Goal: Task Accomplishment & Management: Manage account settings

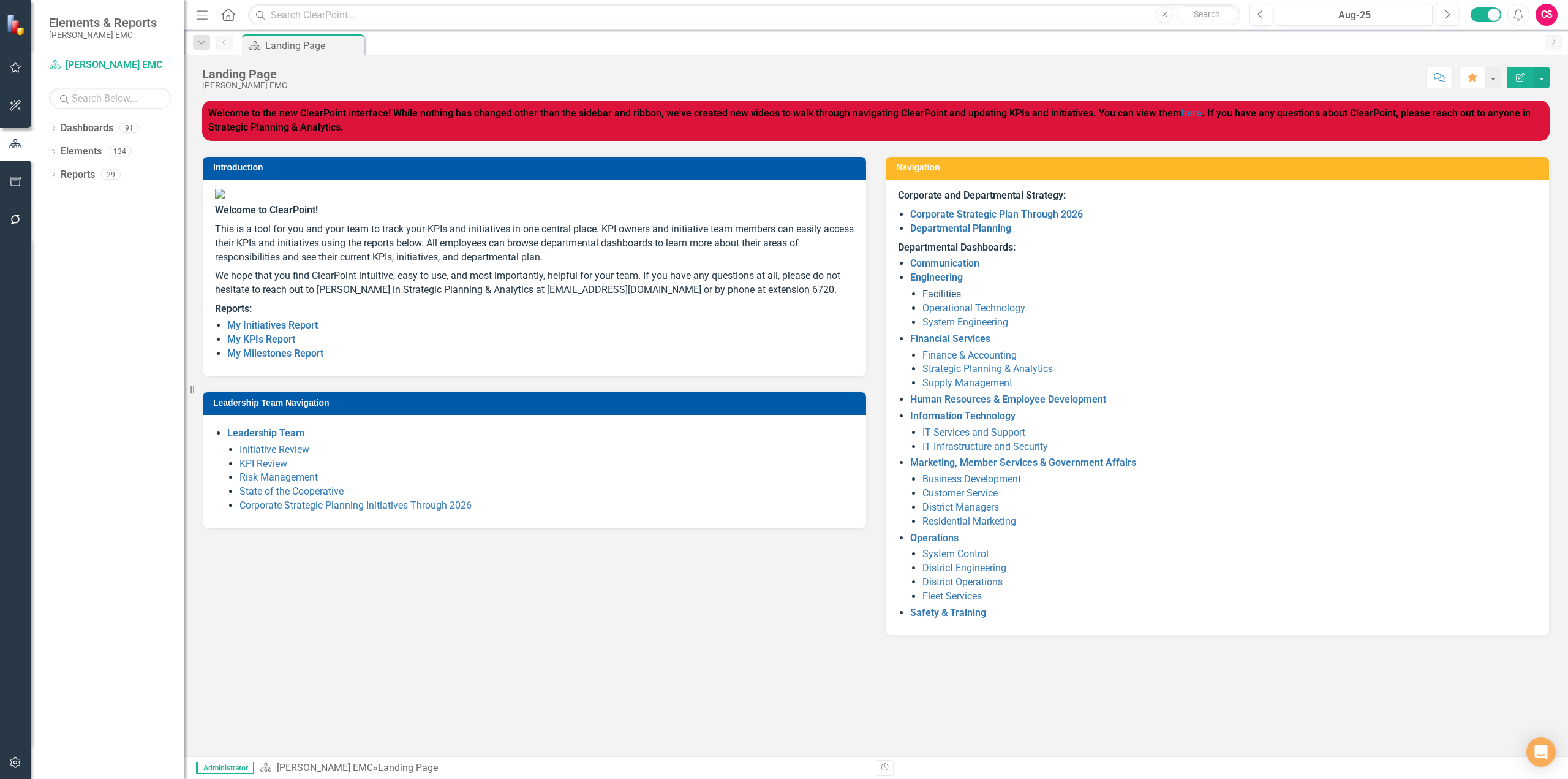
click at [944, 293] on link "Facilities" at bounding box center [941, 294] width 39 height 11
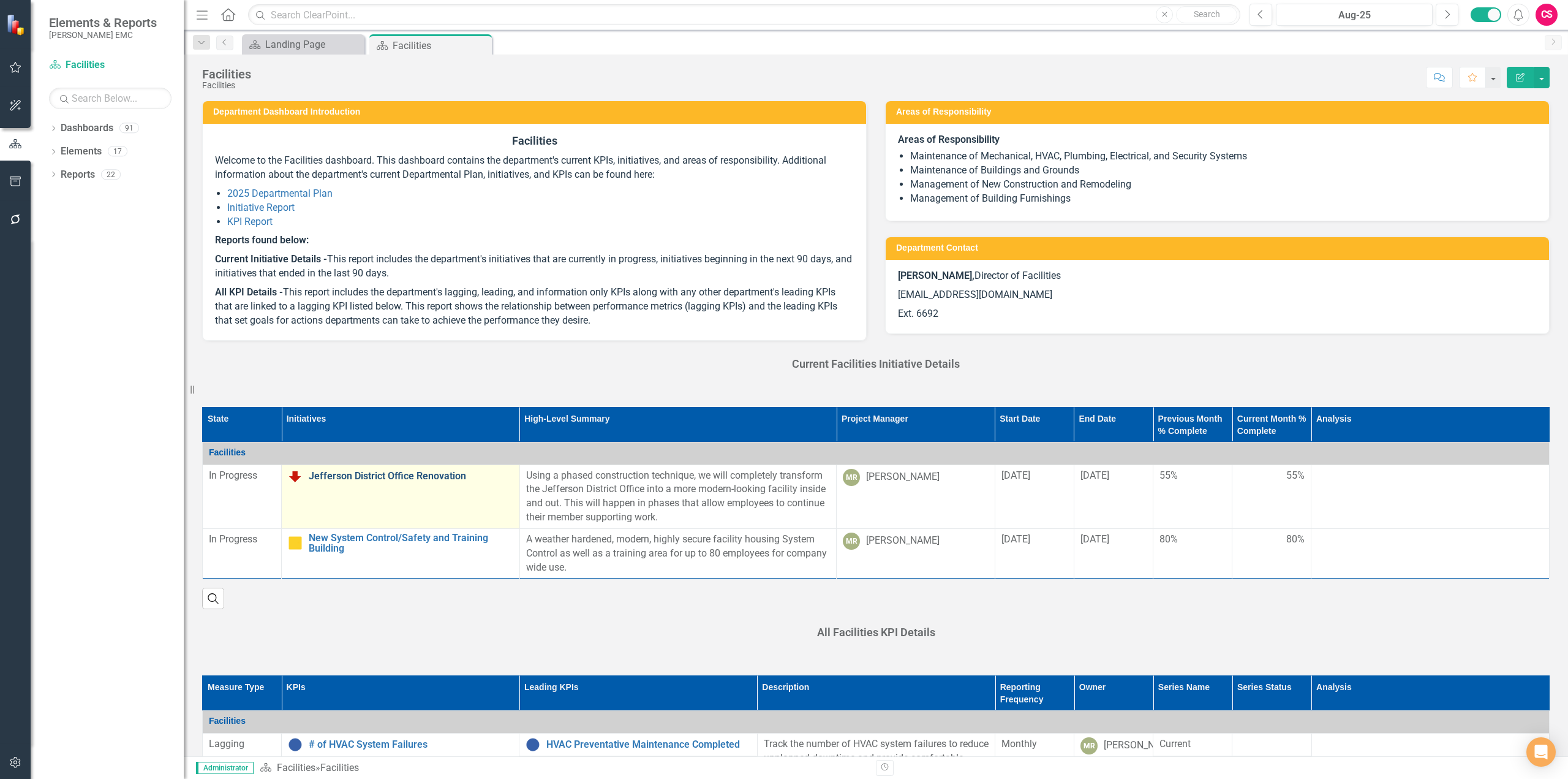
click at [358, 473] on link "Jefferson District Office Renovation" at bounding box center [411, 476] width 205 height 11
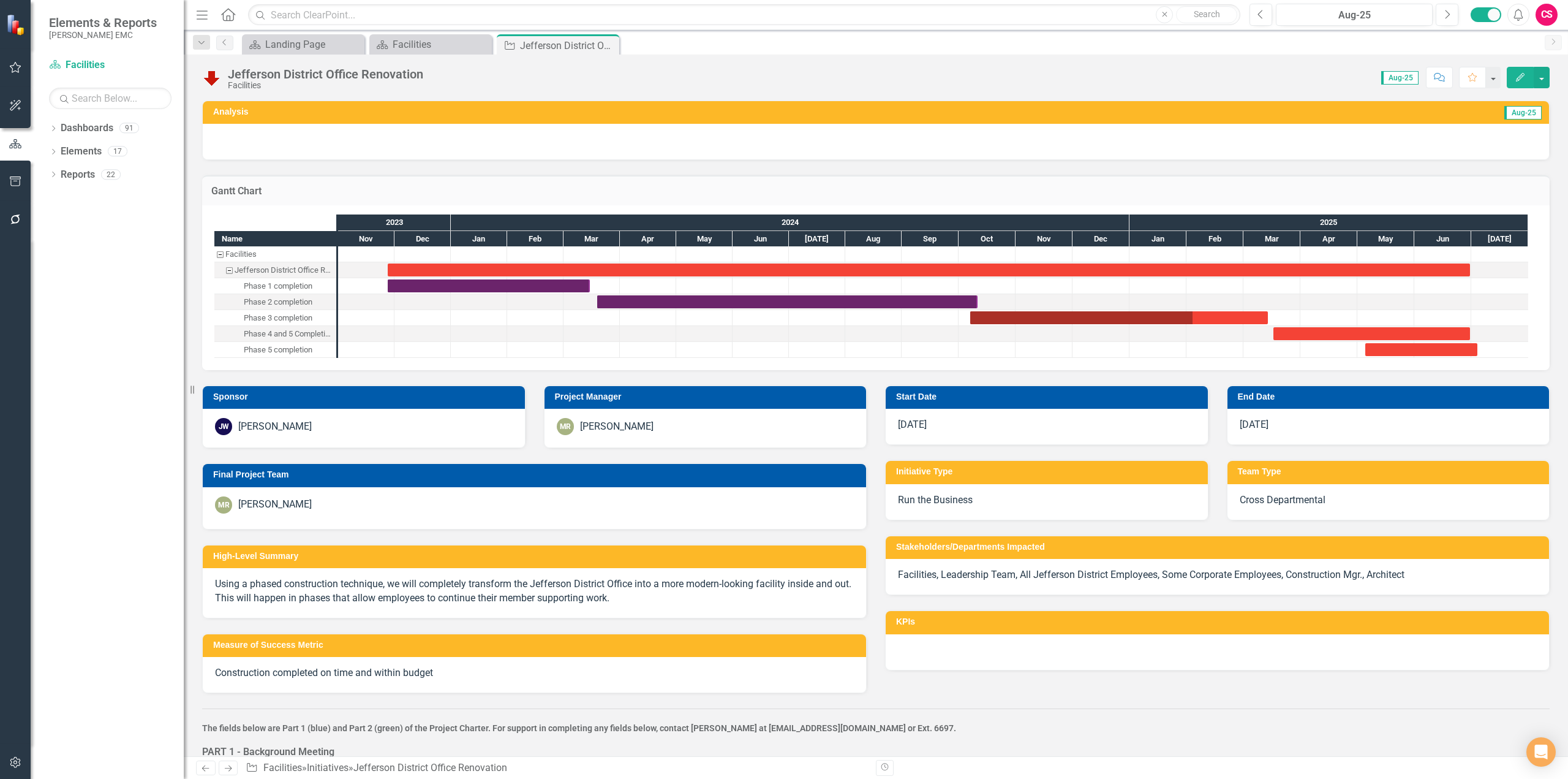
checkbox input "true"
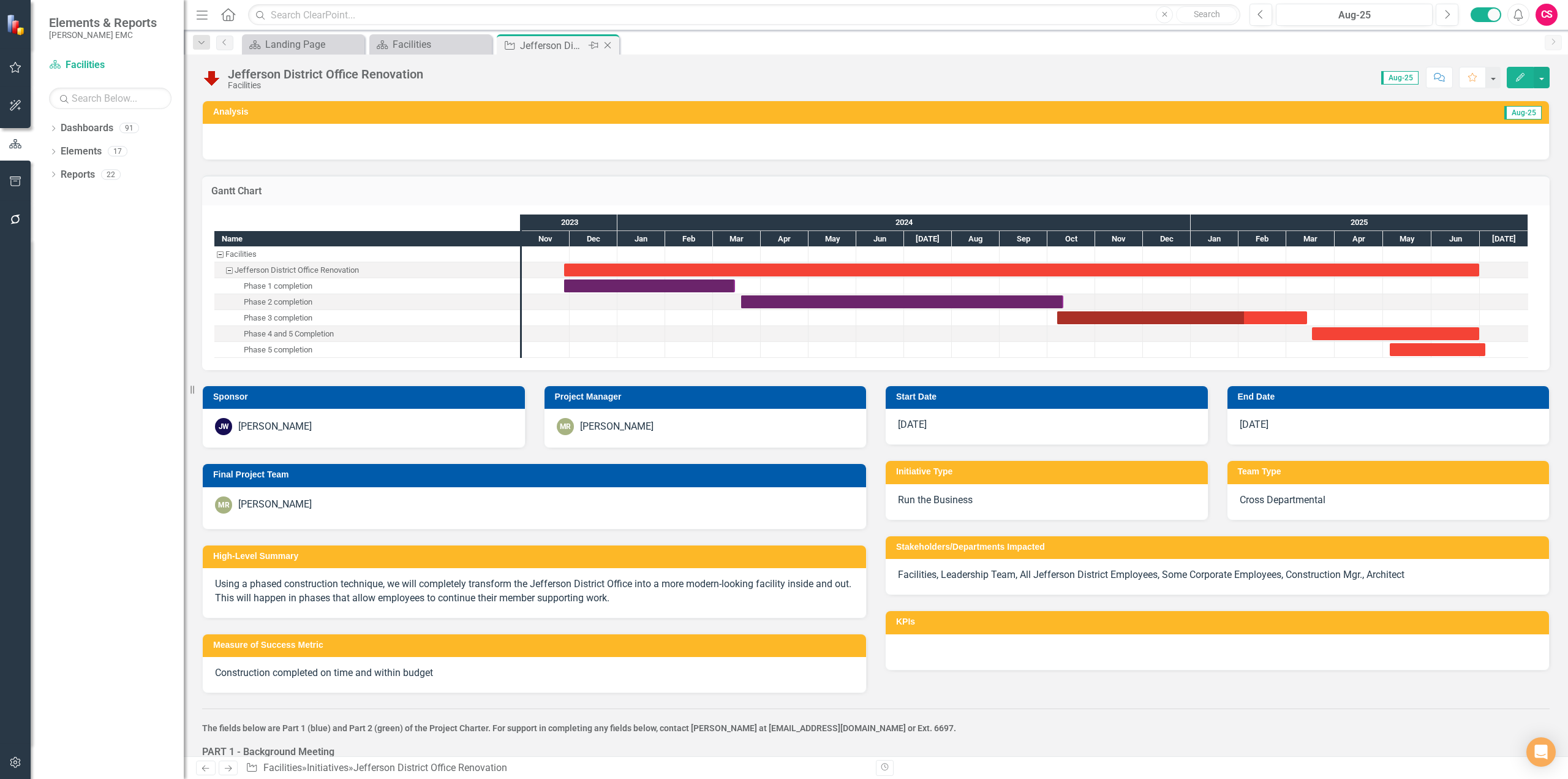
click at [610, 48] on icon "Close" at bounding box center [607, 45] width 12 height 10
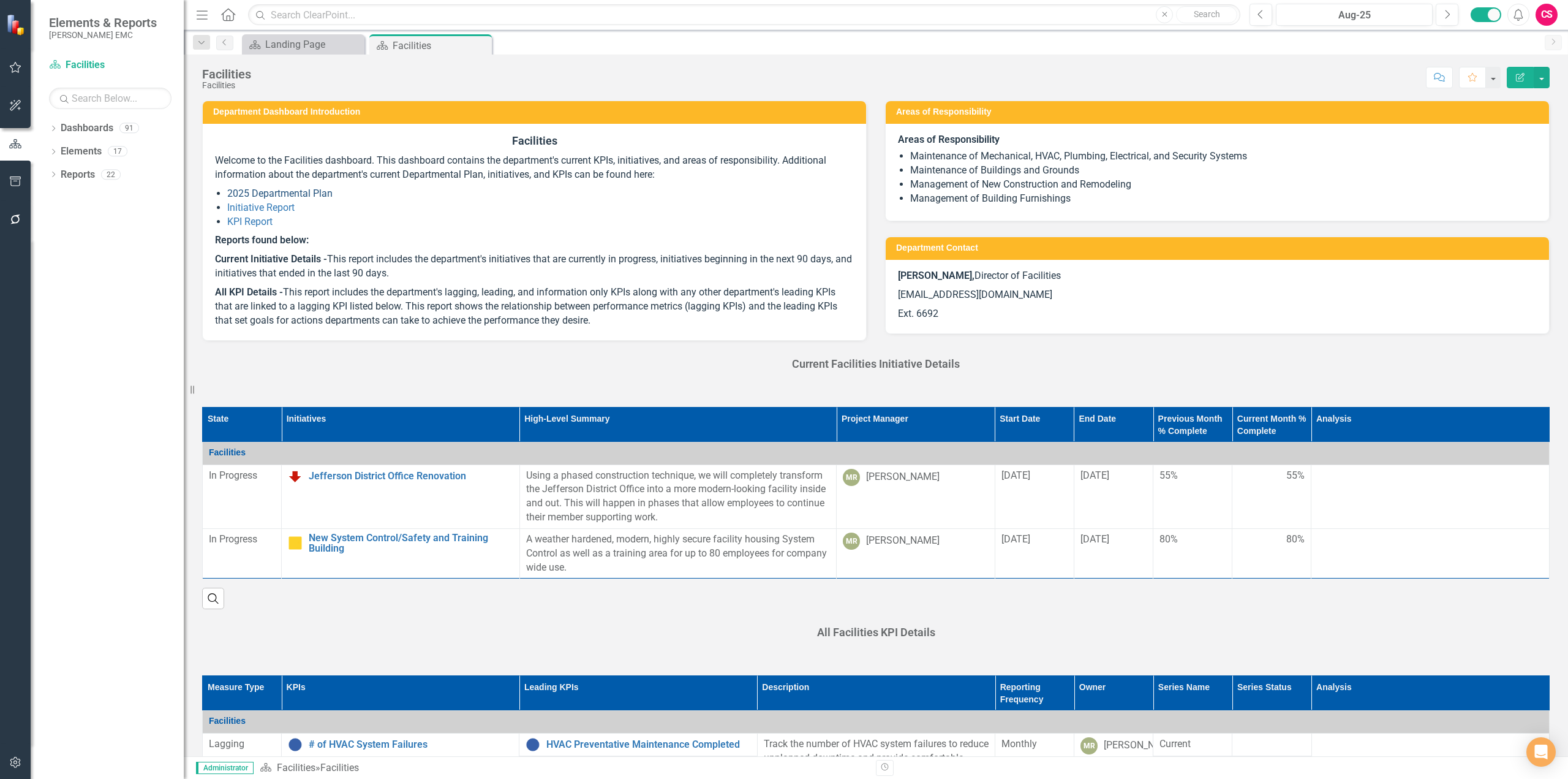
click at [276, 195] on link "2025 Departmental Plan" at bounding box center [280, 193] width 106 height 11
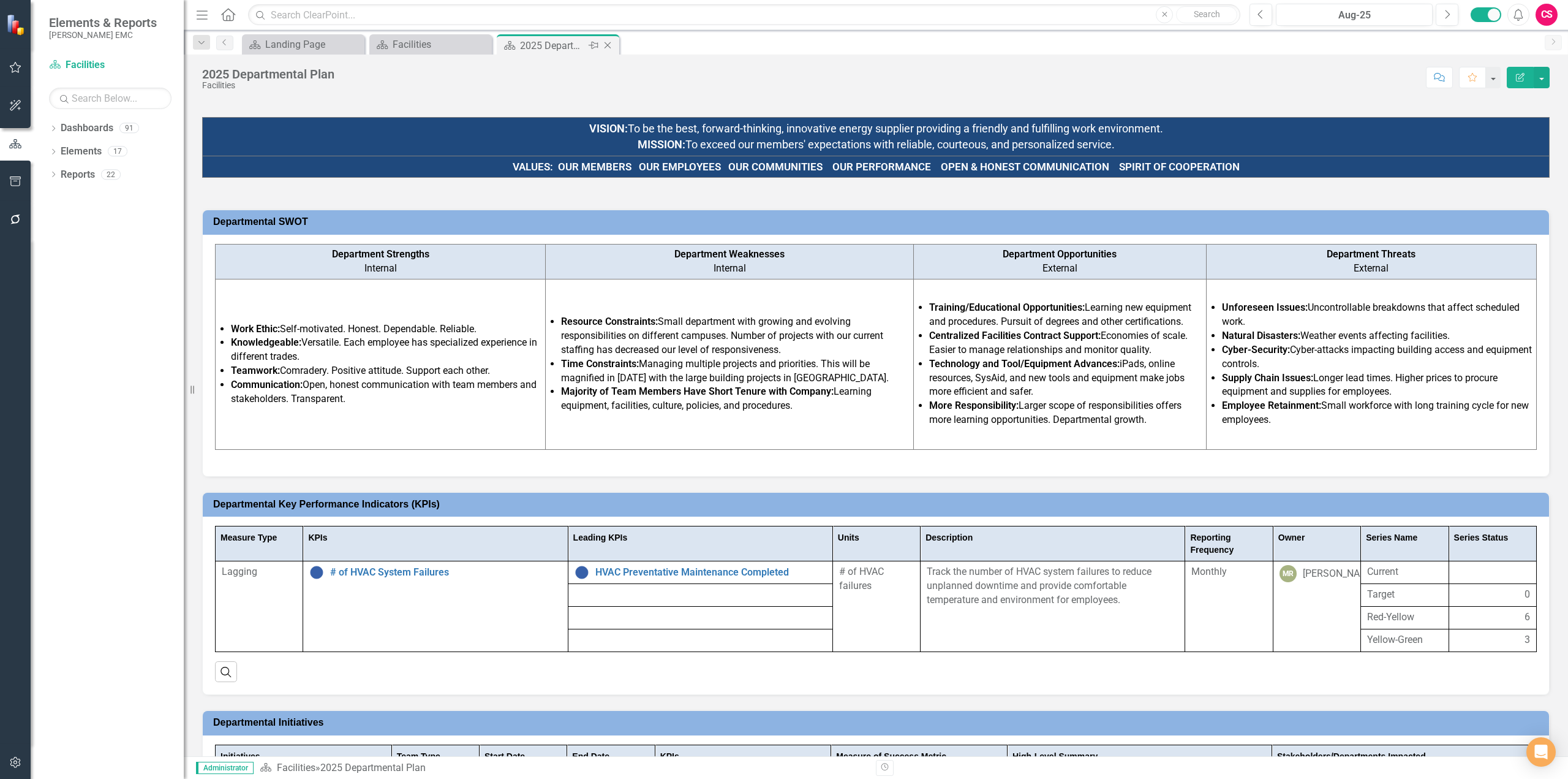
click at [613, 48] on icon "Close" at bounding box center [607, 45] width 12 height 10
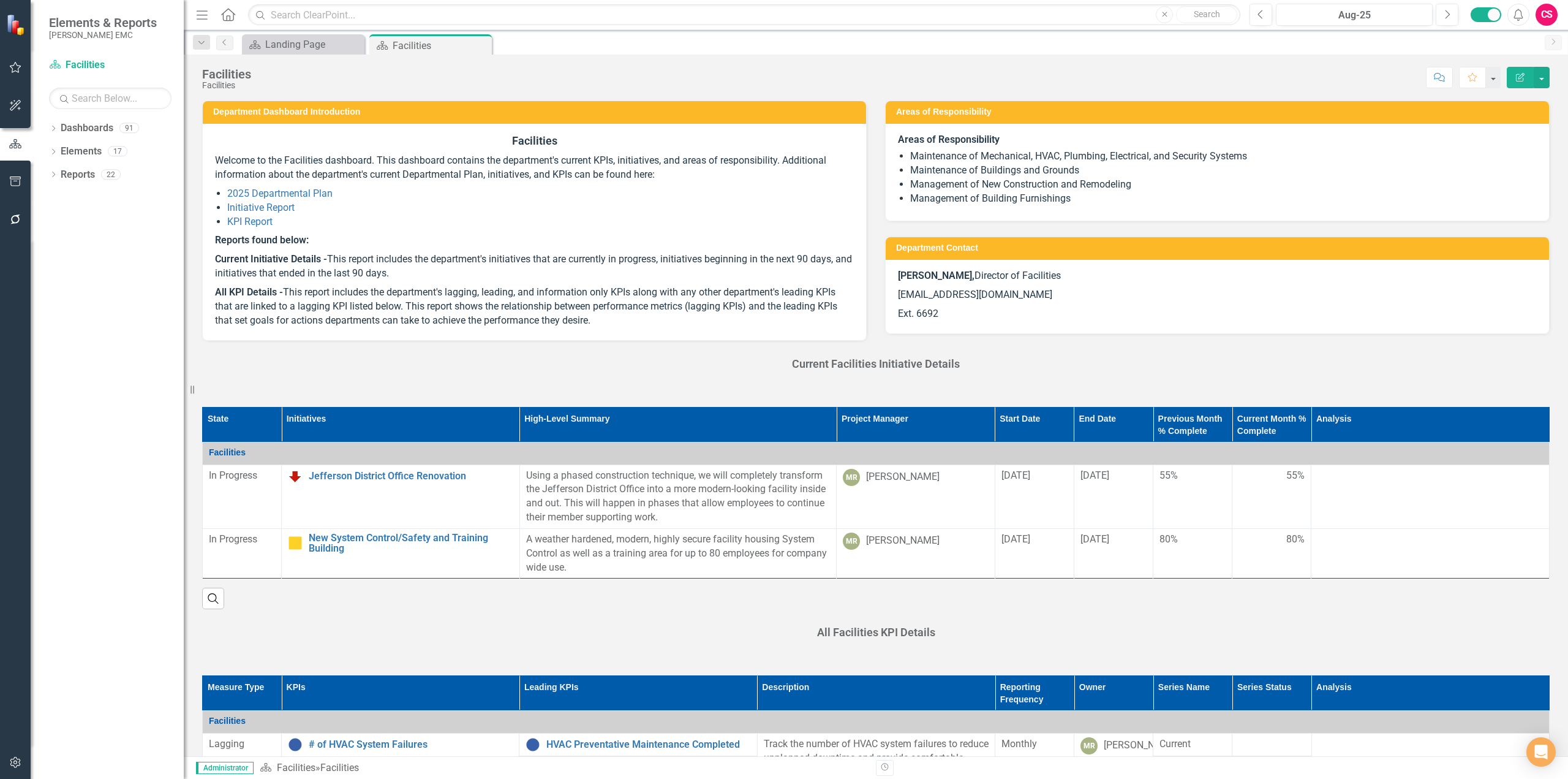
click at [266, 213] on li "Initiative Report" at bounding box center [541, 208] width 627 height 14
click at [271, 209] on link "Initiative Report" at bounding box center [261, 207] width 67 height 11
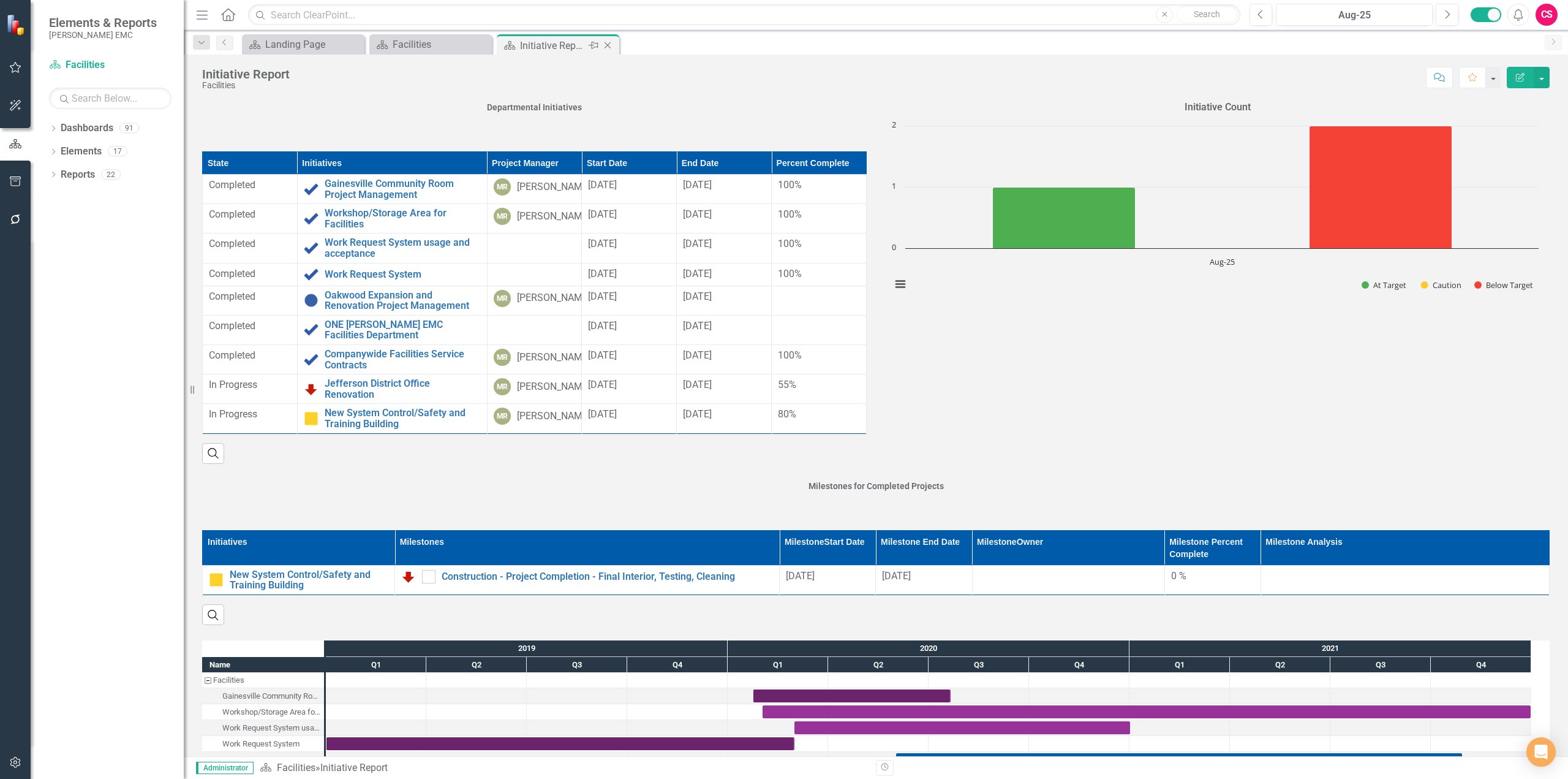
click at [610, 46] on icon "Close" at bounding box center [607, 45] width 12 height 10
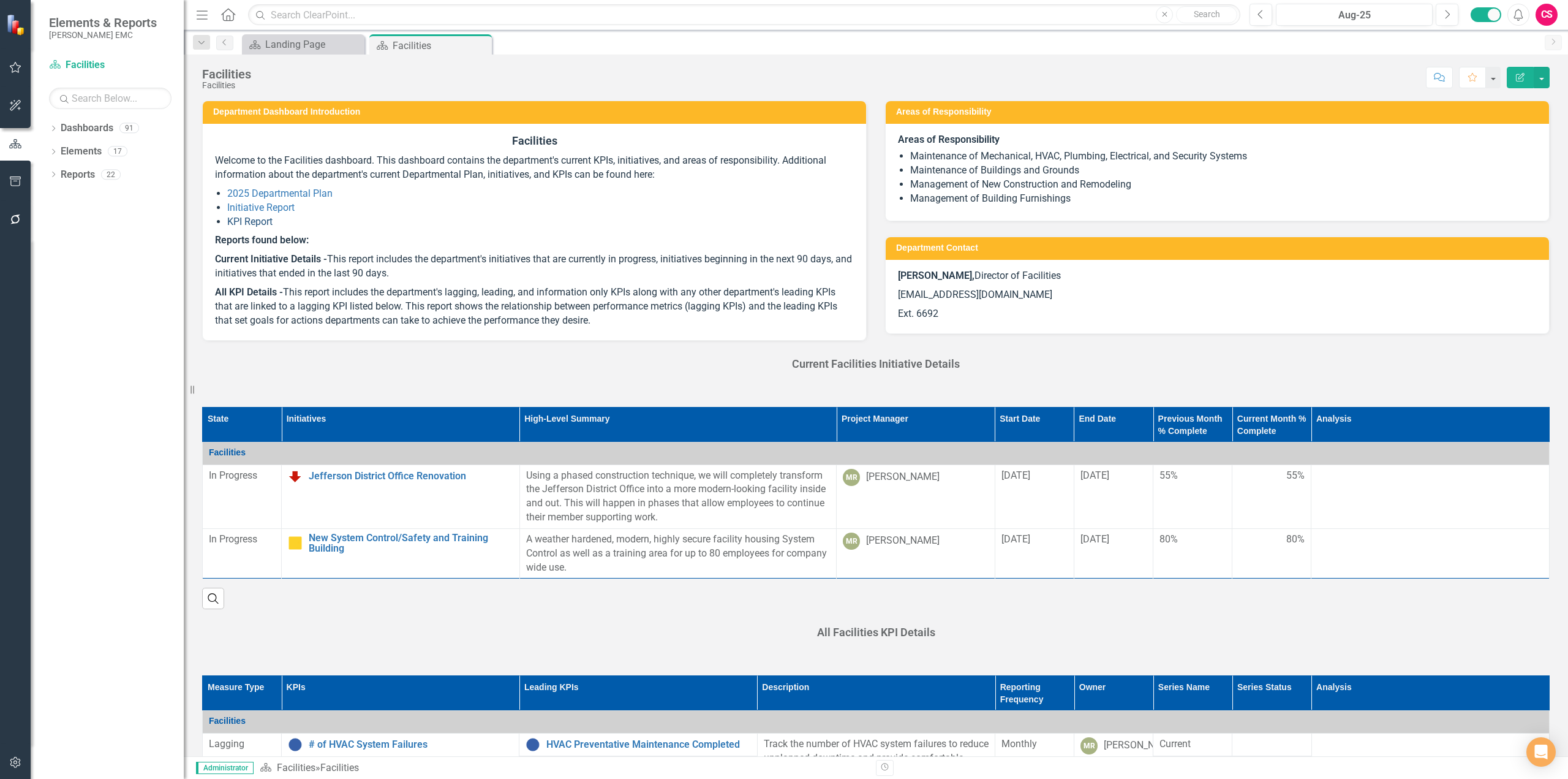
click at [247, 221] on link "KPI Report" at bounding box center [250, 221] width 45 height 11
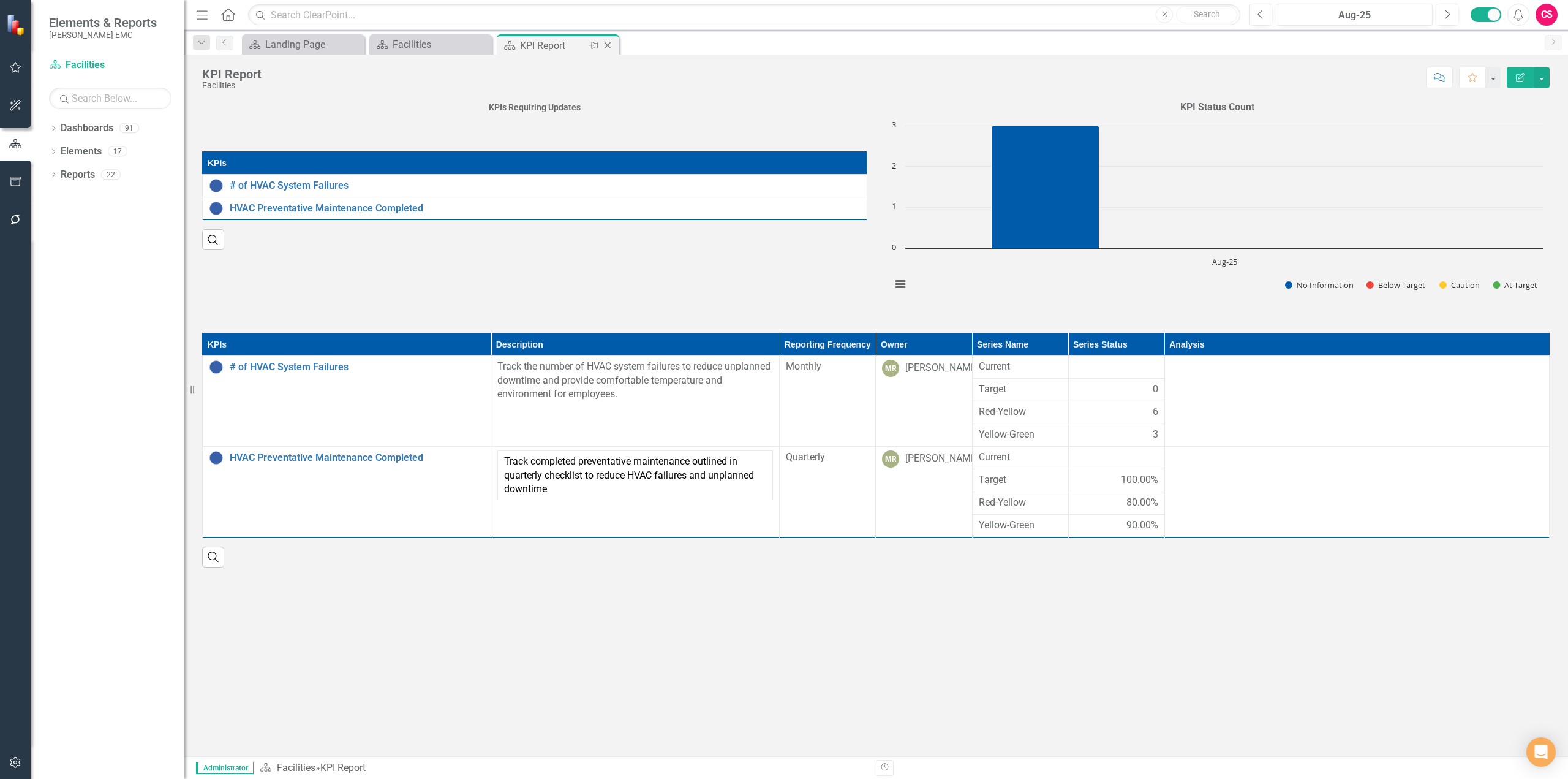
click at [610, 47] on icon at bounding box center [608, 45] width 7 height 7
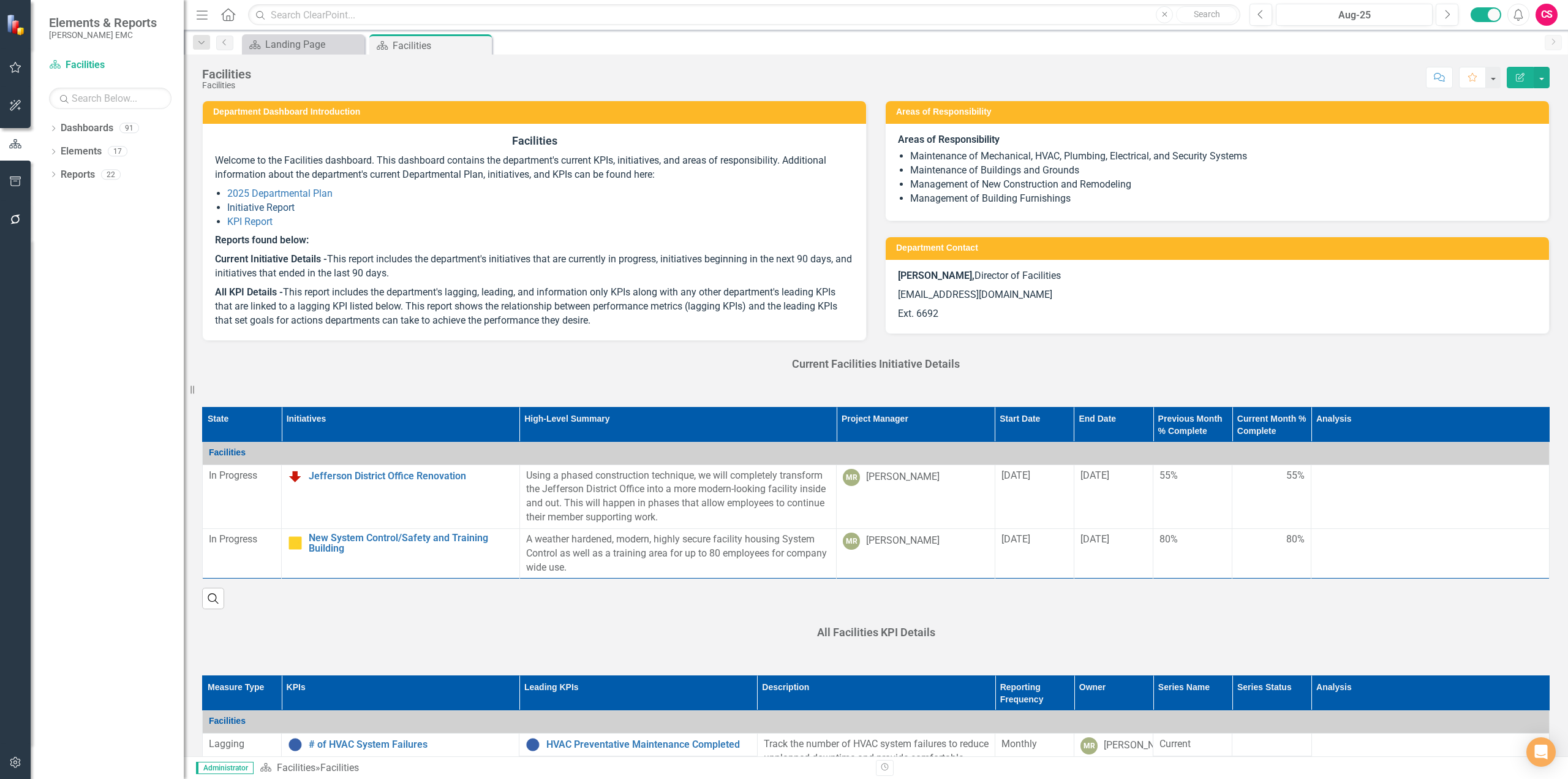
click at [262, 210] on link "Initiative Report" at bounding box center [261, 207] width 67 height 11
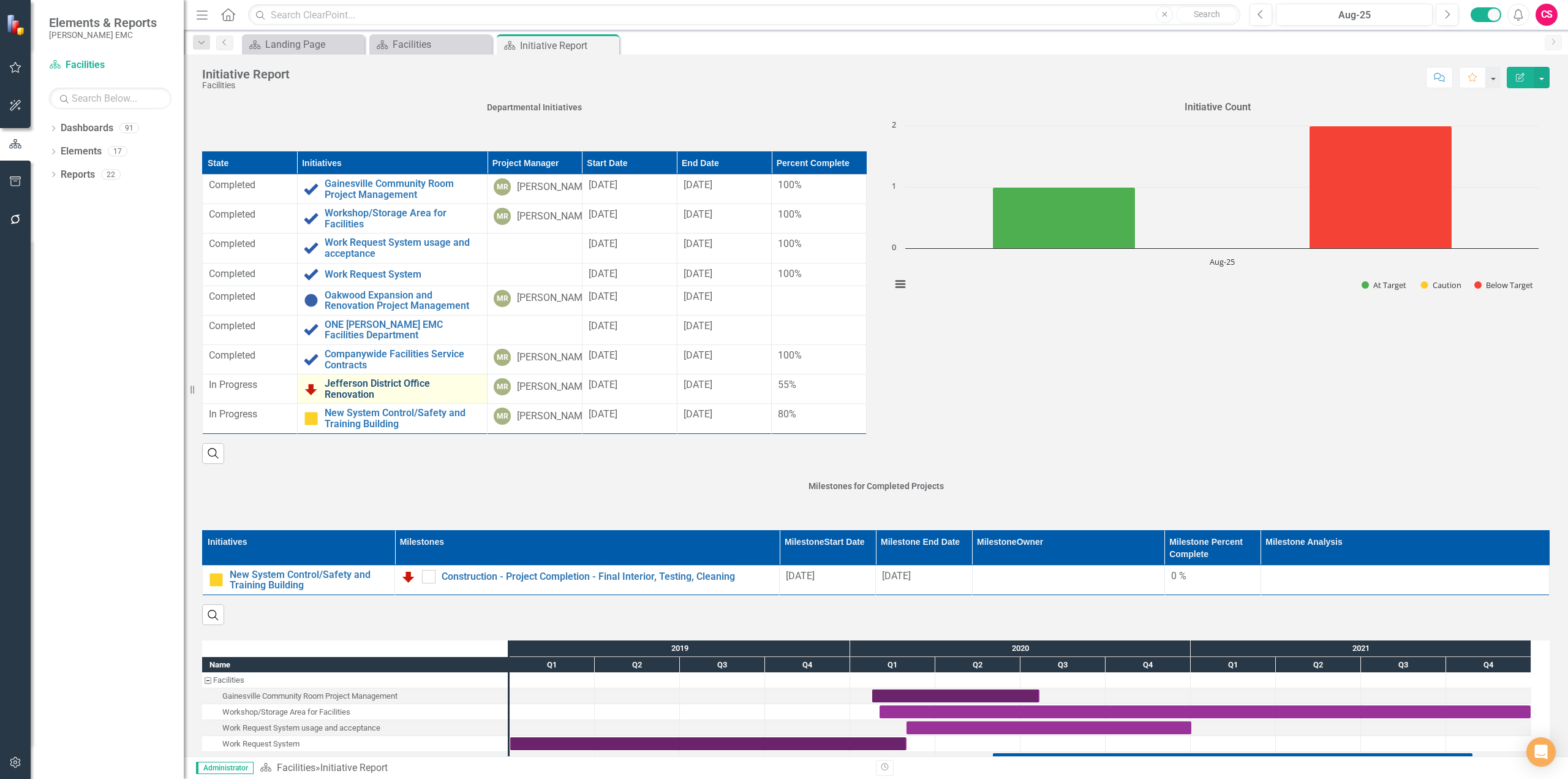
click at [363, 399] on link "Jefferson District Office Renovation" at bounding box center [403, 389] width 156 height 22
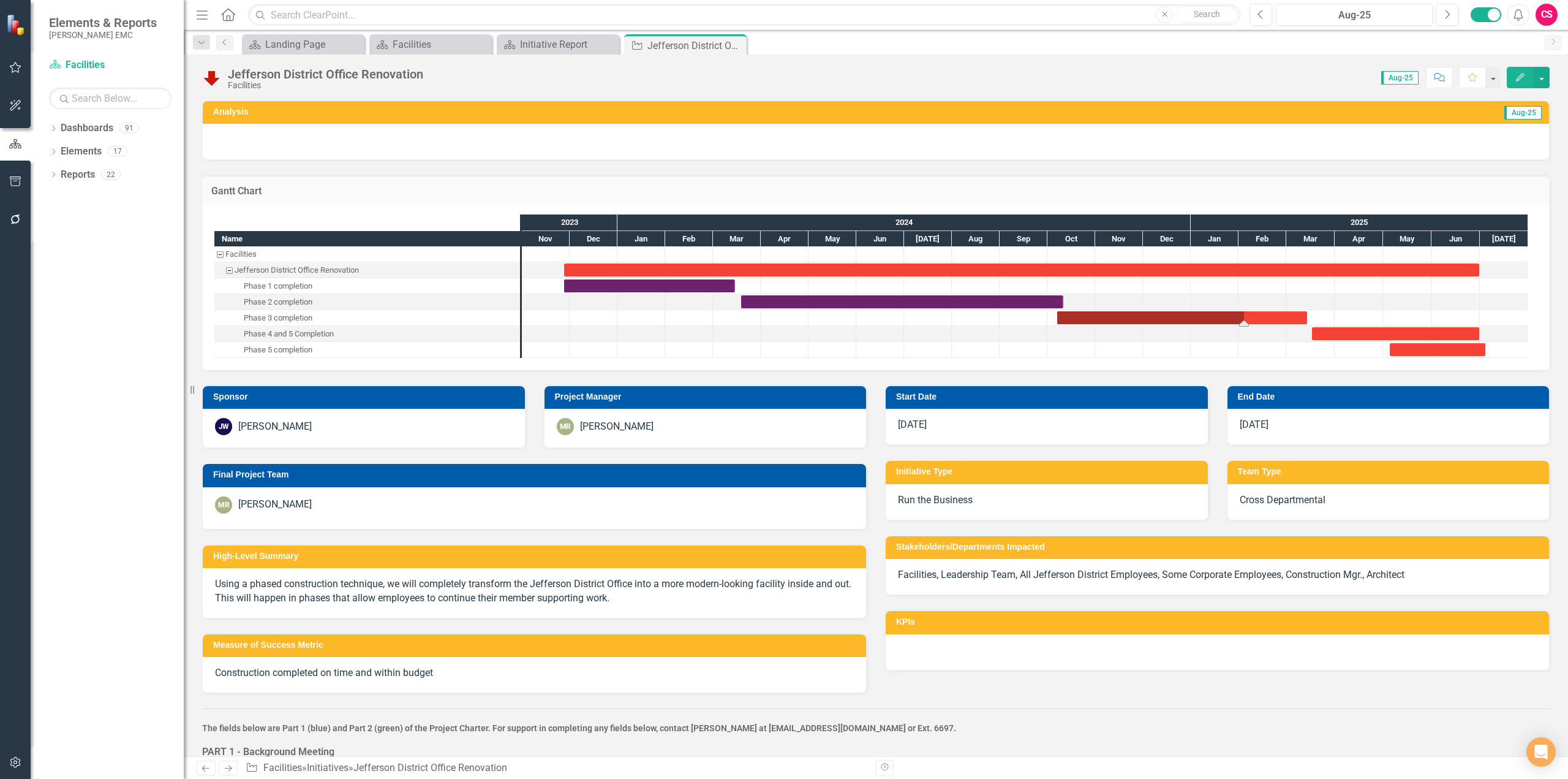
click at [1137, 317] on div "Task: Start date: 2024-10-07 End date: 2025-03-14" at bounding box center [1182, 318] width 250 height 13
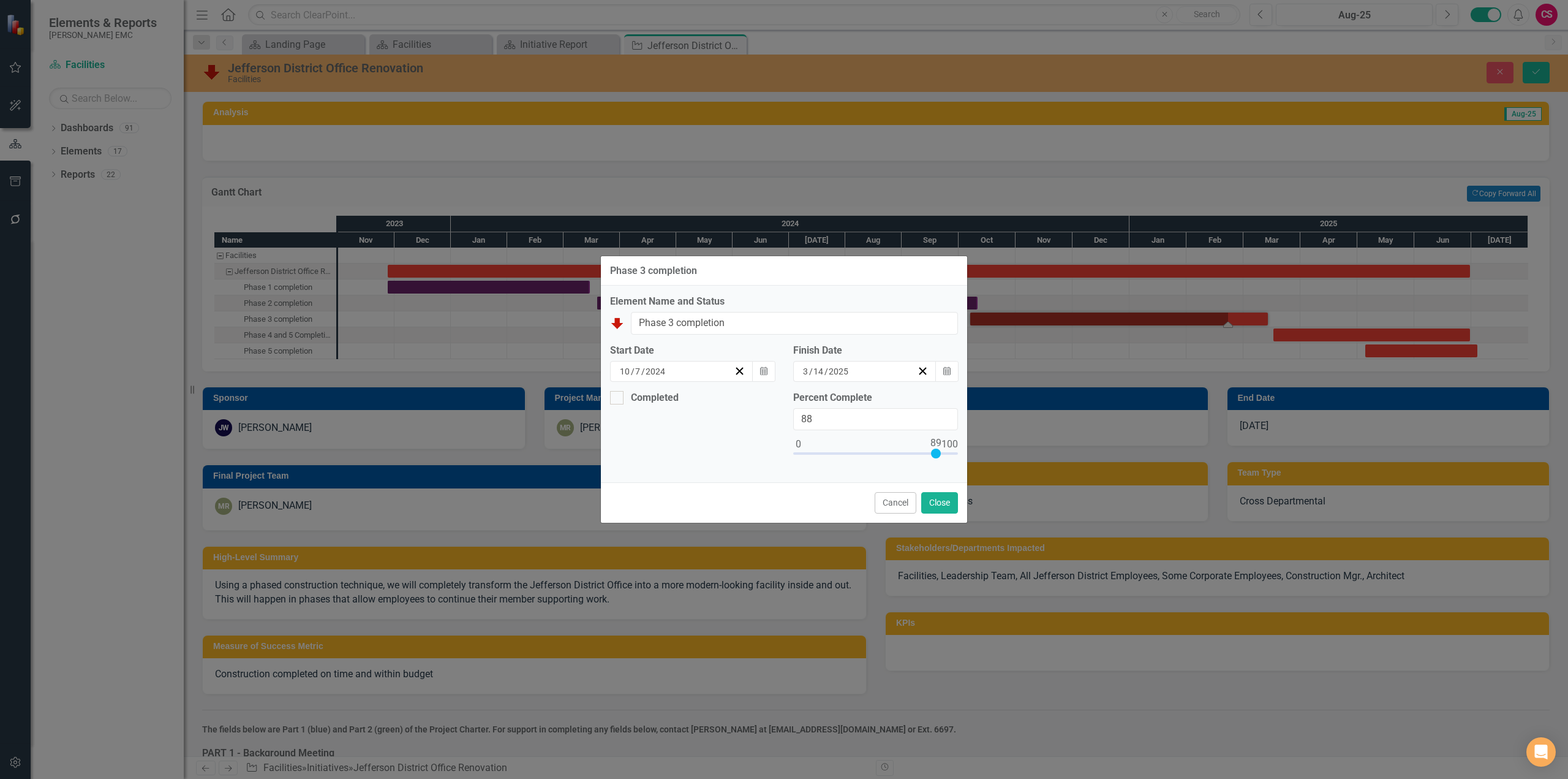
type input "89"
drag, startPoint x: 916, startPoint y: 455, endPoint x: 938, endPoint y: 454, distance: 22.0
click at [938, 454] on div at bounding box center [936, 453] width 10 height 10
click at [944, 509] on button "Close" at bounding box center [940, 503] width 37 height 22
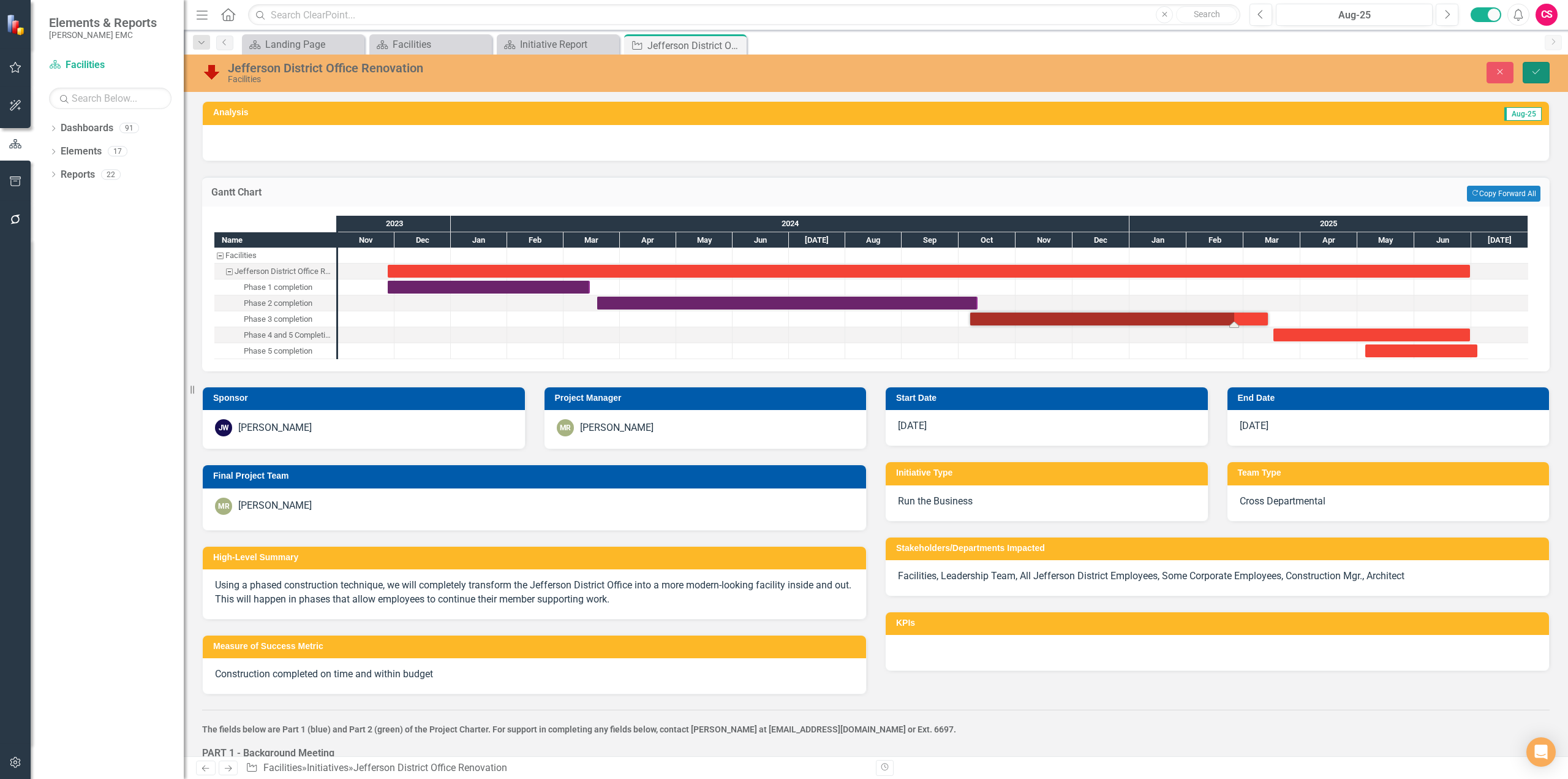
click at [1137, 77] on button "Save" at bounding box center [1536, 72] width 27 height 22
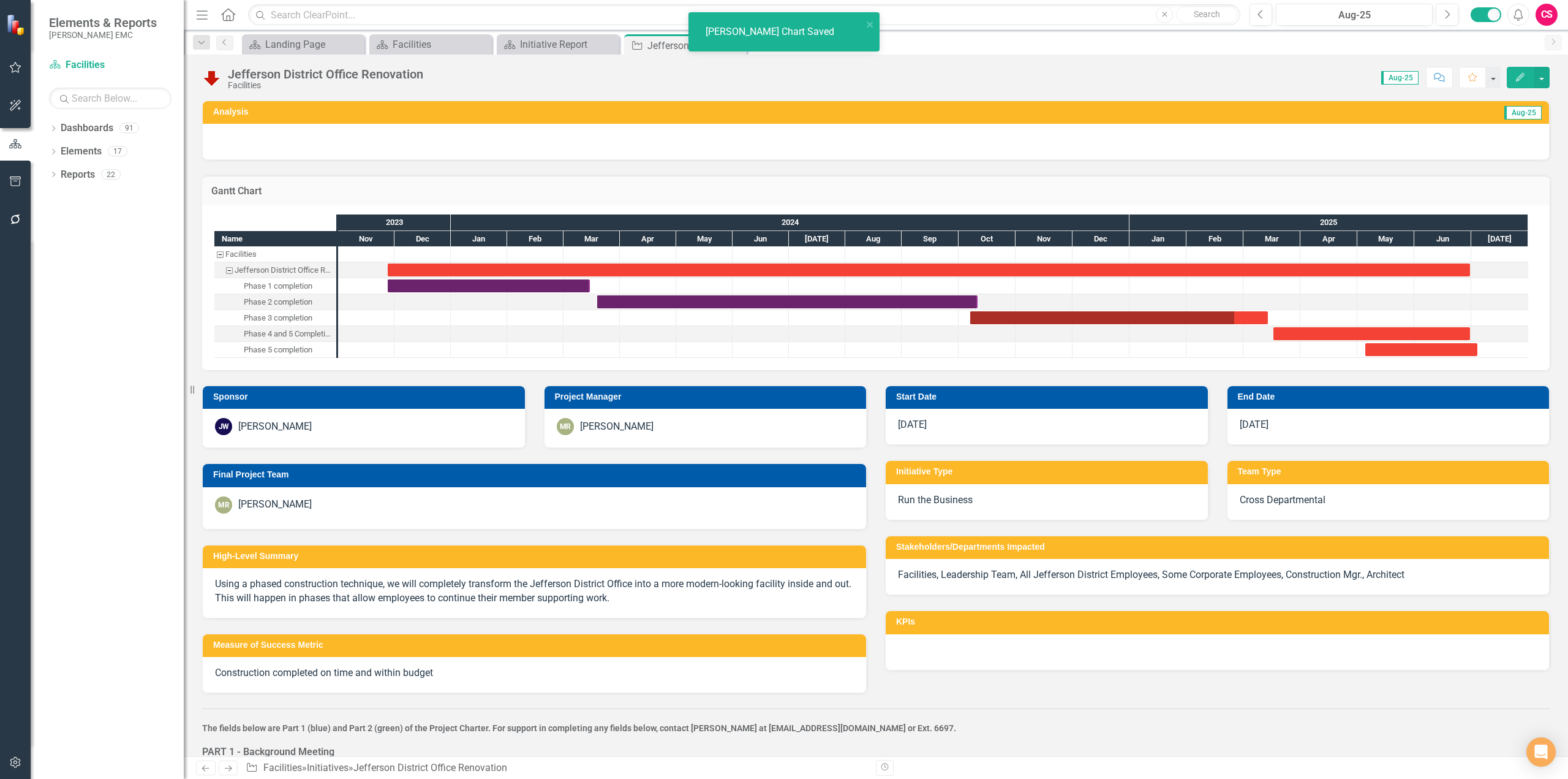
checkbox input "false"
checkbox input "true"
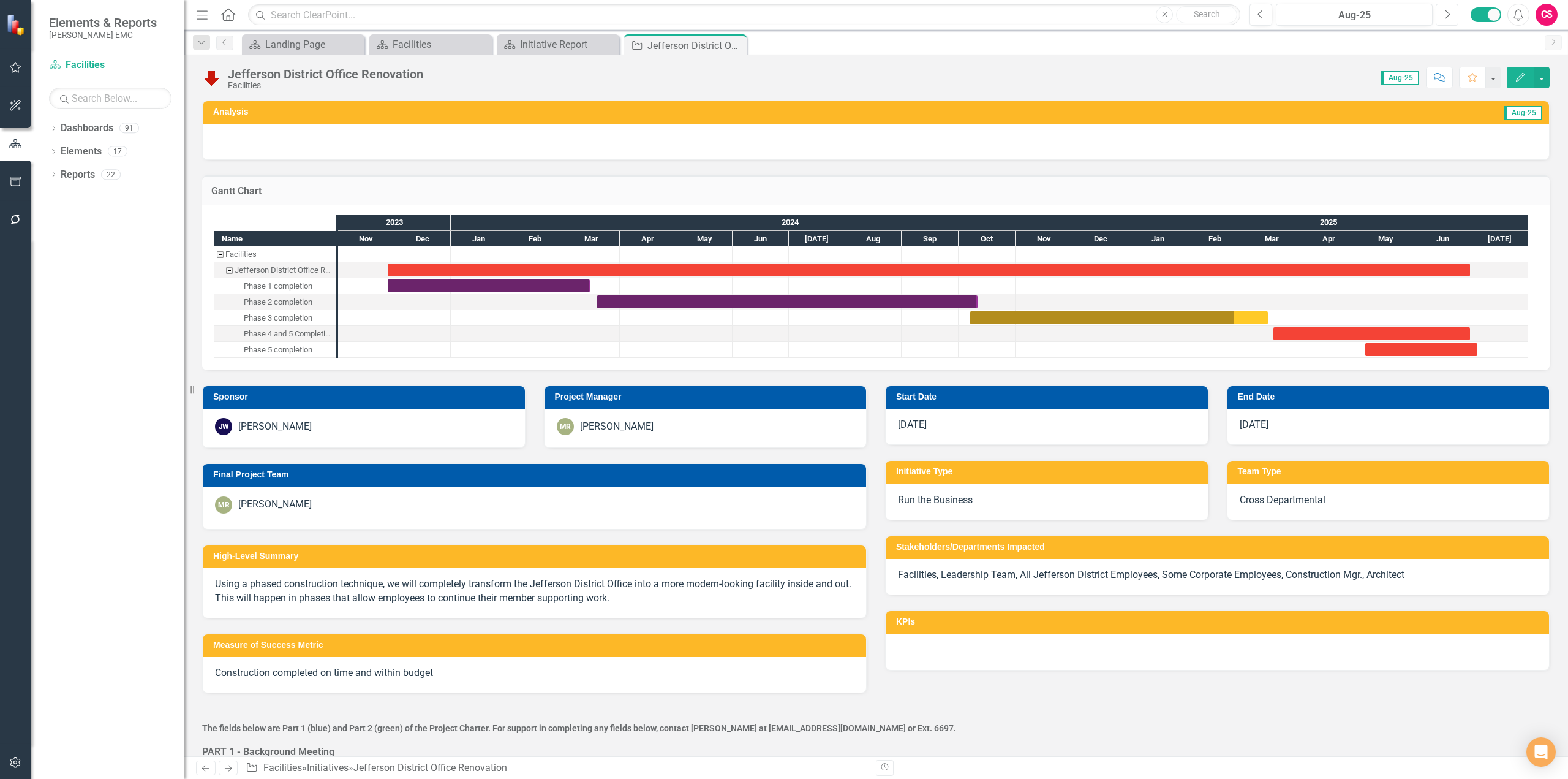
click at [1137, 17] on button "Next" at bounding box center [1447, 15] width 23 height 22
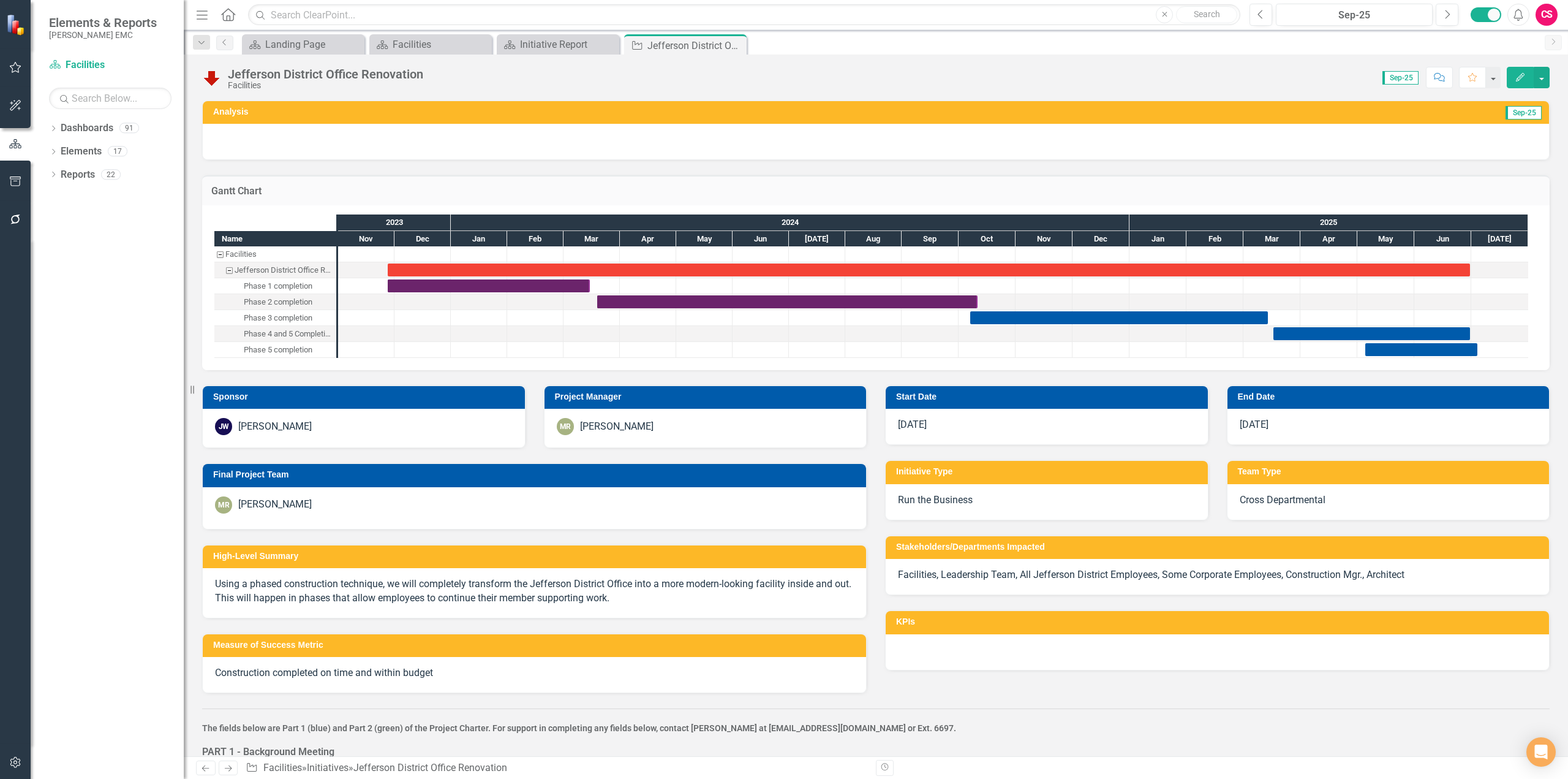
click at [1137, 195] on h3 "Gantt Chart" at bounding box center [875, 191] width 1329 height 11
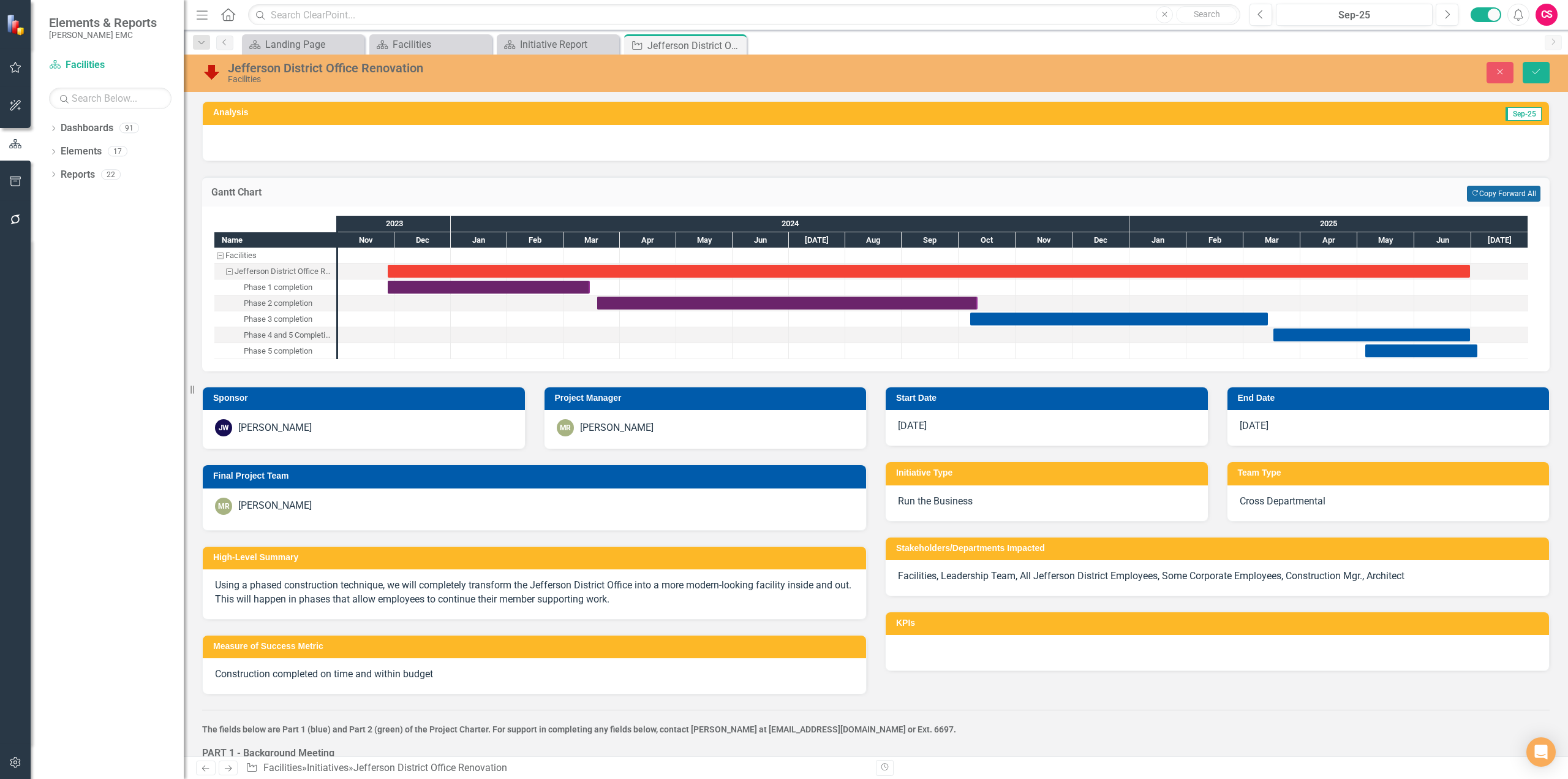
click at [1137, 198] on button "Copy Forward Copy Forward All" at bounding box center [1504, 193] width 74 height 16
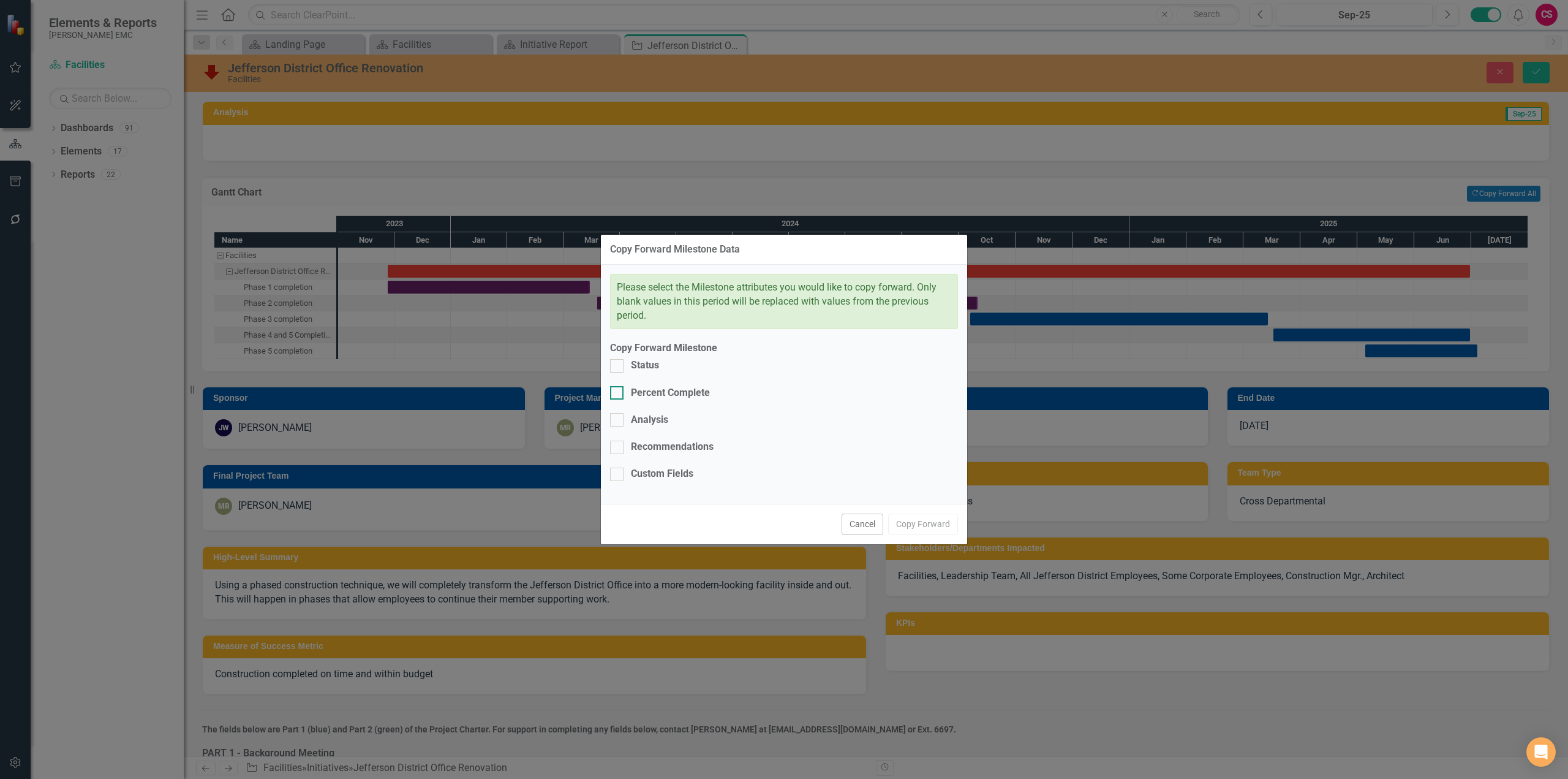
click at [624, 400] on div "Percent Complete" at bounding box center [660, 393] width 100 height 14
click at [618, 394] on input "Percent Complete" at bounding box center [614, 390] width 8 height 8
checkbox input "true"
click at [939, 514] on button "Copy Forward" at bounding box center [923, 525] width 70 height 22
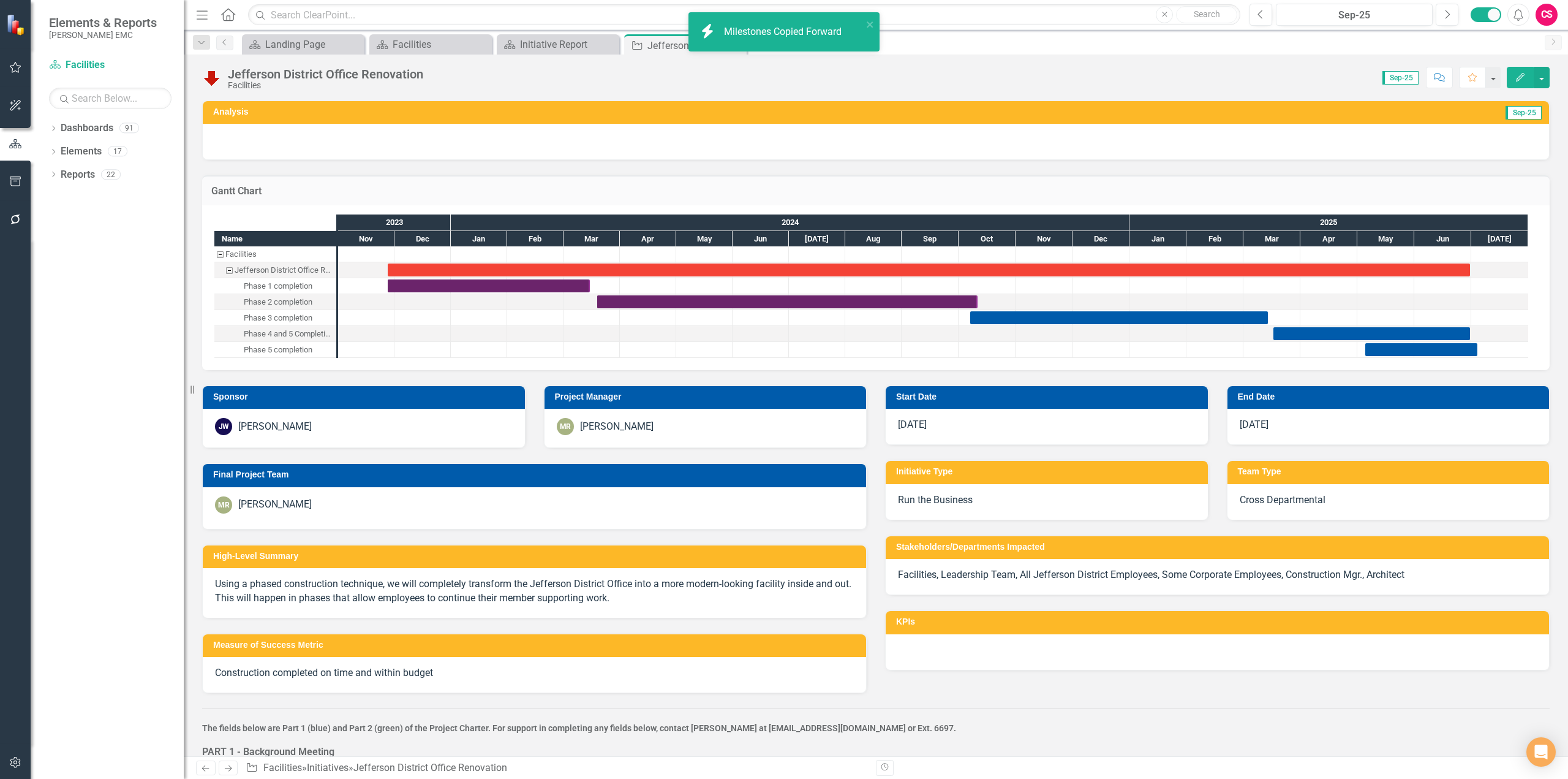
checkbox input "false"
checkbox input "true"
checkbox input "false"
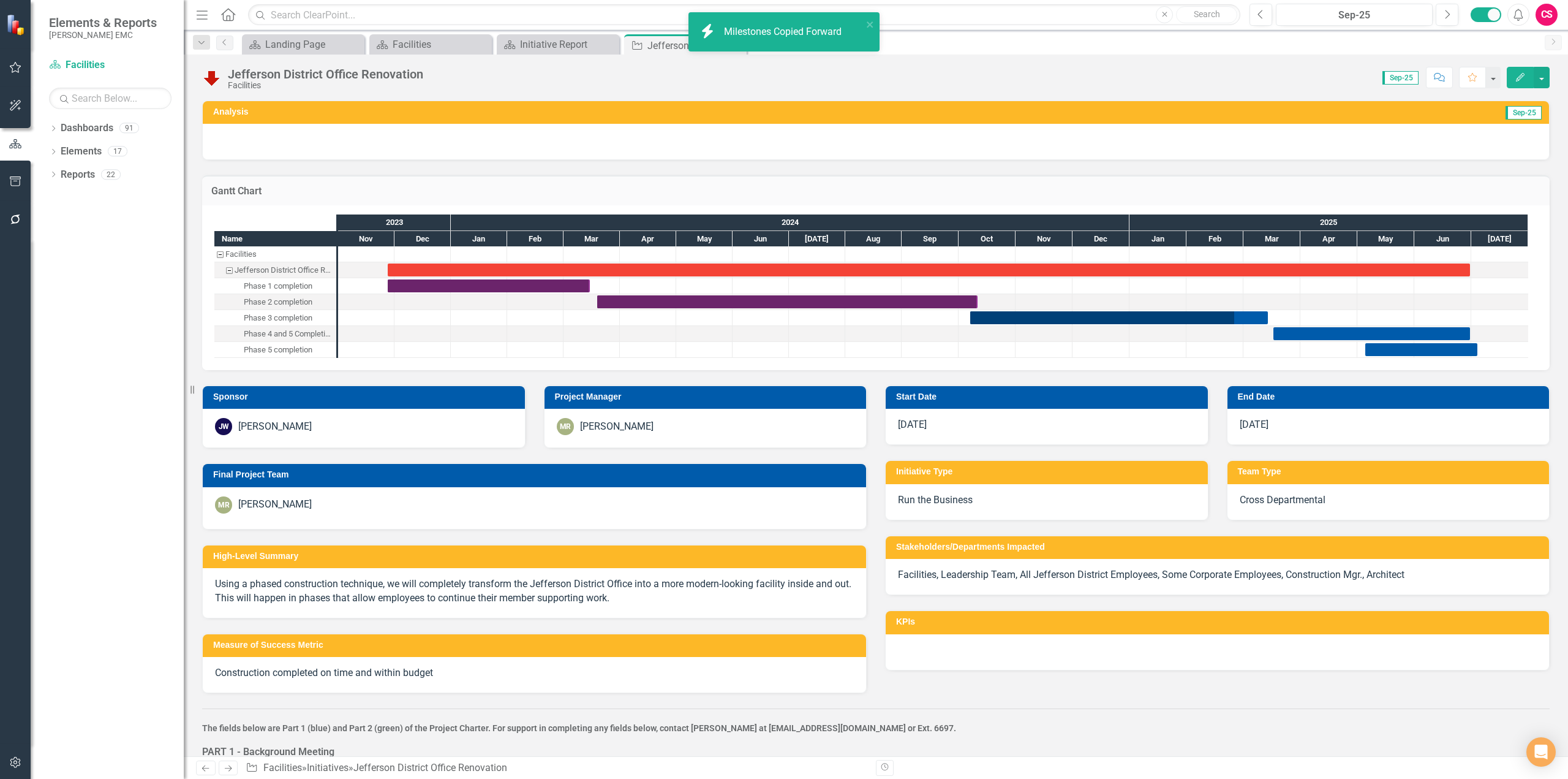
checkbox input "false"
checkbox input "true"
checkbox input "false"
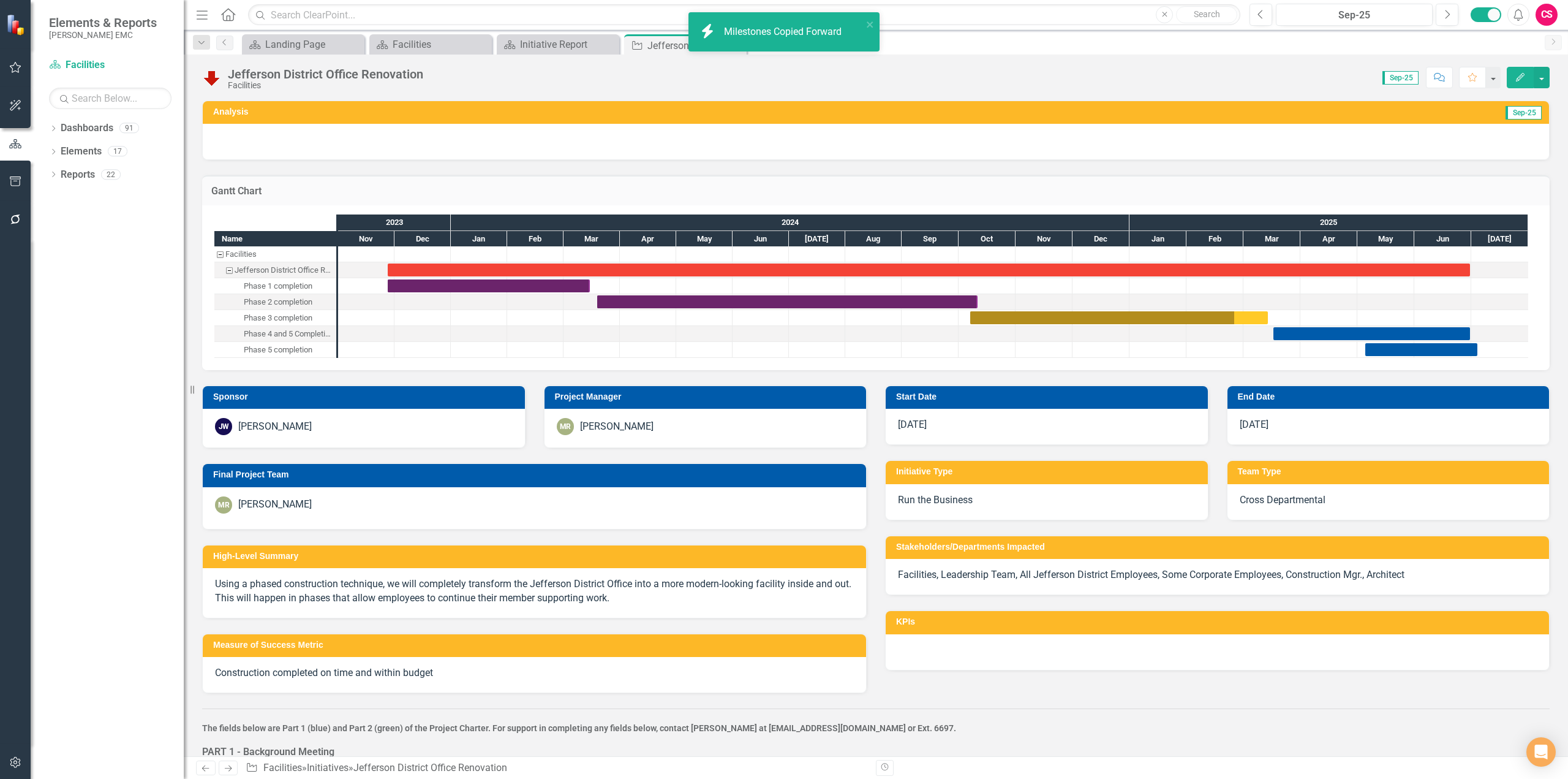
checkbox input "true"
checkbox input "false"
checkbox input "true"
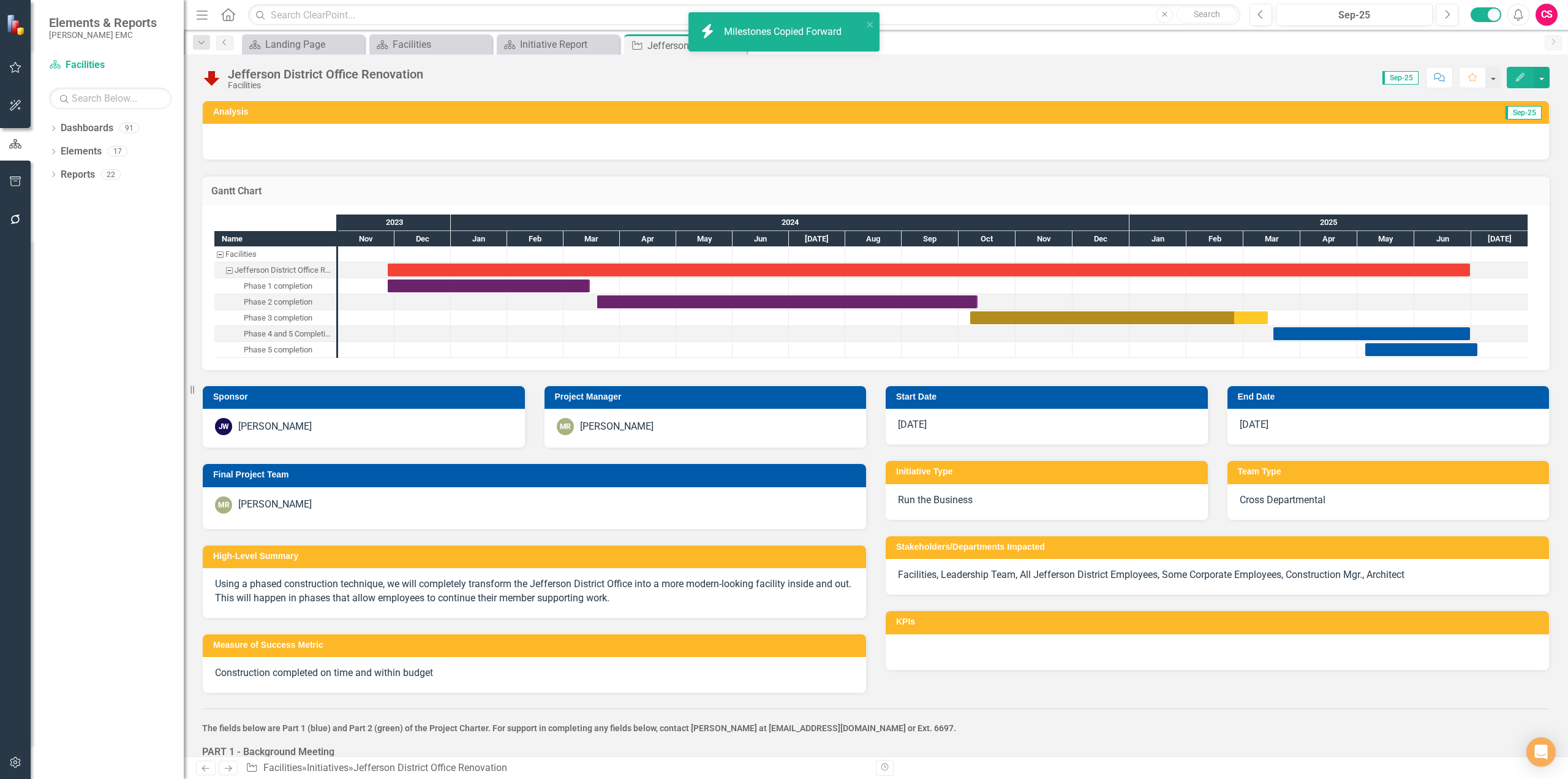
checkbox input "true"
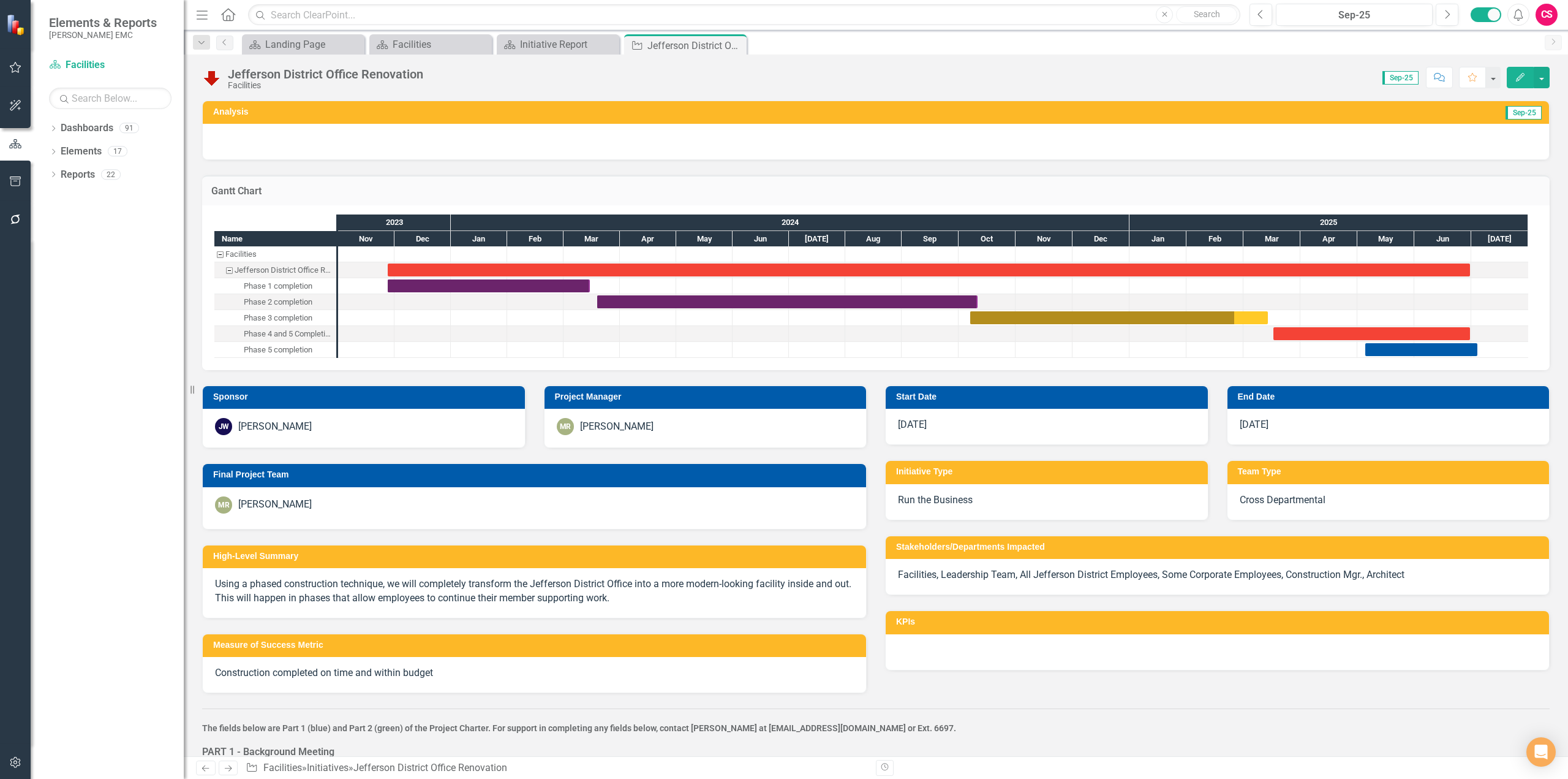
checkbox input "false"
checkbox input "true"
checkbox input "false"
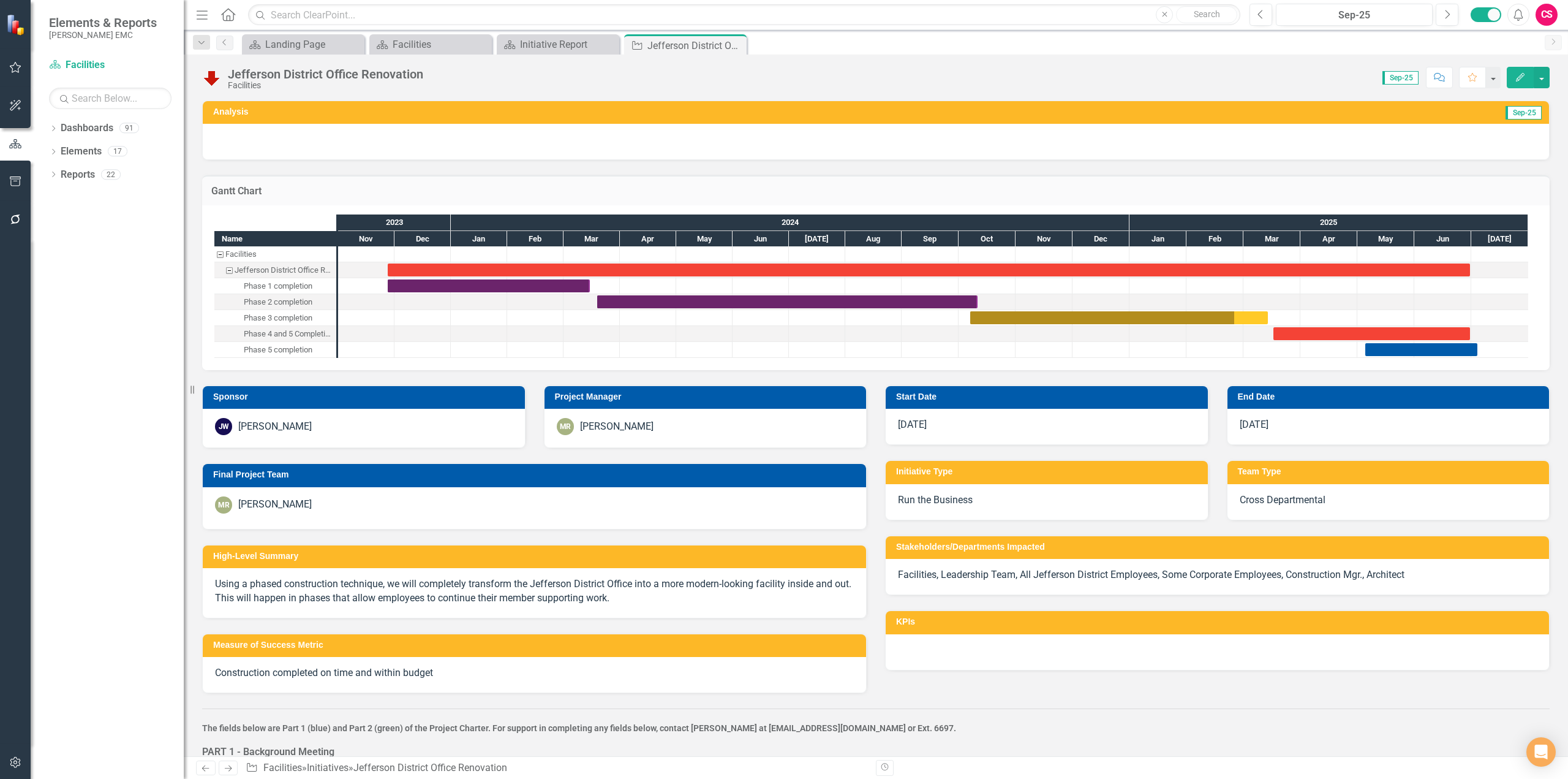
checkbox input "false"
checkbox input "true"
checkbox input "false"
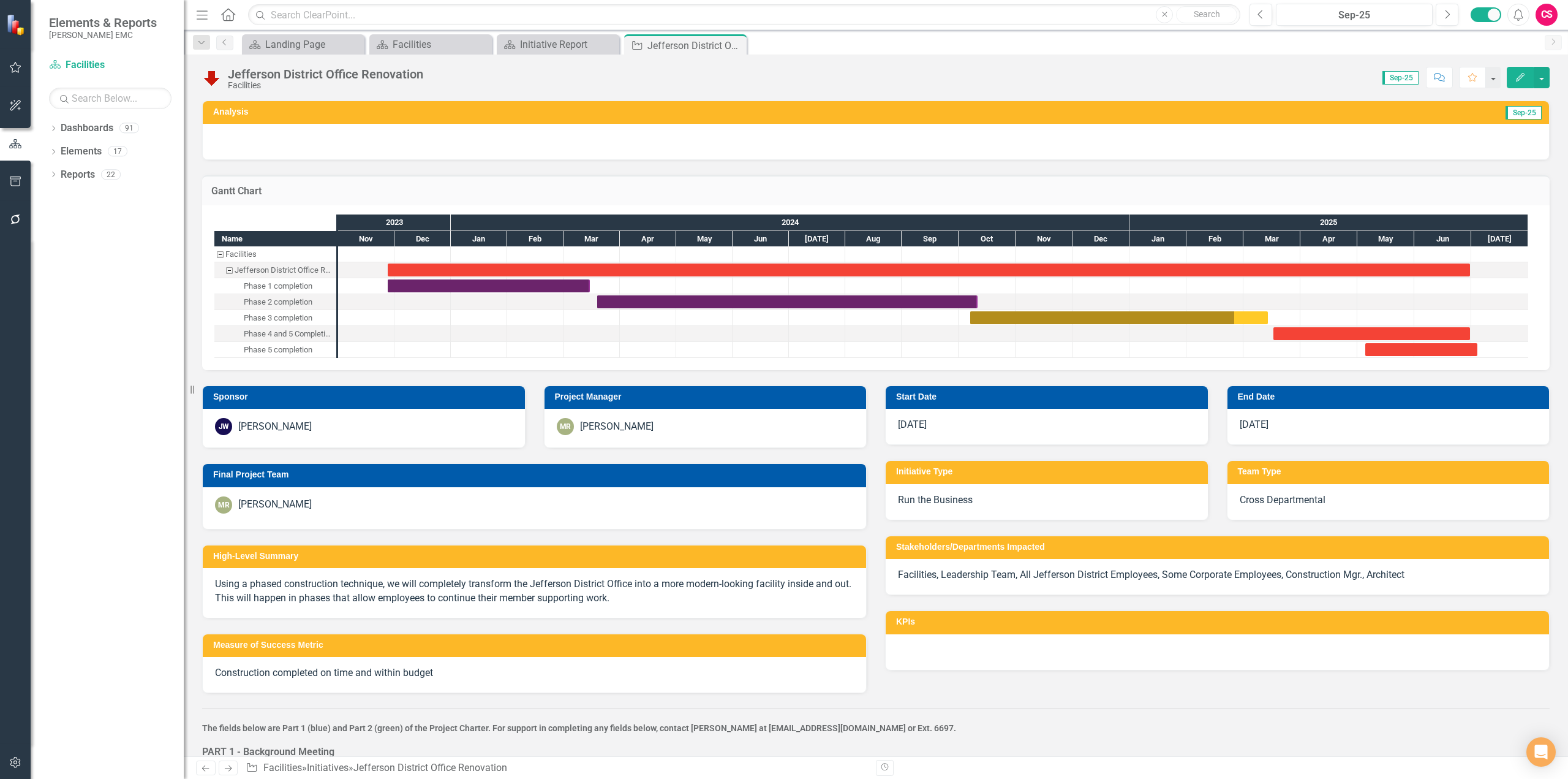
checkbox input "true"
click at [1137, 318] on div "Task: Start date: 2024-10-07 End date: 2025-03-14" at bounding box center [1119, 318] width 297 height 13
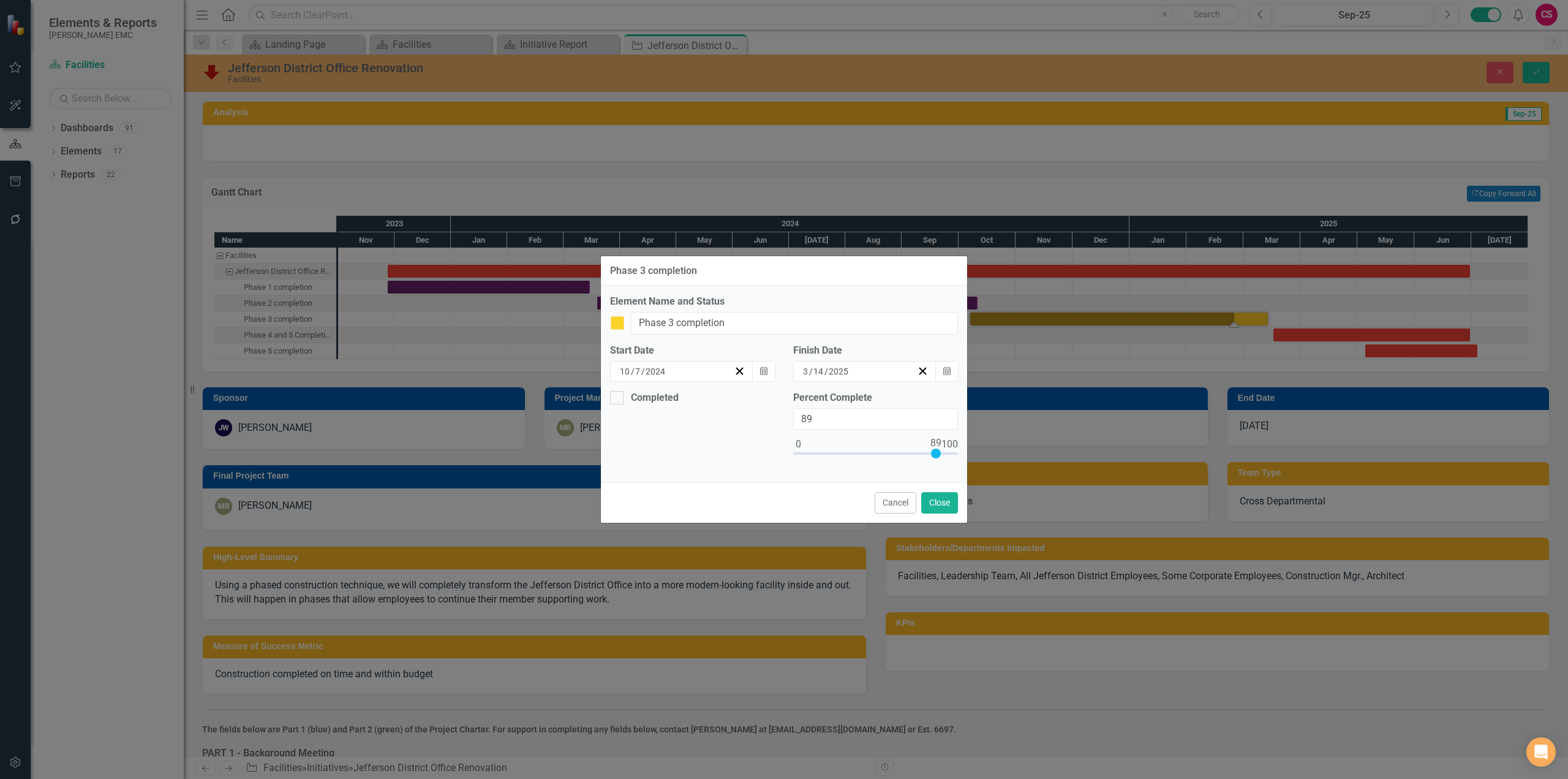
type input "100"
drag, startPoint x: 938, startPoint y: 455, endPoint x: 967, endPoint y: 452, distance: 29.2
click at [967, 452] on div "Percent Complete 100" at bounding box center [876, 432] width 183 height 83
click at [618, 394] on div at bounding box center [617, 397] width 13 height 13
click at [618, 394] on input "Completed" at bounding box center [614, 395] width 8 height 8
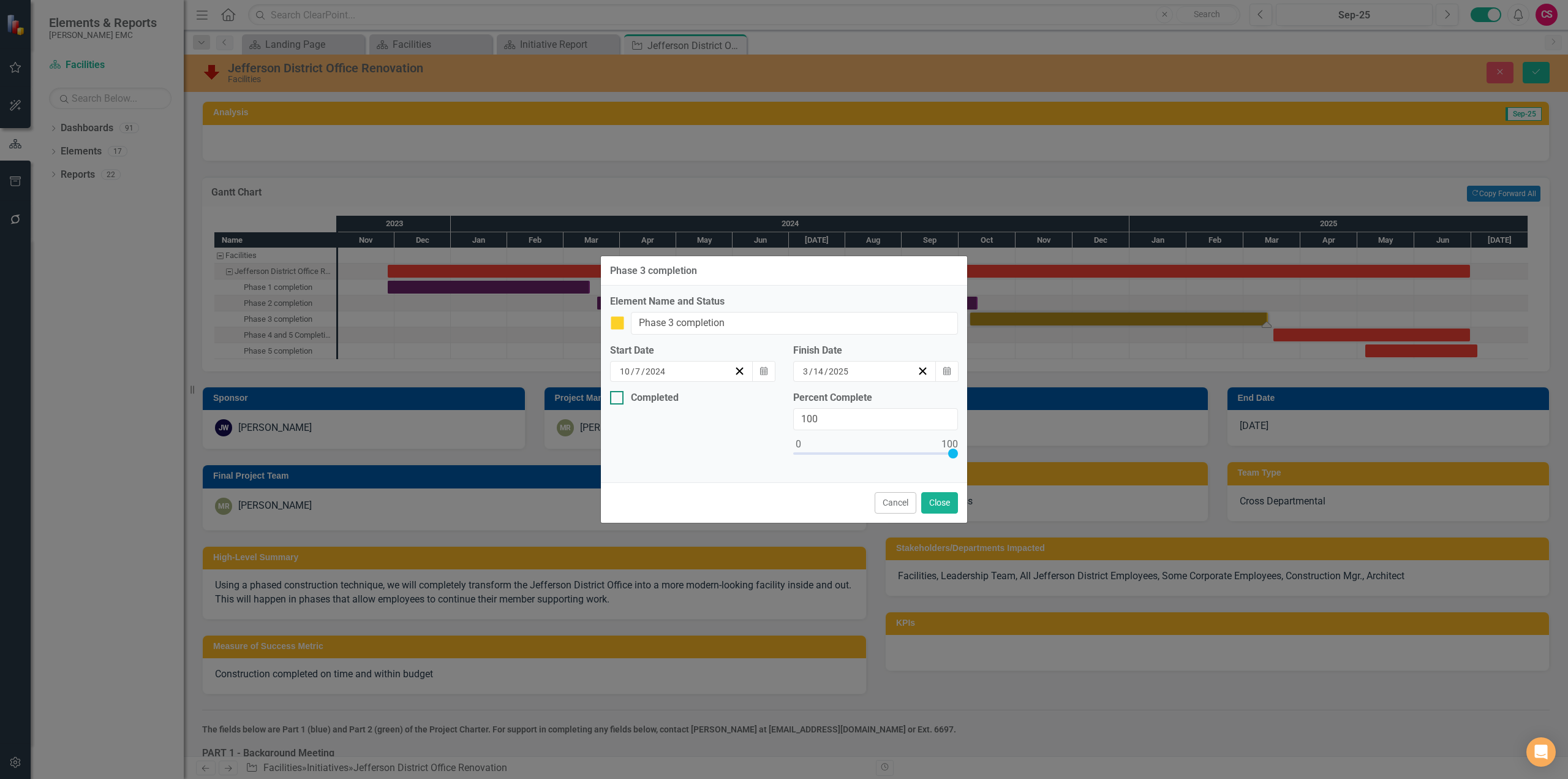
checkbox input "true"
click at [935, 502] on button "Close" at bounding box center [940, 503] width 37 height 22
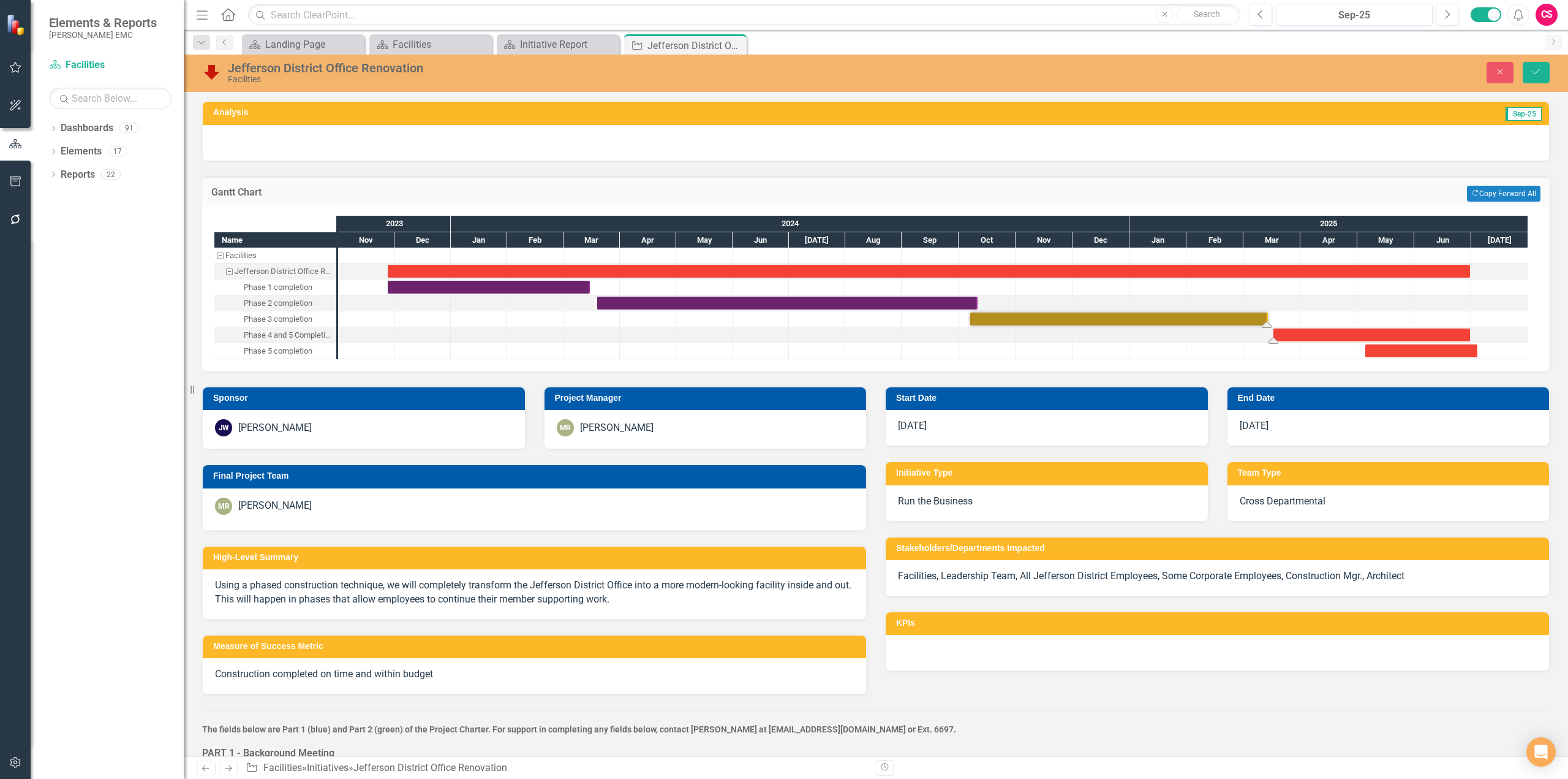
click at [1137, 333] on div "Task: Start date: 2025-03-17 End date: 2025-06-30" at bounding box center [1372, 335] width 196 height 13
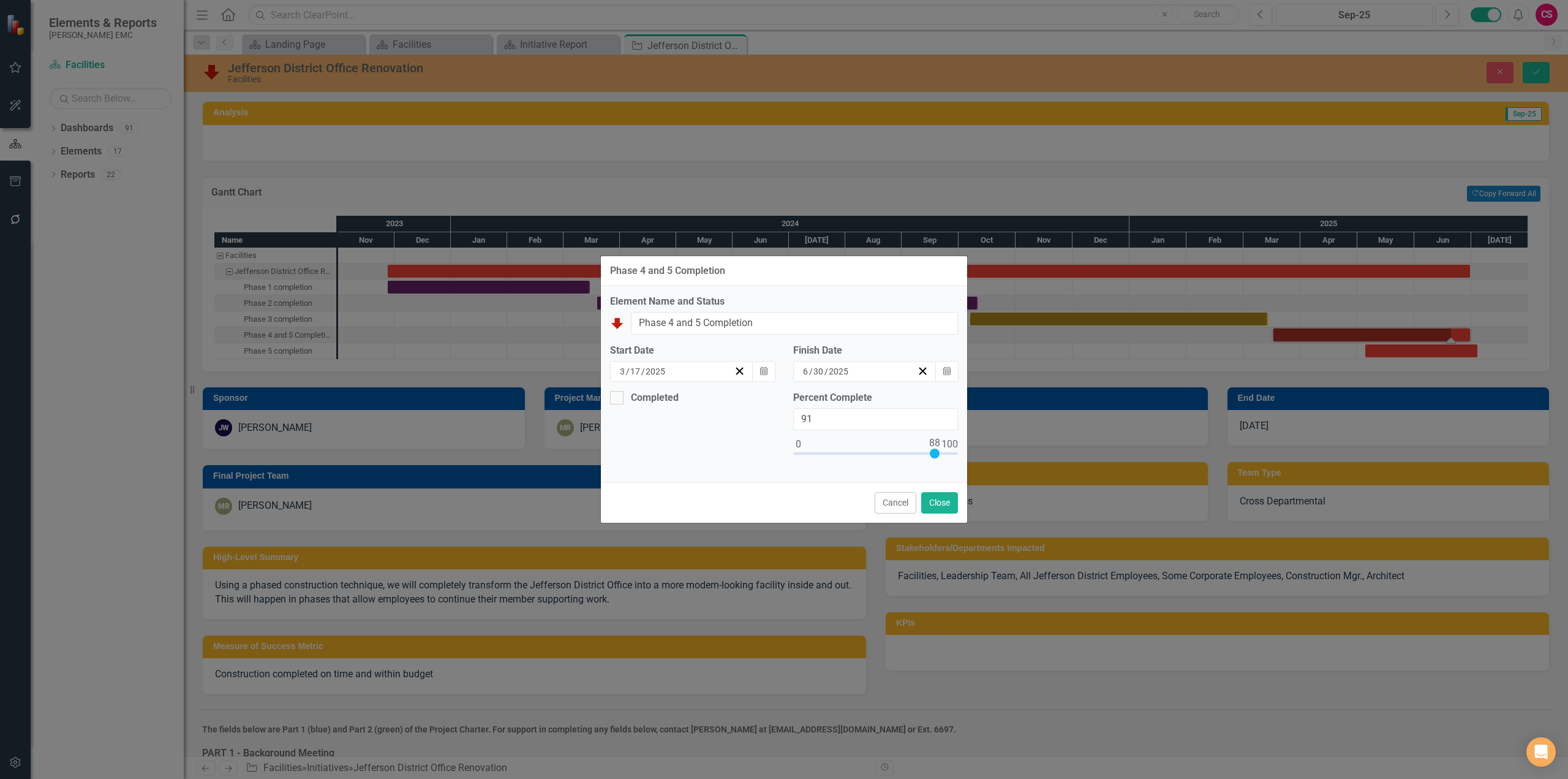
type input "87"
drag, startPoint x: 801, startPoint y: 453, endPoint x: 936, endPoint y: 453, distance: 135.0
click at [936, 453] on div at bounding box center [932, 453] width 10 height 10
click at [937, 504] on button "Close" at bounding box center [940, 503] width 37 height 22
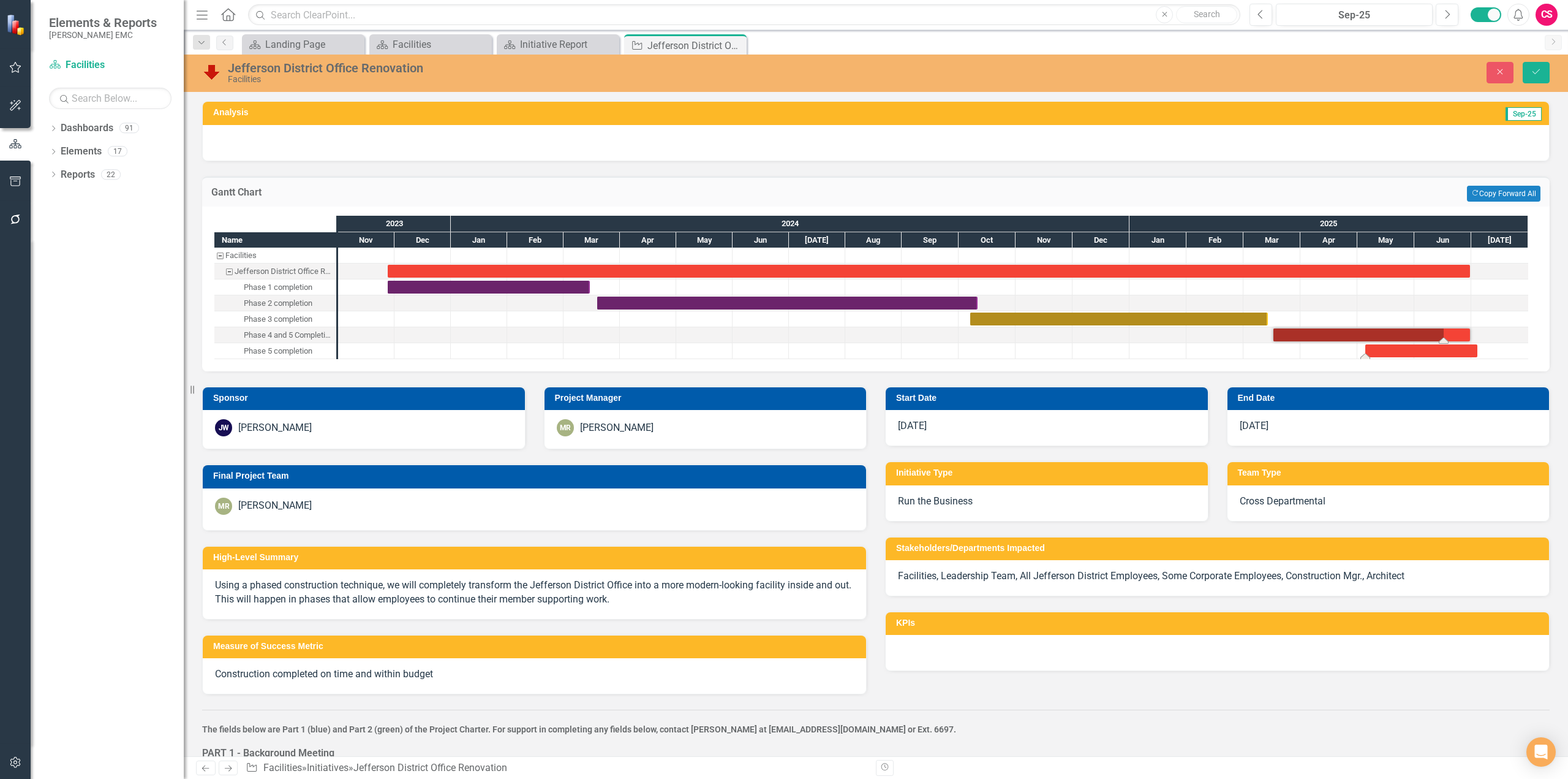
click at [1137, 354] on div "Task: Start date: 2025-05-05 End date: 2025-07-04" at bounding box center [1421, 351] width 112 height 13
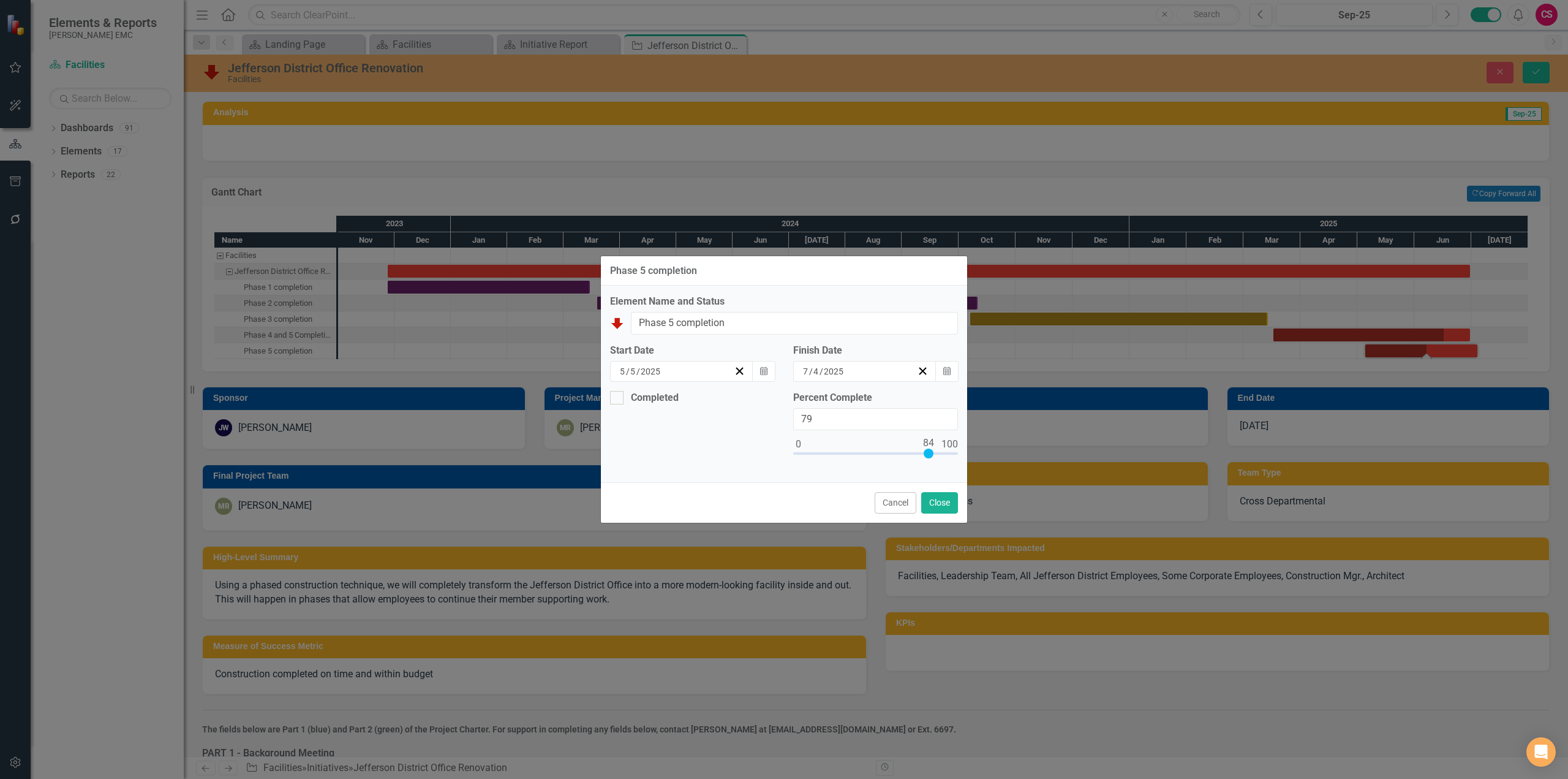
type input "84"
drag, startPoint x: 801, startPoint y: 452, endPoint x: 931, endPoint y: 452, distance: 130.0
click at [931, 452] on div at bounding box center [928, 453] width 10 height 10
click at [941, 504] on button "Close" at bounding box center [940, 503] width 37 height 22
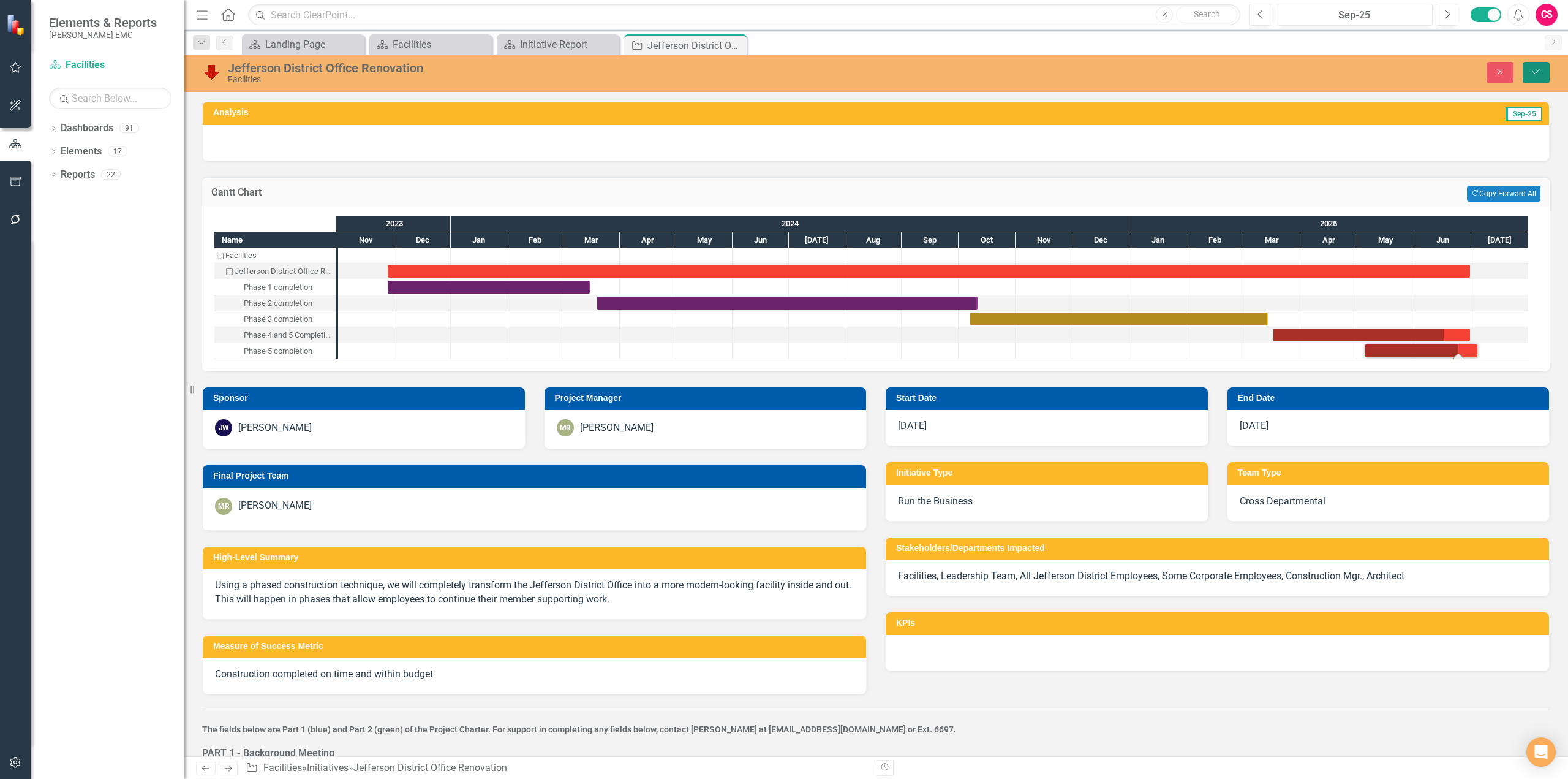
click at [1137, 69] on icon "Save" at bounding box center [1536, 71] width 11 height 8
checkbox input "false"
checkbox input "true"
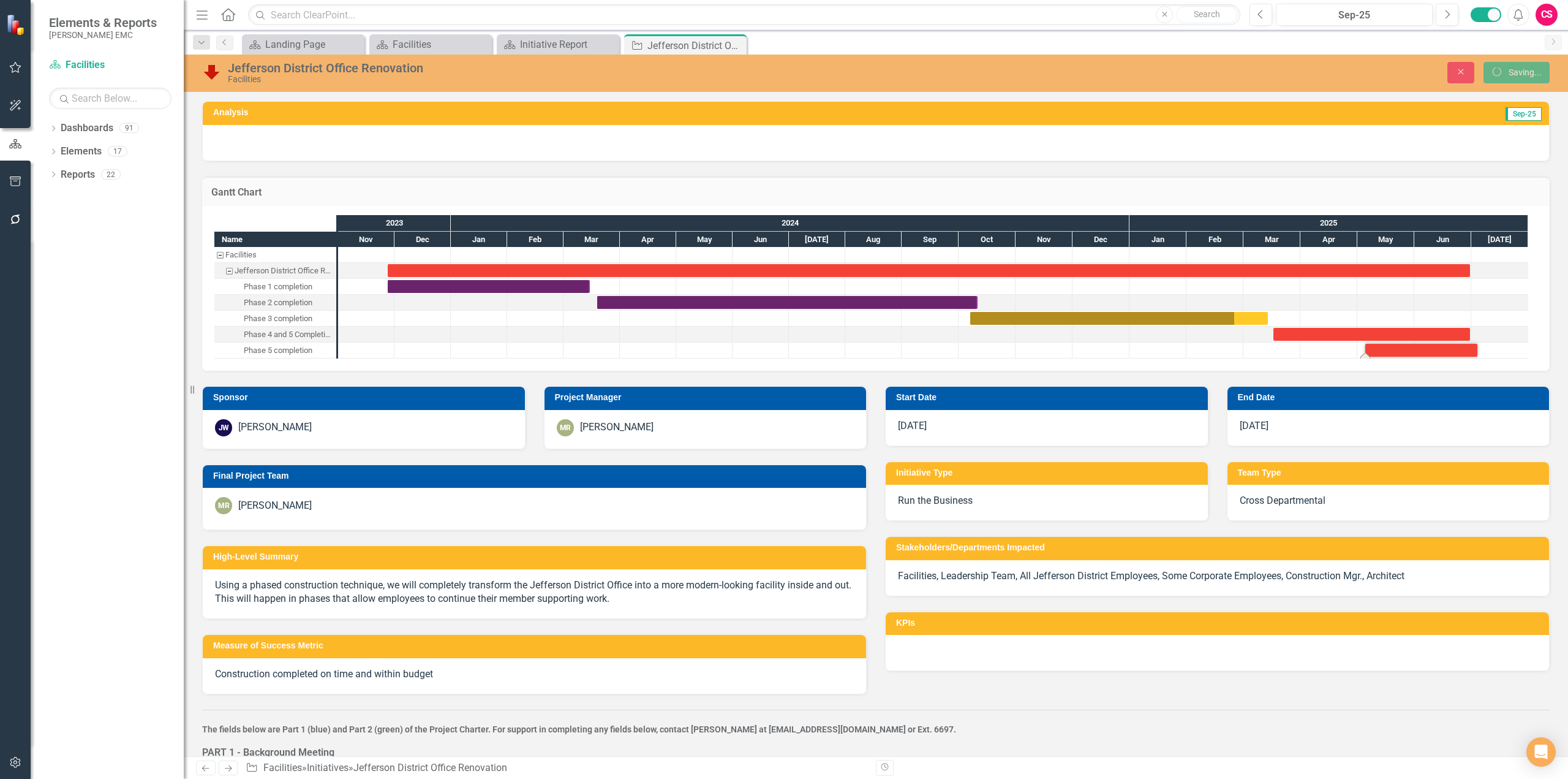
checkbox input "true"
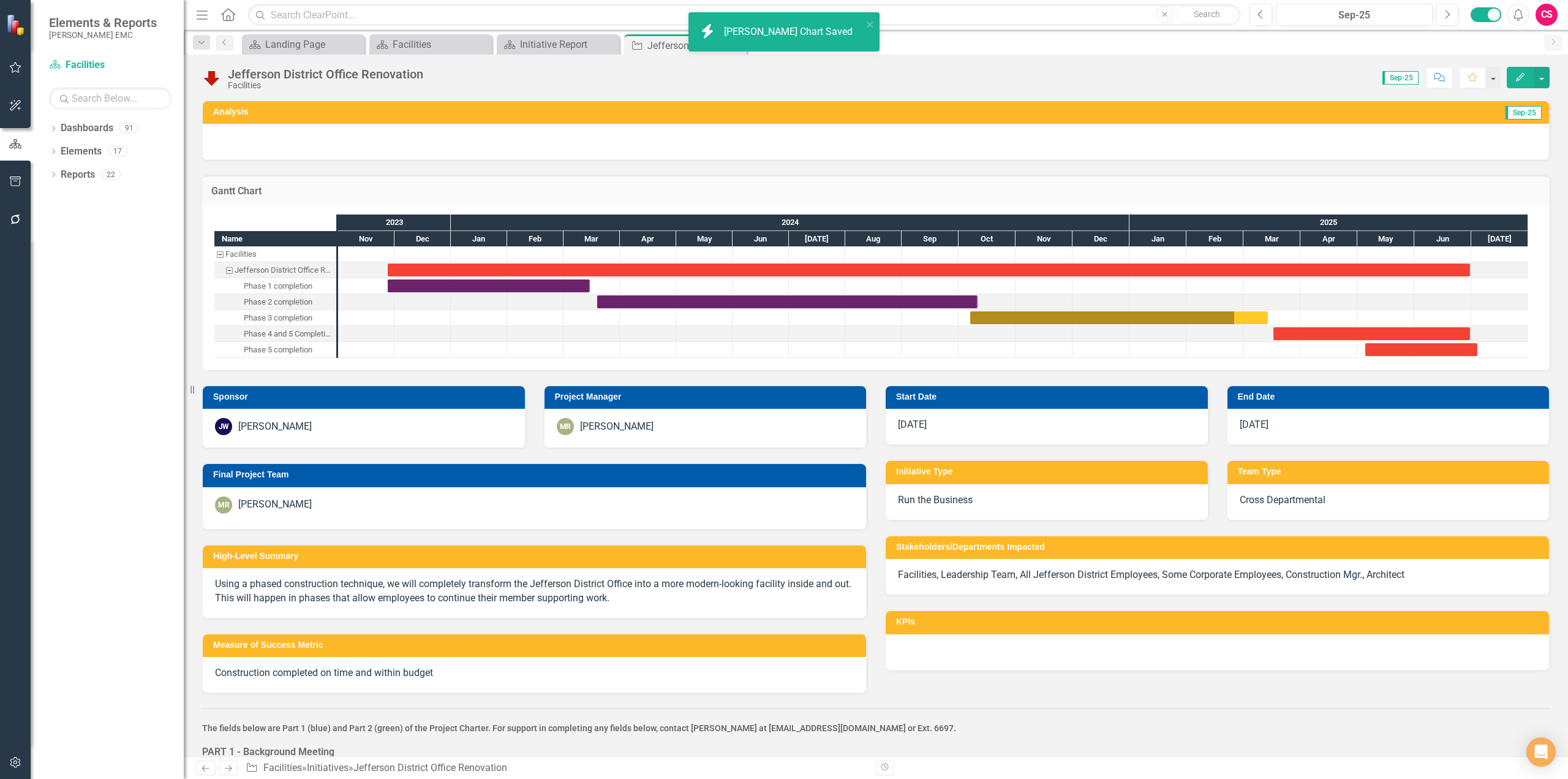
checkbox input "false"
checkbox input "true"
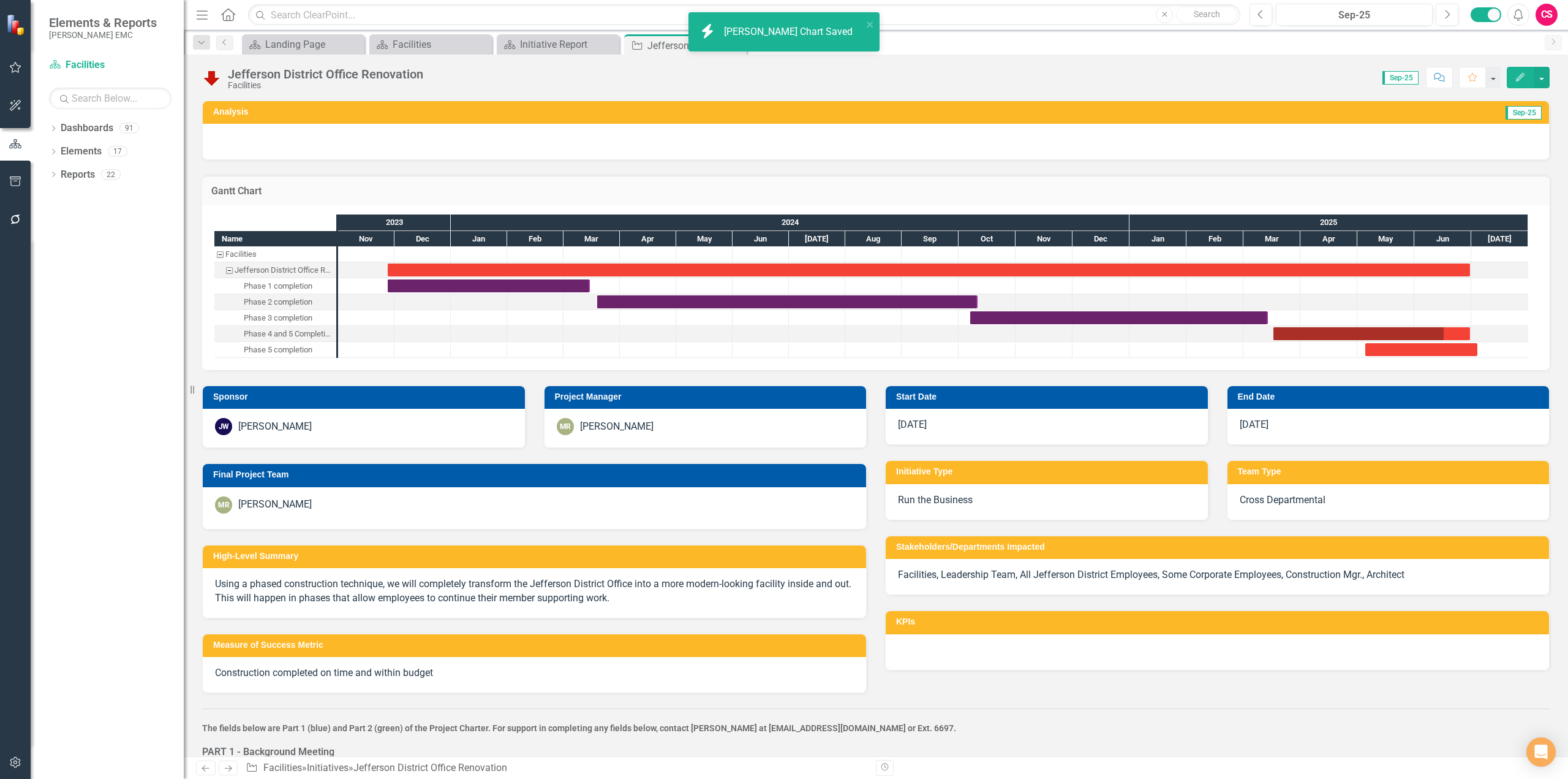
checkbox input "true"
checkbox input "false"
checkbox input "true"
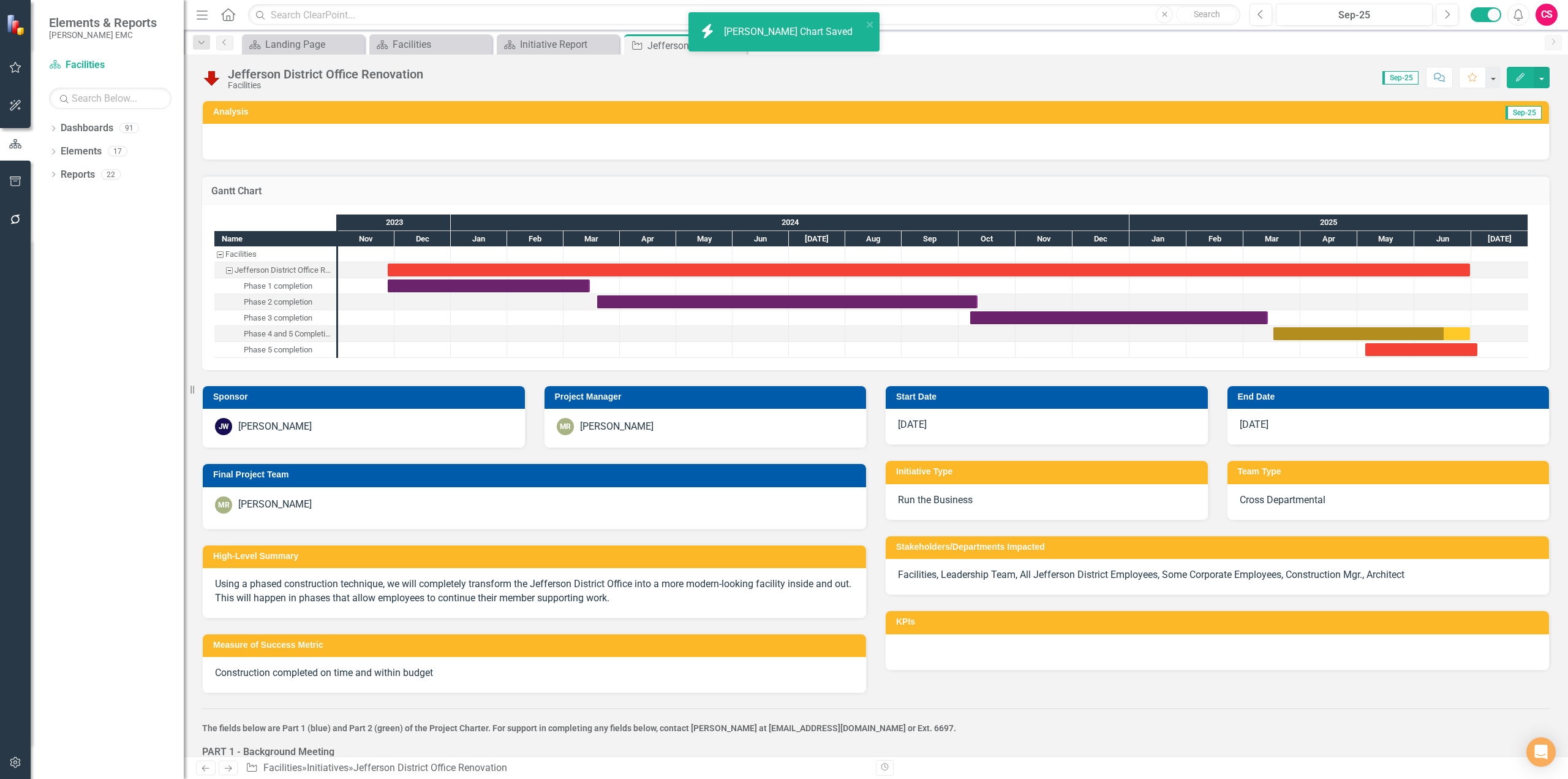
checkbox input "true"
checkbox input "false"
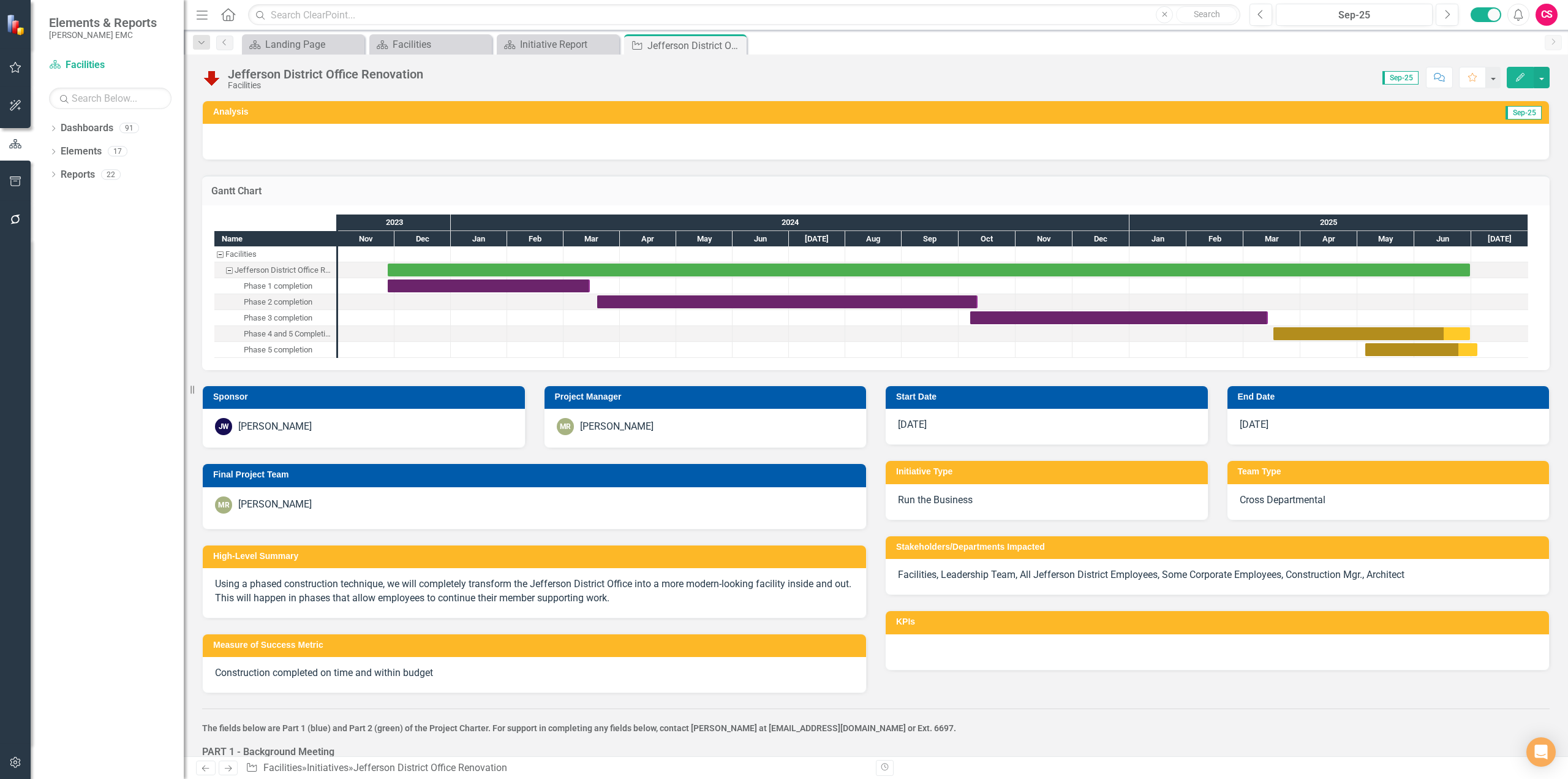
checkbox input "true"
checkbox input "false"
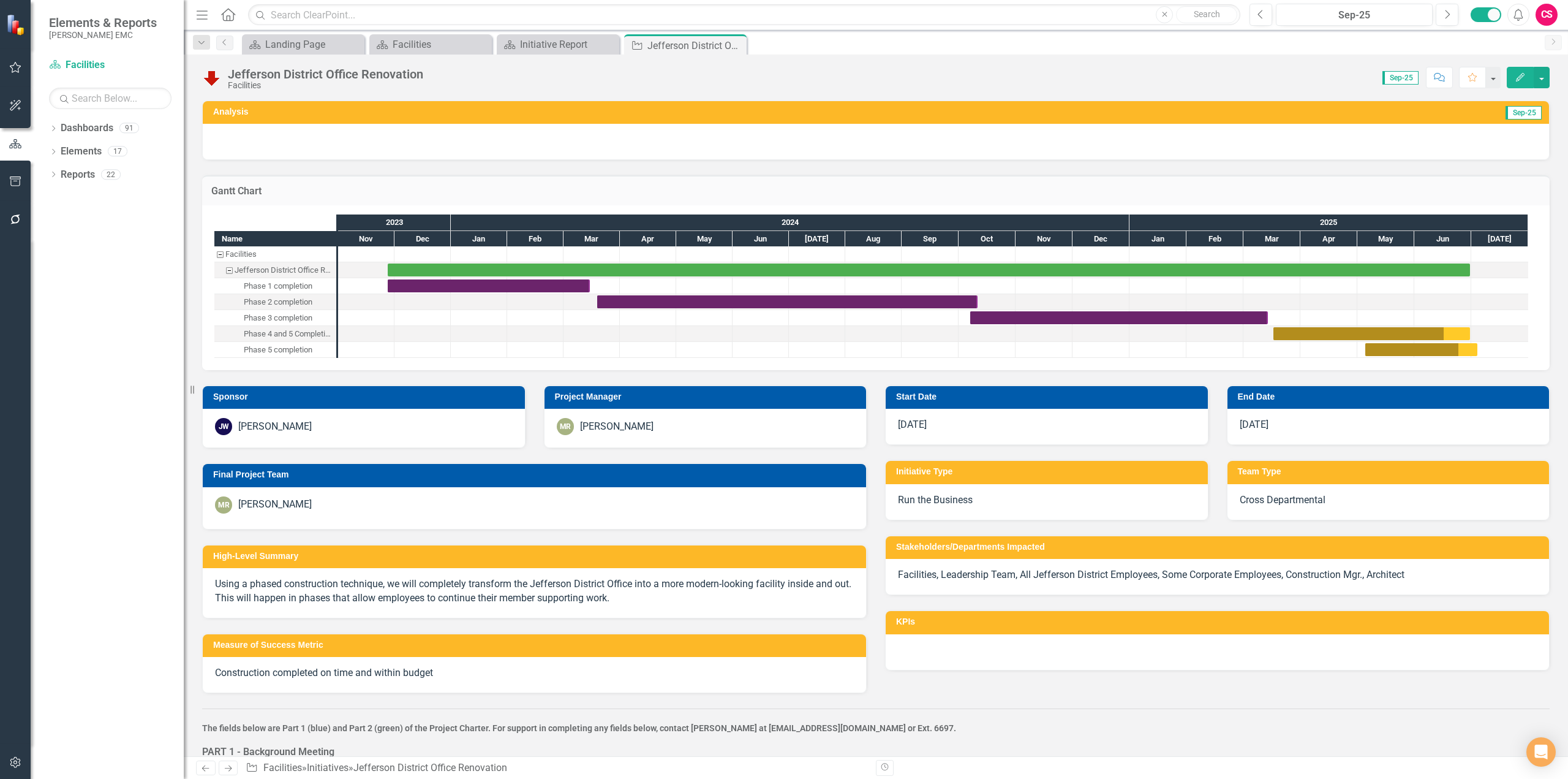
checkbox input "false"
checkbox input "true"
click at [1137, 321] on div "Task: Start date: 2024-10-07 End date: 2025-03-14" at bounding box center [1119, 318] width 297 height 13
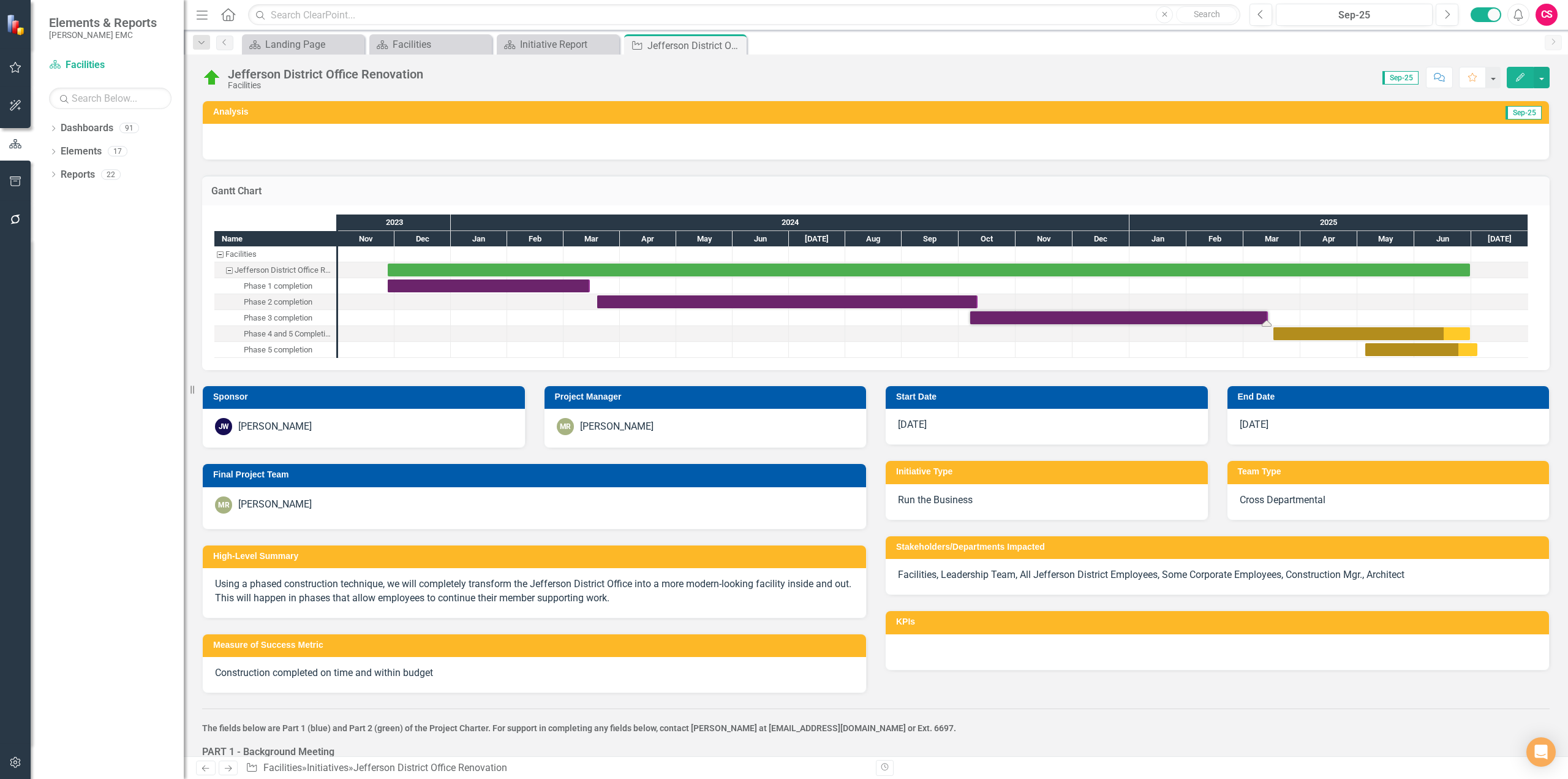
click at [1137, 321] on div "Task: Start date: 2024-10-07 End date: 2025-03-14" at bounding box center [1119, 318] width 297 height 13
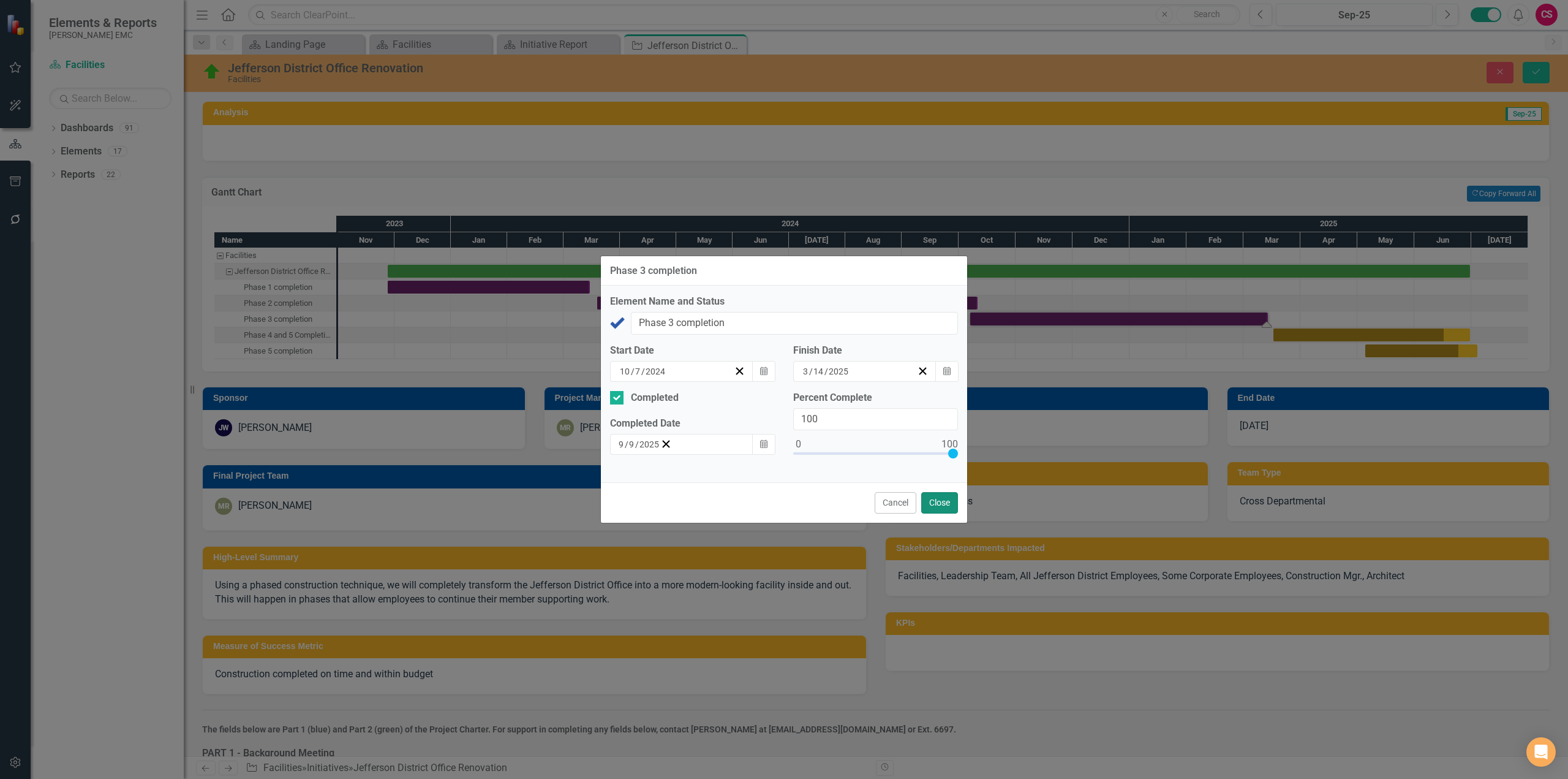
click at [938, 500] on button "Close" at bounding box center [940, 503] width 37 height 22
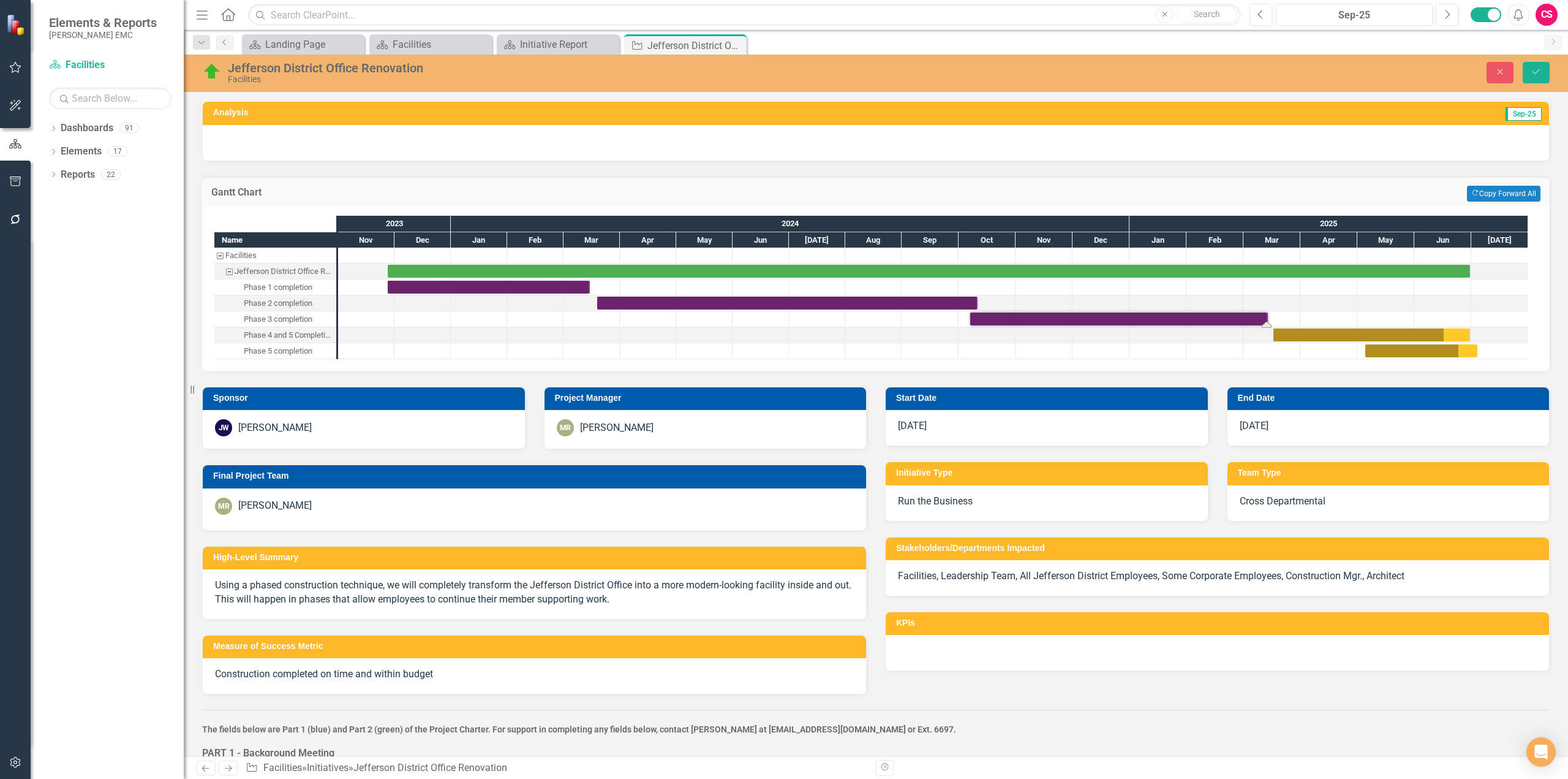
click at [1137, 67] on div "Close Save" at bounding box center [1279, 72] width 559 height 22
click at [1137, 71] on button "Close" at bounding box center [1500, 72] width 27 height 22
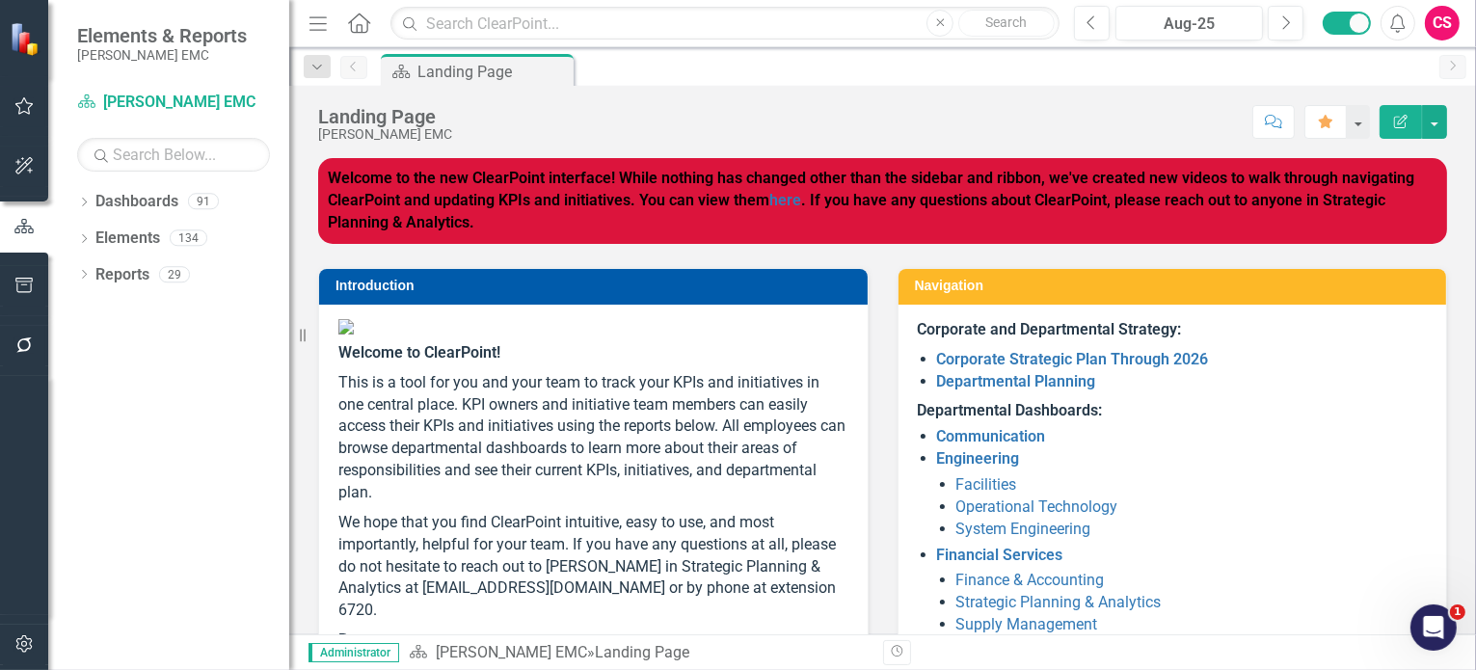
click at [714, 111] on div "Score: N/A Aug-25 Completed Comment Favorite Edit Report" at bounding box center [954, 121] width 985 height 33
click at [991, 485] on link "Facilities" at bounding box center [986, 484] width 61 height 18
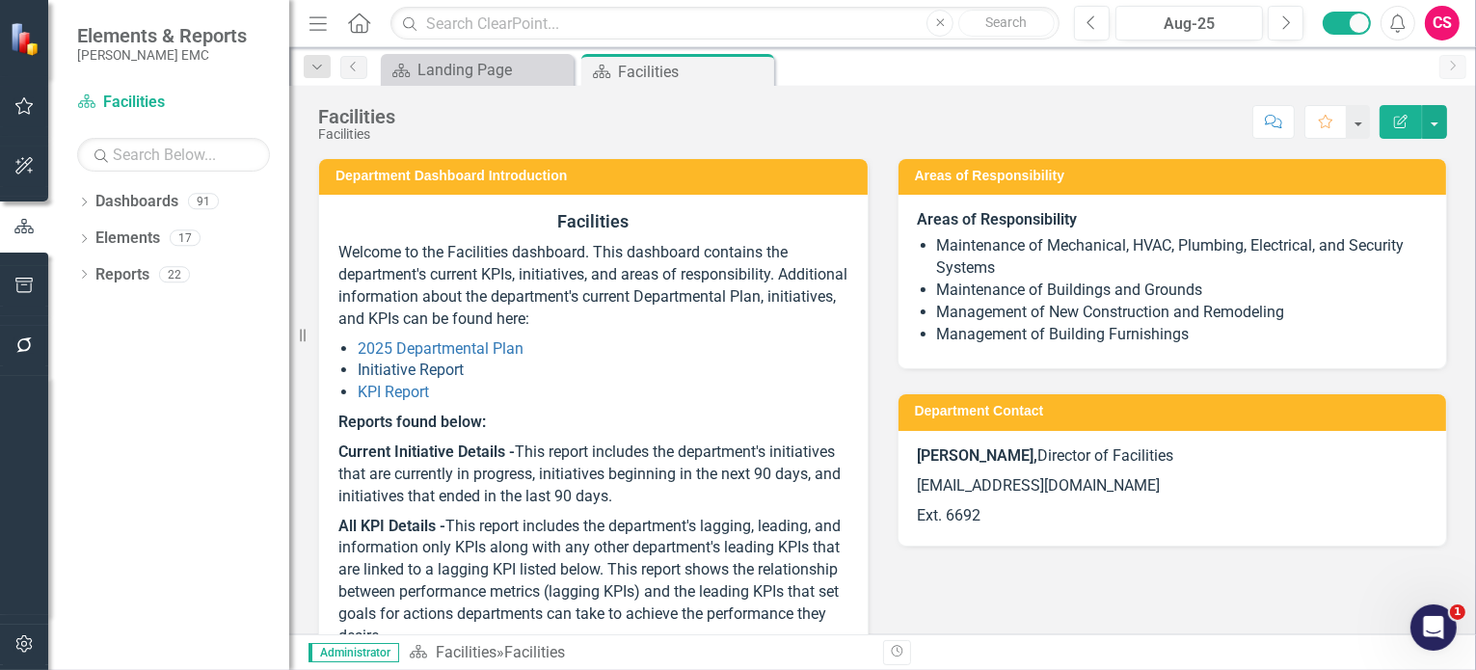
click at [410, 371] on link "Initiative Report" at bounding box center [411, 369] width 106 height 18
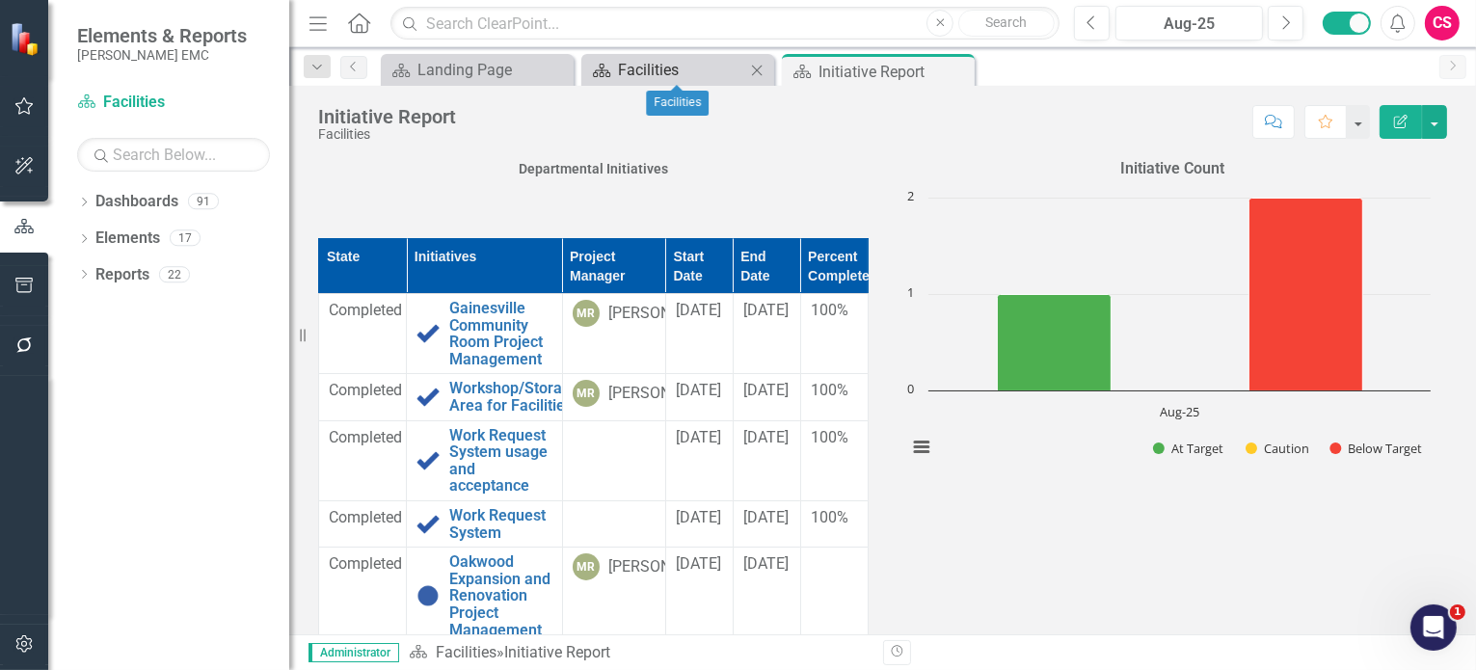
click at [658, 73] on div "Facilities" at bounding box center [681, 70] width 127 height 24
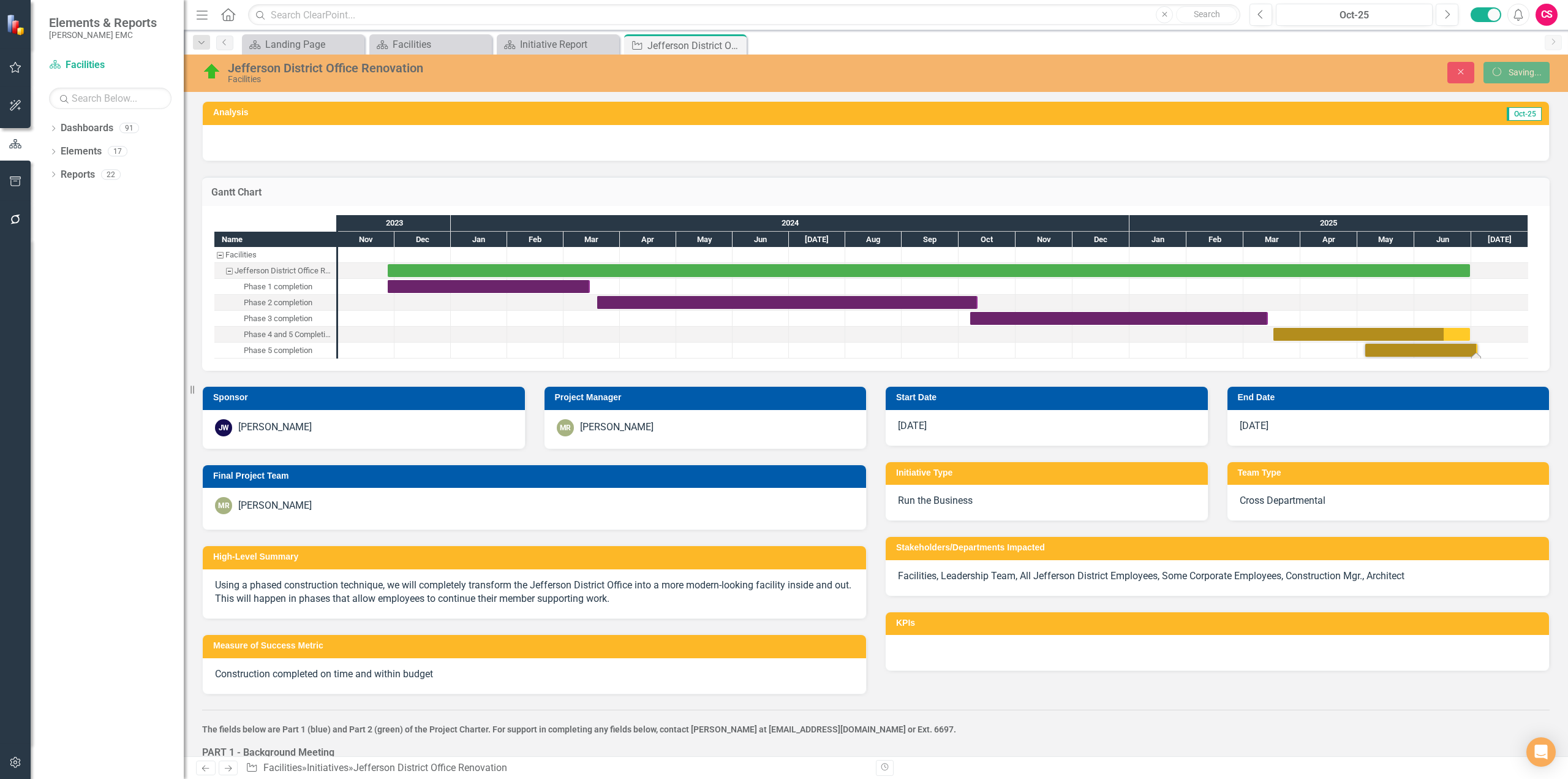
checkbox input "false"
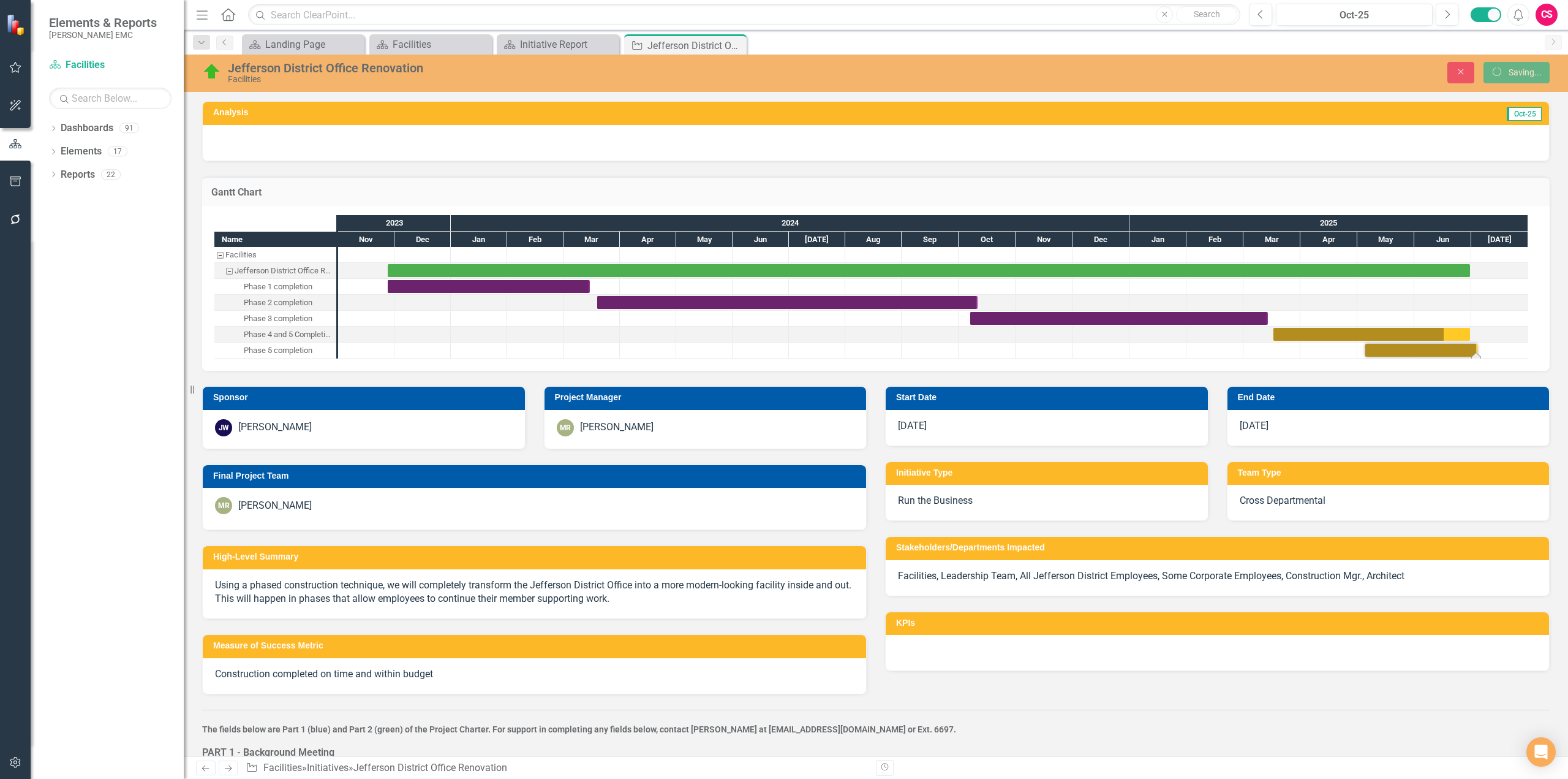
checkbox input "true"
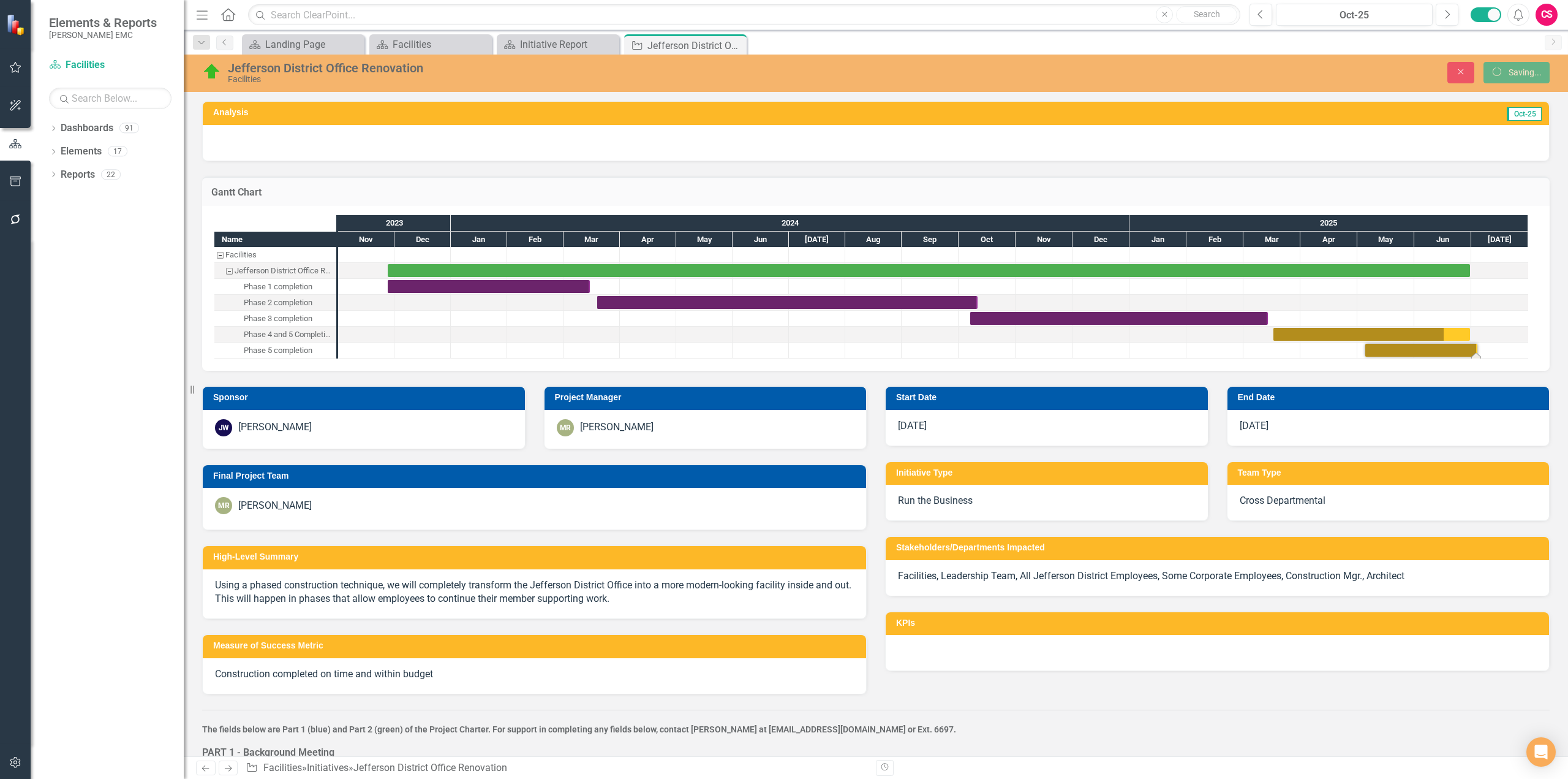
checkbox input "false"
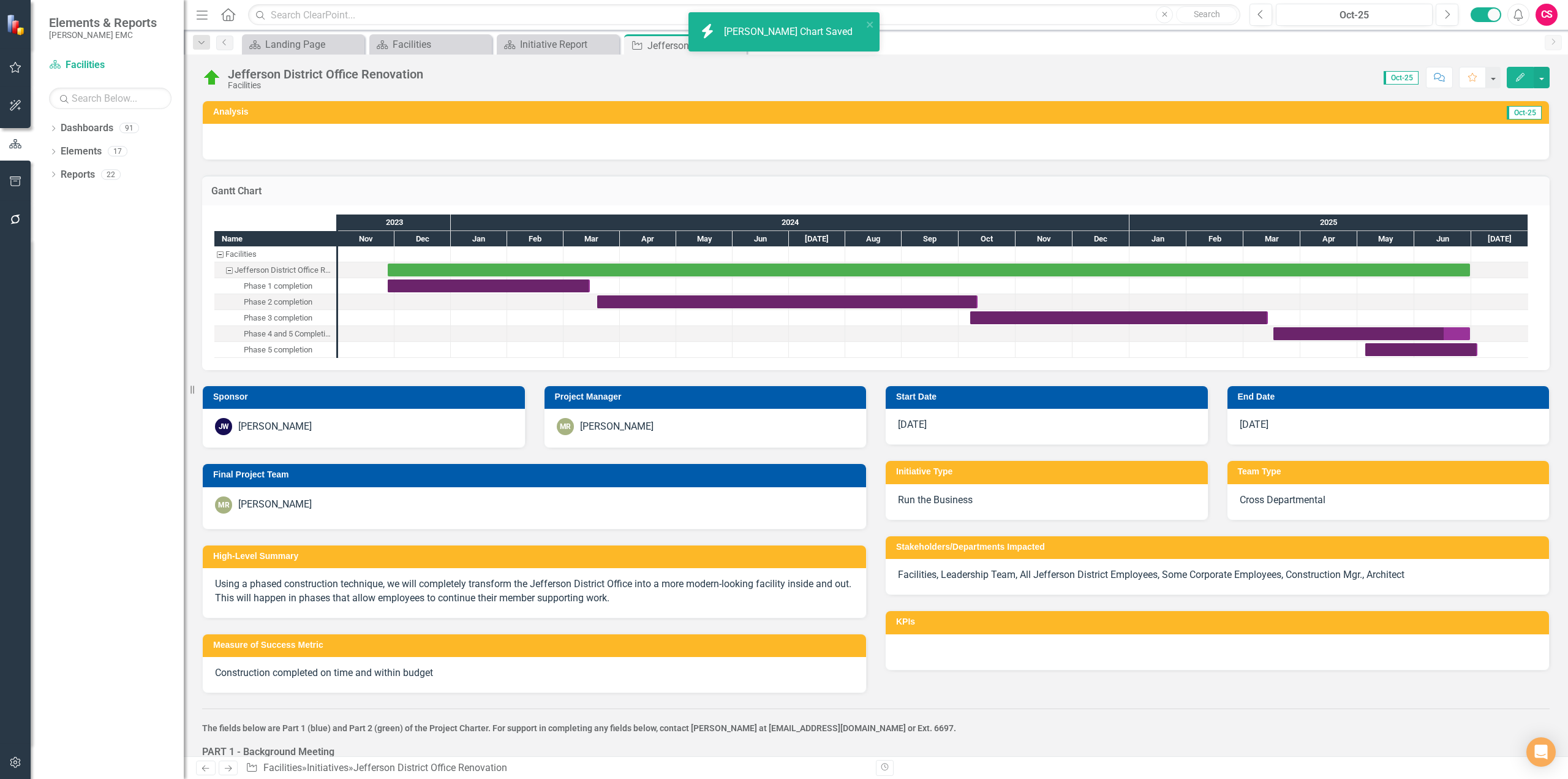
checkbox input "false"
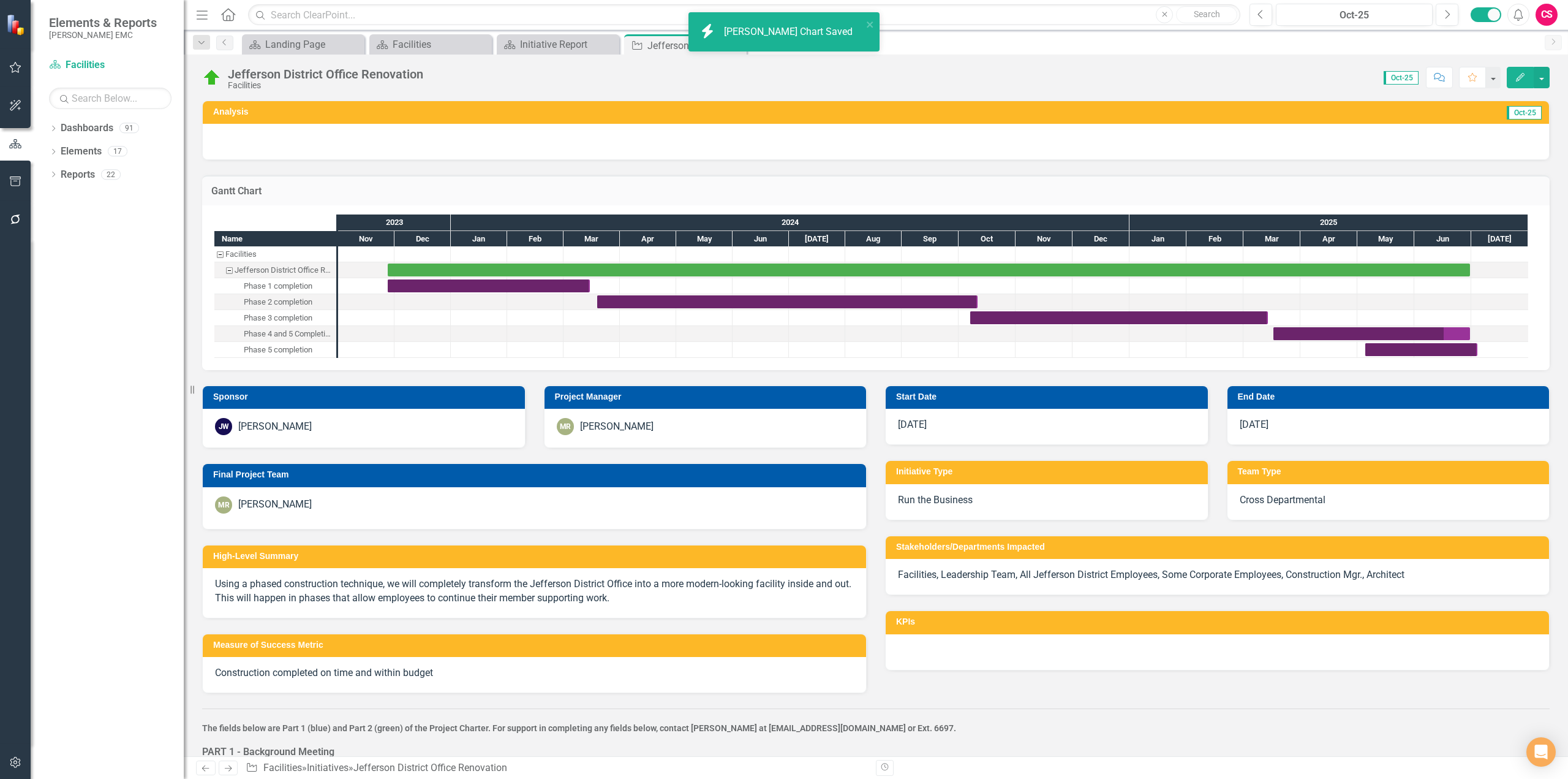
checkbox input "true"
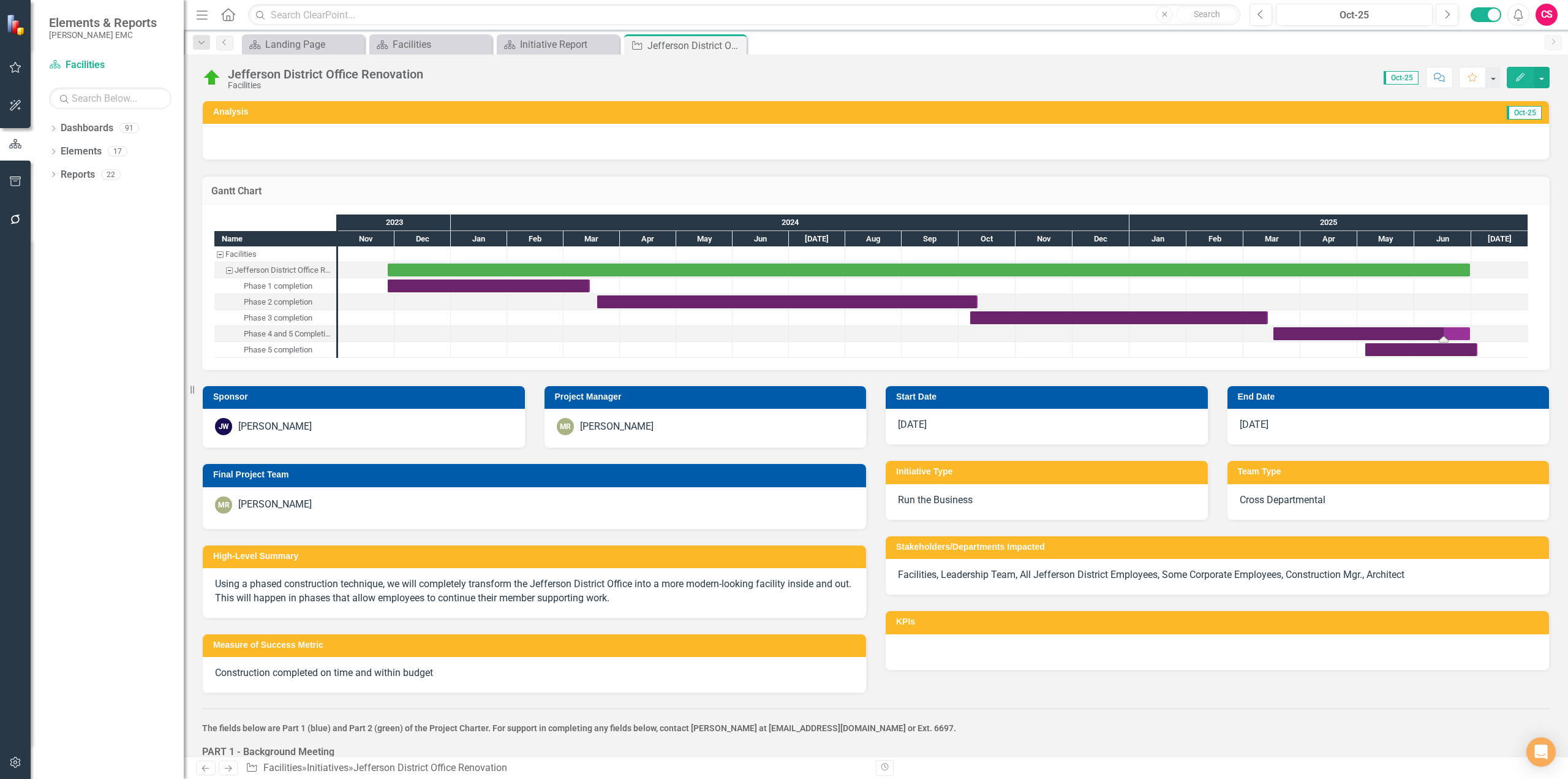
click at [1389, 332] on div "Task: Start date: 2025-03-17 End date: 2025-06-30" at bounding box center [1372, 334] width 196 height 13
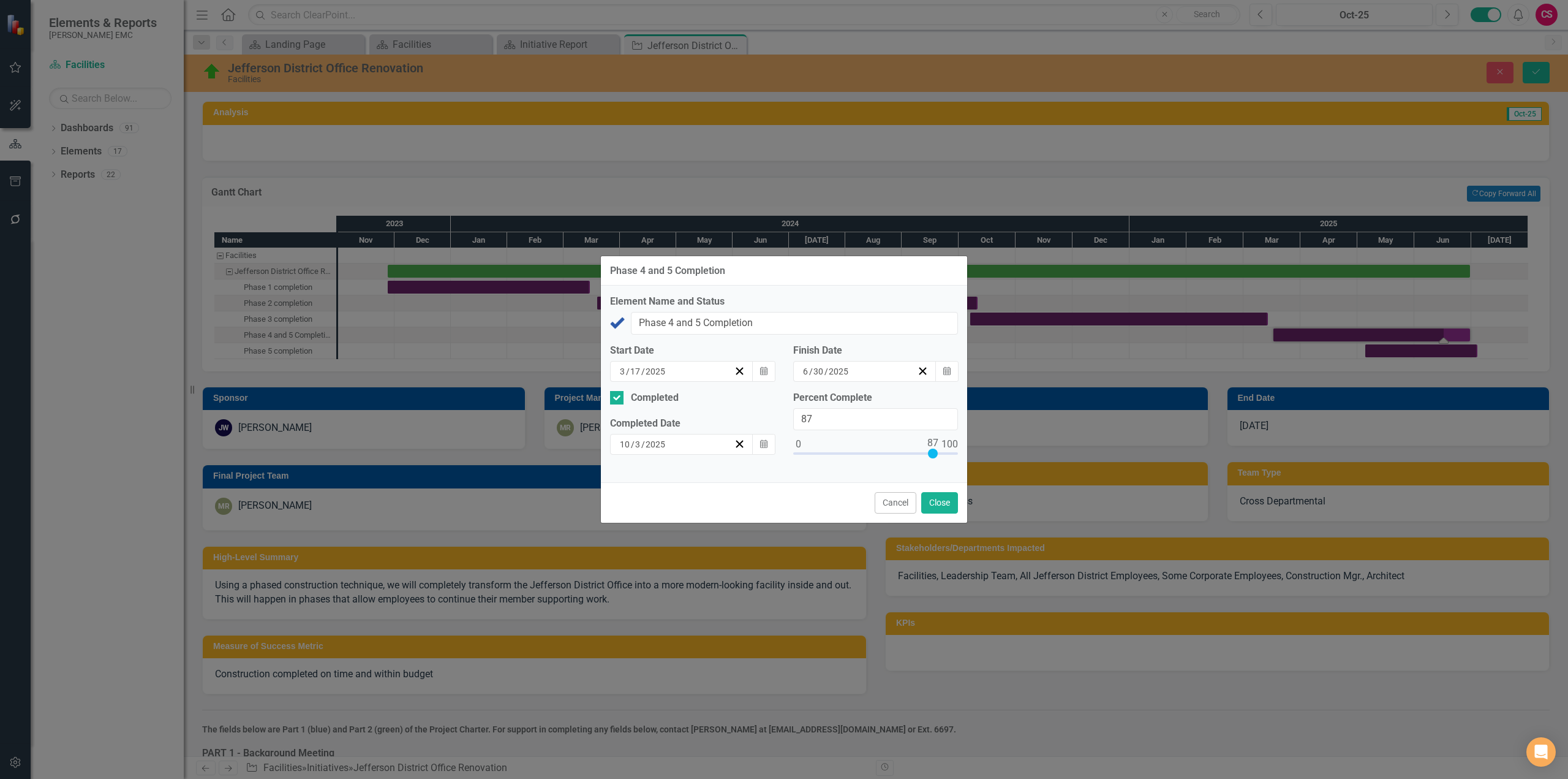
type input "100"
drag, startPoint x: 931, startPoint y: 452, endPoint x: 961, endPoint y: 479, distance: 40.4
click at [978, 456] on div "Phase 4 and 5 Completion Element Name and Status Jefferson District Office Reno…" at bounding box center [784, 389] width 1568 height 779
click at [937, 504] on button "Close" at bounding box center [940, 503] width 37 height 22
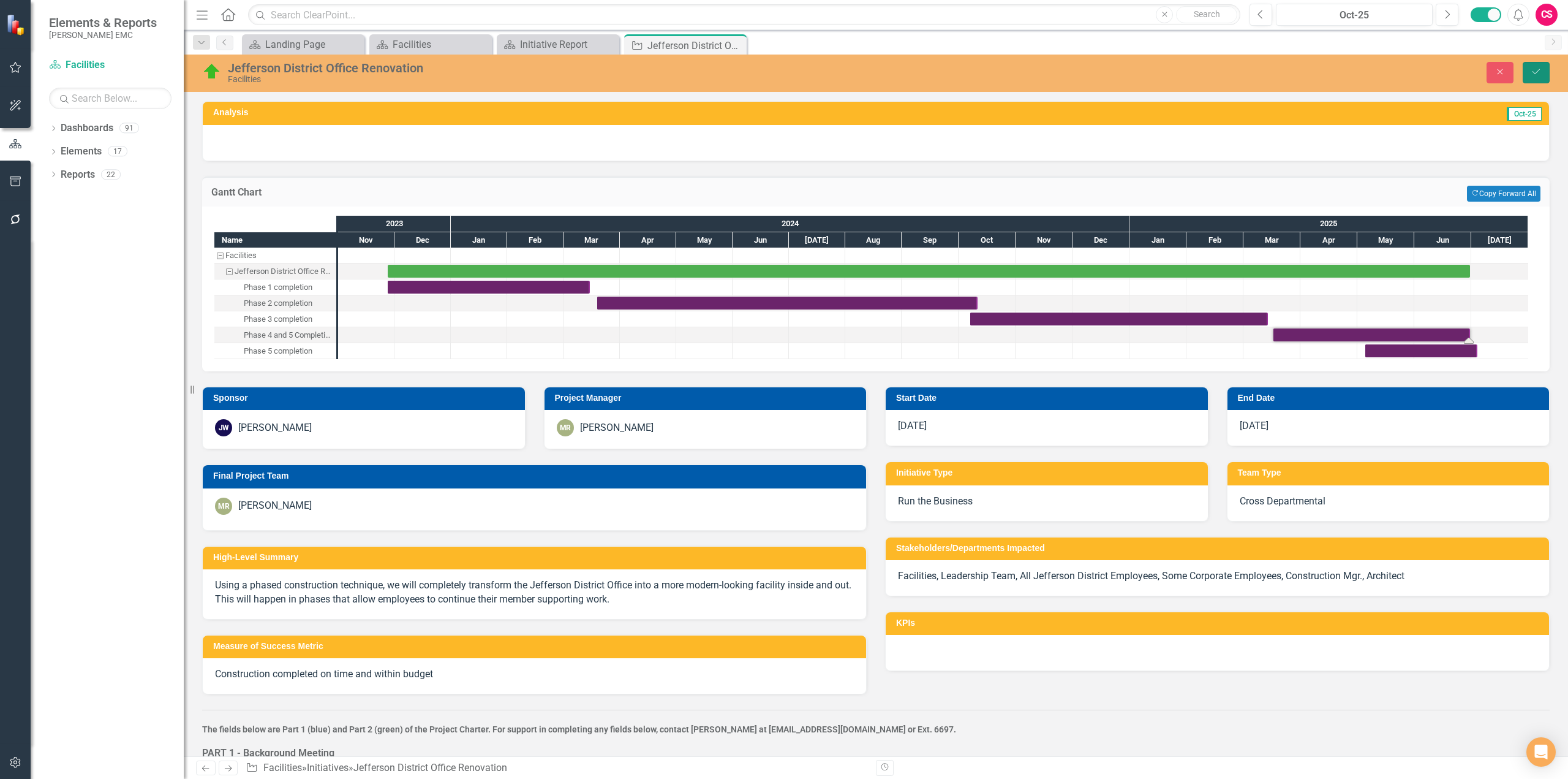
click at [1541, 64] on button "Save" at bounding box center [1536, 72] width 27 height 22
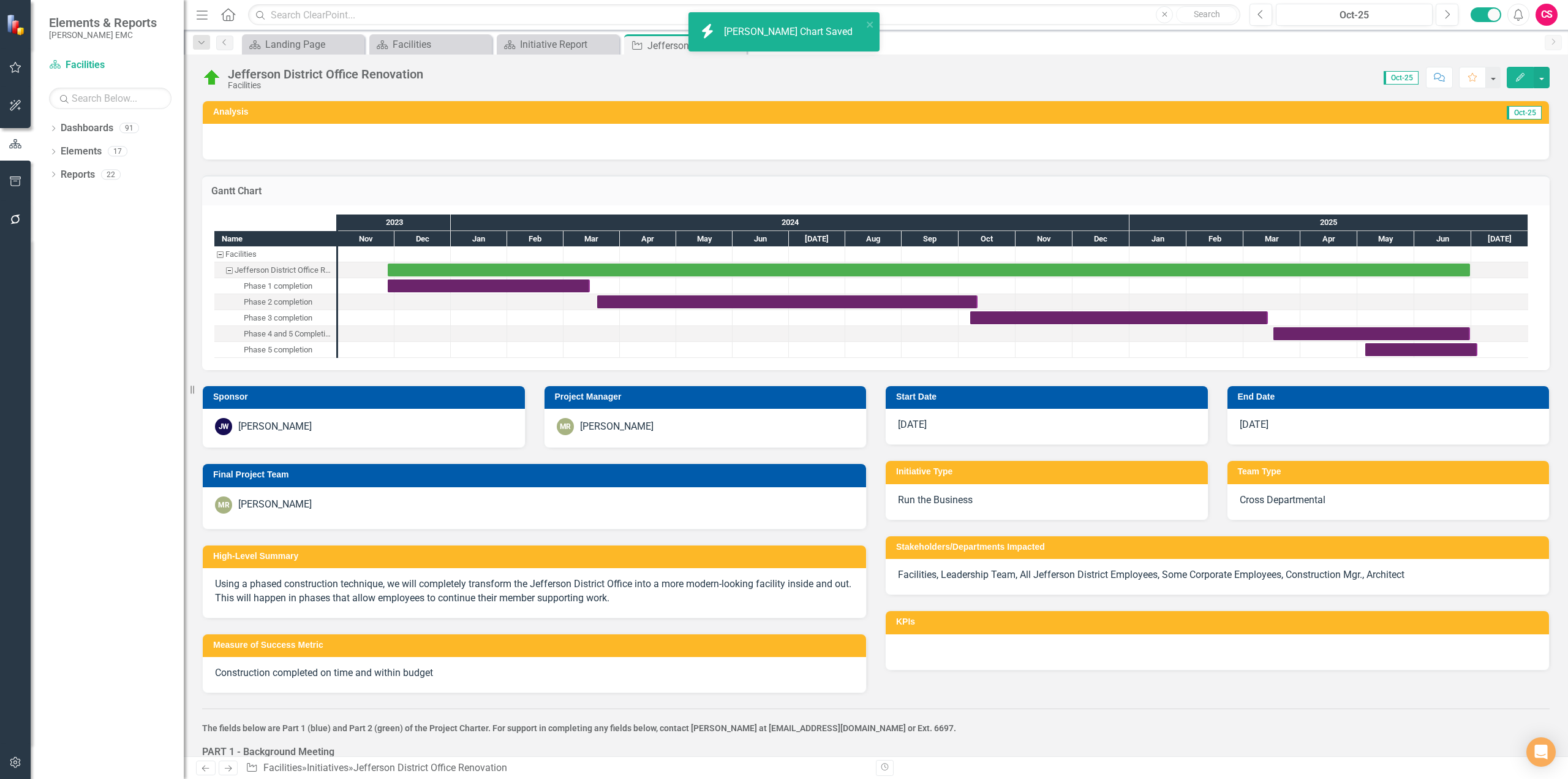
checkbox input "false"
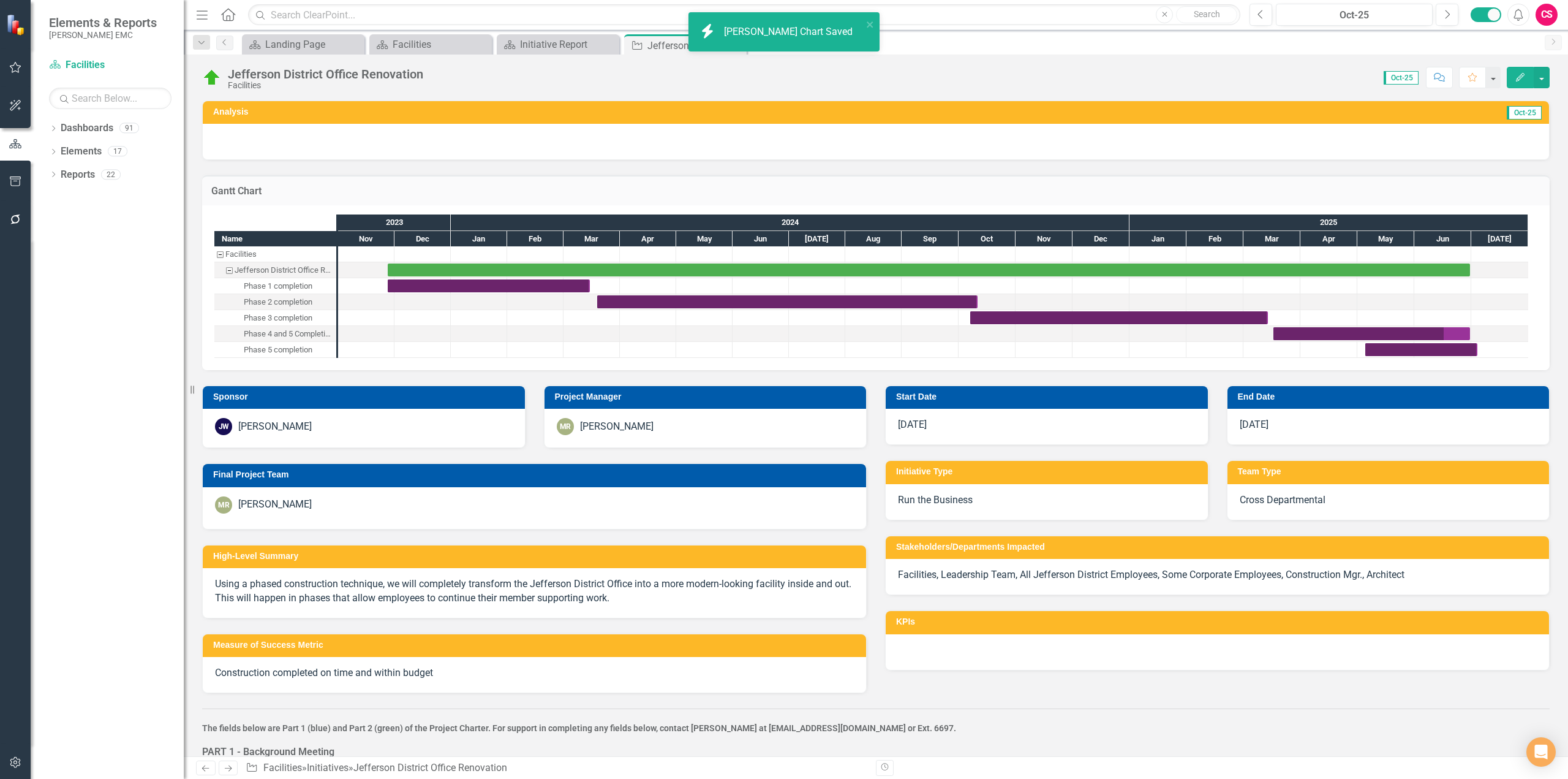
checkbox input "true"
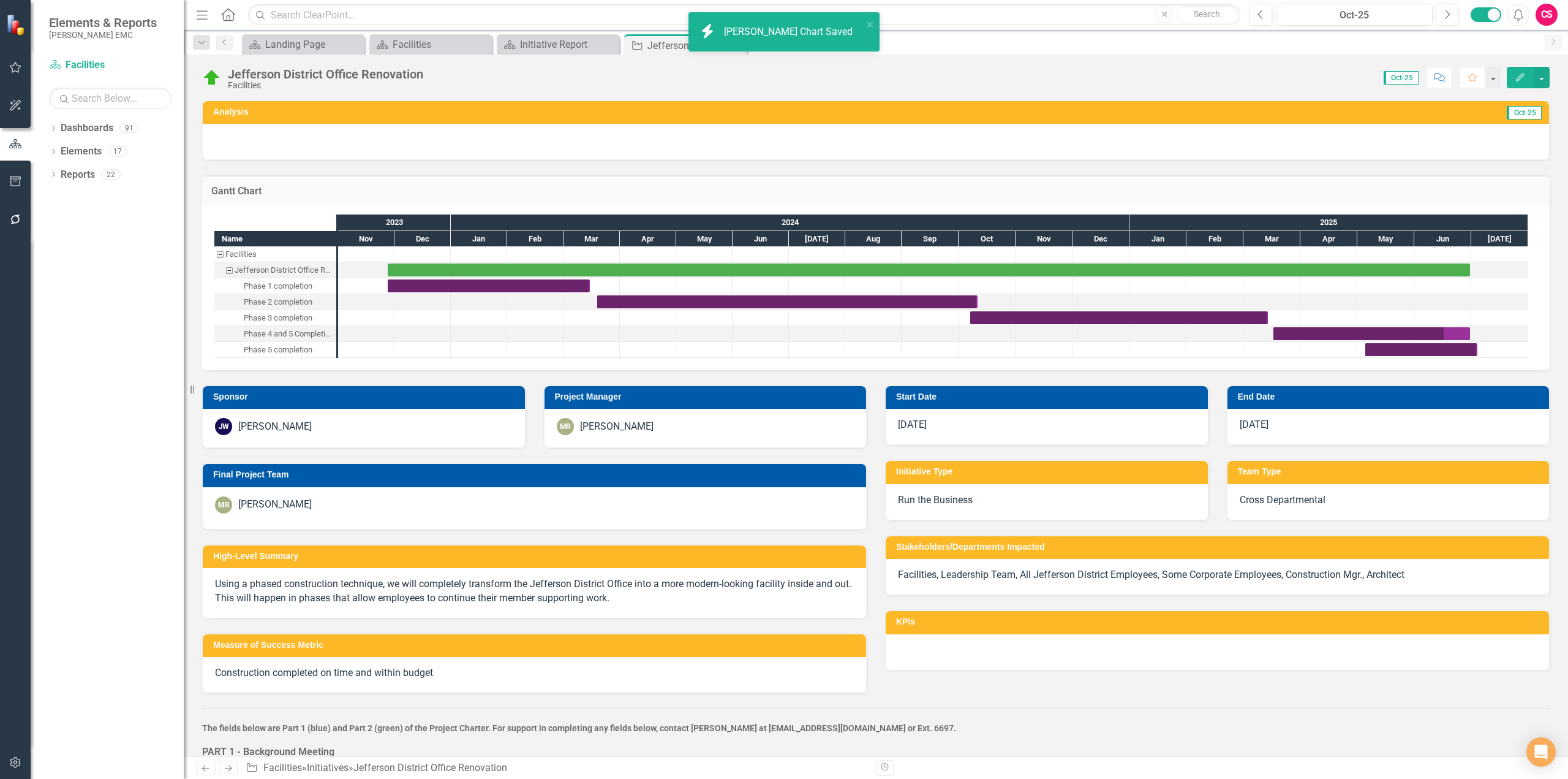
checkbox input "false"
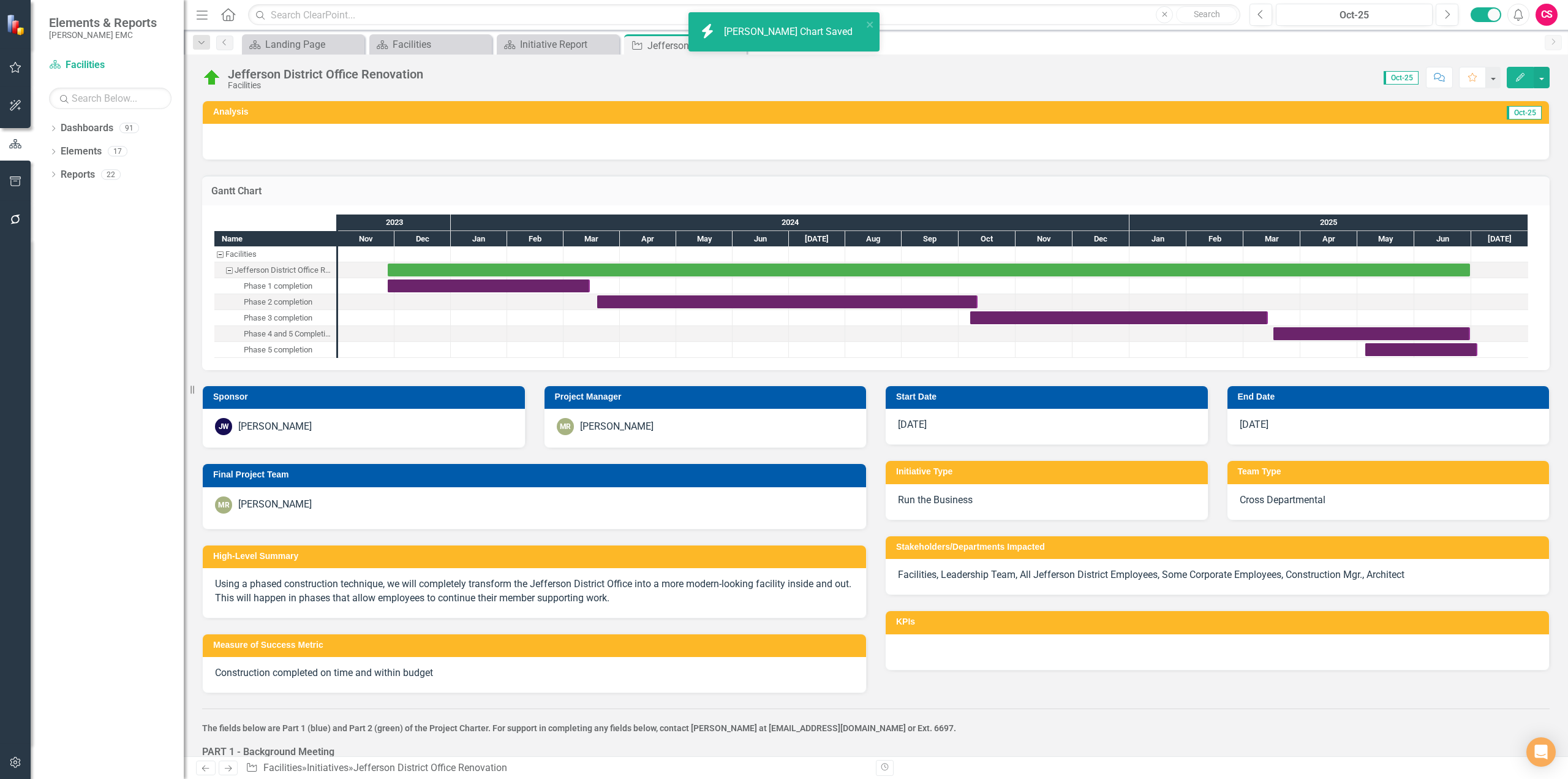
checkbox input "true"
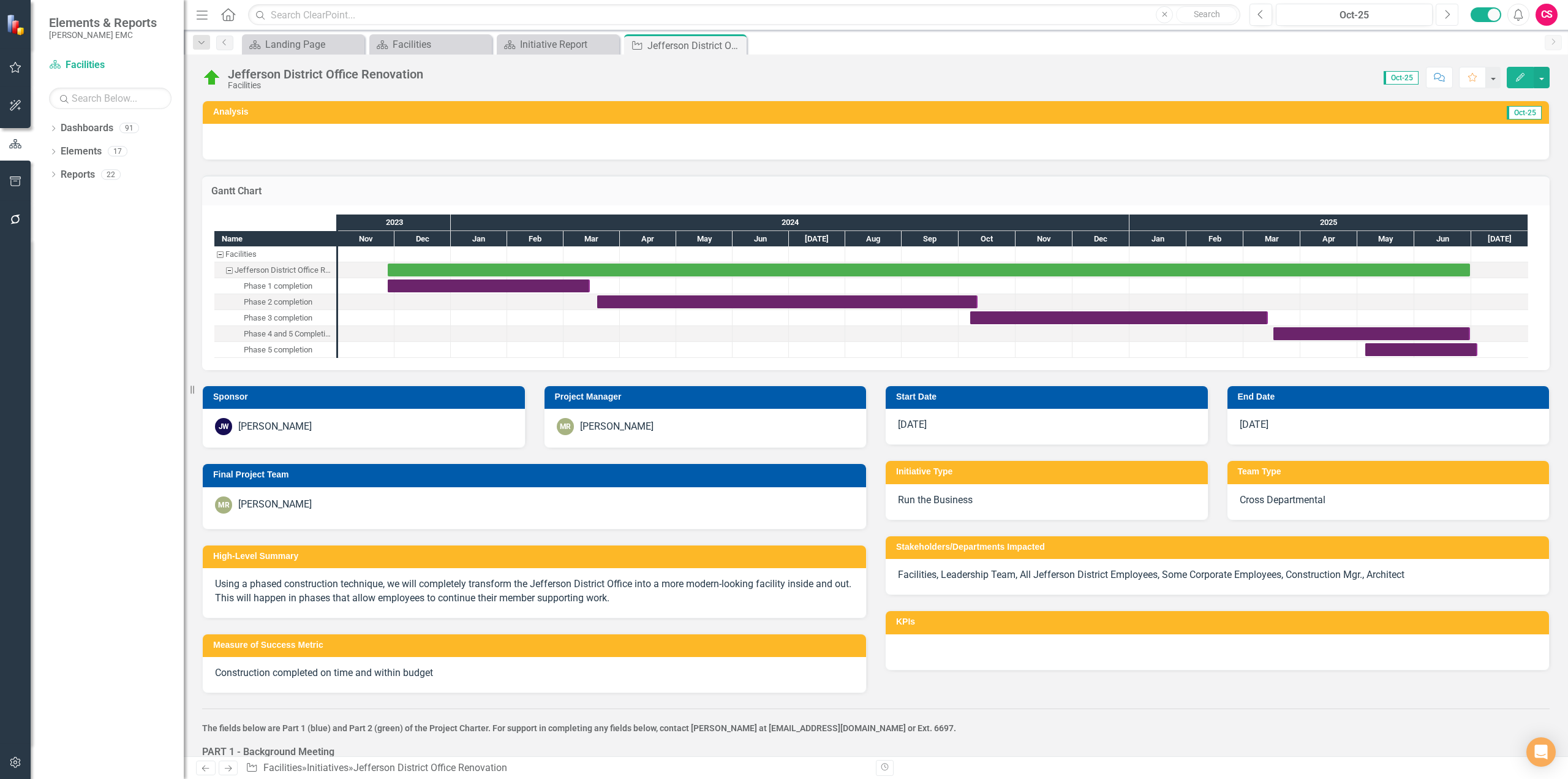
click at [1445, 15] on icon "Next" at bounding box center [1447, 14] width 7 height 11
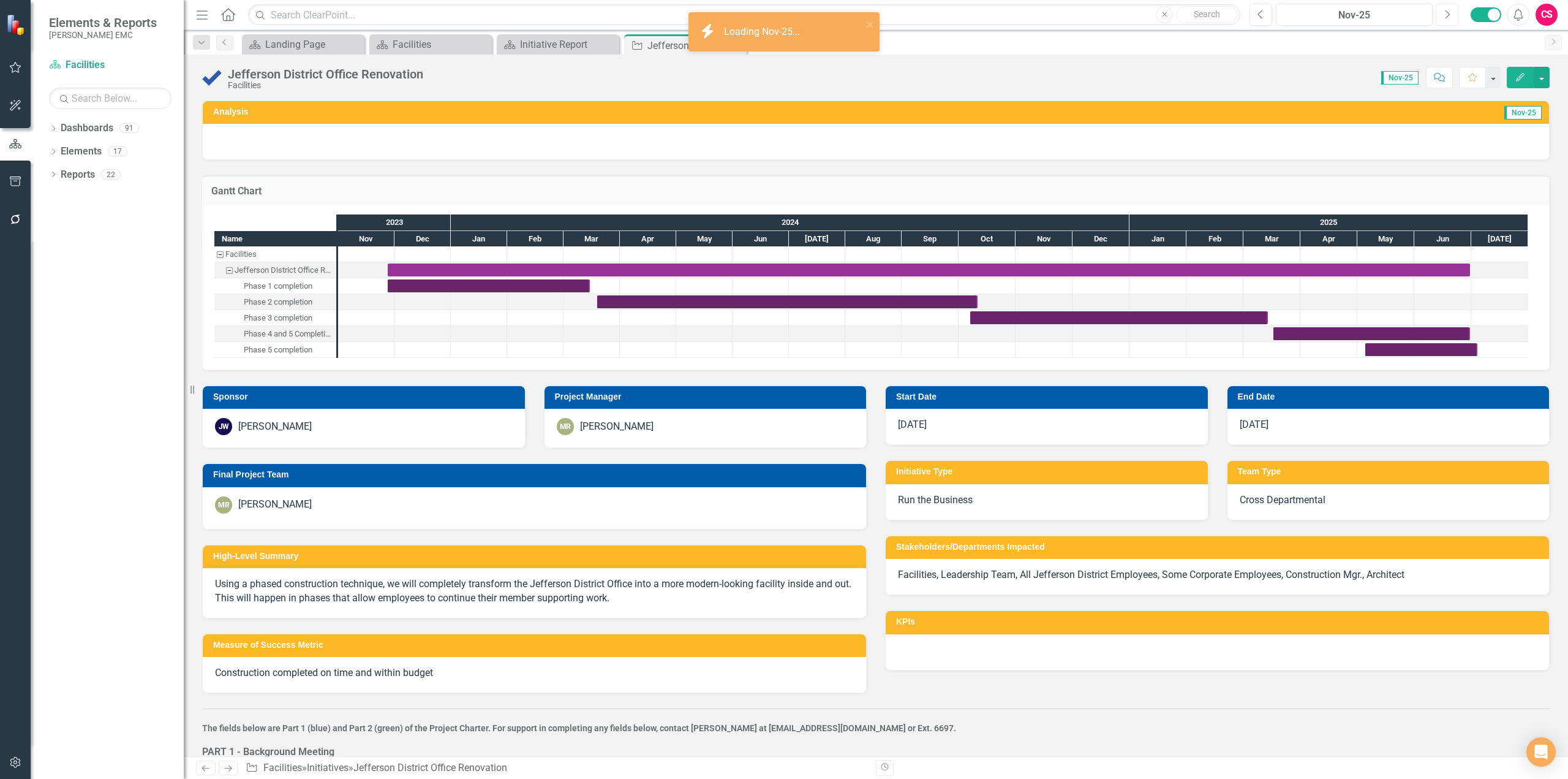
checkbox input "true"
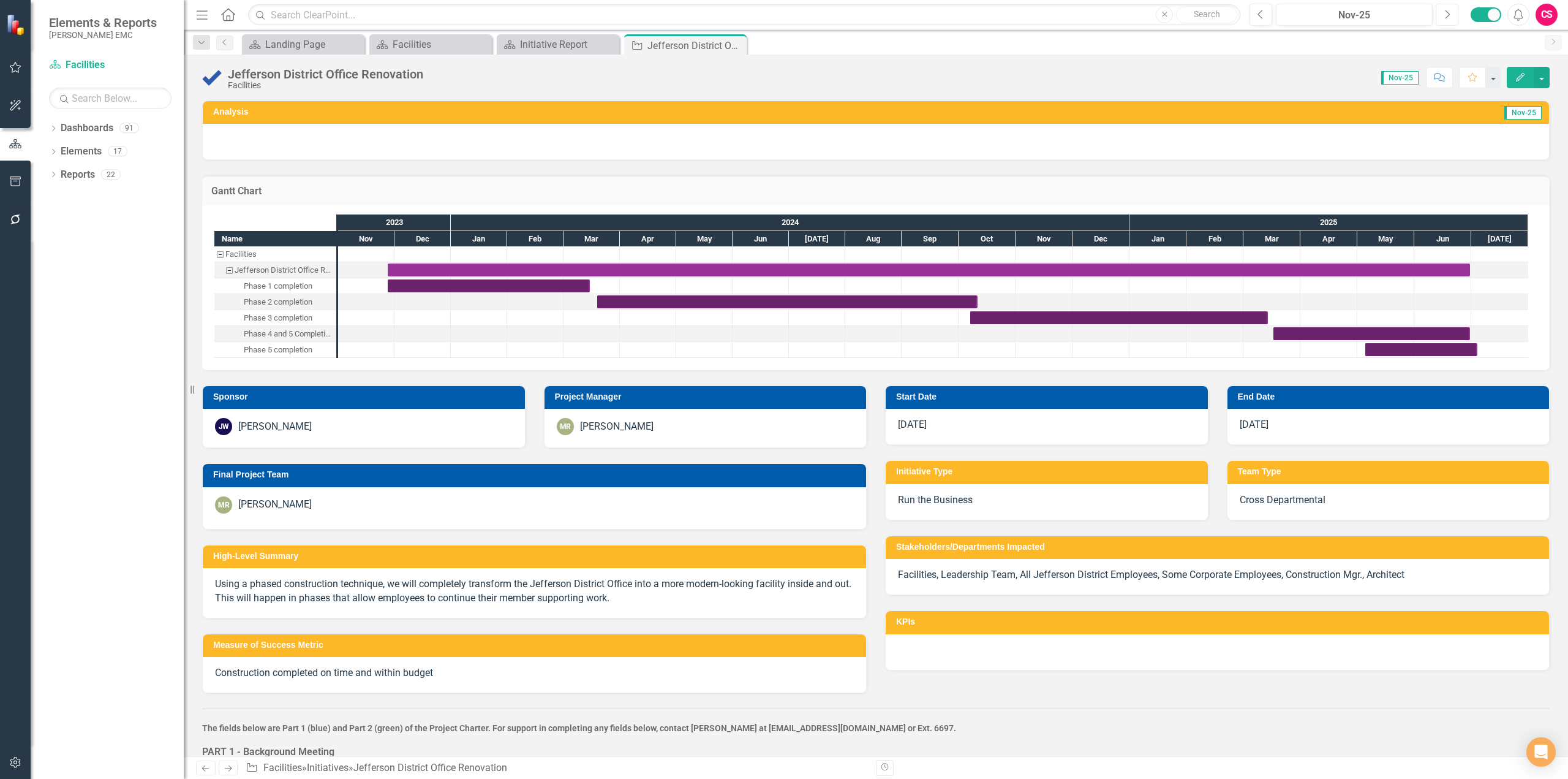
click at [1450, 19] on icon "Next" at bounding box center [1447, 14] width 7 height 11
click at [1311, 20] on div "Dec-25" at bounding box center [1354, 15] width 148 height 15
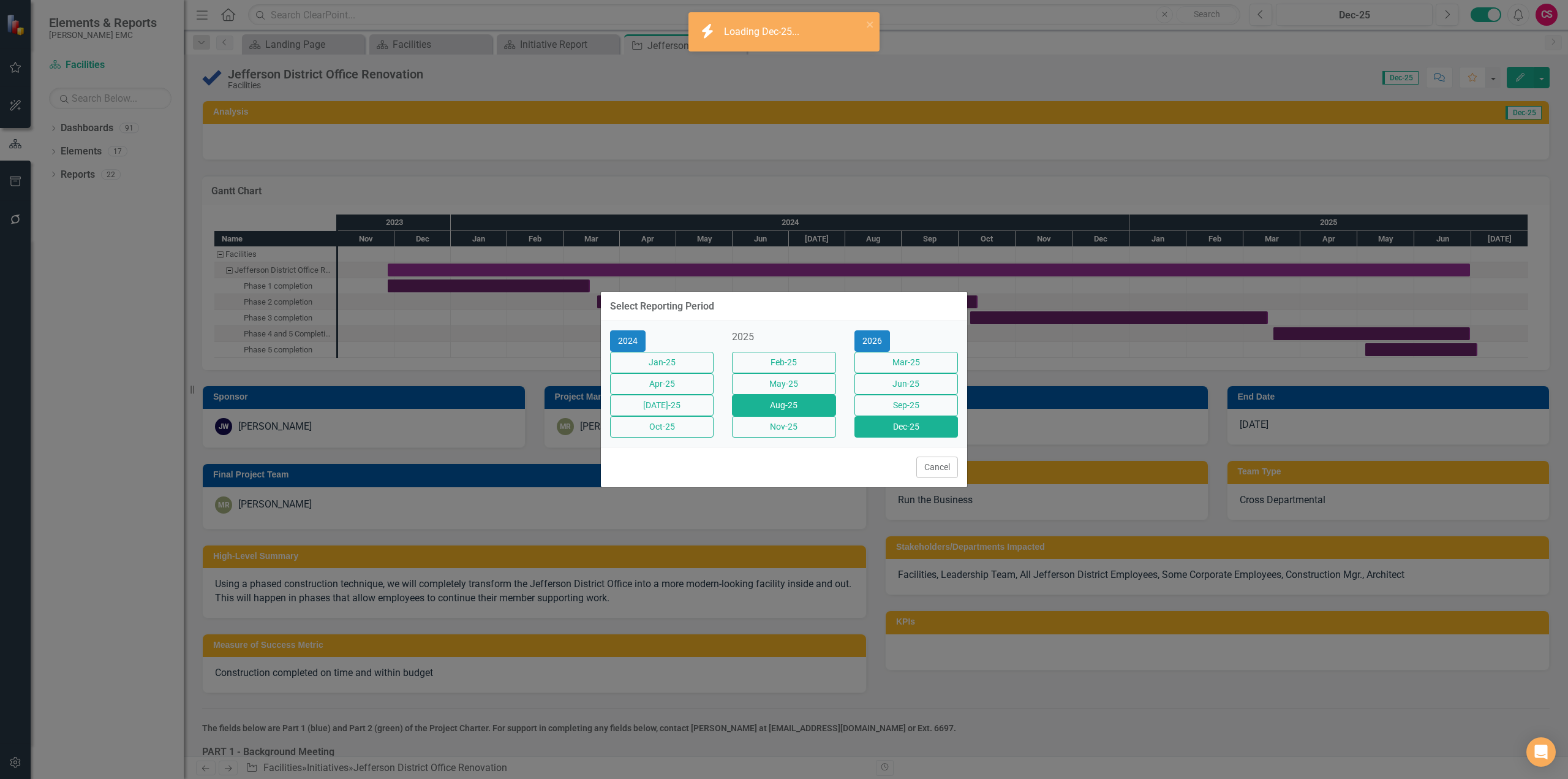
click at [786, 415] on button "Aug-25" at bounding box center [784, 406] width 104 height 22
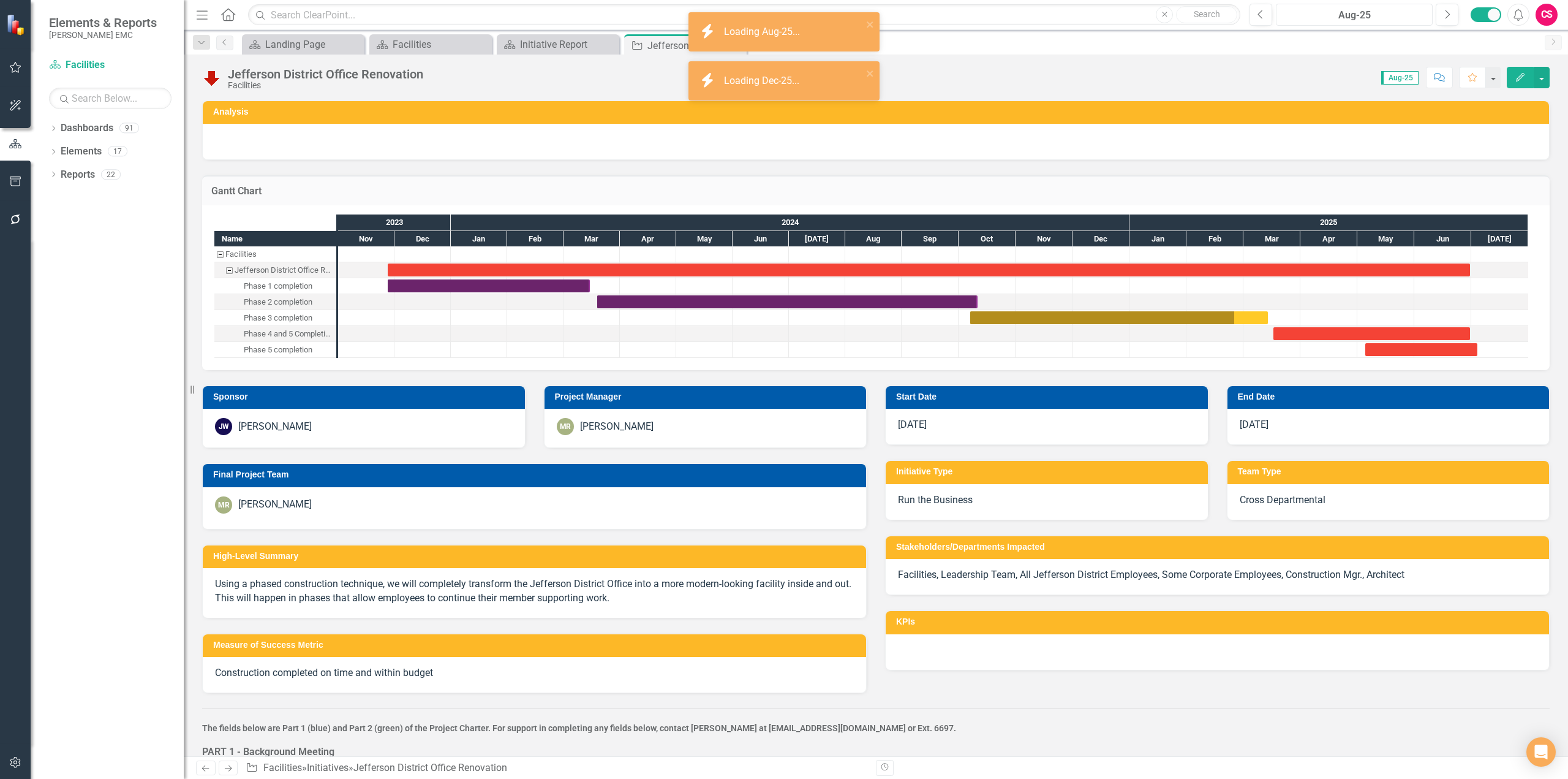
checkbox input "true"
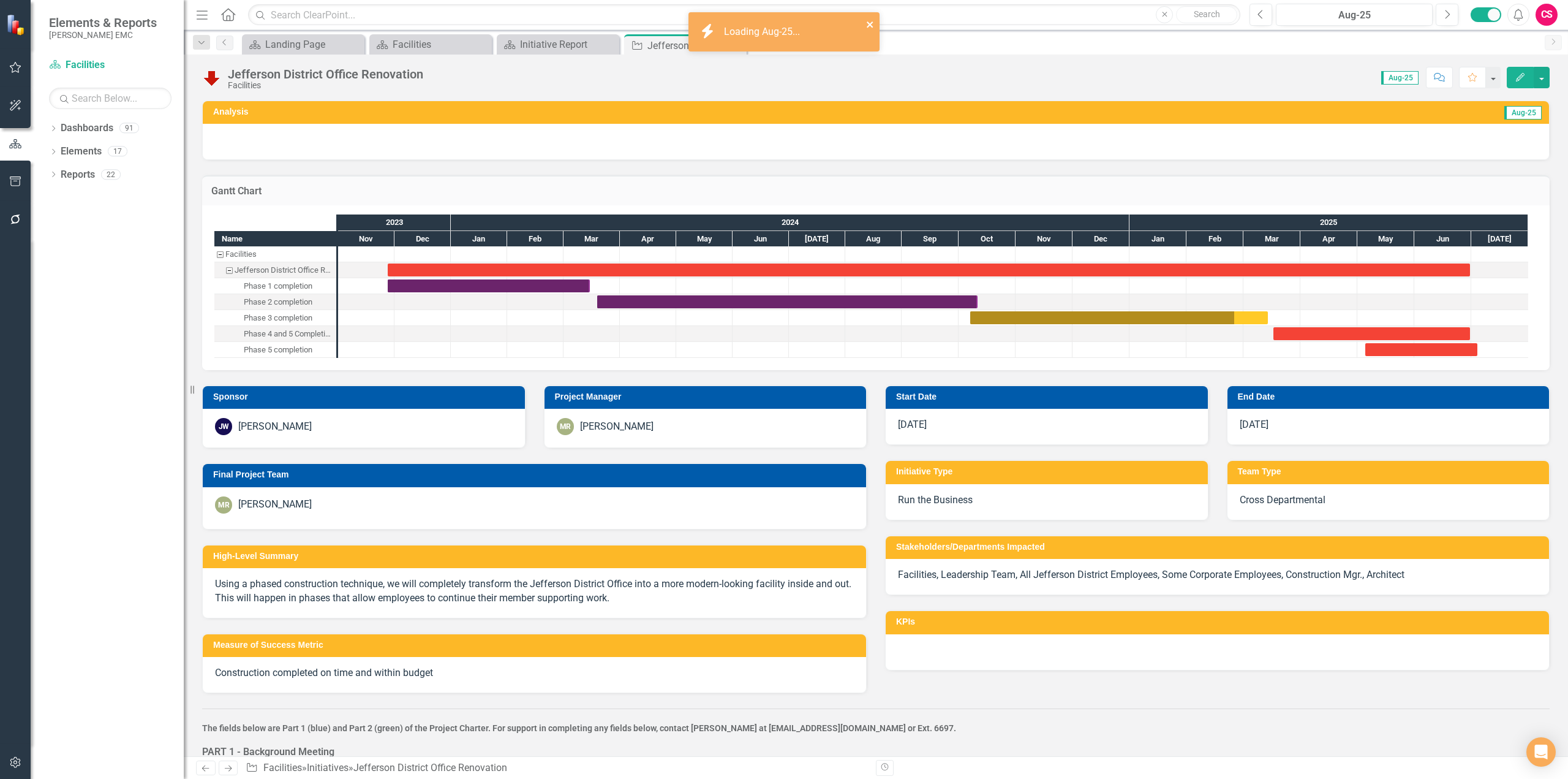
click at [869, 26] on icon "close" at bounding box center [870, 25] width 6 height 6
click at [735, 48] on icon "Close" at bounding box center [735, 45] width 12 height 10
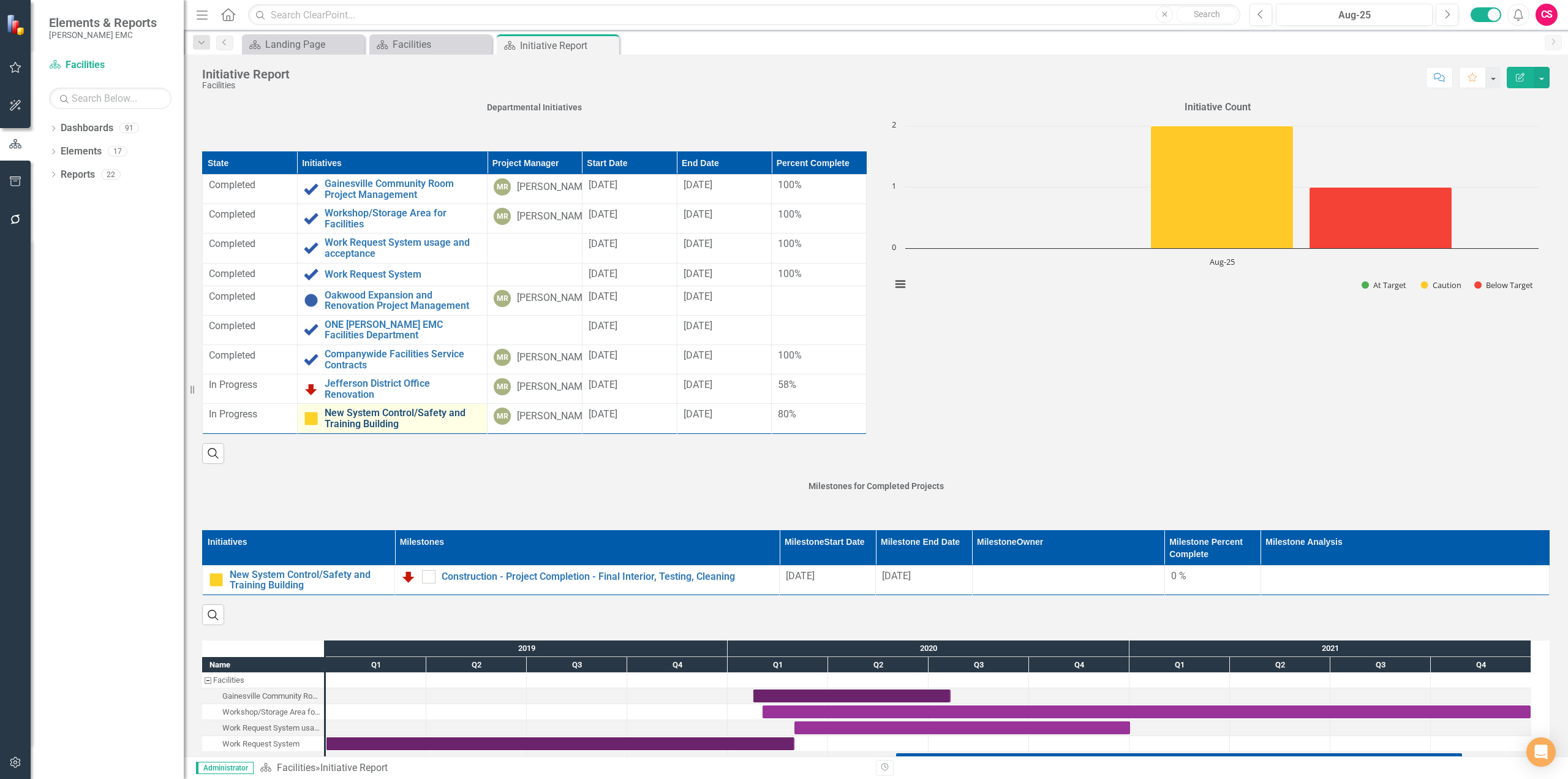
click at [360, 429] on link "New System Control/Safety and Training Building" at bounding box center [403, 418] width 156 height 22
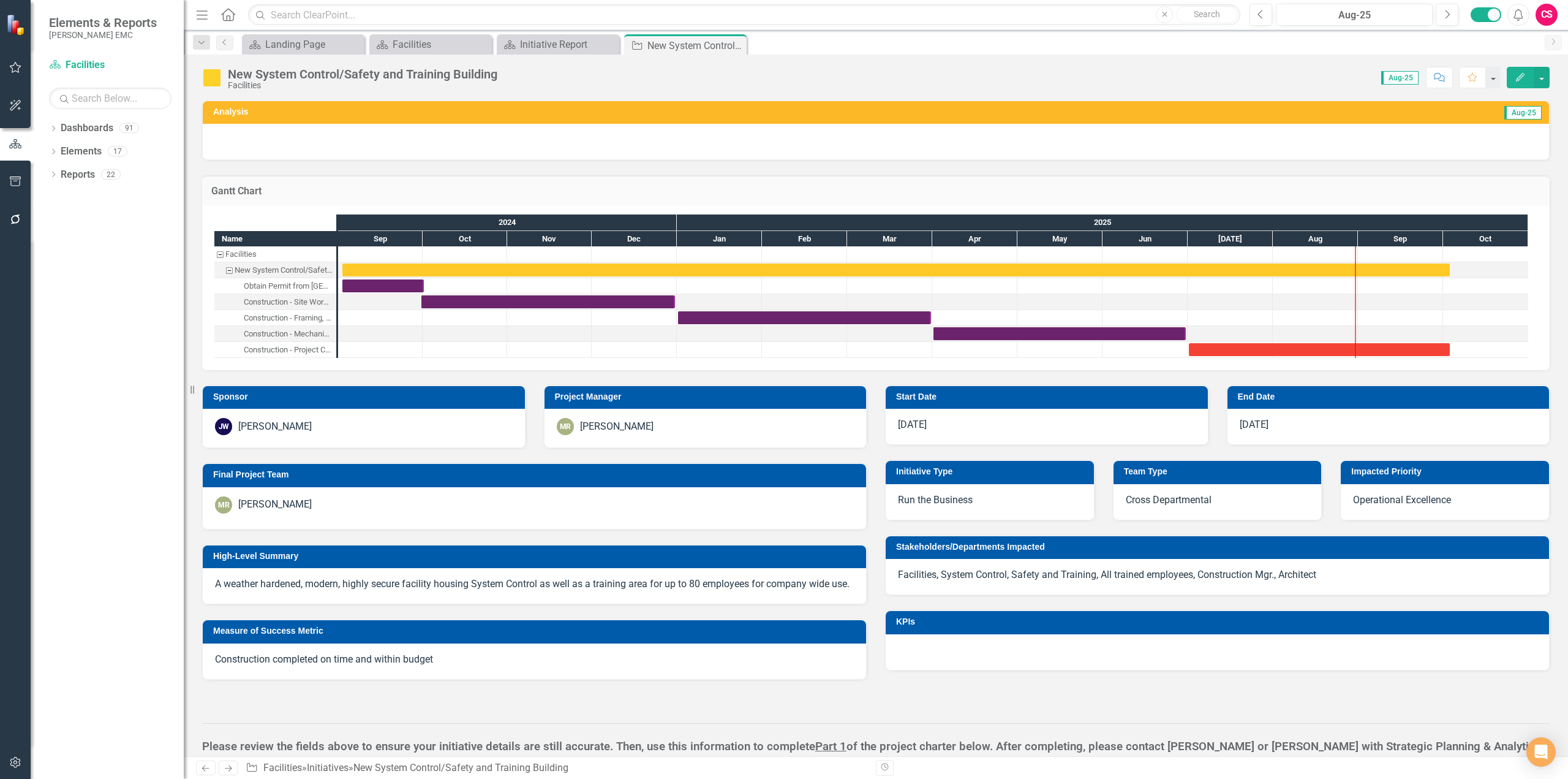
checkbox input "true"
click at [1310, 347] on div "Task: Start date: 2025-07-01 End date: 2025-10-03" at bounding box center [1319, 350] width 261 height 13
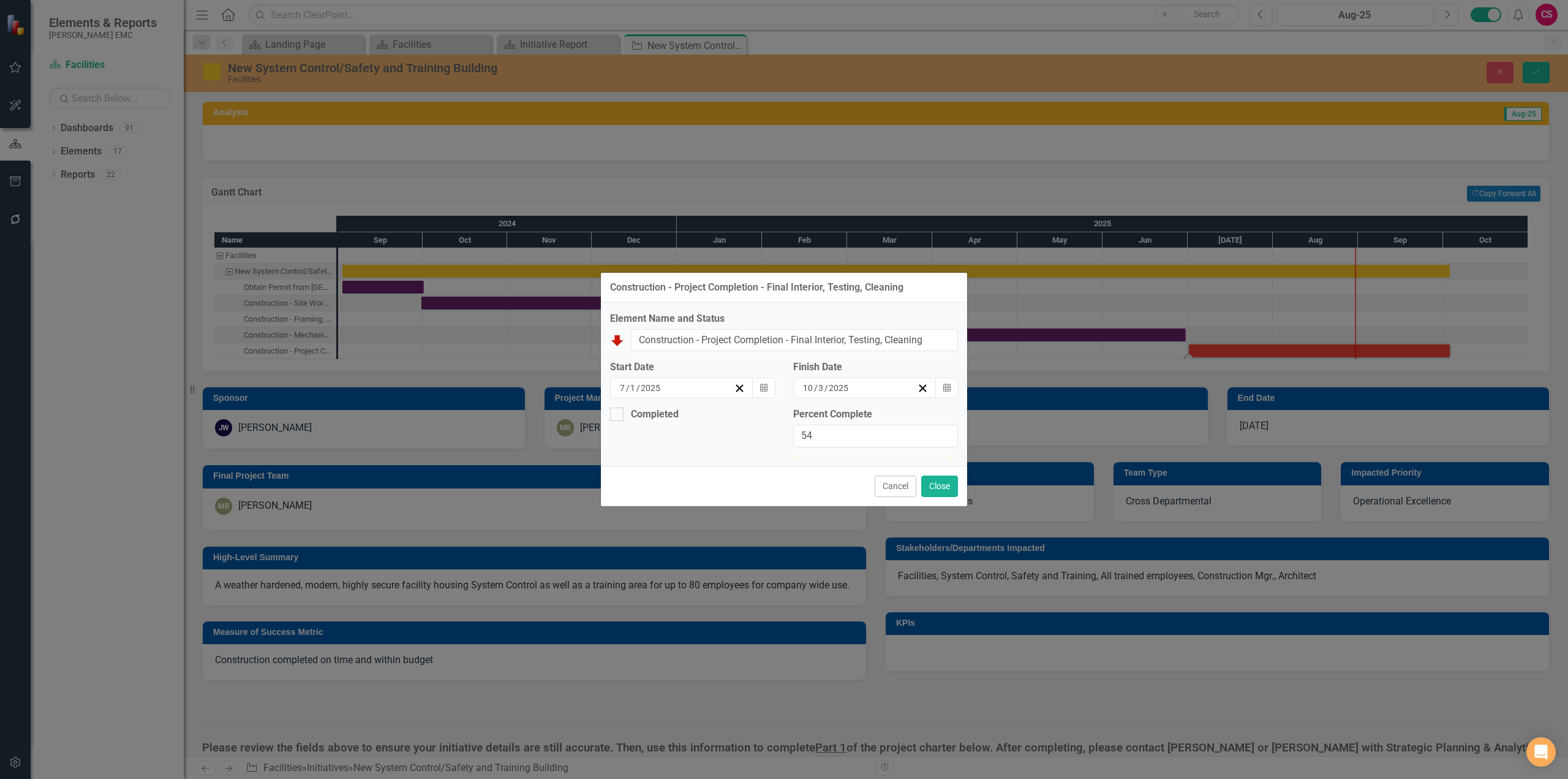
type input "60"
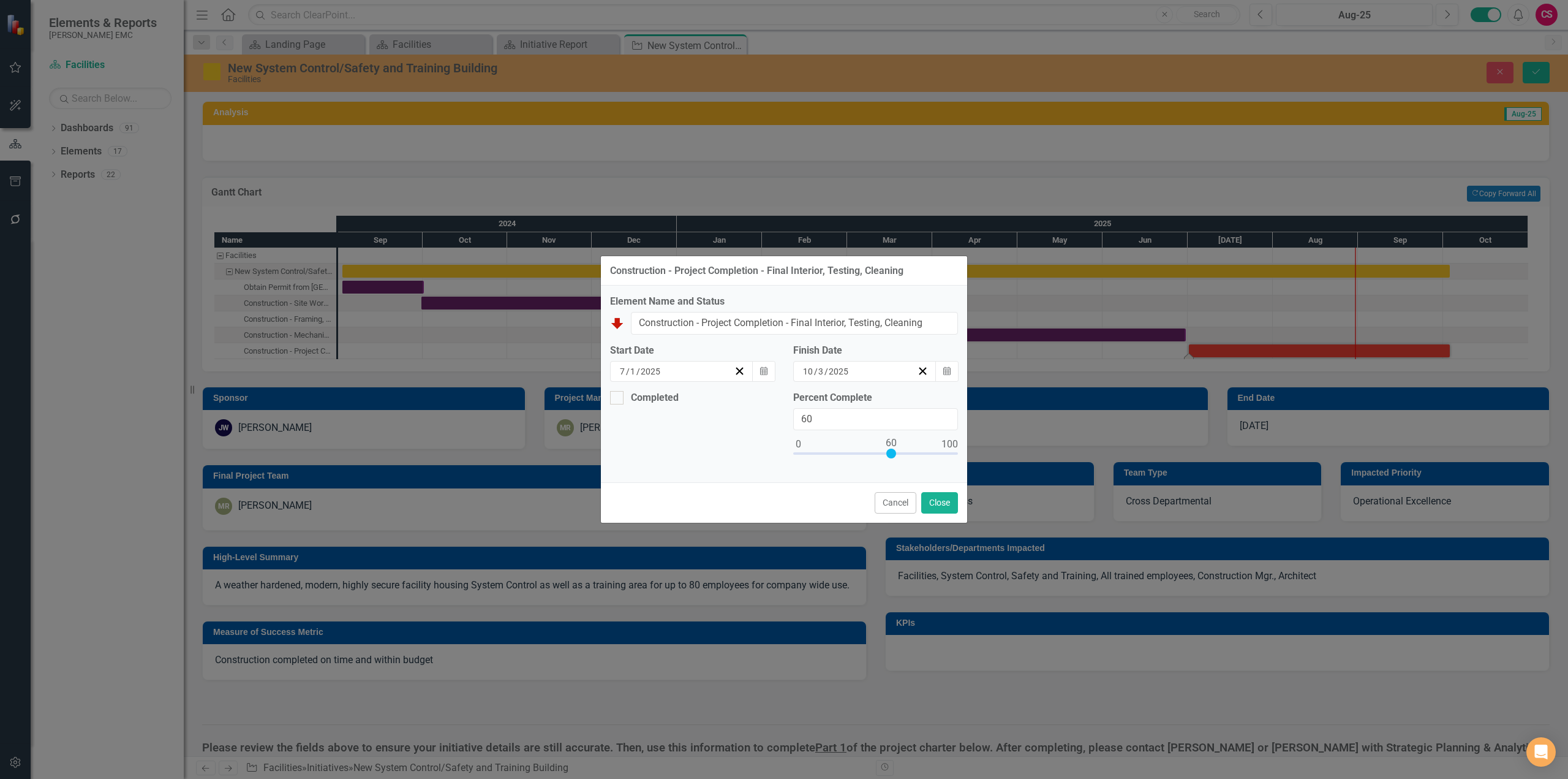
drag, startPoint x: 798, startPoint y: 455, endPoint x: 890, endPoint y: 453, distance: 92.0
click at [890, 453] on div at bounding box center [891, 453] width 10 height 10
click at [947, 504] on button "Close" at bounding box center [940, 503] width 37 height 22
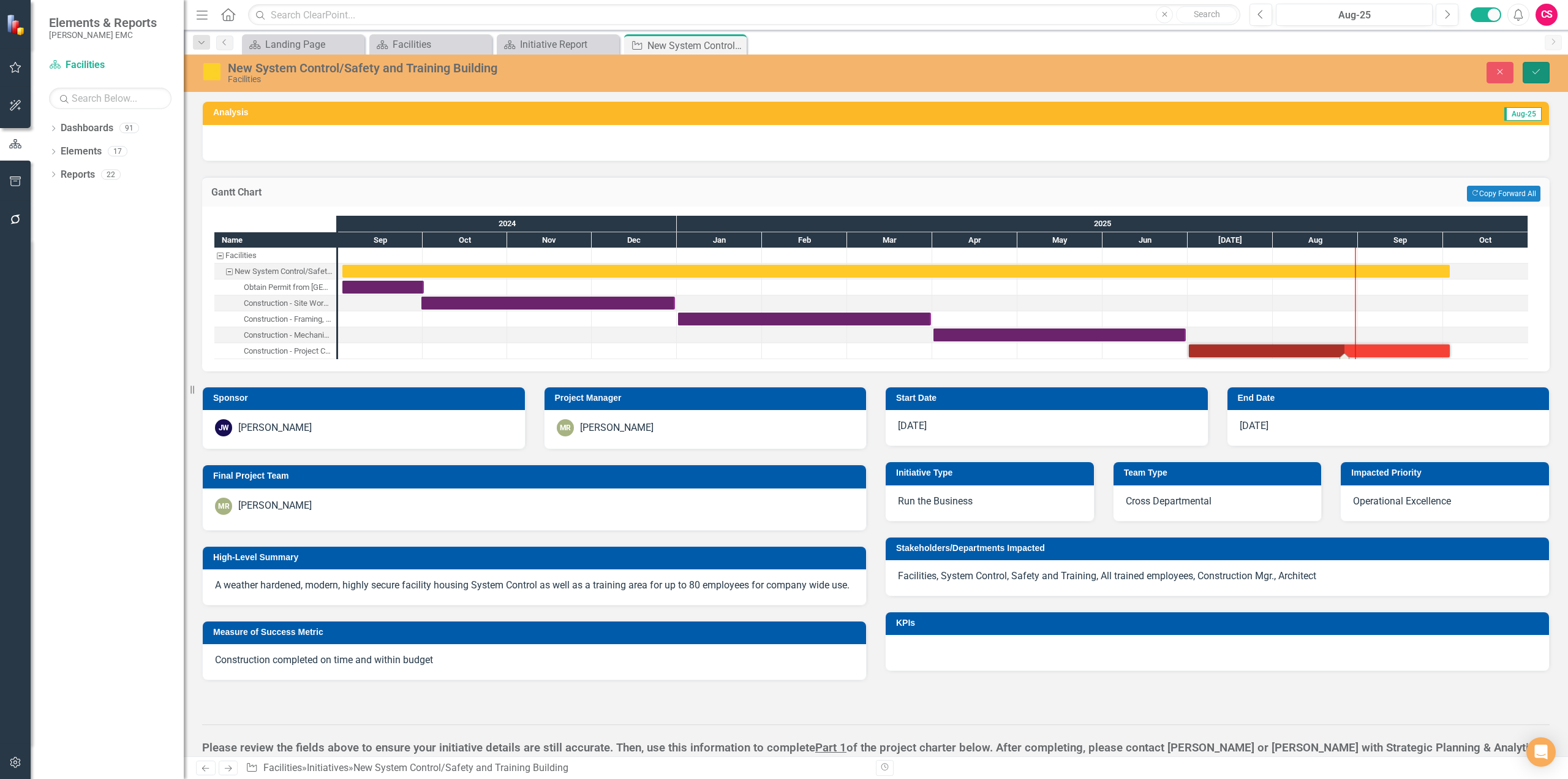
click at [1537, 75] on icon "Save" at bounding box center [1536, 71] width 11 height 8
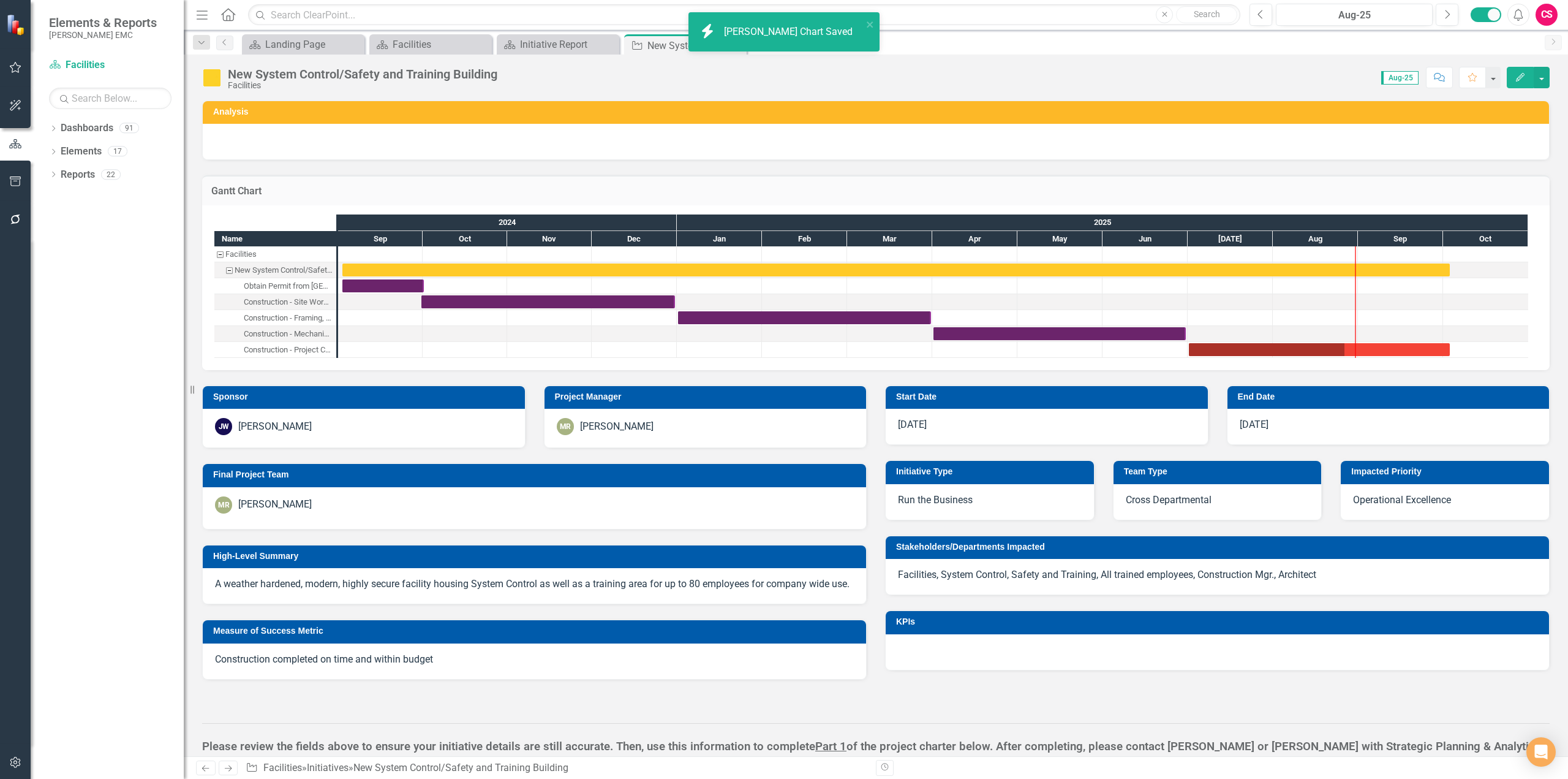
checkbox input "false"
checkbox input "true"
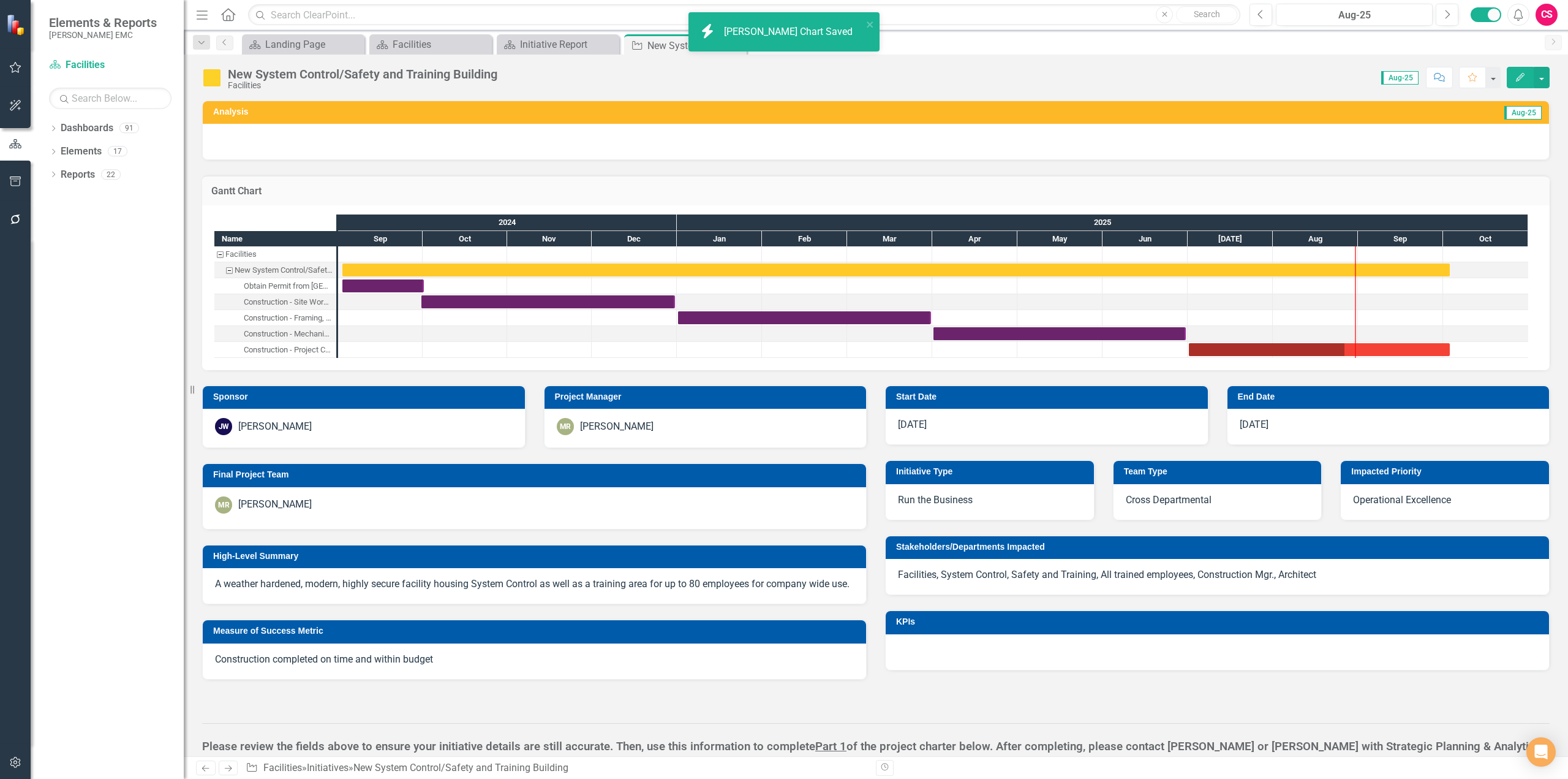
checkbox input "true"
checkbox input "false"
checkbox input "true"
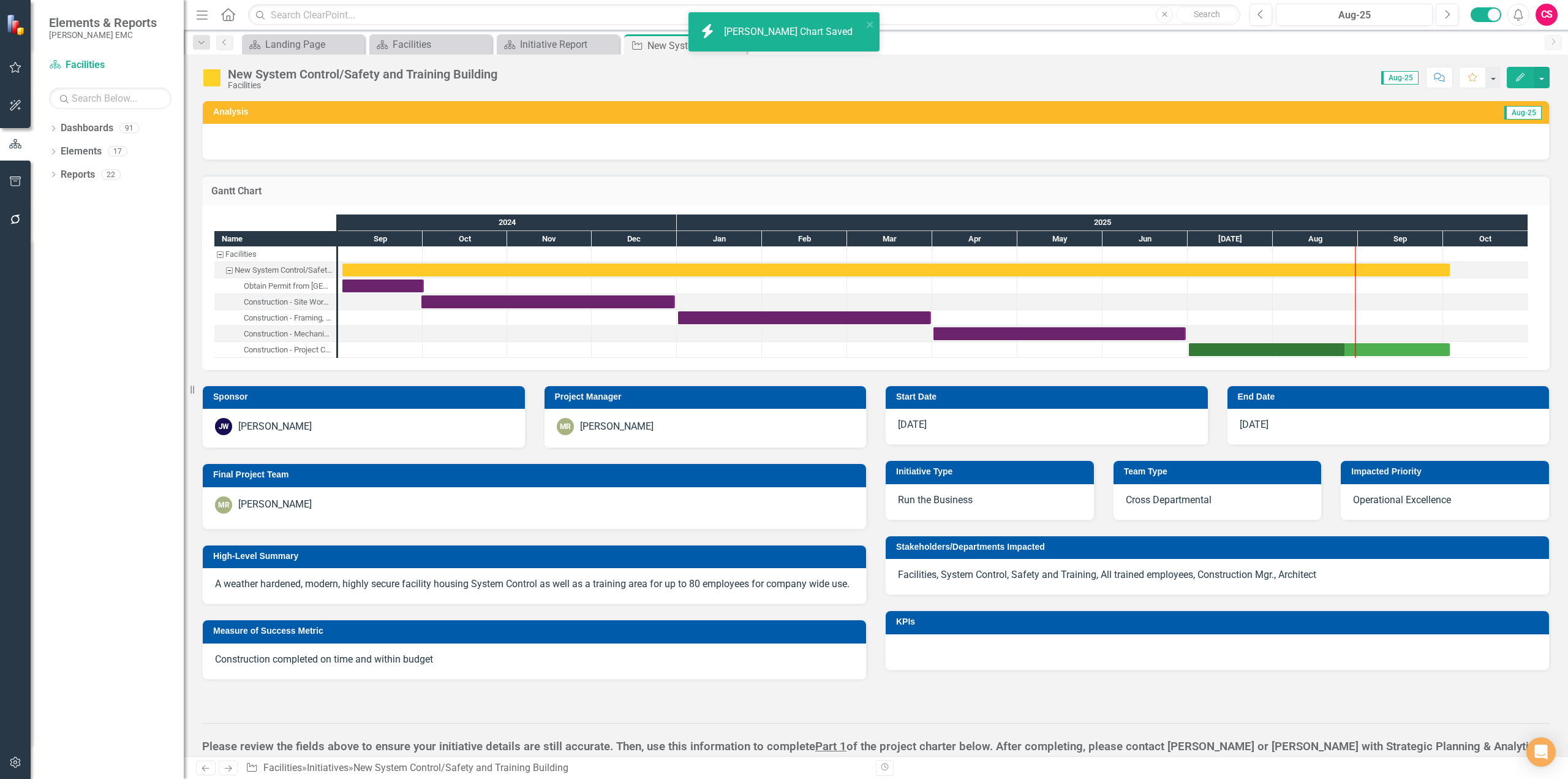
checkbox input "true"
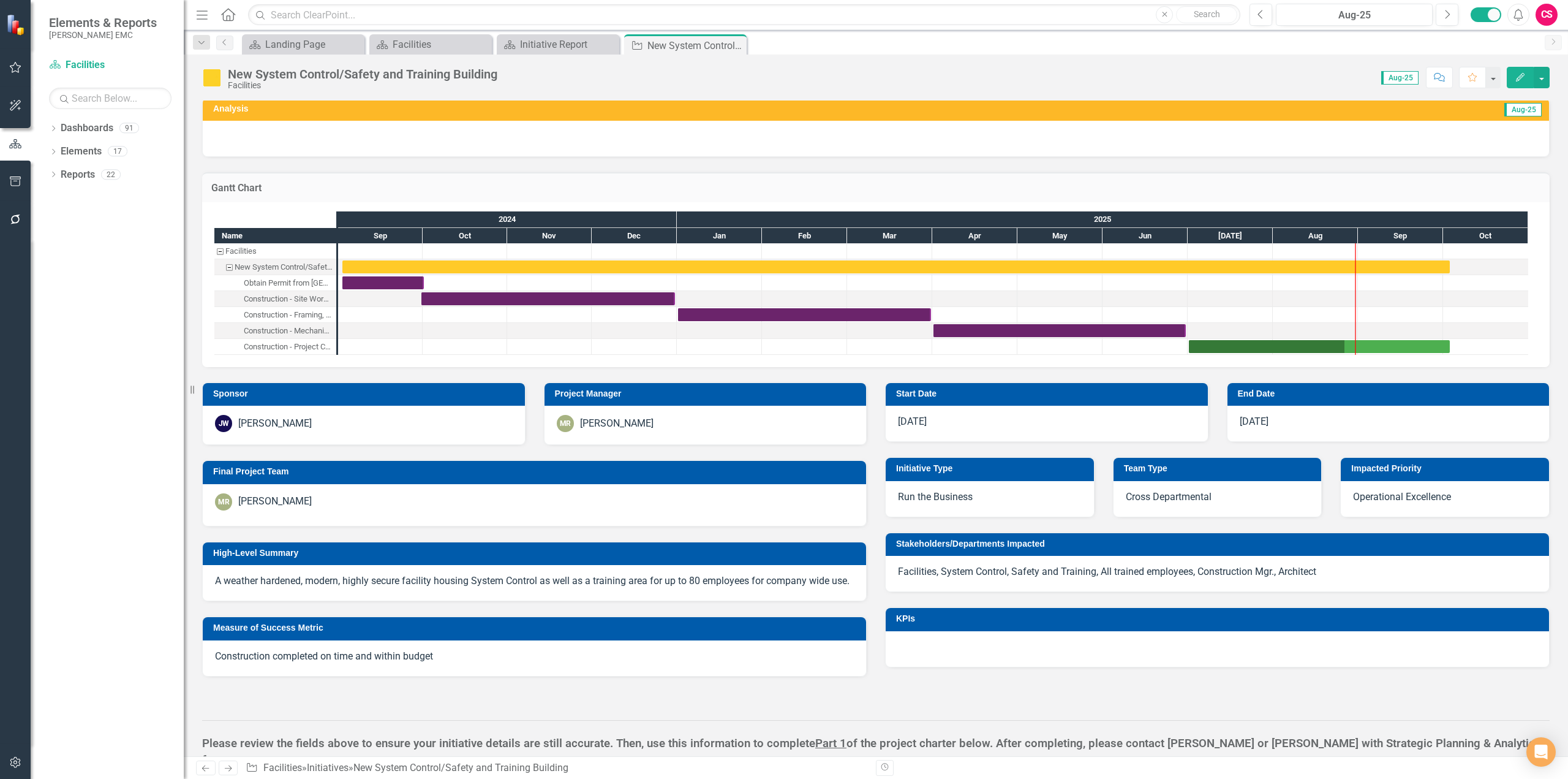
scroll to position [4, 0]
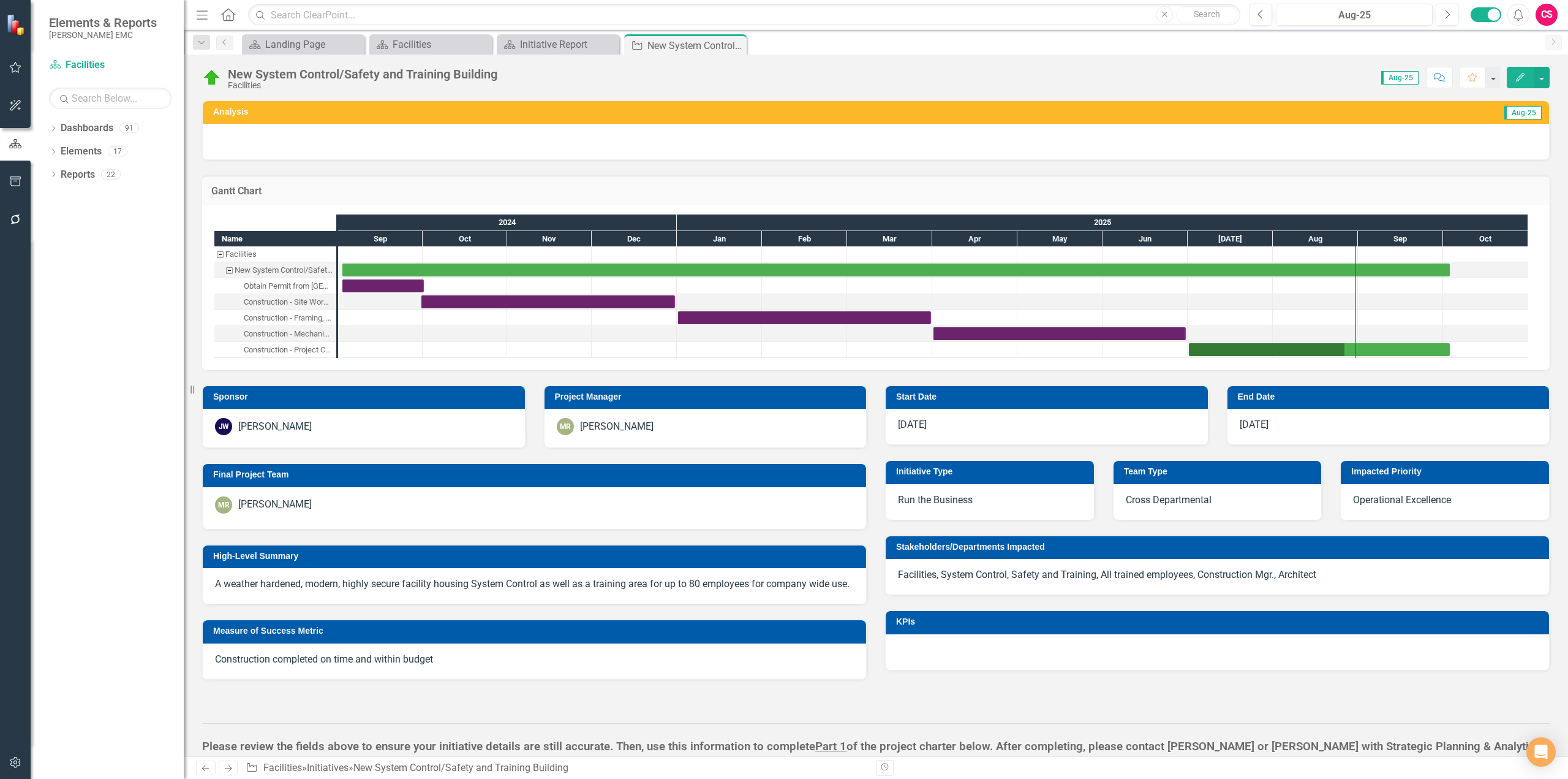
checkbox input "true"
click at [1450, 16] on icon "Next" at bounding box center [1447, 14] width 7 height 11
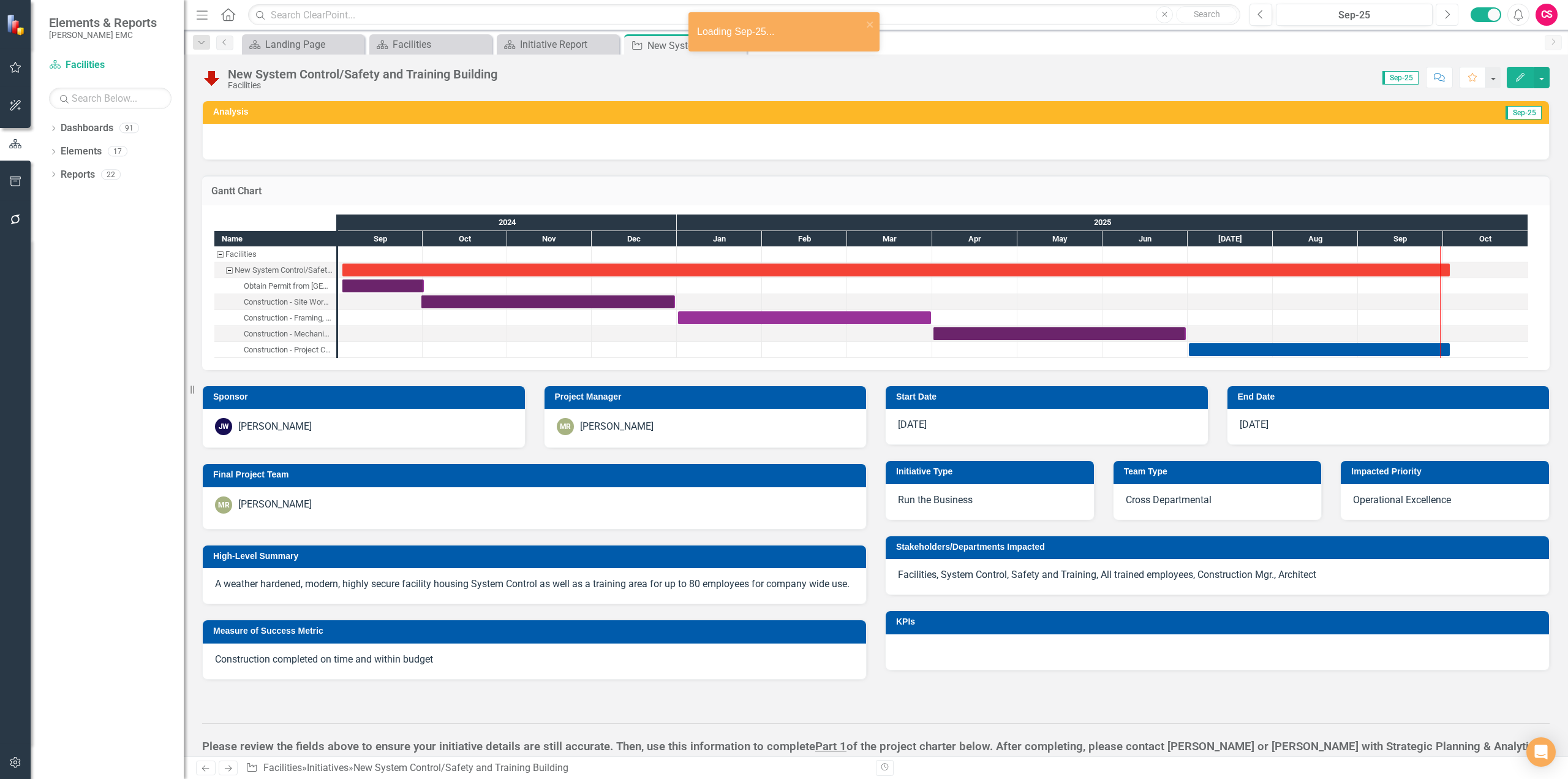
checkbox input "true"
click at [1339, 192] on h3 "Gantt Chart" at bounding box center [875, 191] width 1329 height 11
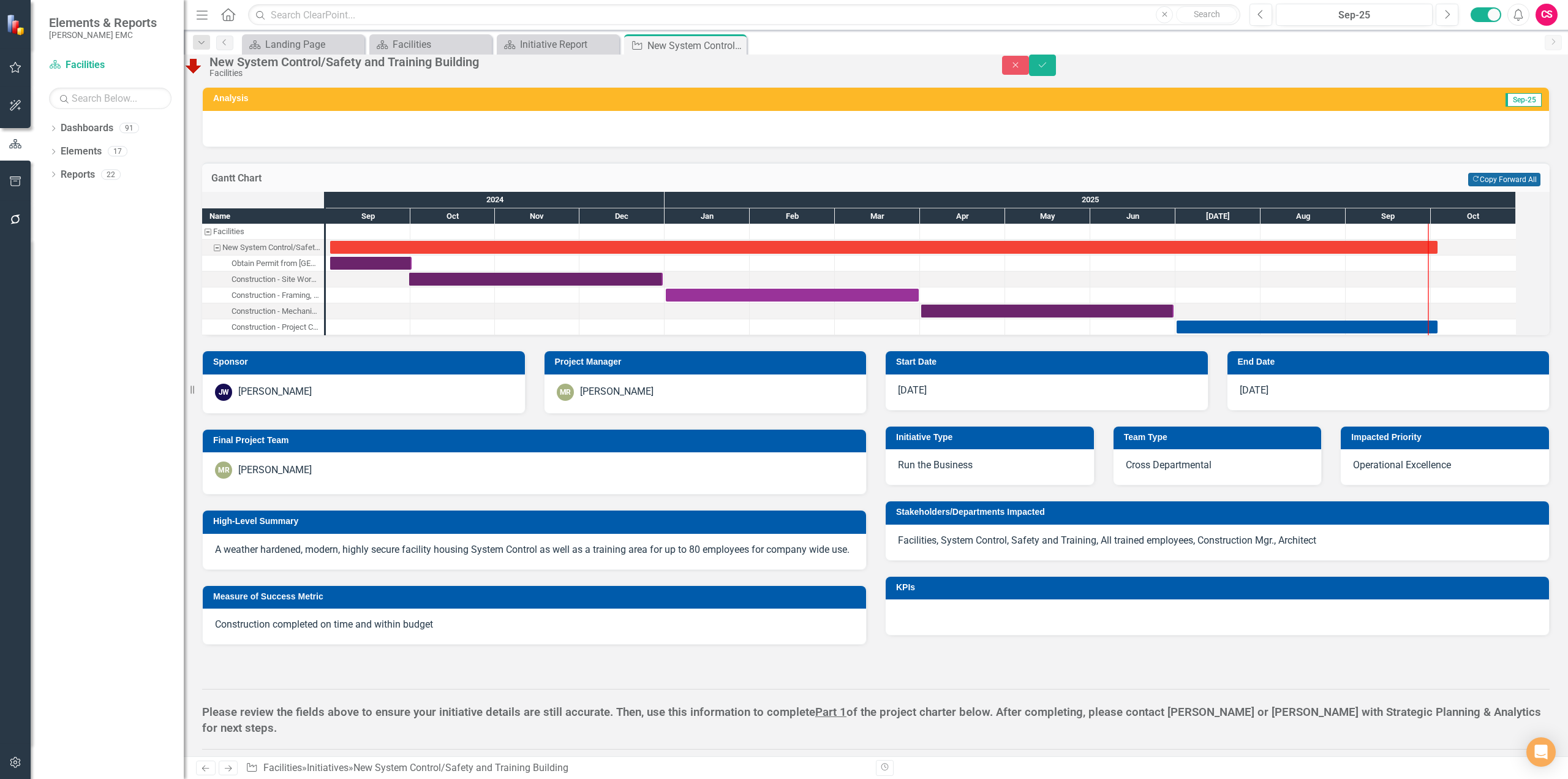
click at [1476, 186] on button "Copy Forward Copy Forward All" at bounding box center [1504, 179] width 72 height 13
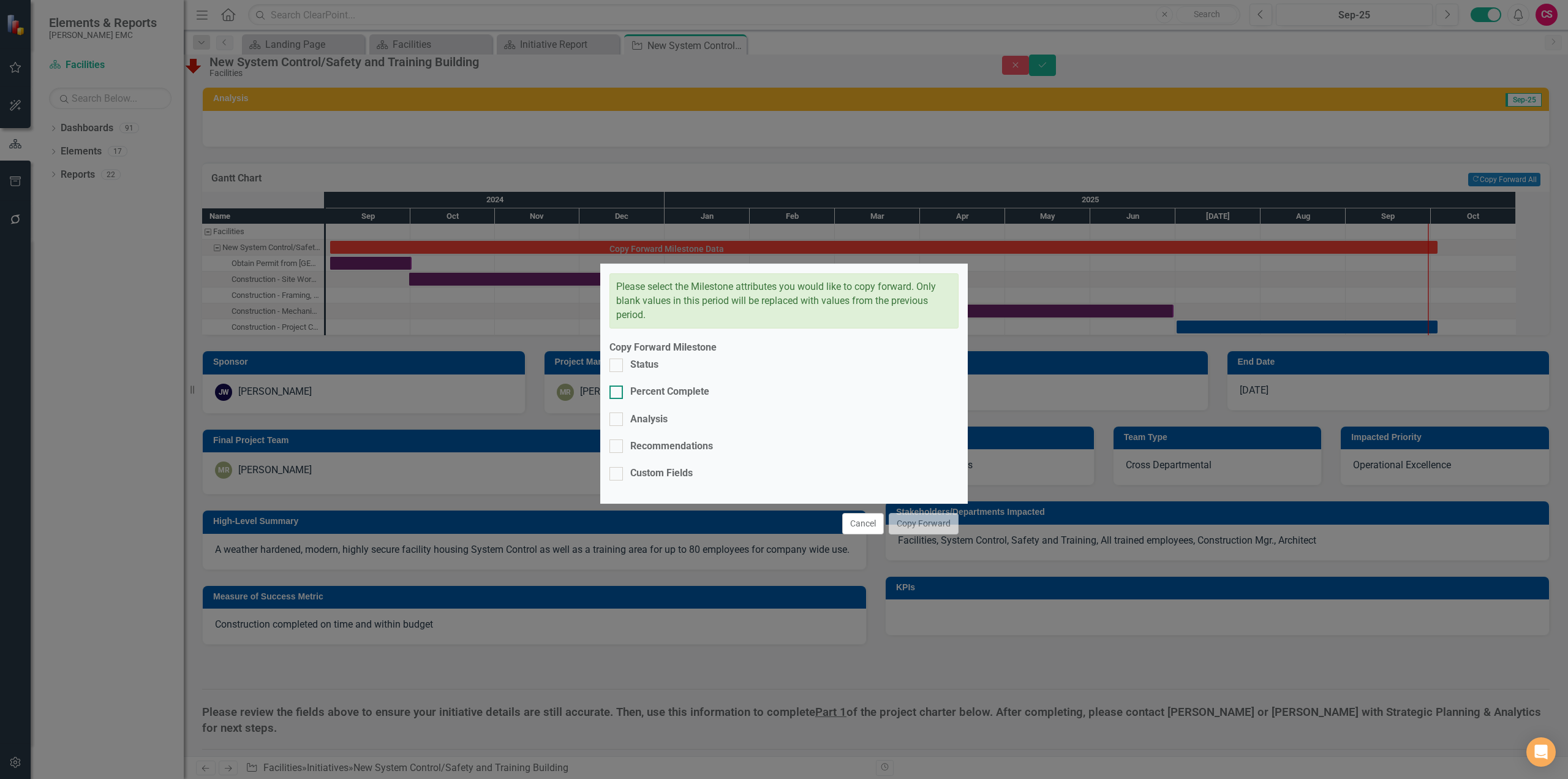
click at [672, 399] on div "Percent Complete" at bounding box center [670, 392] width 79 height 14
click at [617, 394] on input "Percent Complete" at bounding box center [613, 389] width 8 height 8
checkbox input "true"
click at [932, 513] on button "Copy Forward" at bounding box center [924, 524] width 70 height 22
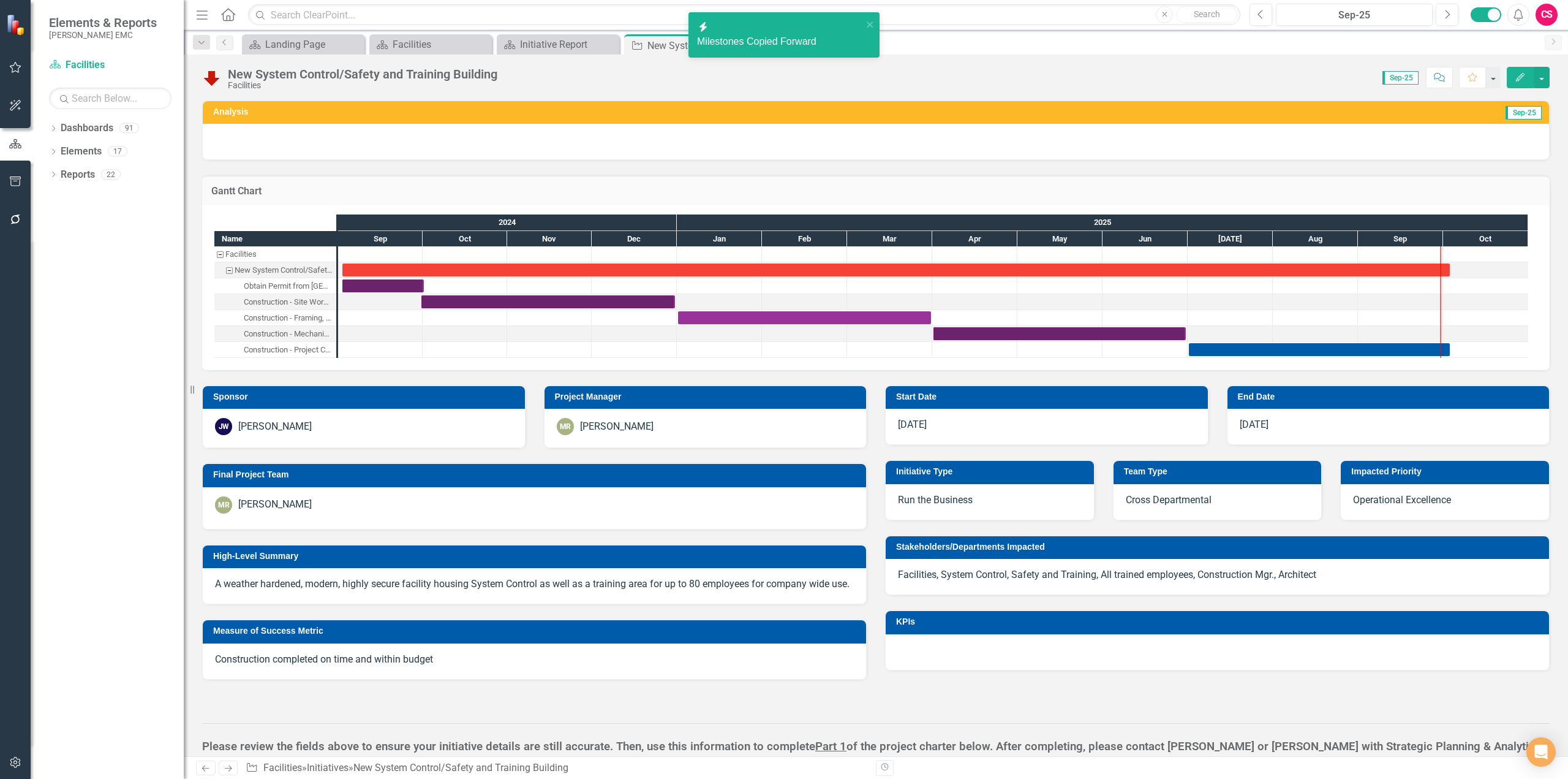
checkbox input "false"
checkbox input "true"
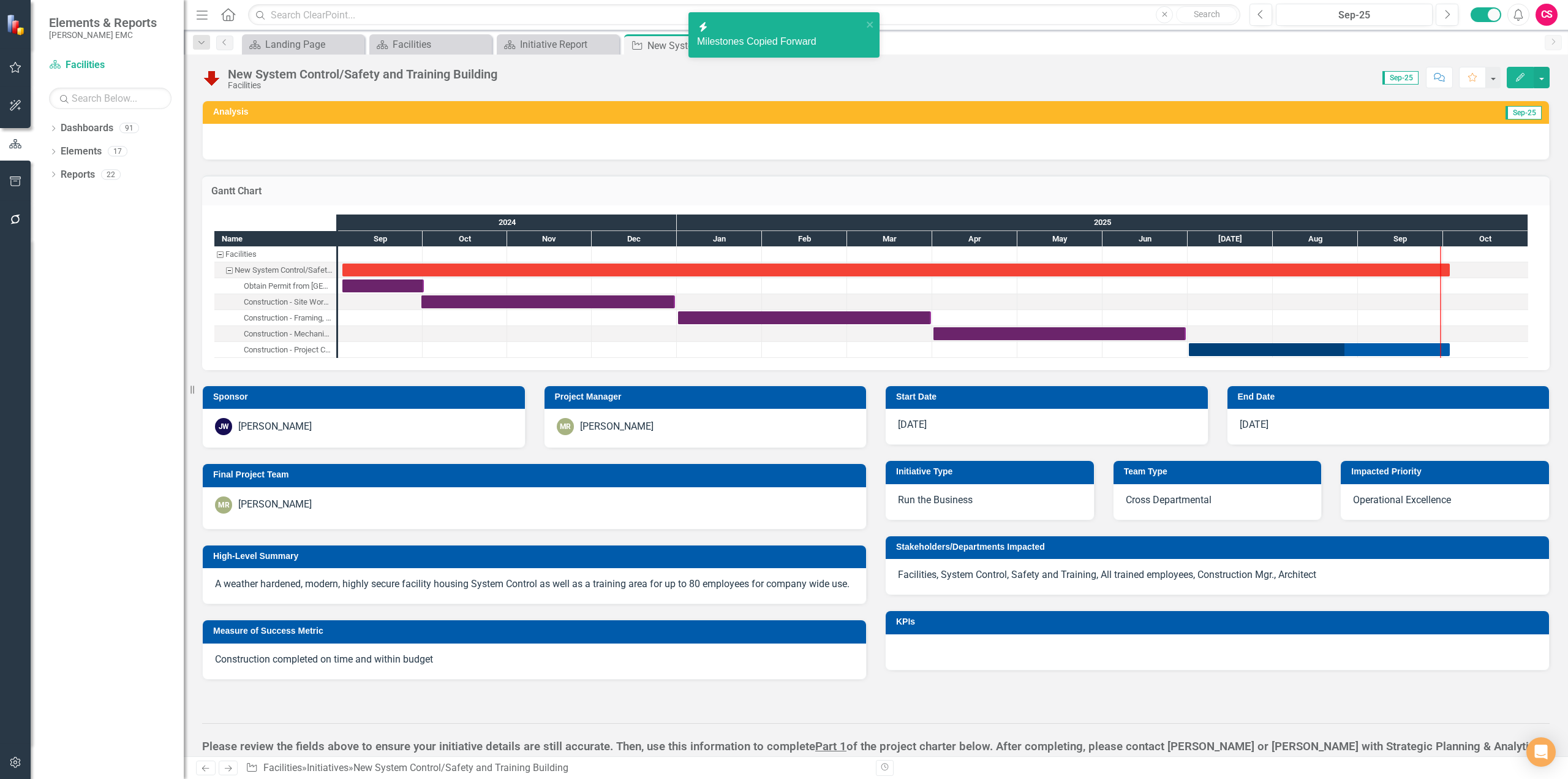
checkbox input "true"
checkbox input "false"
checkbox input "true"
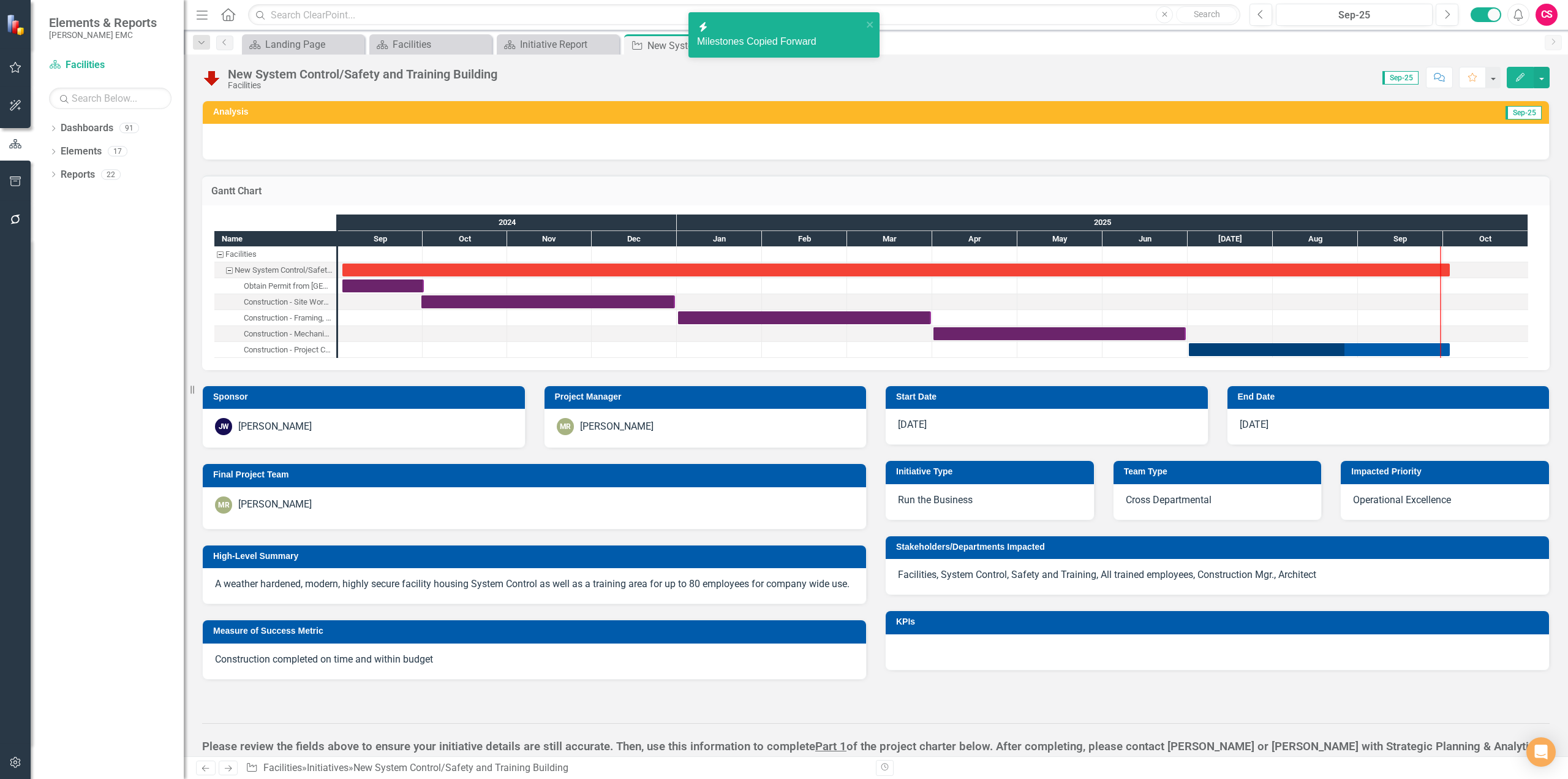
checkbox input "true"
checkbox input "false"
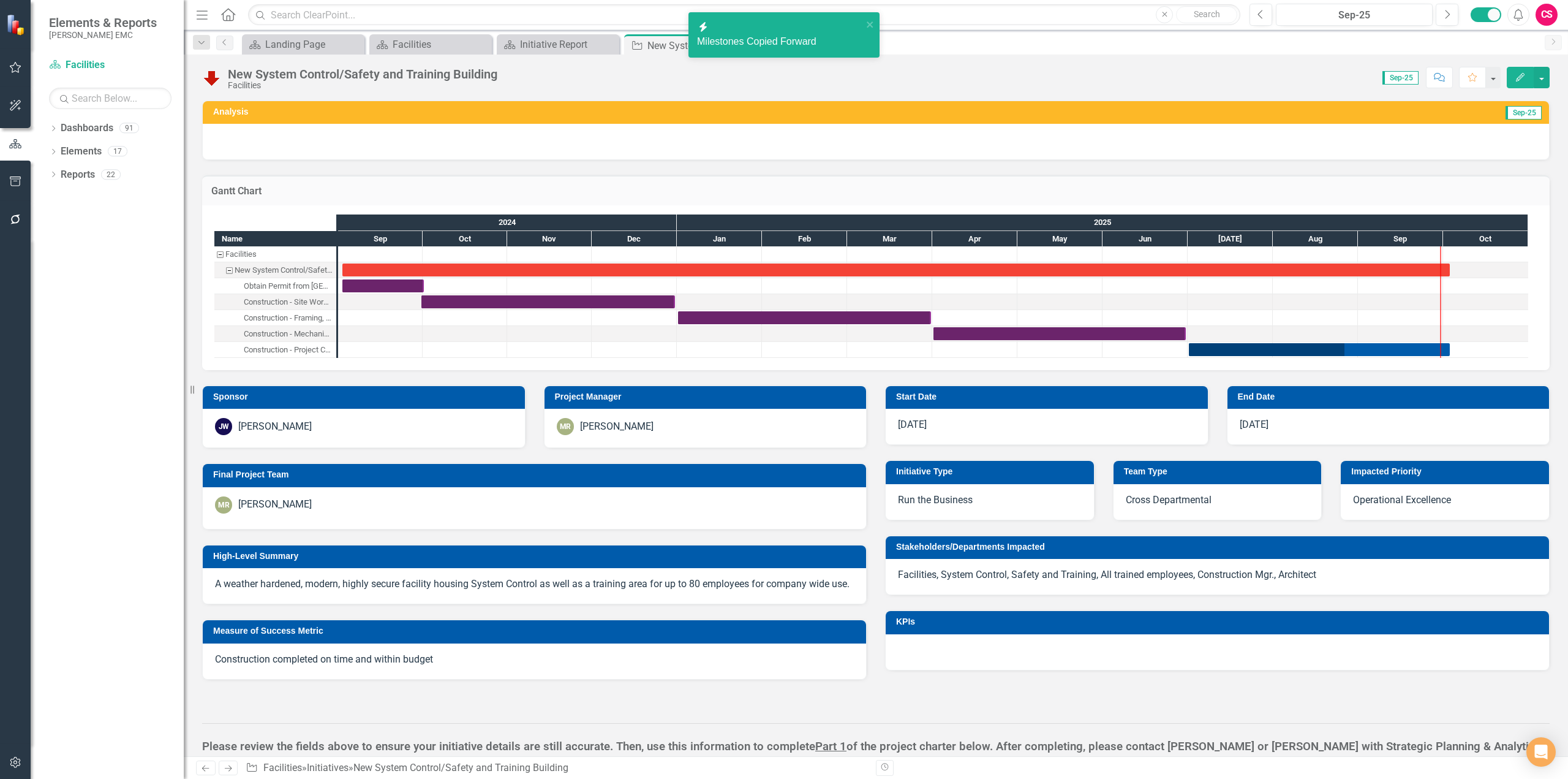
checkbox input "true"
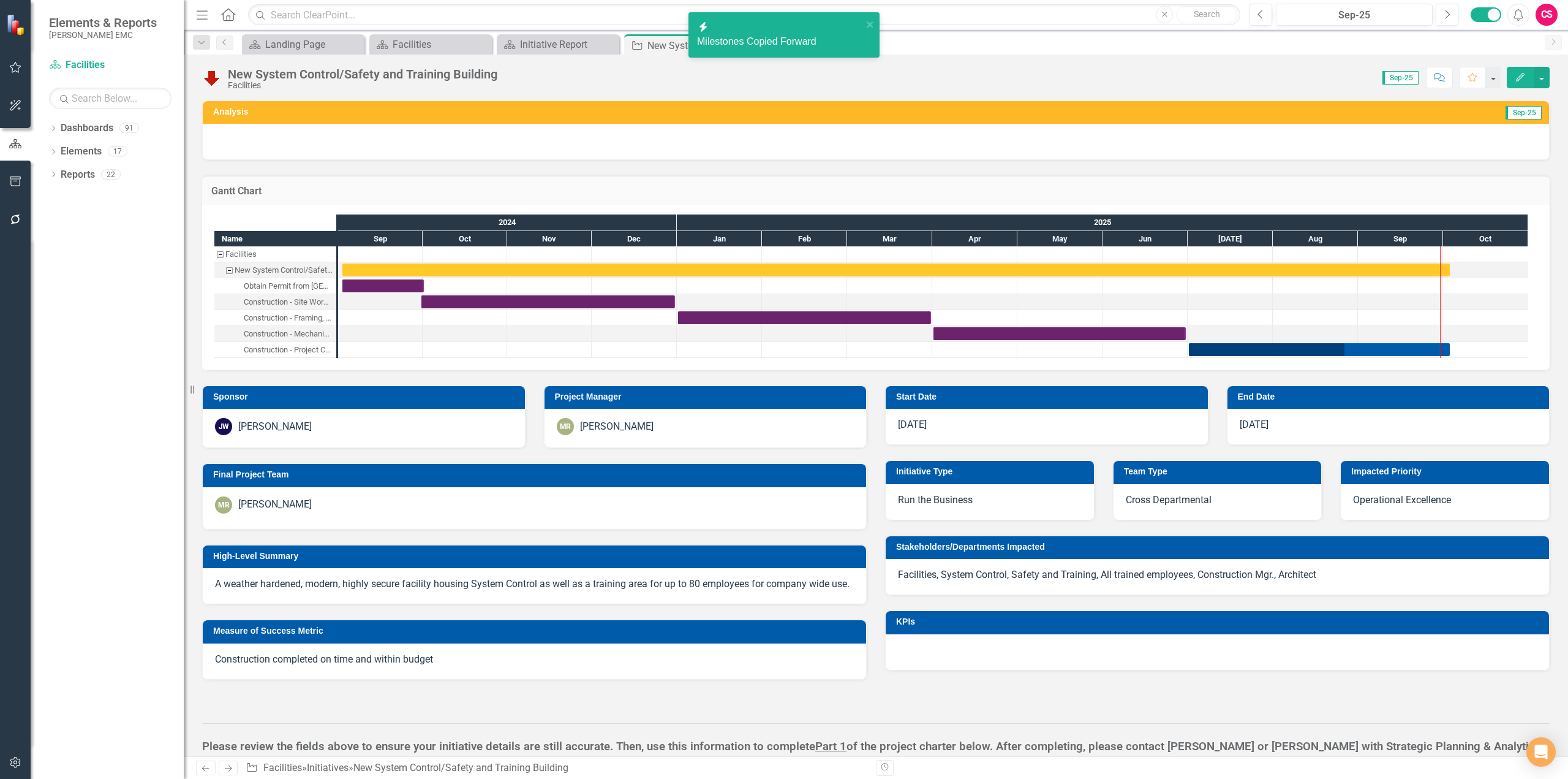
checkbox input "false"
checkbox input "true"
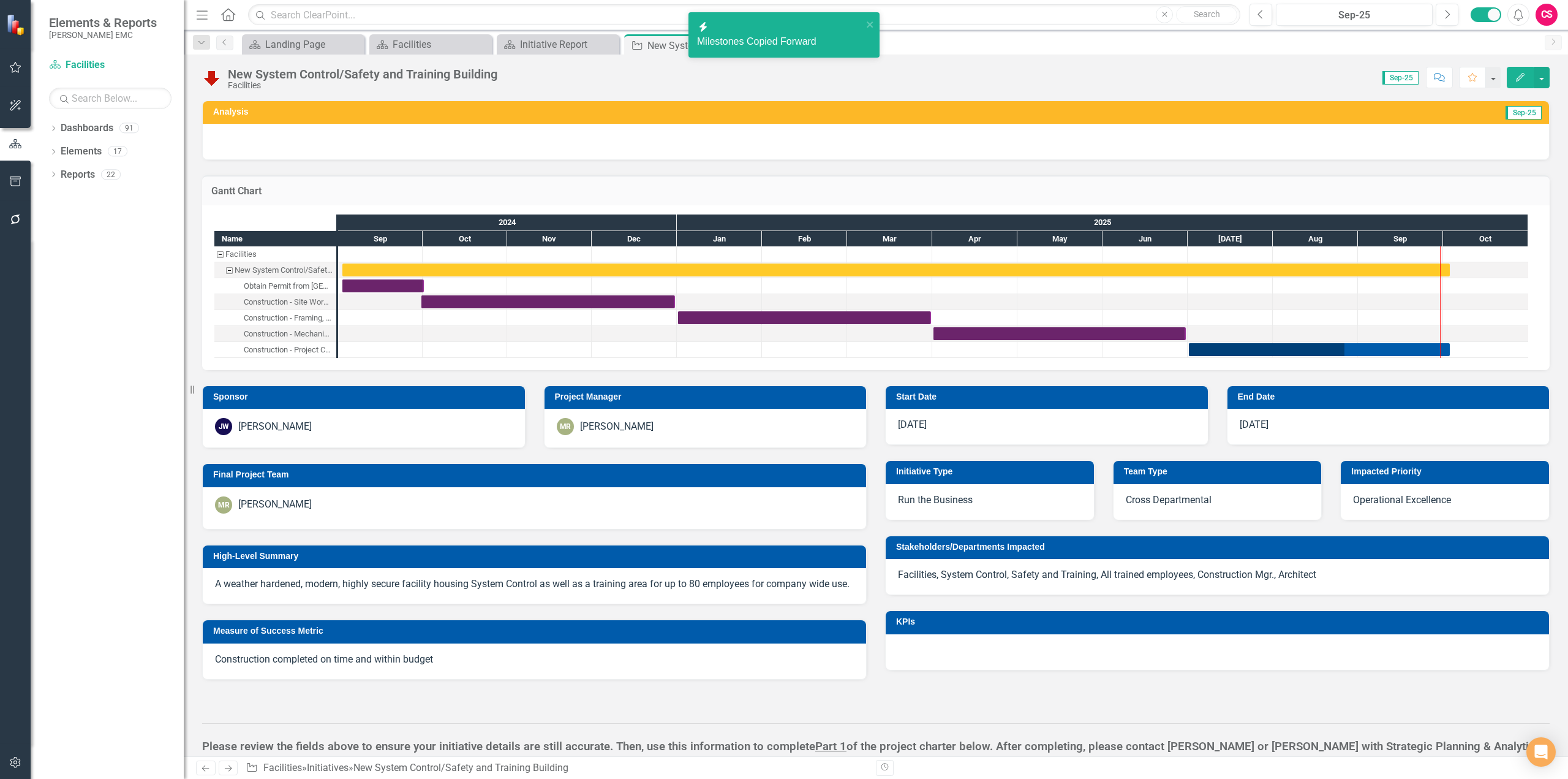
checkbox input "true"
checkbox input "false"
checkbox input "true"
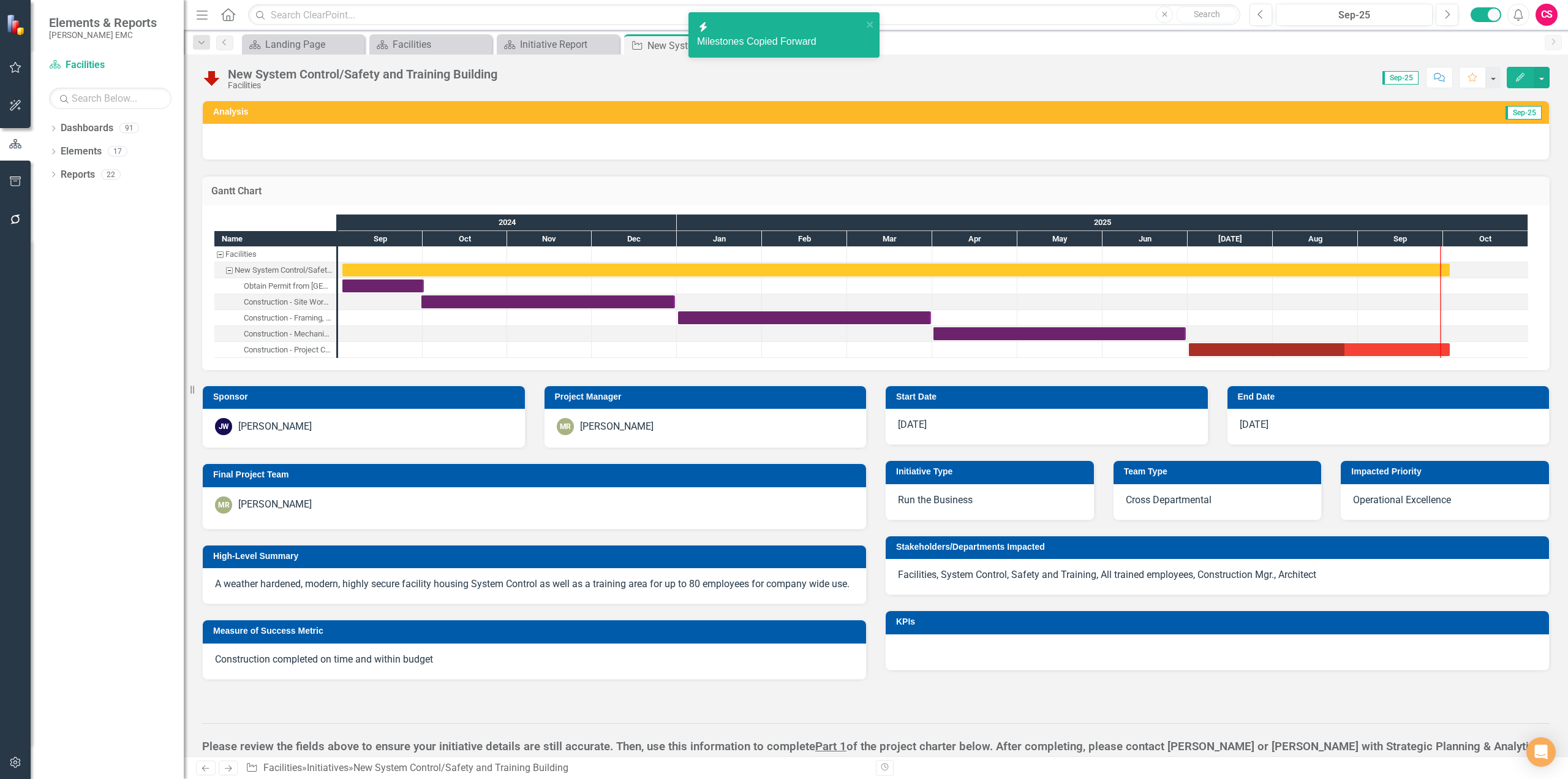
checkbox input "true"
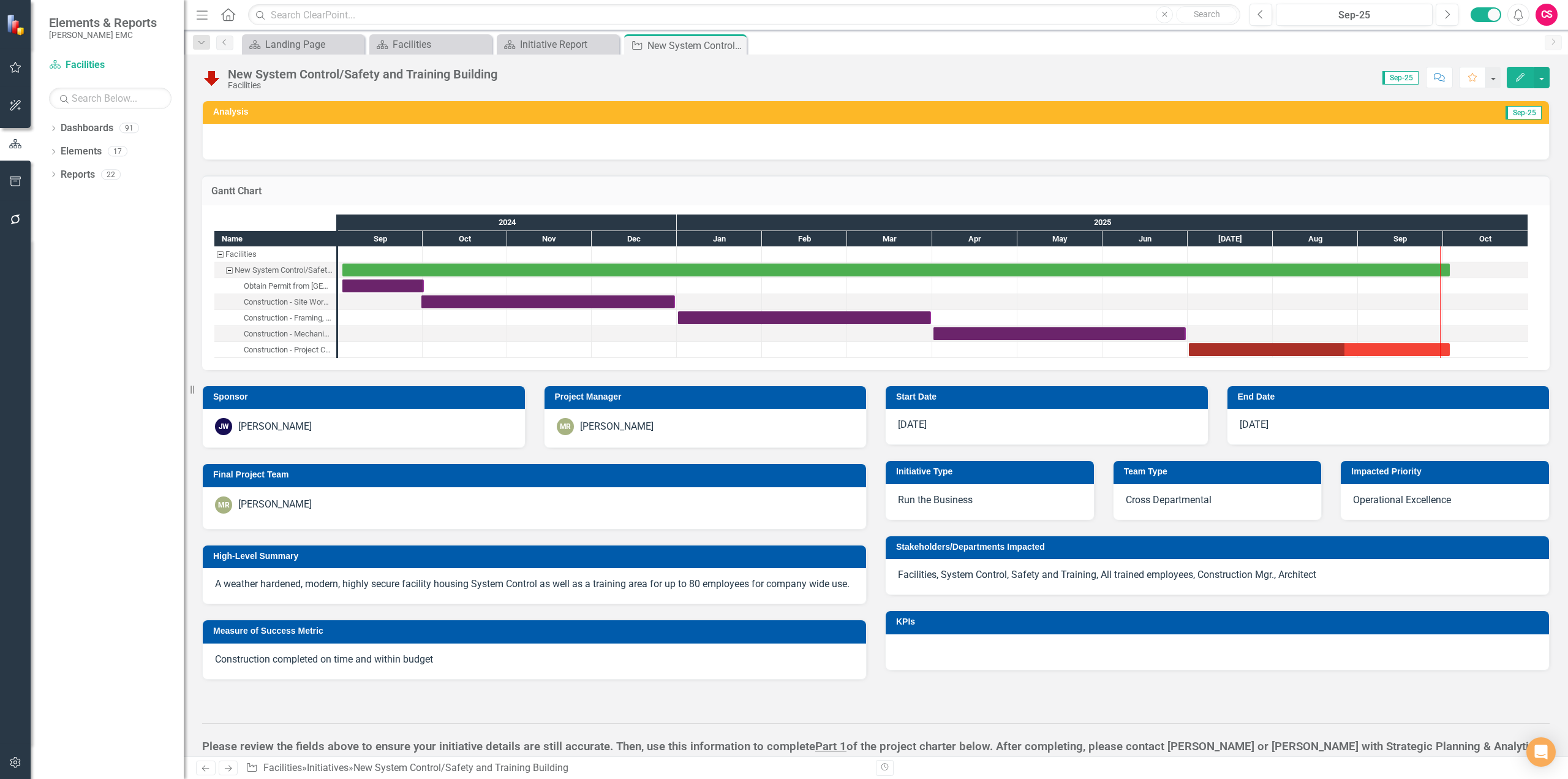
checkbox input "false"
checkbox input "true"
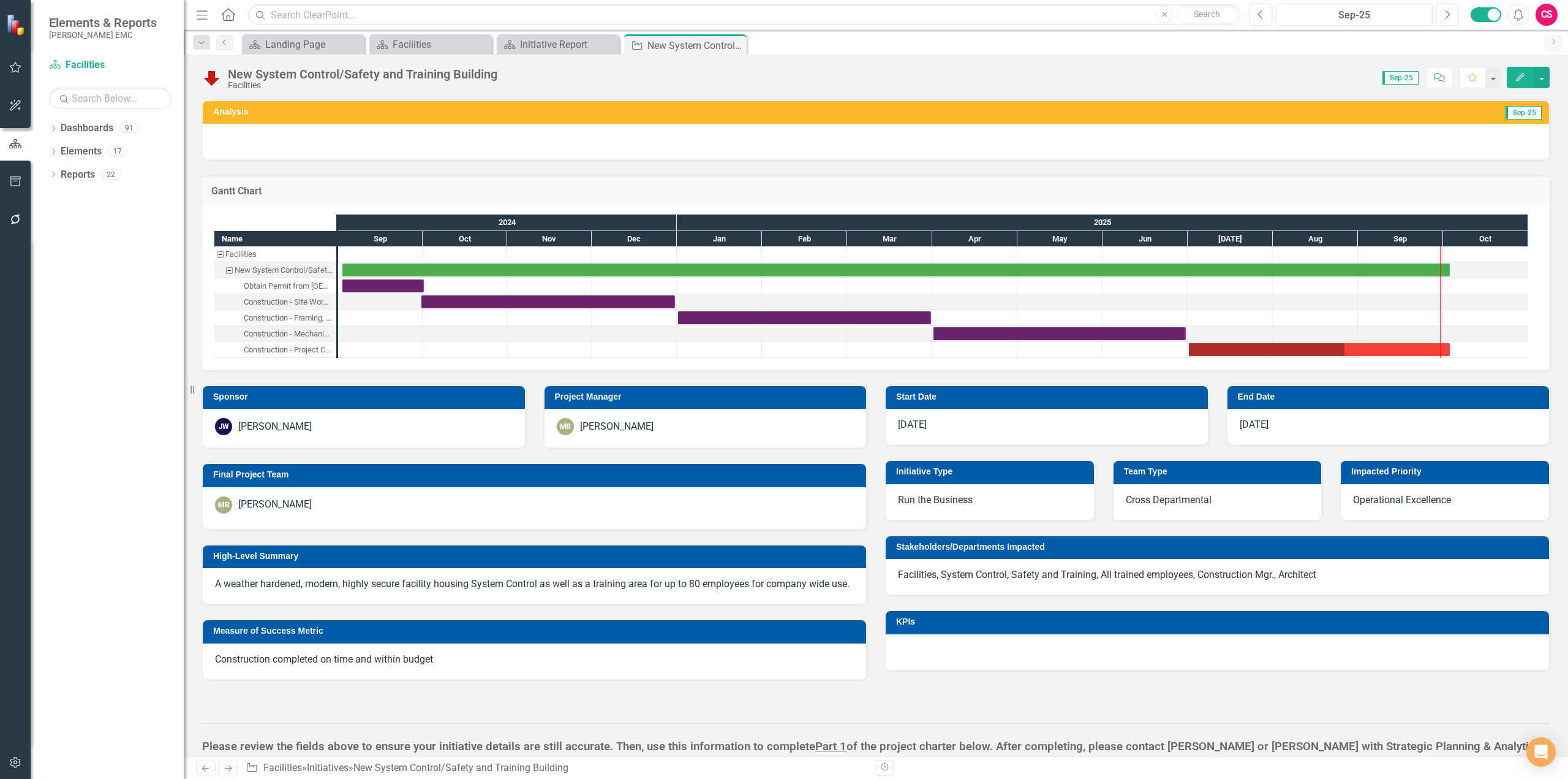
checkbox input "true"
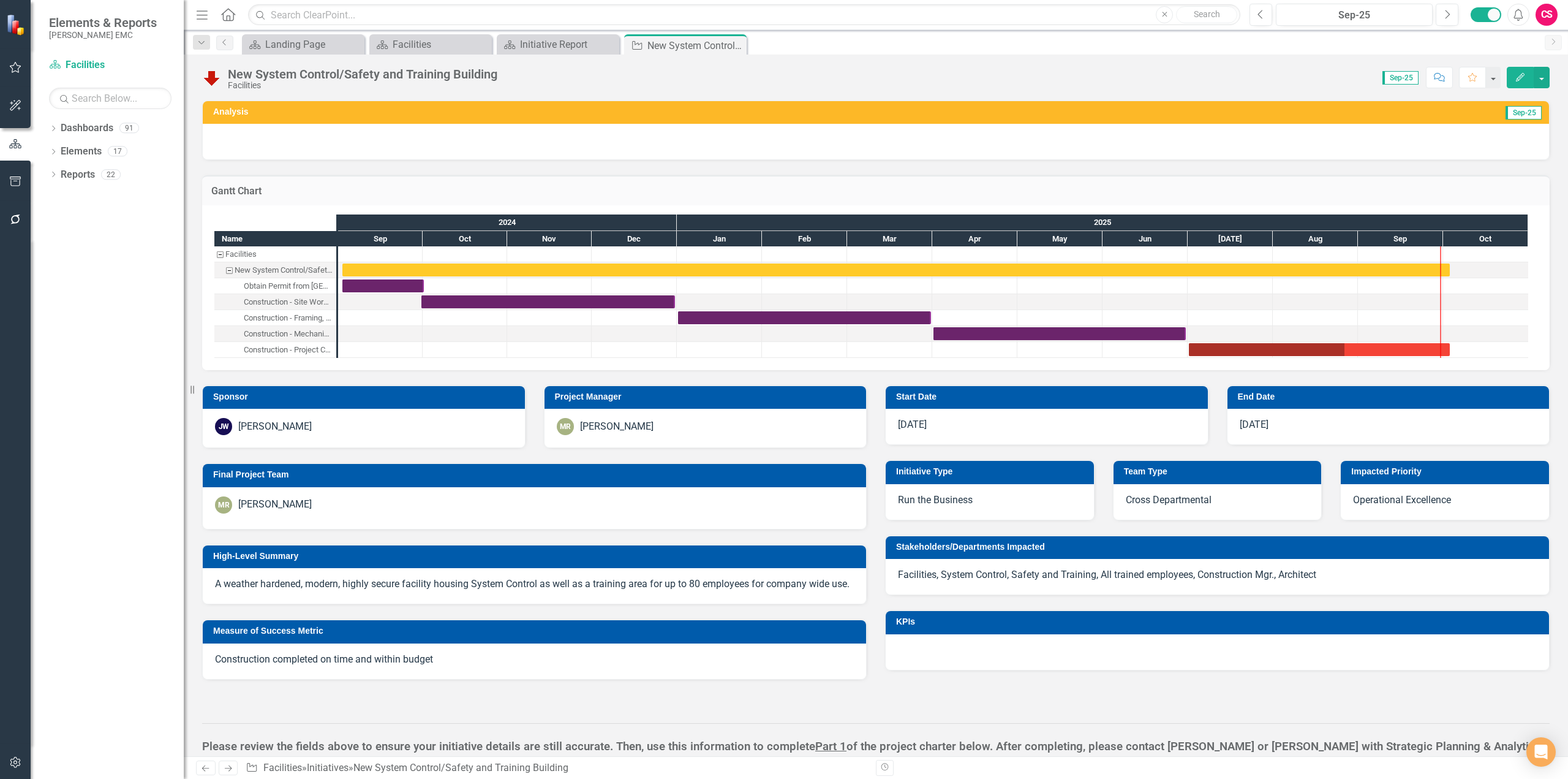
checkbox input "false"
checkbox input "true"
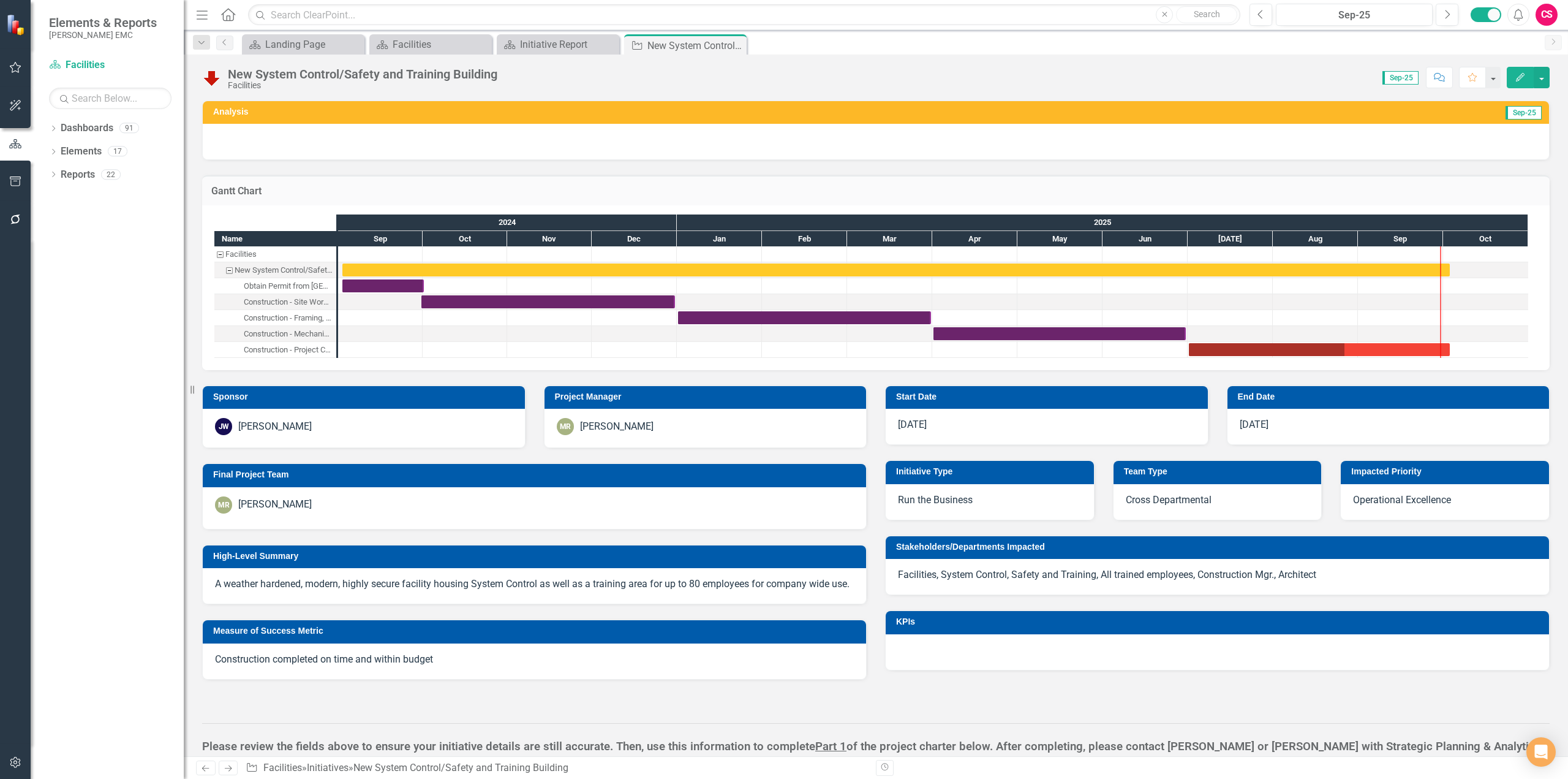
checkbox input "true"
click at [1359, 348] on div "Task: Start date: 2025-07-01 End date: 2025-10-03" at bounding box center [1319, 350] width 261 height 13
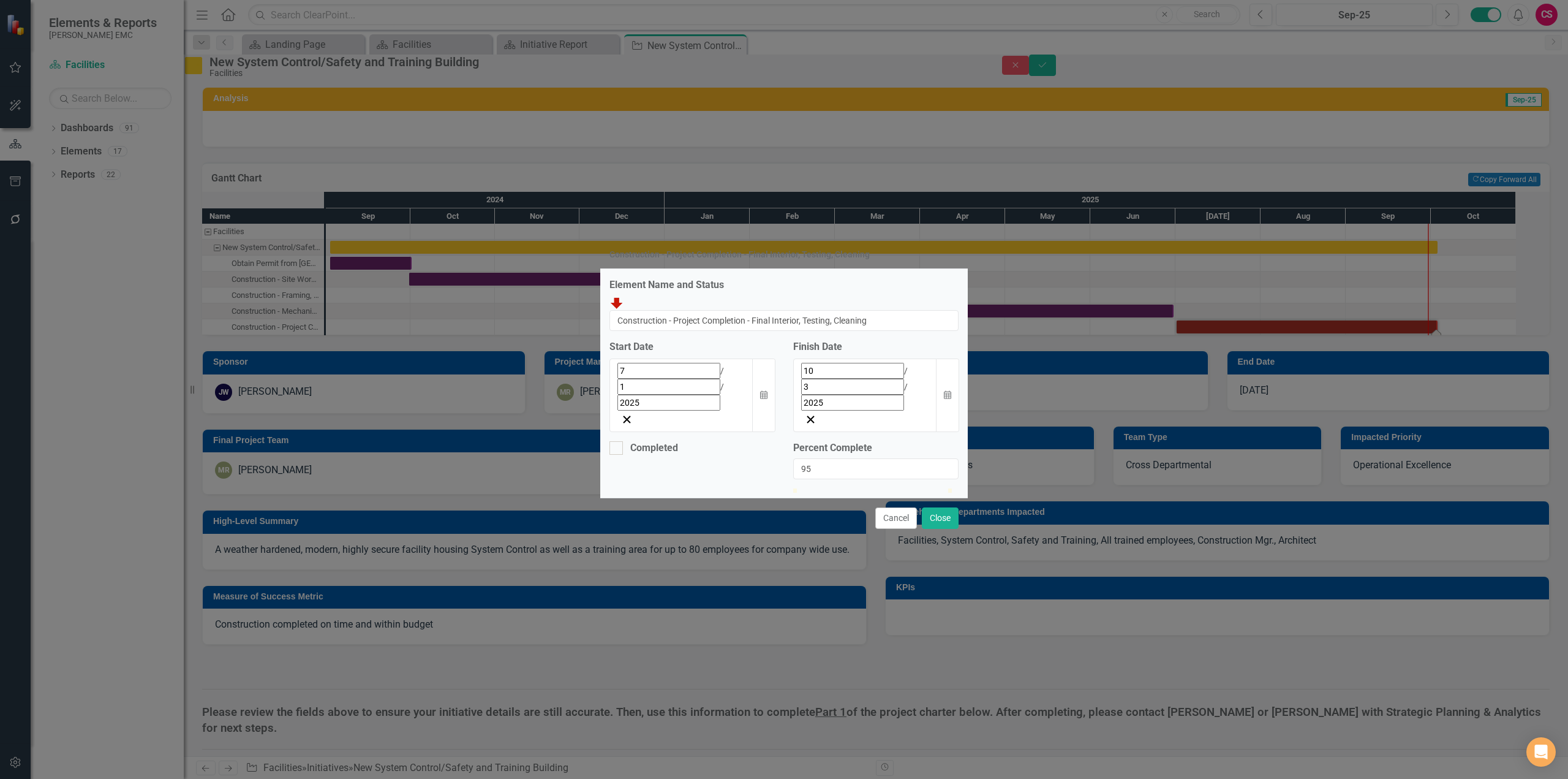
type input "94"
drag, startPoint x: 892, startPoint y: 450, endPoint x: 944, endPoint y: 456, distance: 52.3
click at [939, 488] on div at bounding box center [939, 488] width 0 height 0
click at [941, 507] on button "Close" at bounding box center [940, 518] width 37 height 22
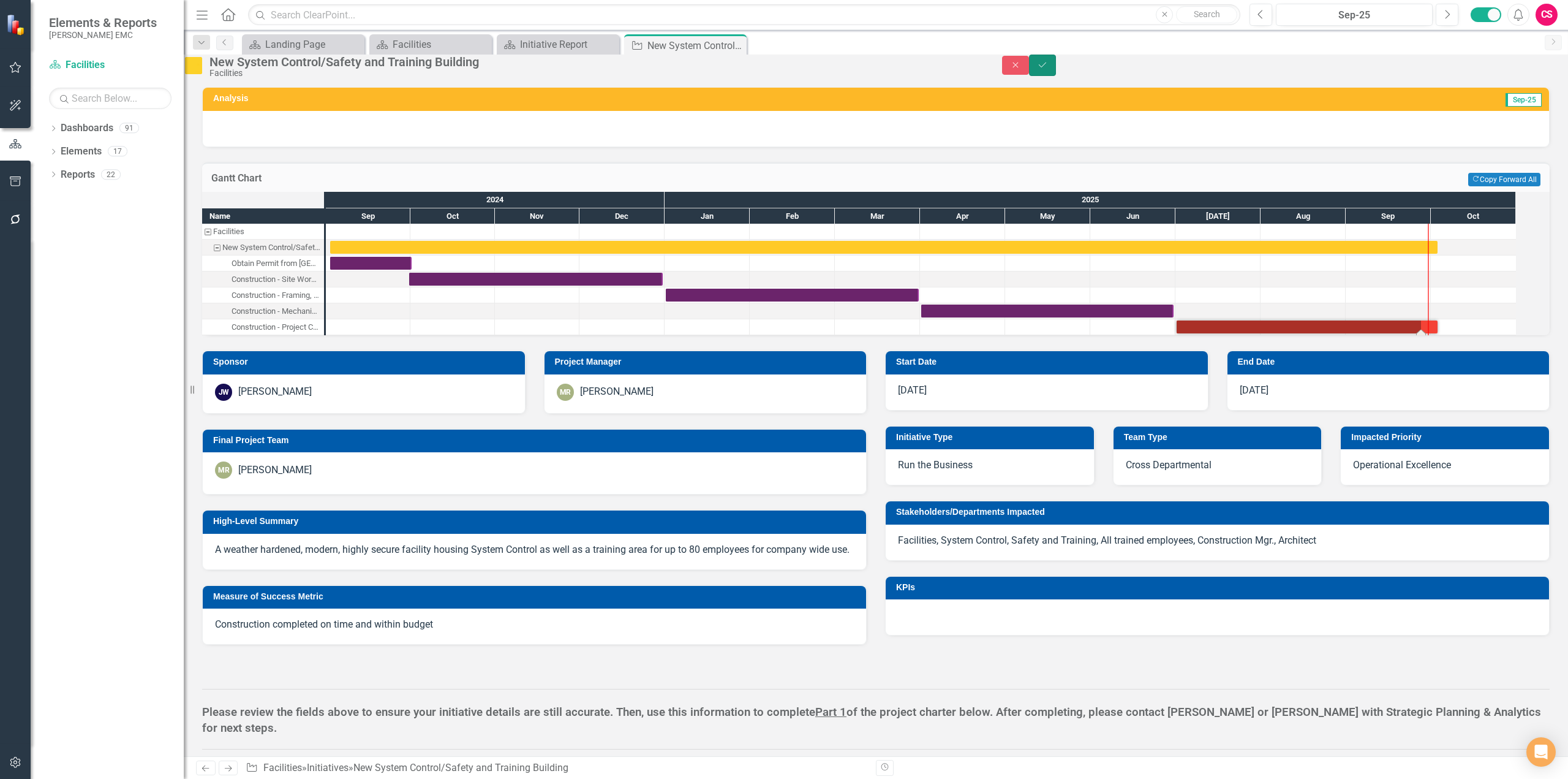
click at [1056, 76] on button "Save" at bounding box center [1042, 65] width 27 height 22
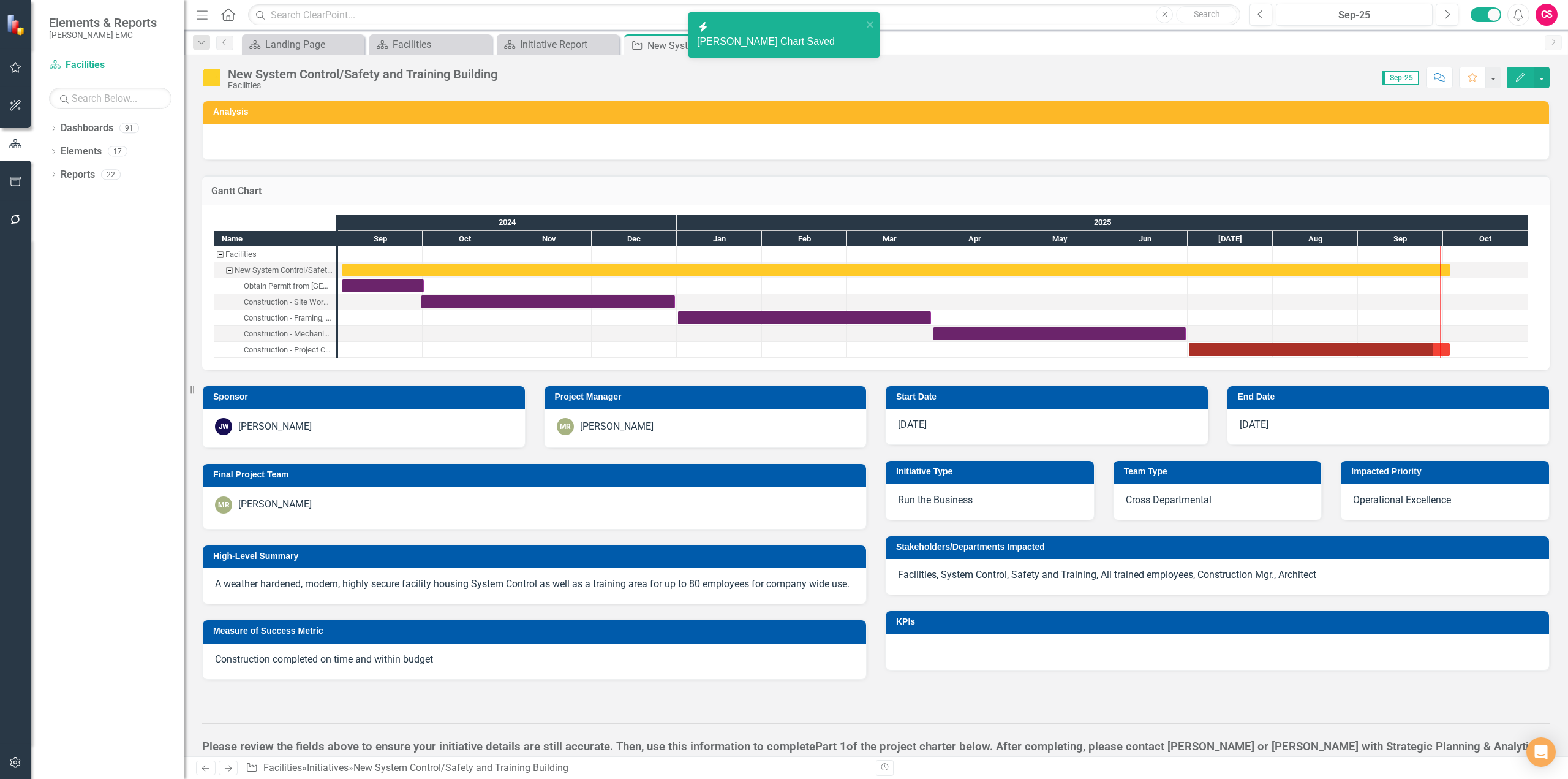
checkbox input "false"
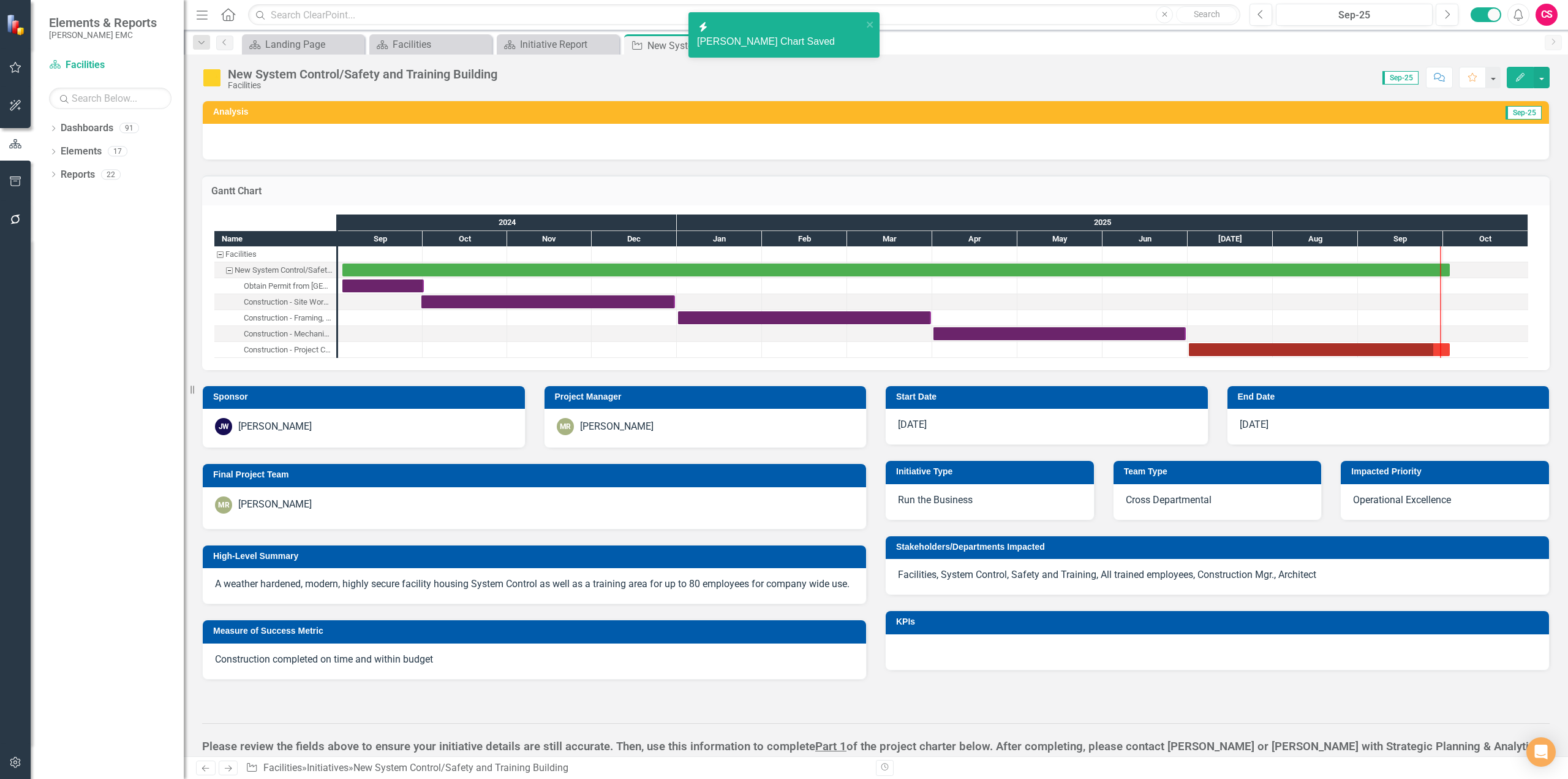
checkbox input "true"
checkbox input "false"
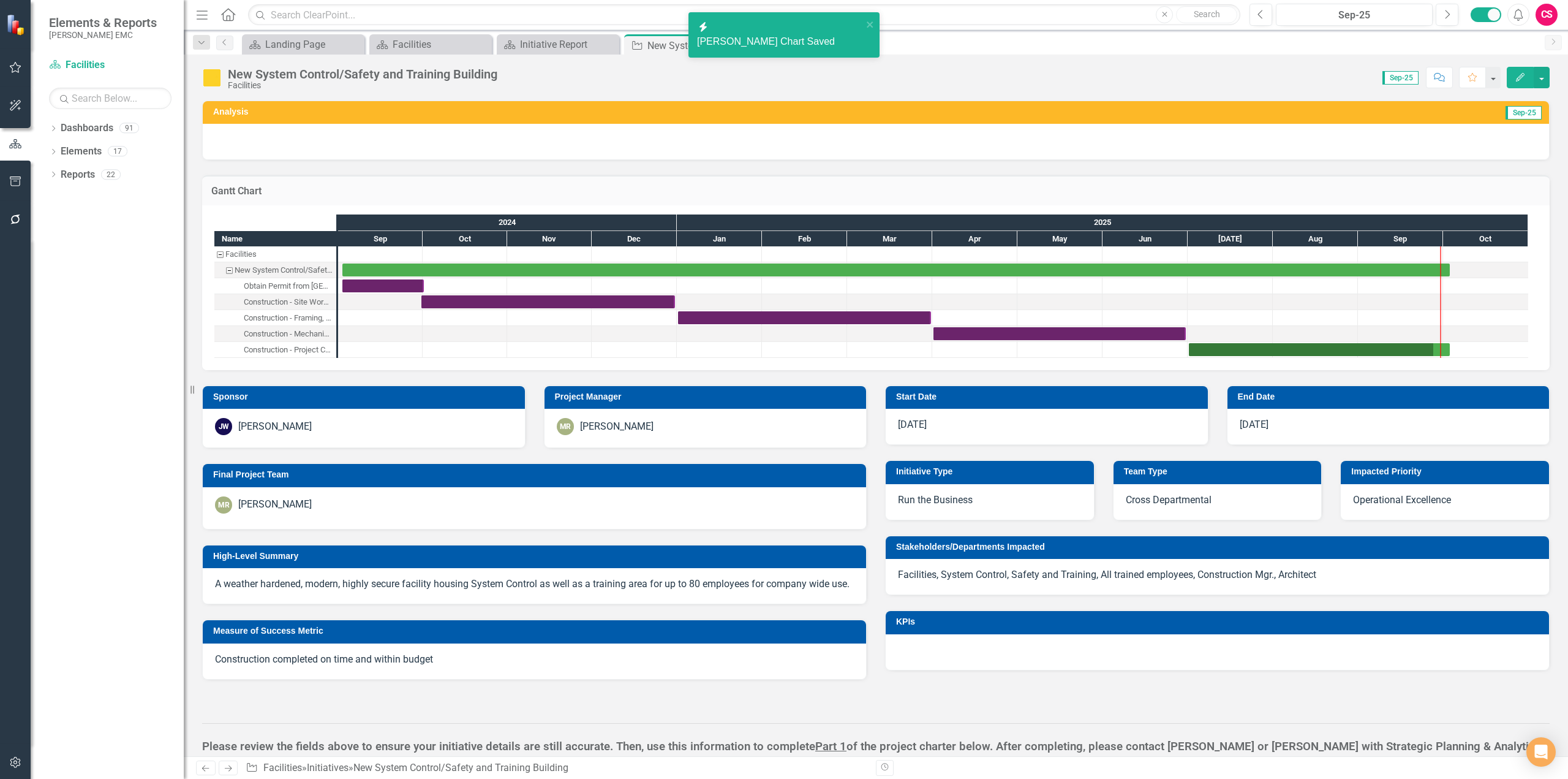
checkbox input "false"
checkbox input "true"
checkbox input "false"
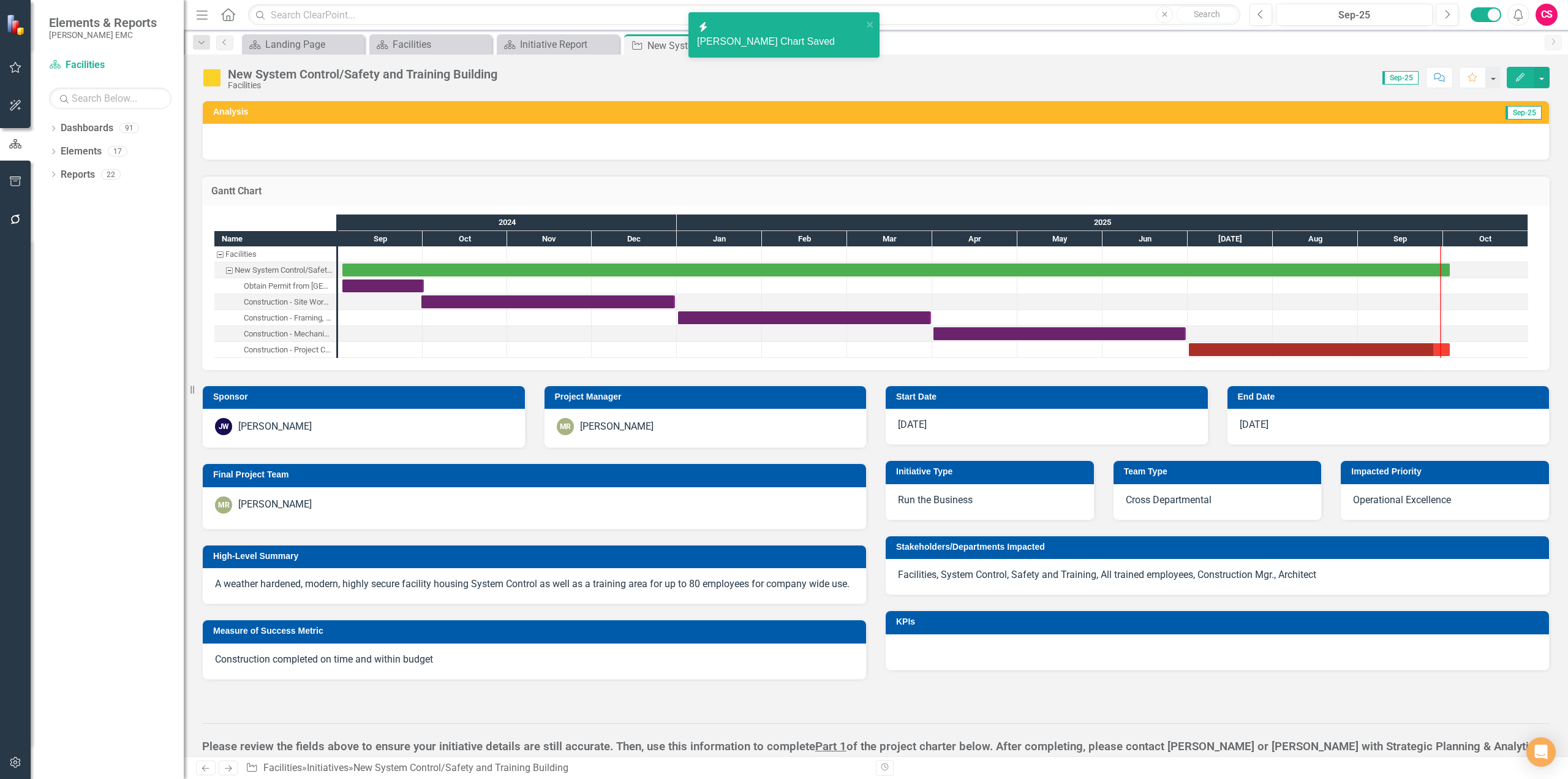
checkbox input "false"
checkbox input "true"
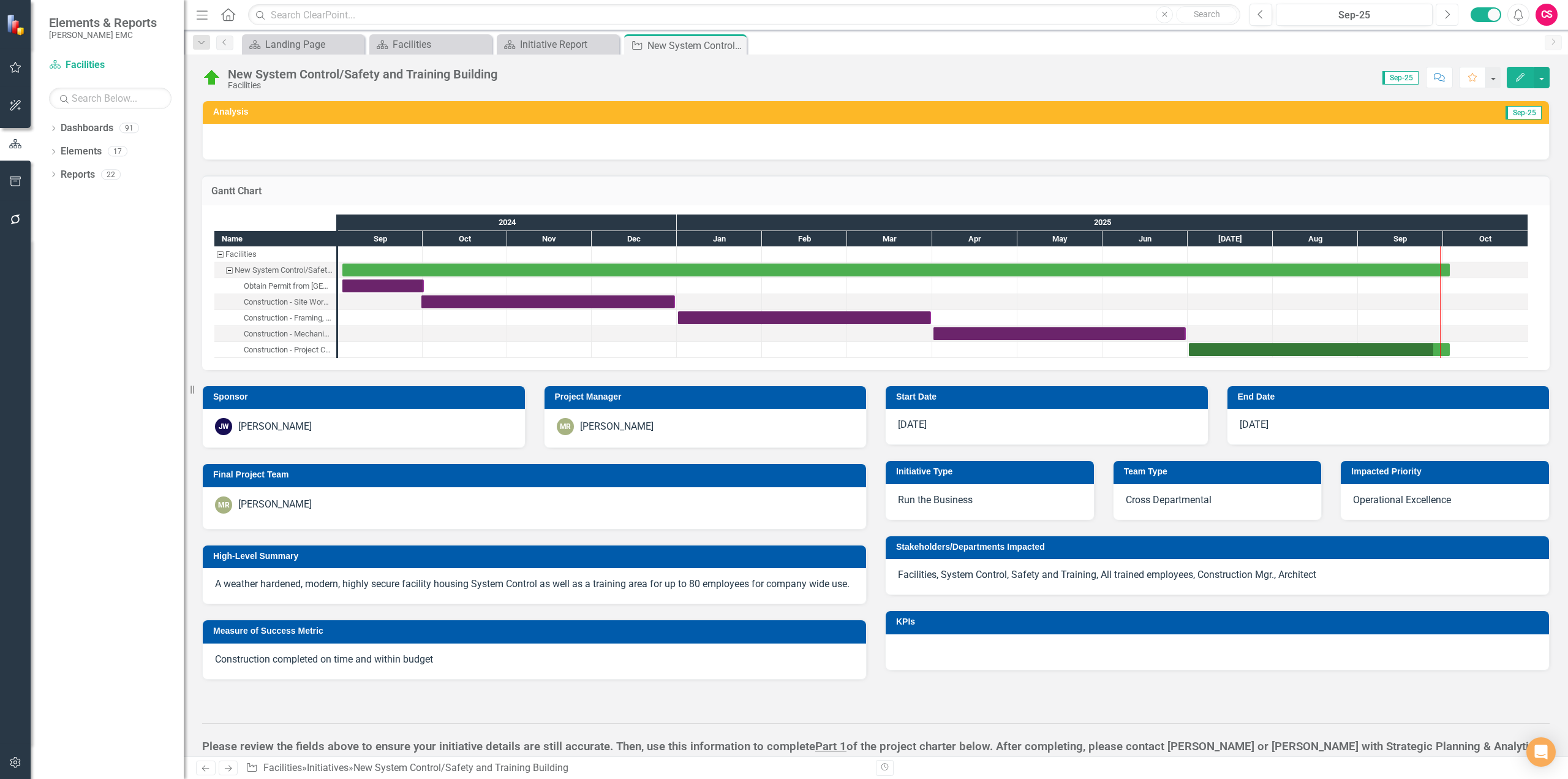
click at [1450, 11] on icon "Next" at bounding box center [1447, 14] width 7 height 11
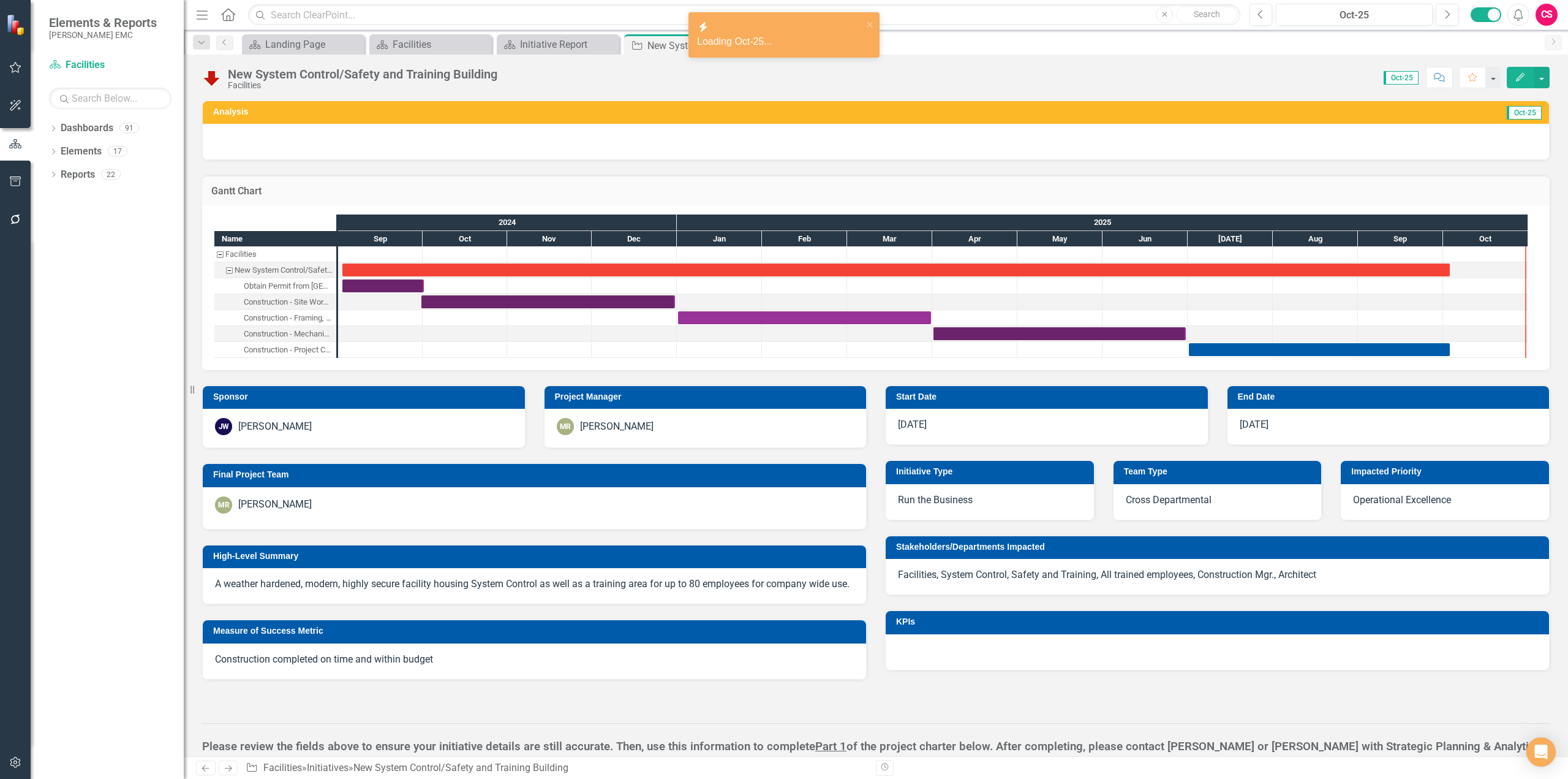
click at [1366, 193] on h3 "Gantt Chart" at bounding box center [875, 191] width 1329 height 11
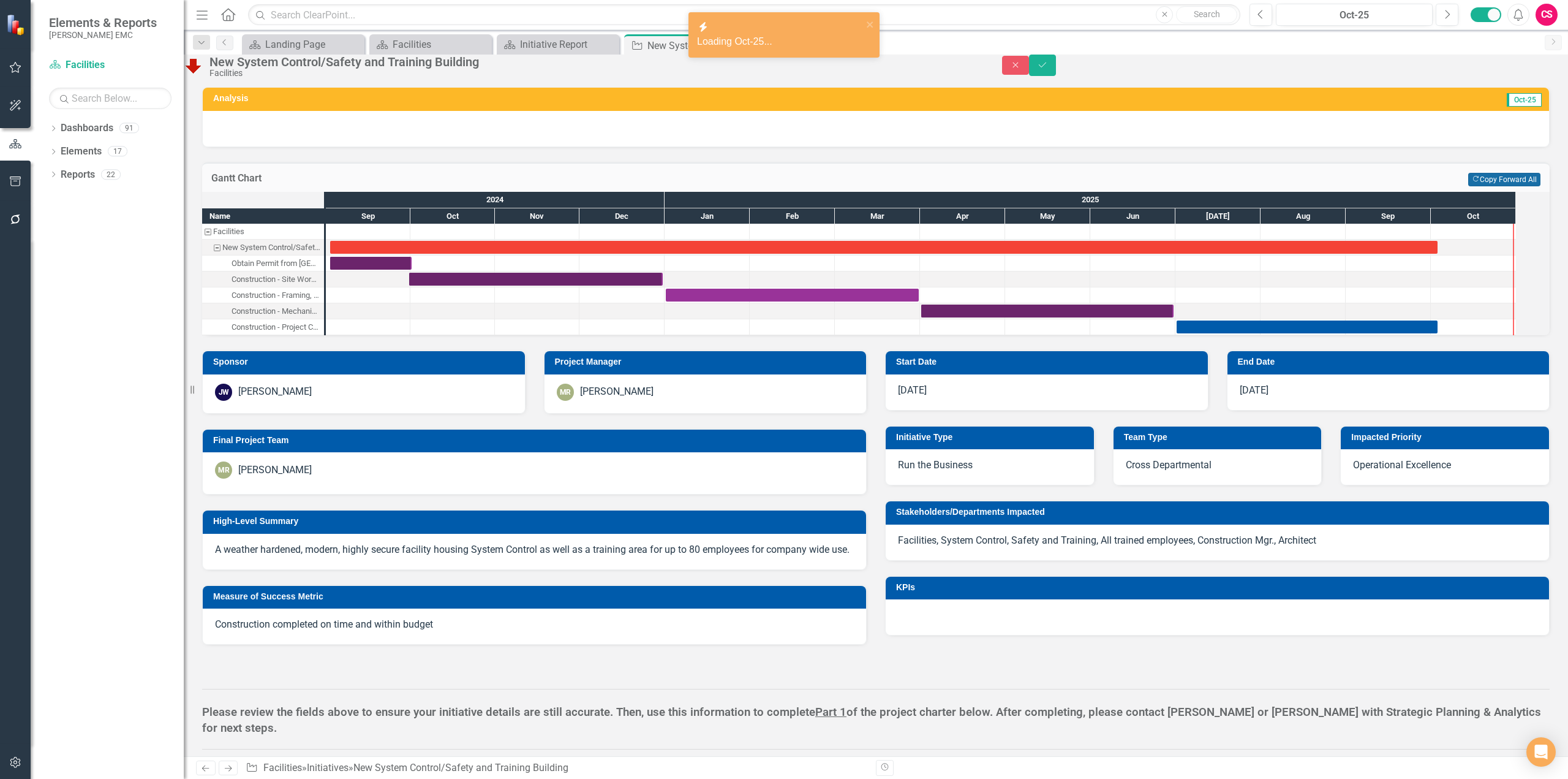
click at [1496, 186] on button "Copy Forward Copy Forward All" at bounding box center [1504, 179] width 72 height 13
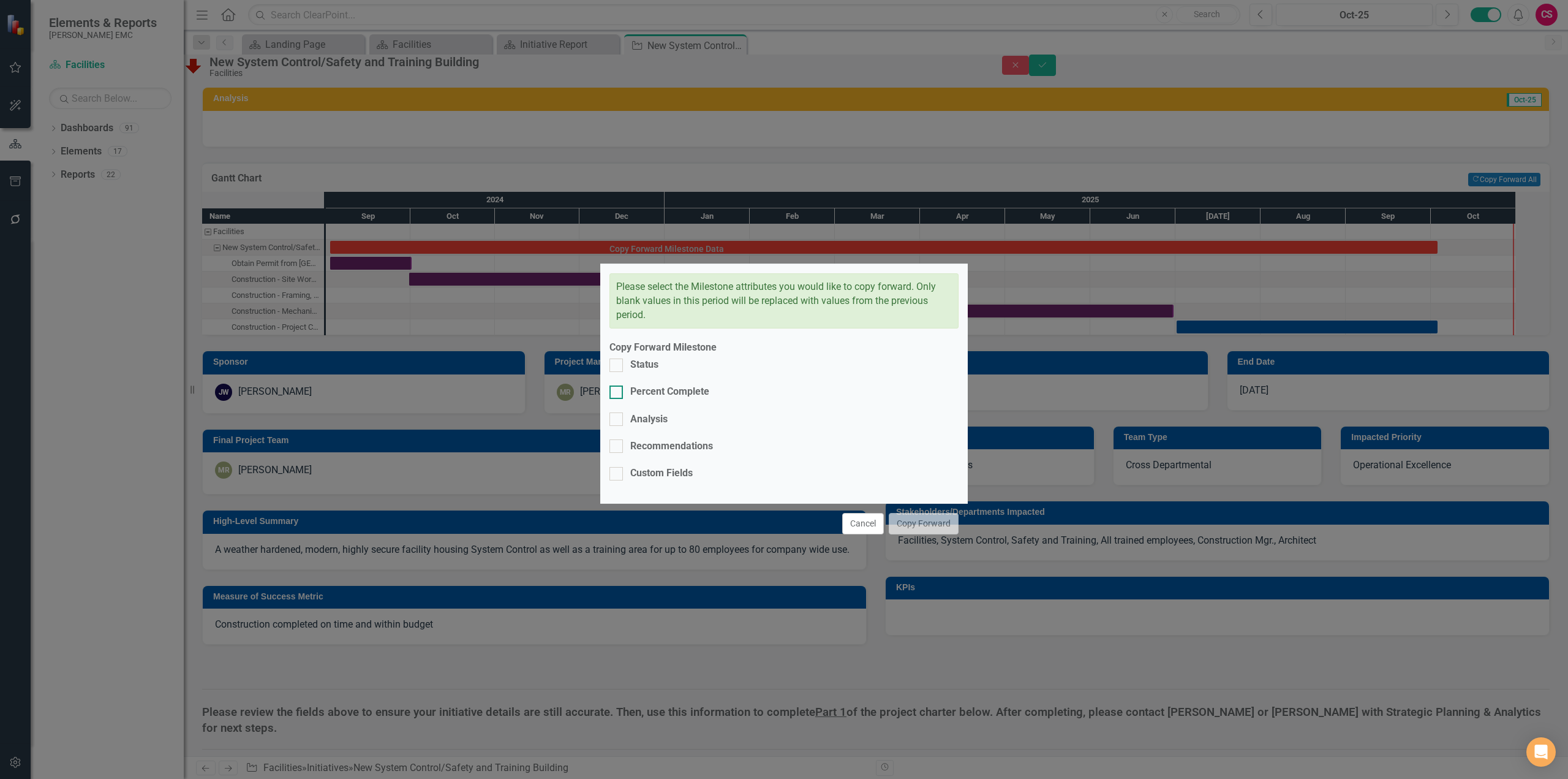
click at [665, 399] on div "Percent Complete" at bounding box center [670, 392] width 79 height 14
click at [617, 394] on input "Percent Complete" at bounding box center [613, 389] width 8 height 8
checkbox input "true"
click at [931, 513] on button "Copy Forward" at bounding box center [924, 524] width 70 height 22
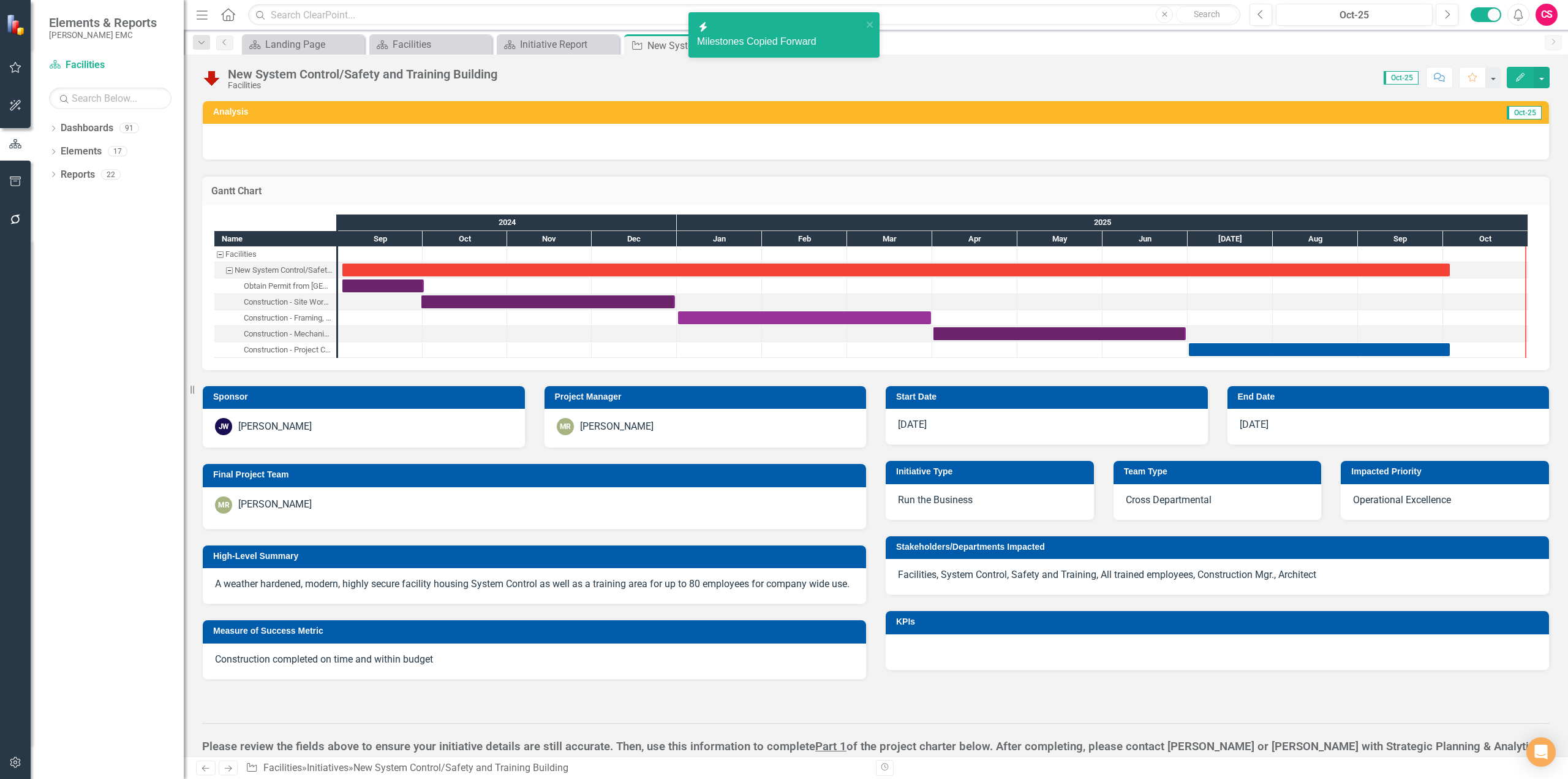
checkbox input "false"
checkbox input "true"
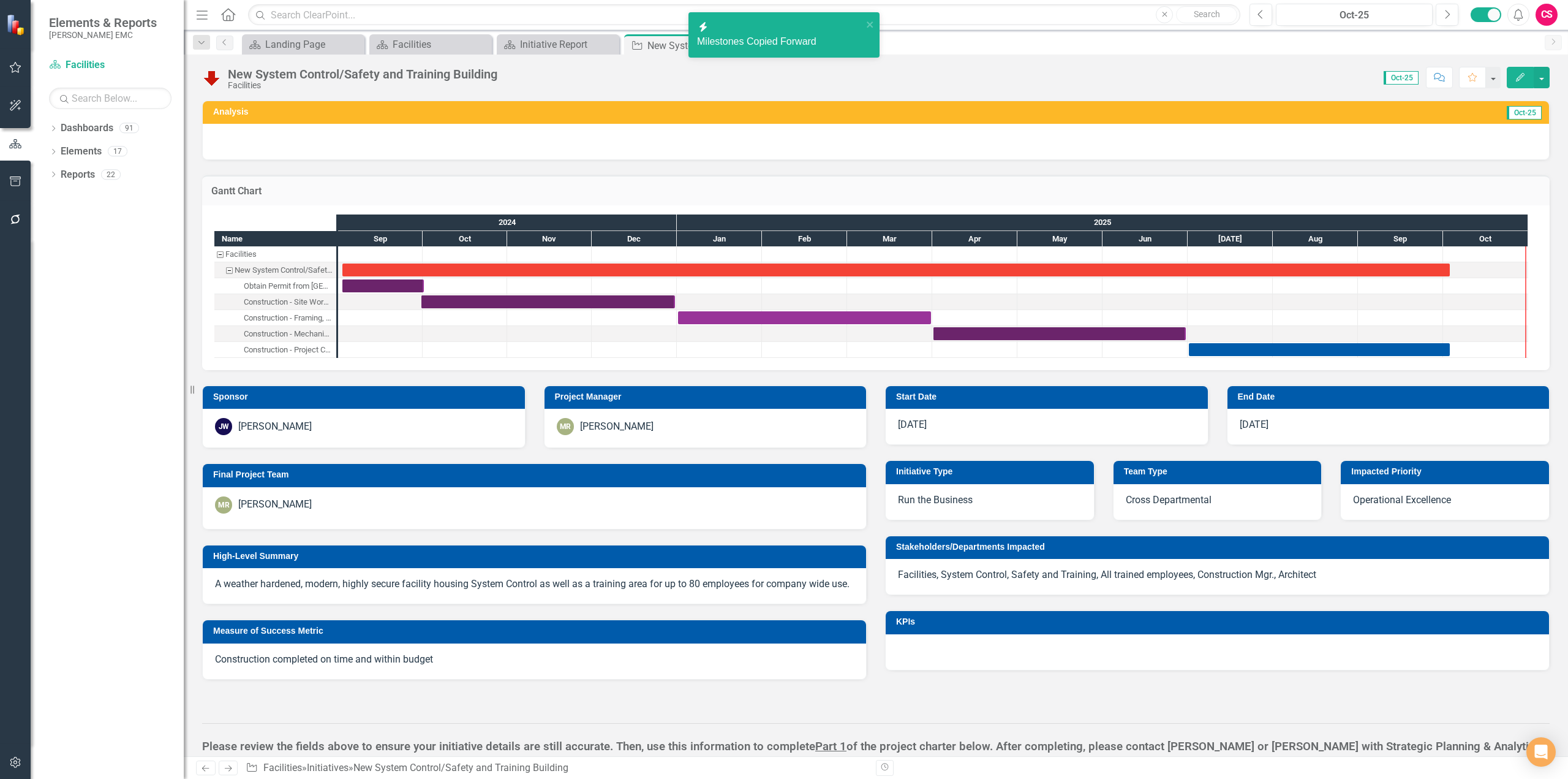
checkbox input "true"
checkbox input "false"
checkbox input "true"
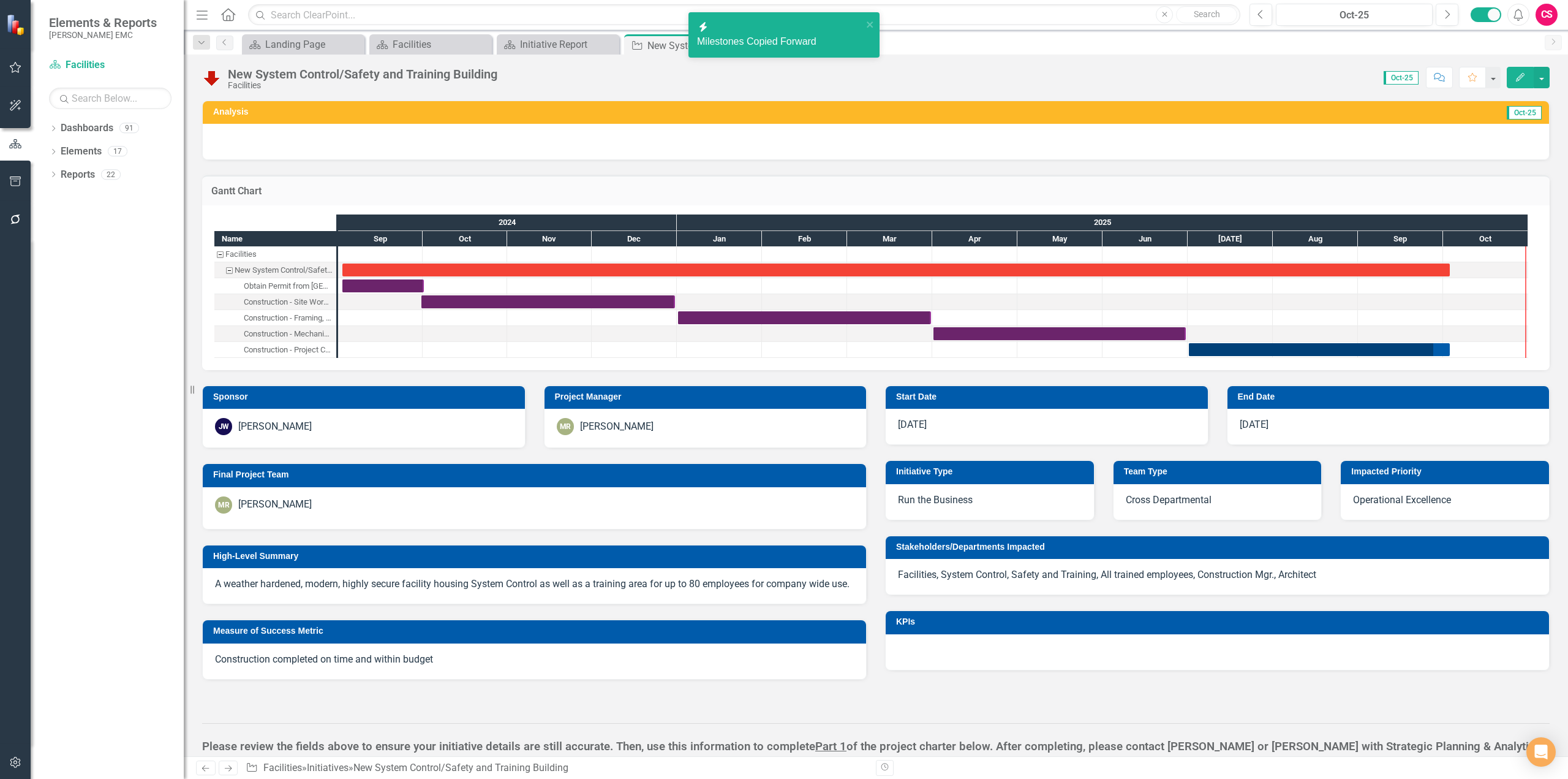
checkbox input "true"
checkbox input "false"
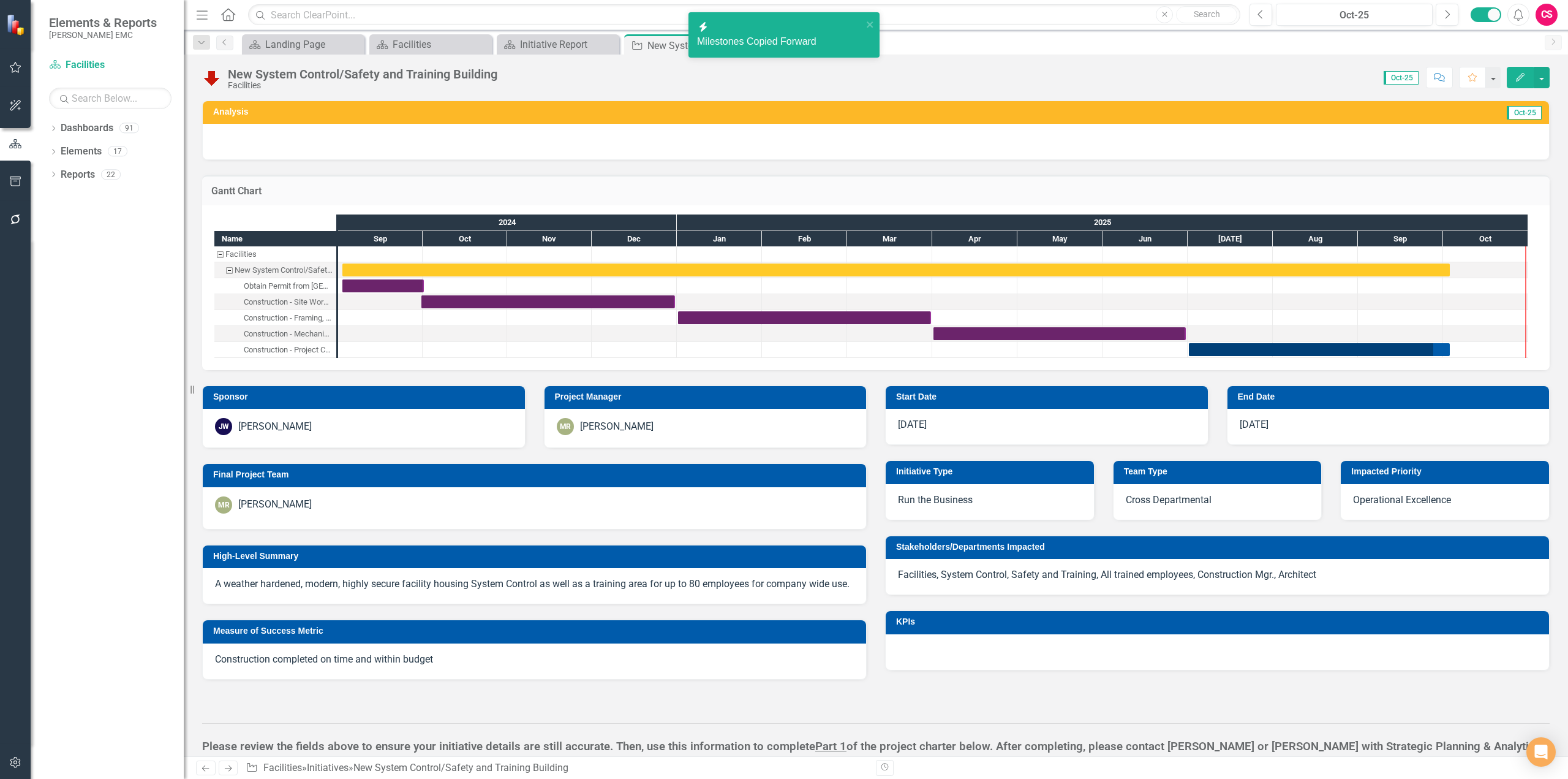
checkbox input "true"
checkbox input "false"
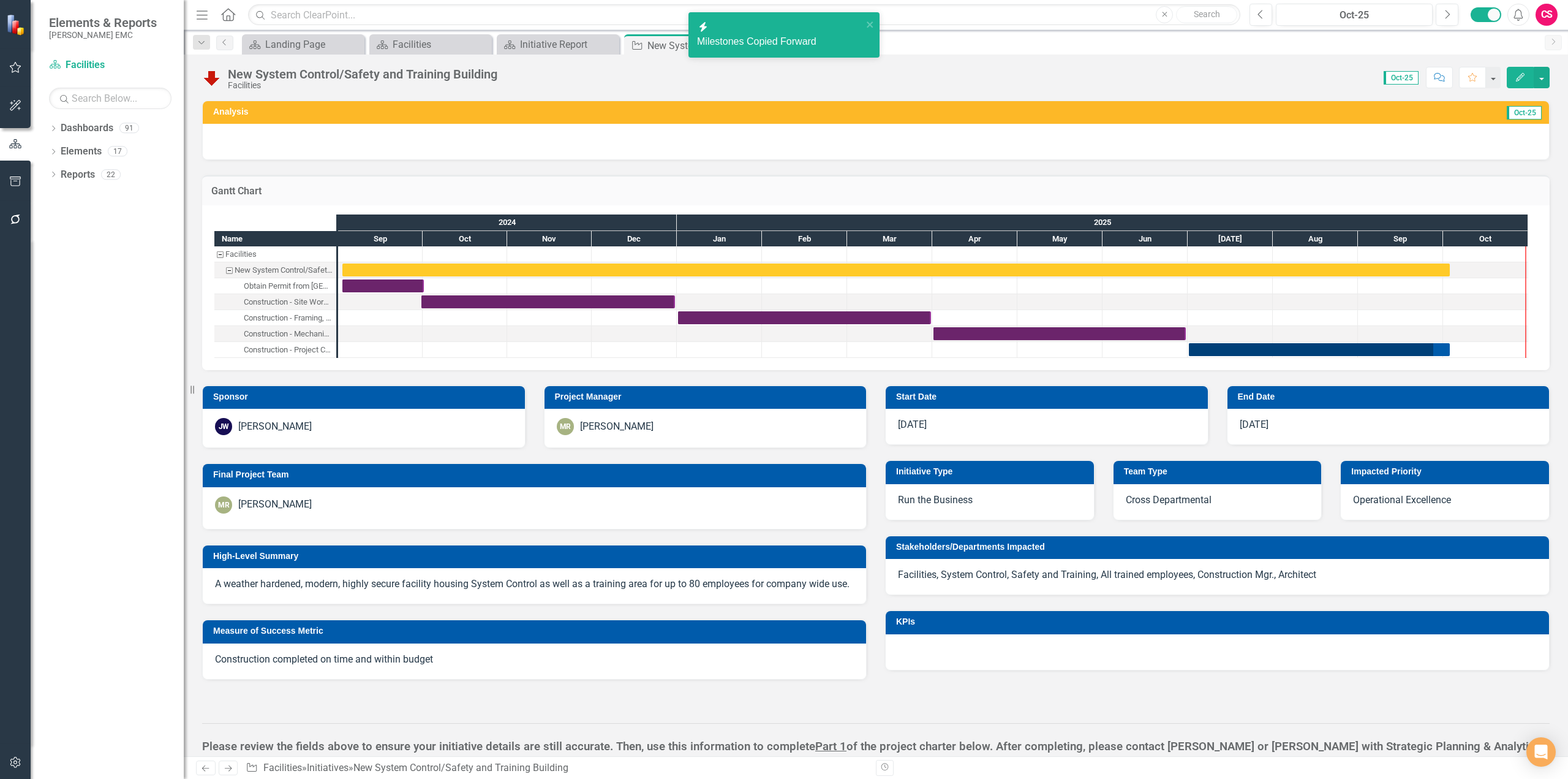
checkbox input "false"
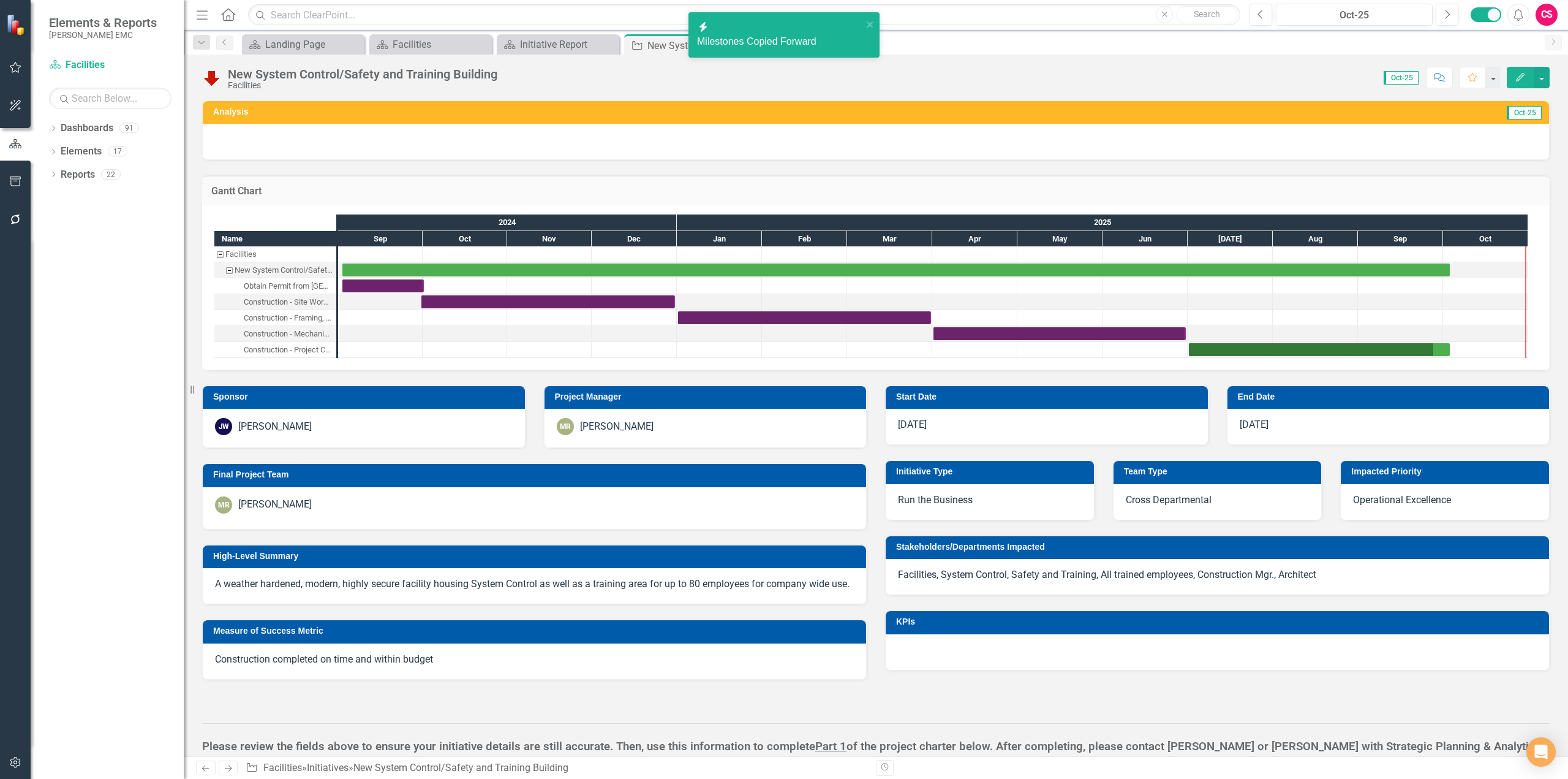
checkbox input "true"
checkbox input "false"
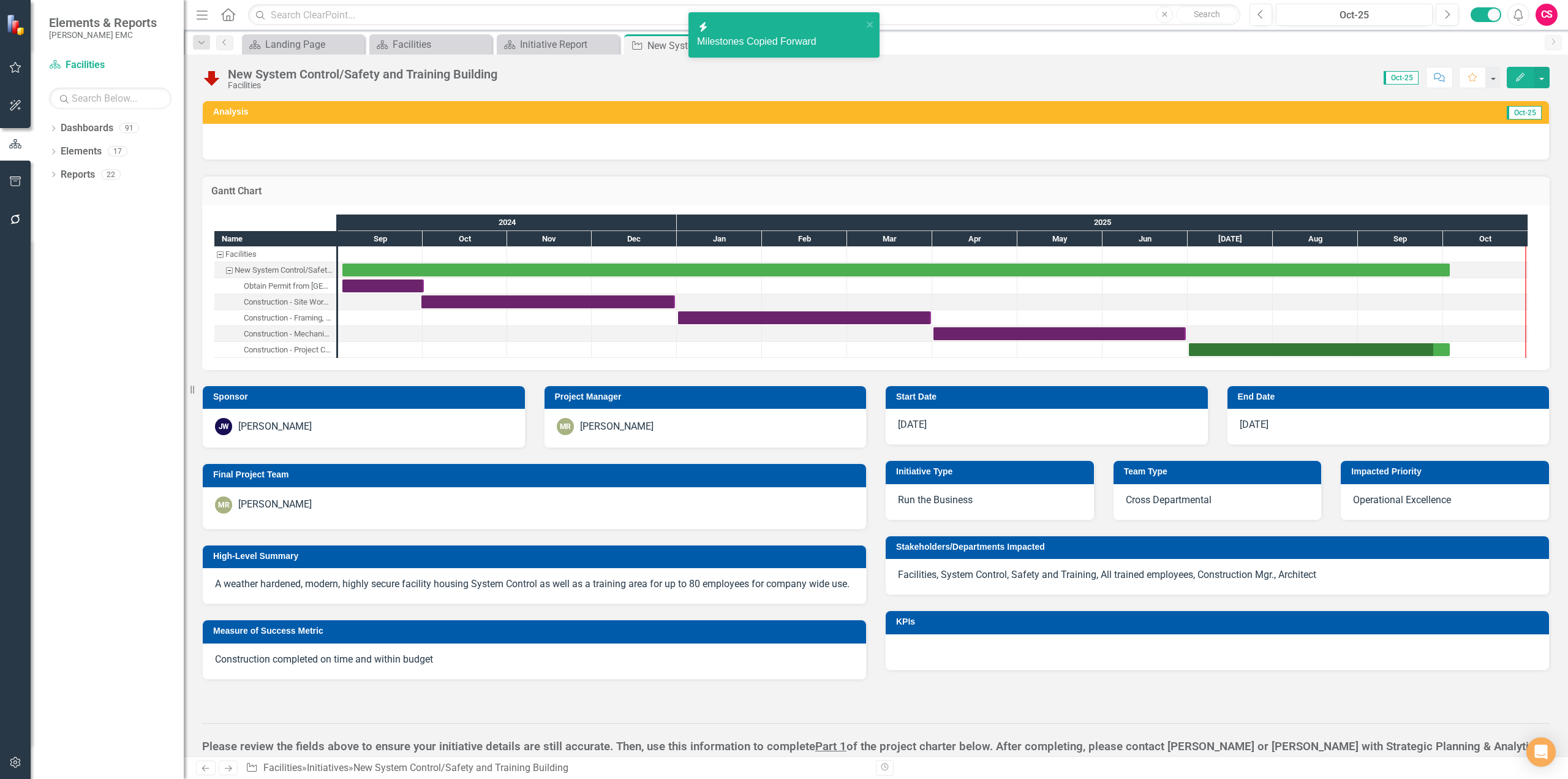
checkbox input "false"
checkbox input "true"
click at [1333, 354] on div "Task: Start date: 2025-07-01 End date: 2025-10-03" at bounding box center [1319, 350] width 261 height 13
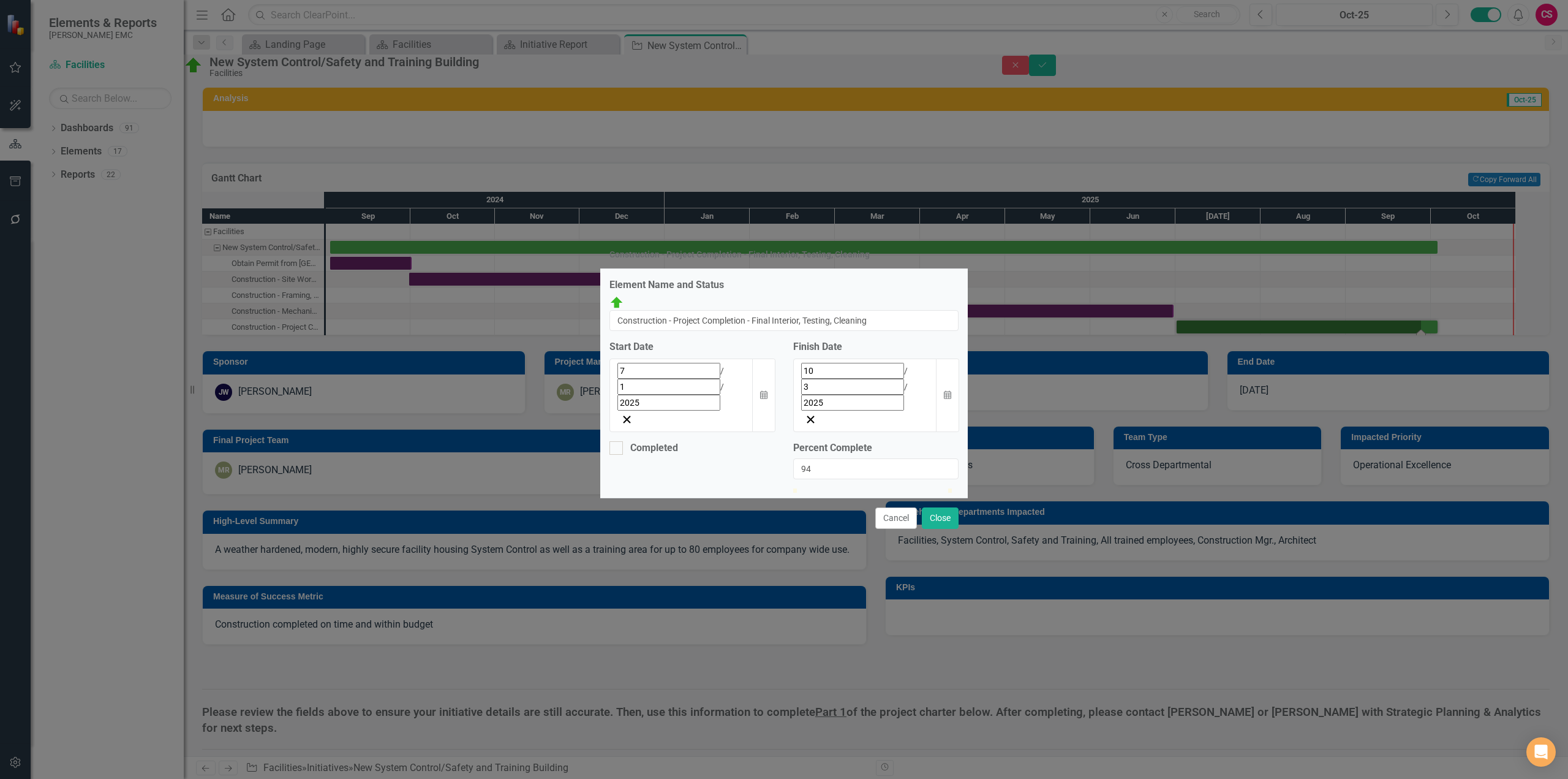
type input "100"
drag, startPoint x: 945, startPoint y: 452, endPoint x: 979, endPoint y: 452, distance: 34.0
click at [979, 452] on div "Construction - Project Completion - Final Interior, Testing, Cleaning Element N…" at bounding box center [784, 389] width 1568 height 779
click at [652, 448] on div "Completed" at bounding box center [654, 448] width 48 height 0
click at [617, 441] on input "Completed" at bounding box center [613, 445] width 8 height 8
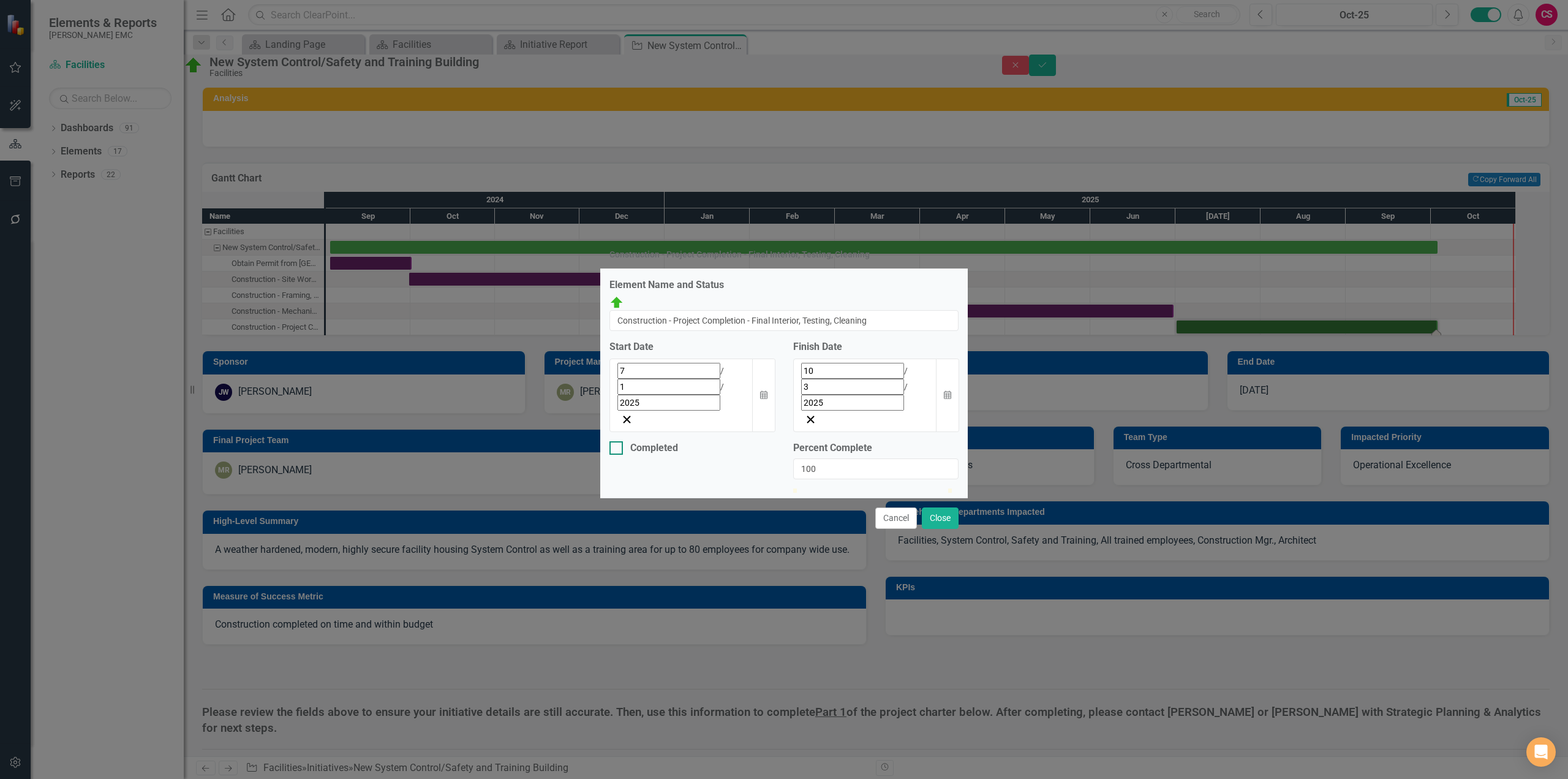
checkbox input "true"
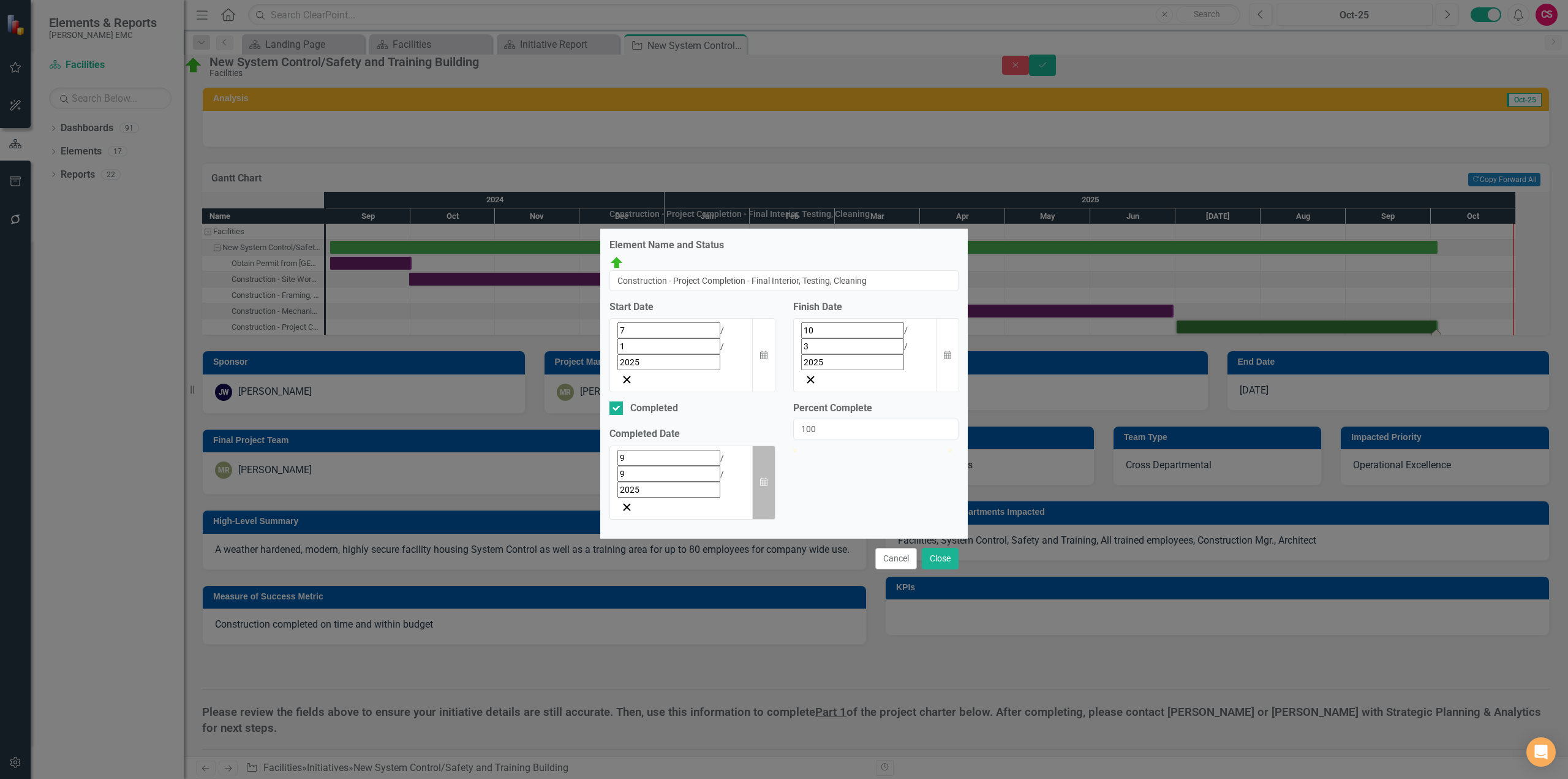
click at [769, 446] on button "Calendar" at bounding box center [764, 483] width 24 height 74
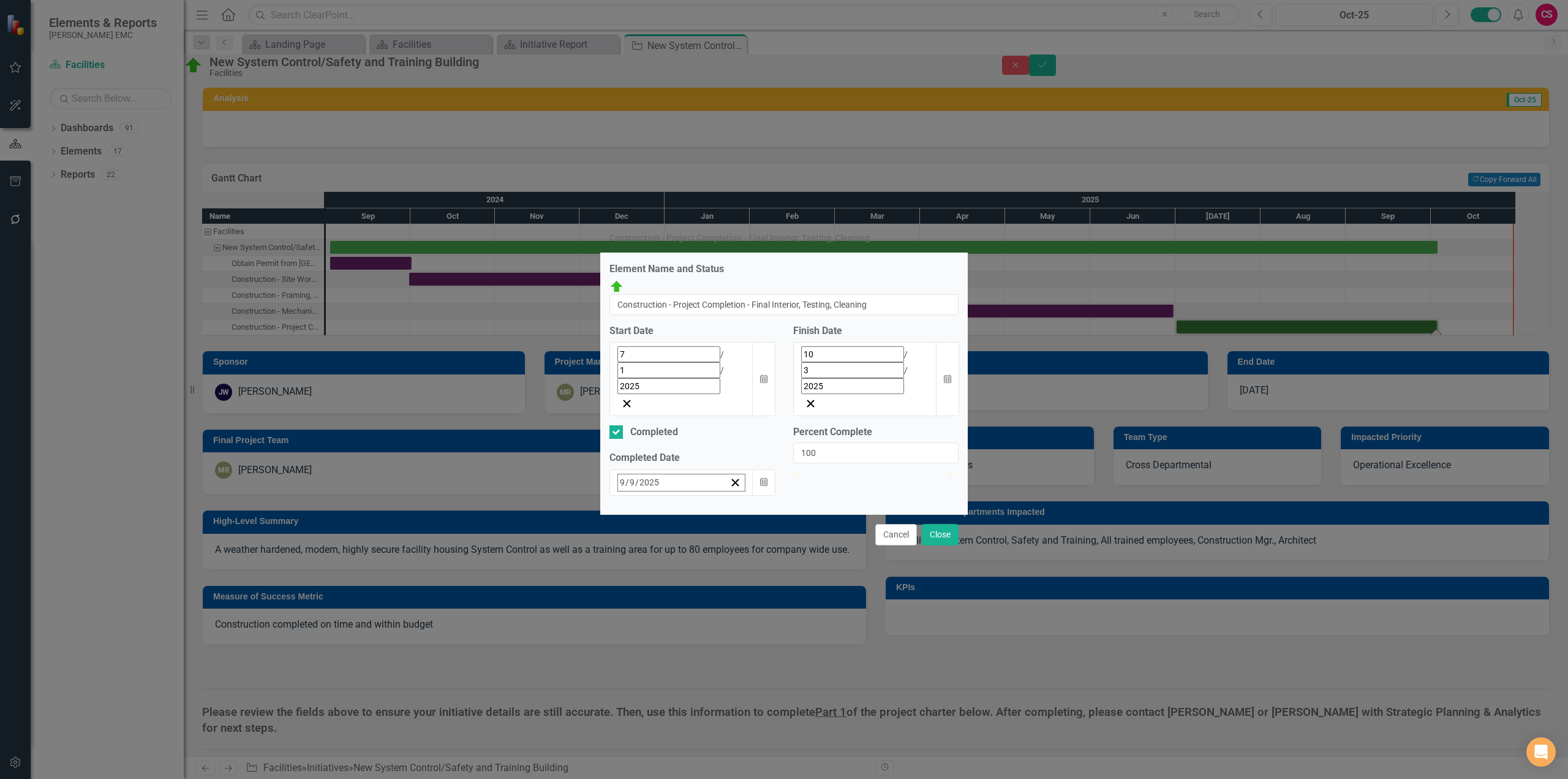
click at [770, 496] on button "›" at bounding box center [783, 509] width 27 height 27
click at [774, 598] on abbr "17" at bounding box center [778, 602] width 10 height 10
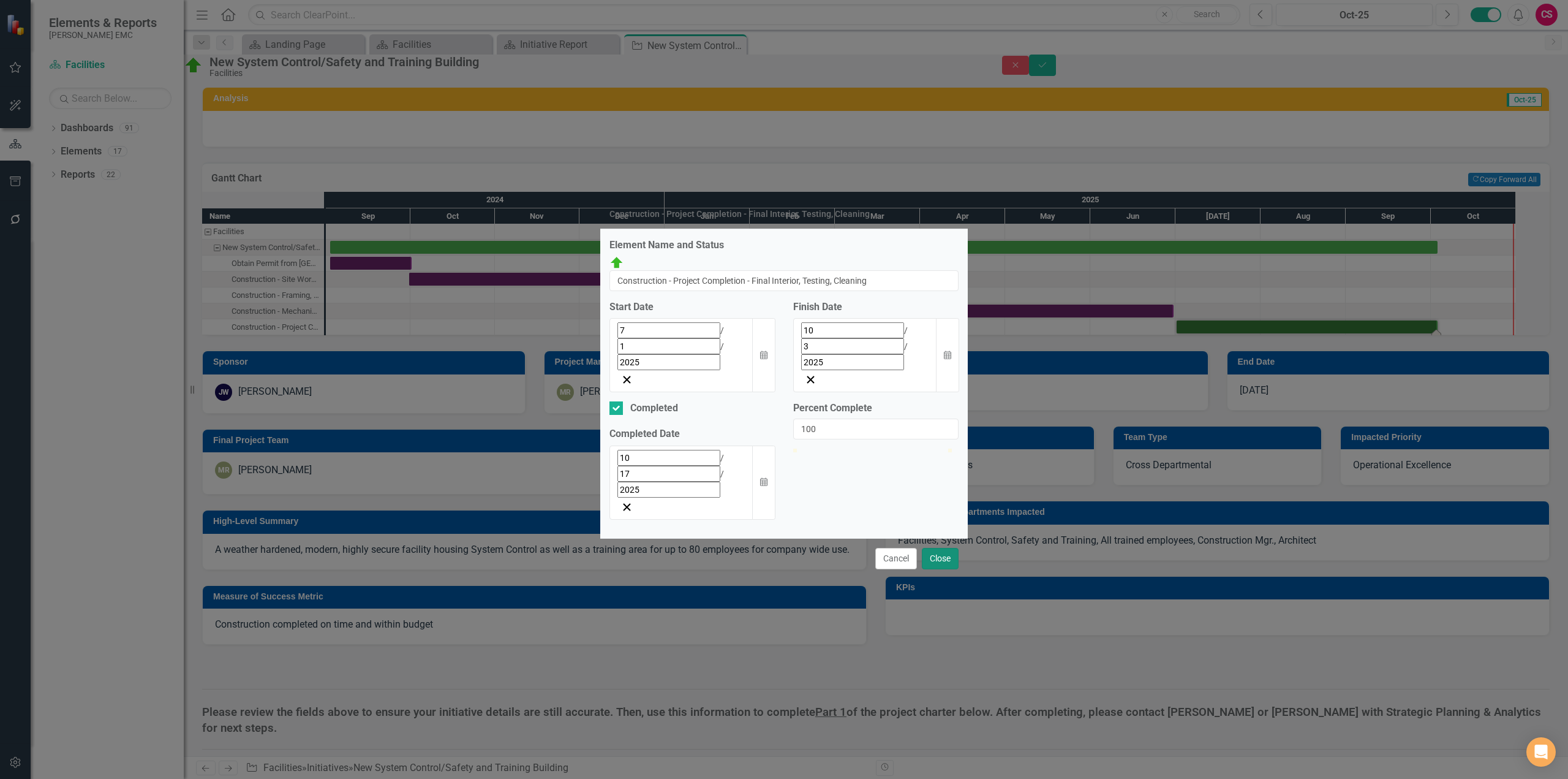
click at [944, 548] on button "Close" at bounding box center [940, 559] width 37 height 22
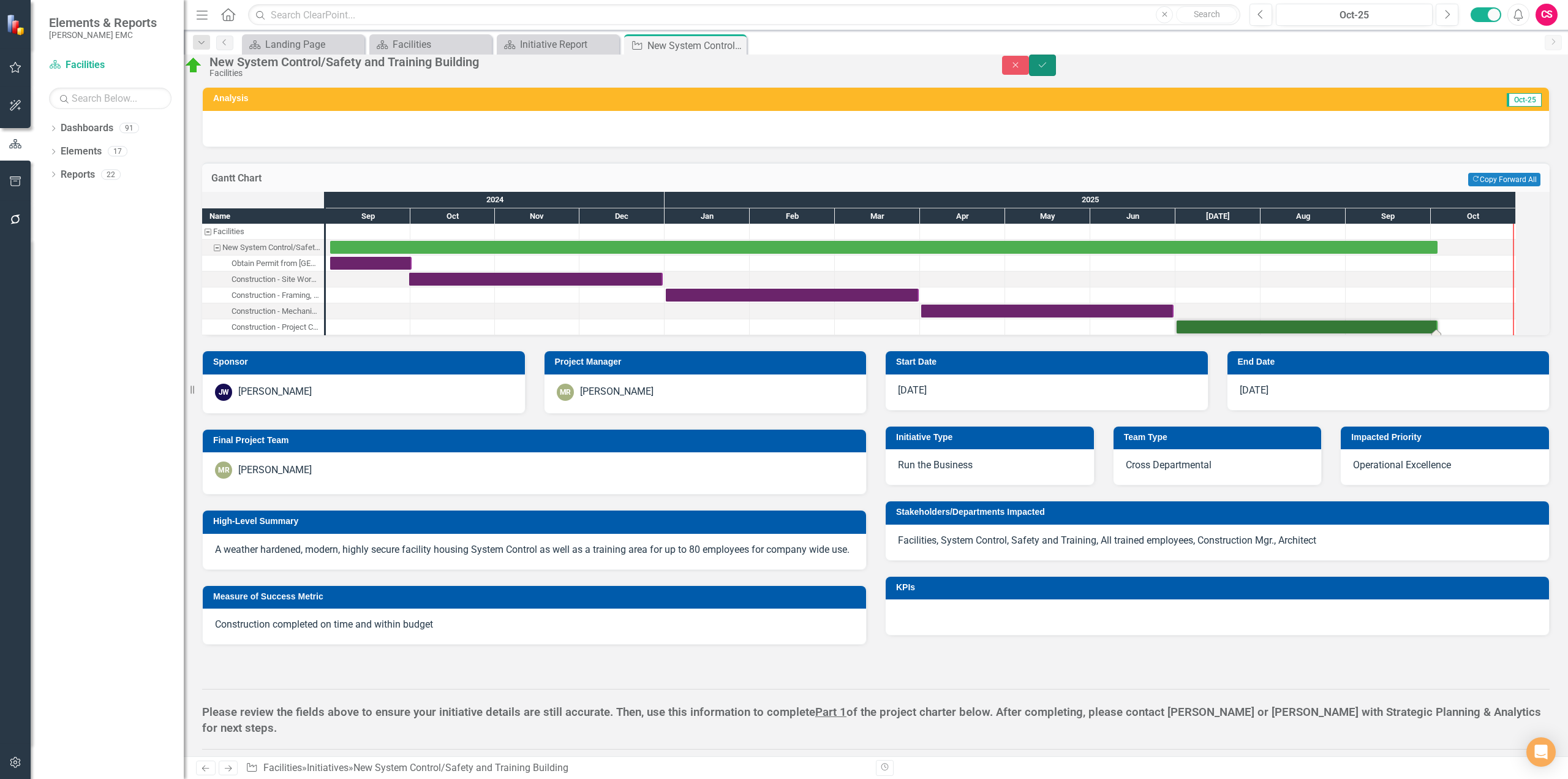
click at [1056, 76] on button "Save" at bounding box center [1042, 65] width 27 height 22
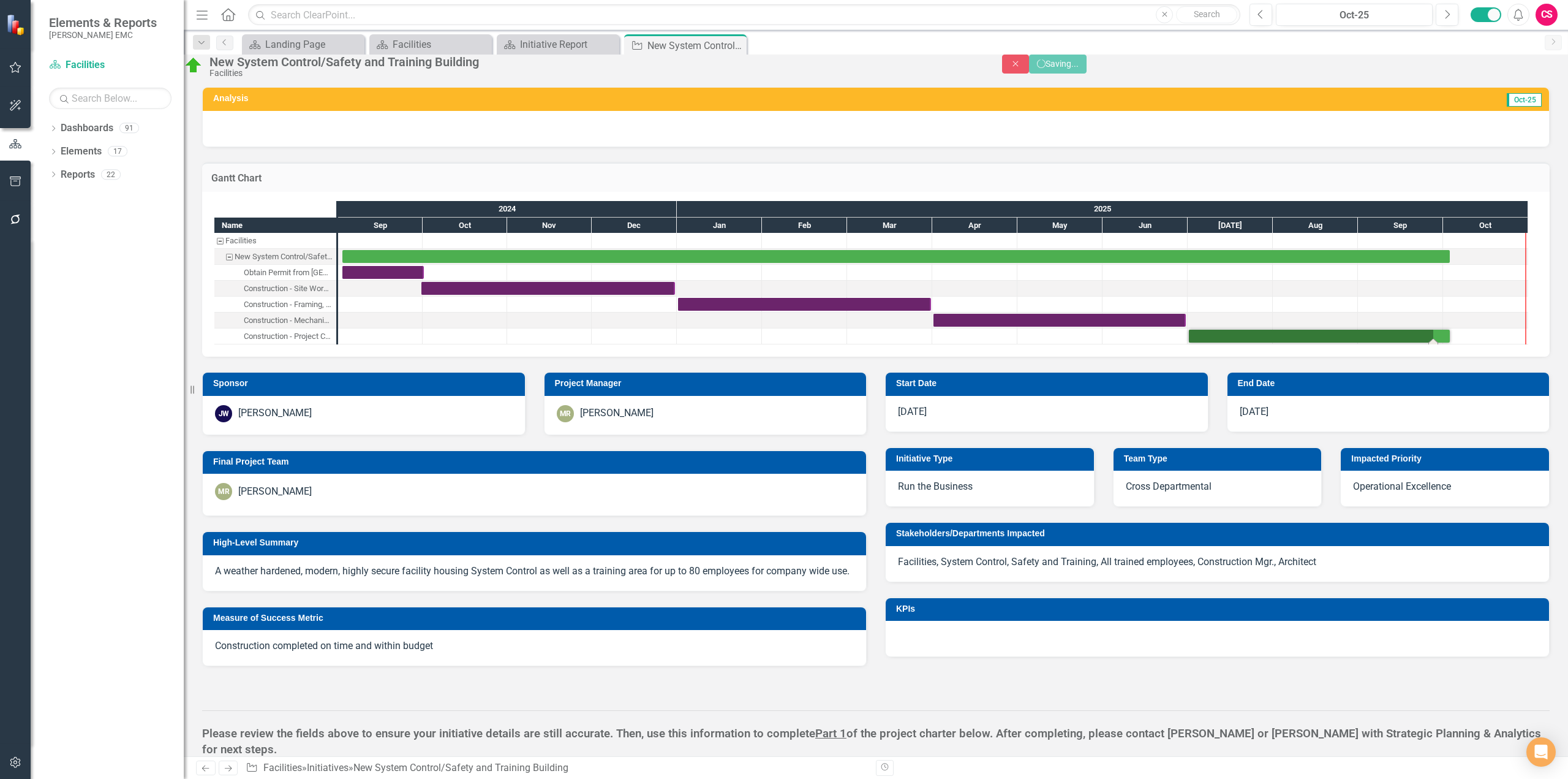
checkbox input "false"
checkbox input "true"
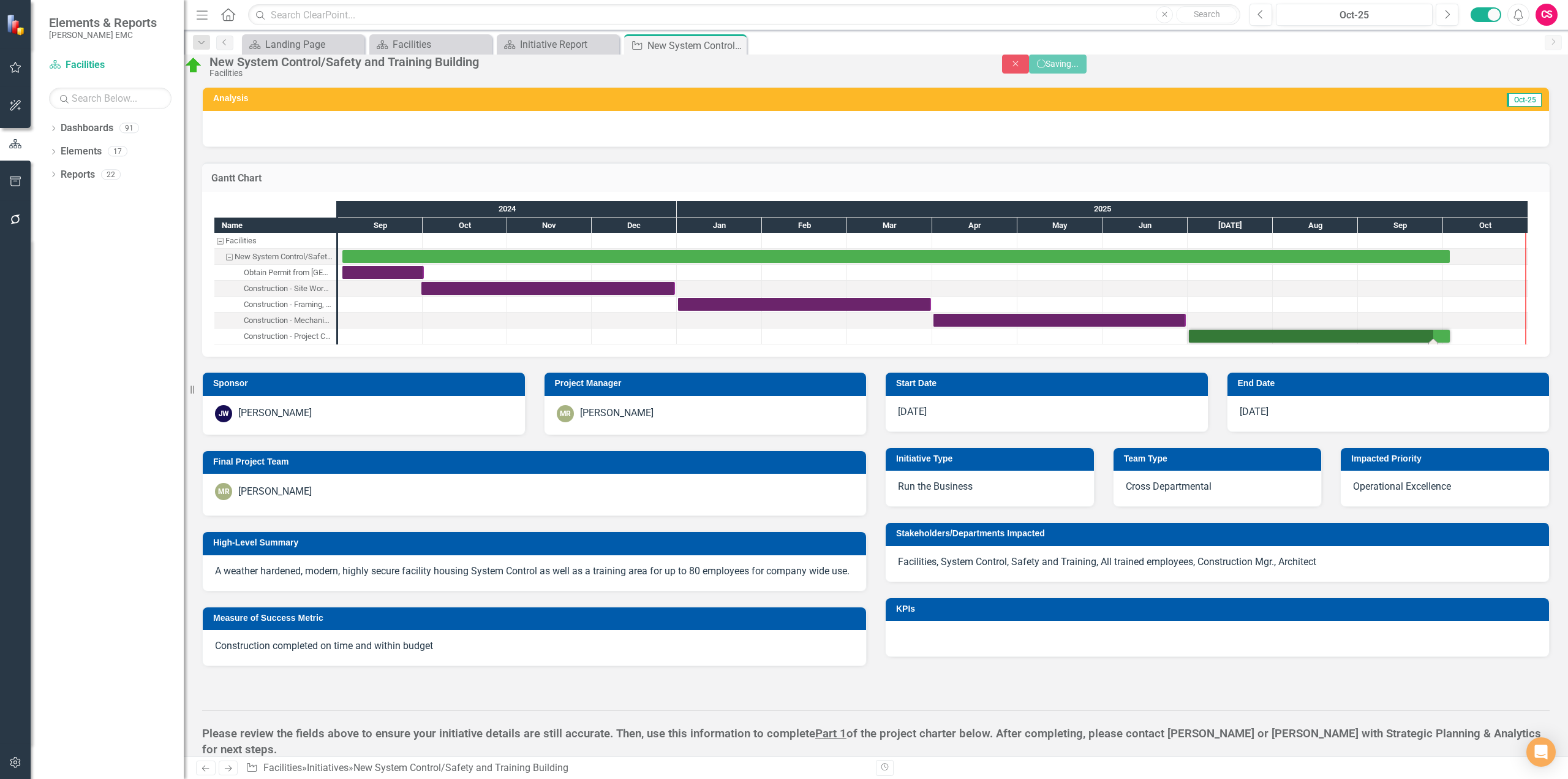
checkbox input "true"
checkbox input "false"
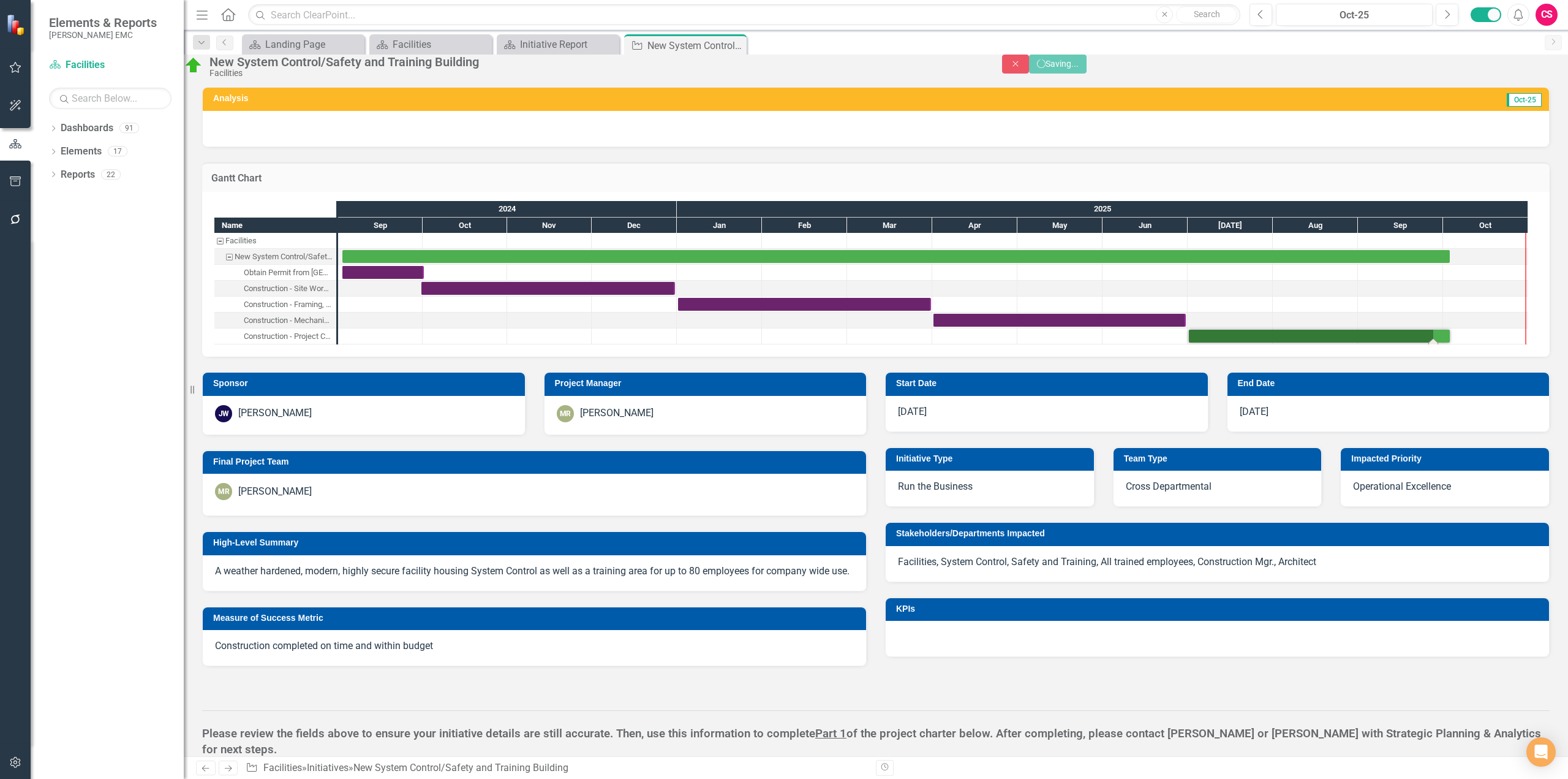
checkbox input "true"
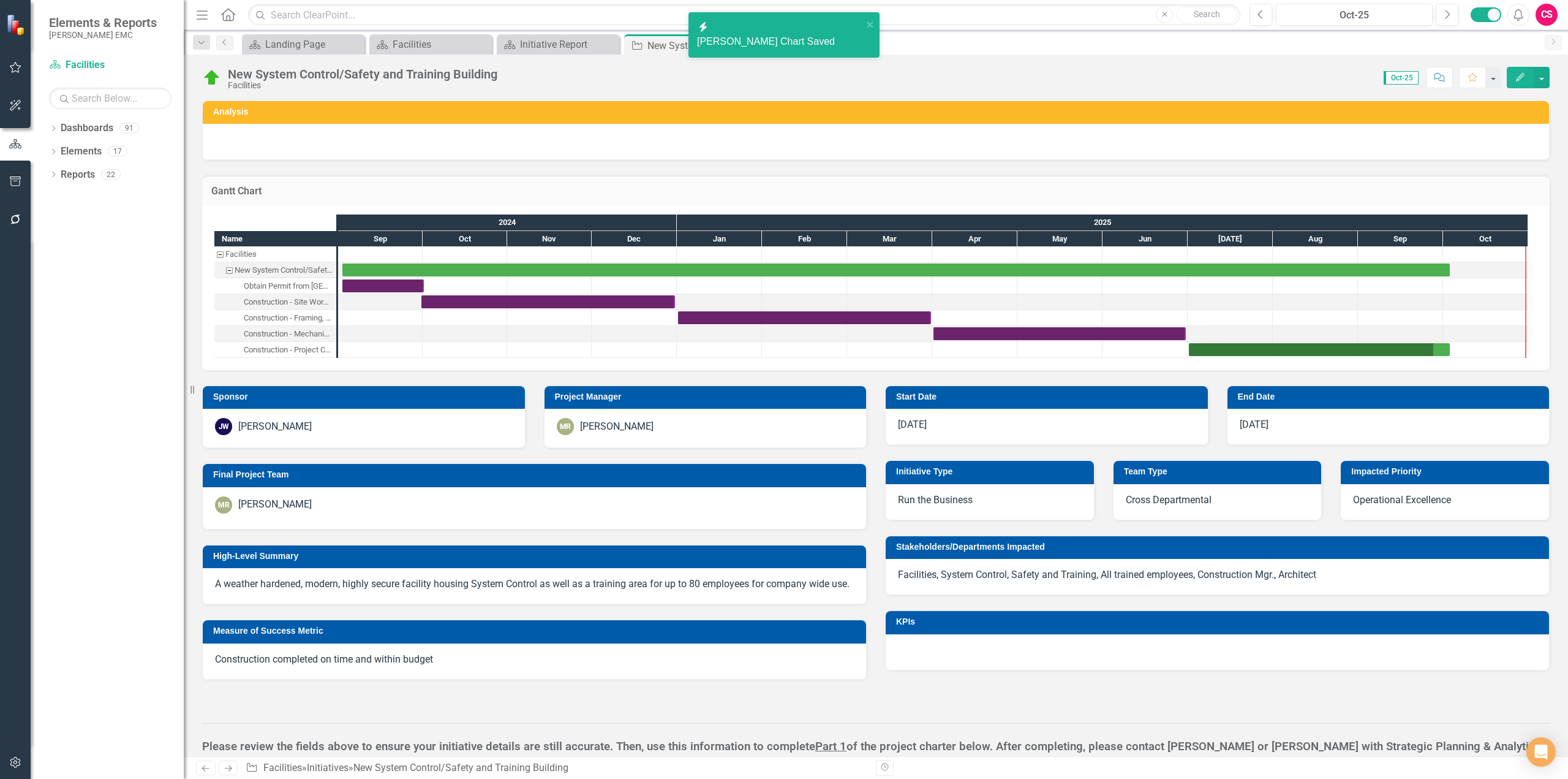
checkbox input "false"
checkbox input "true"
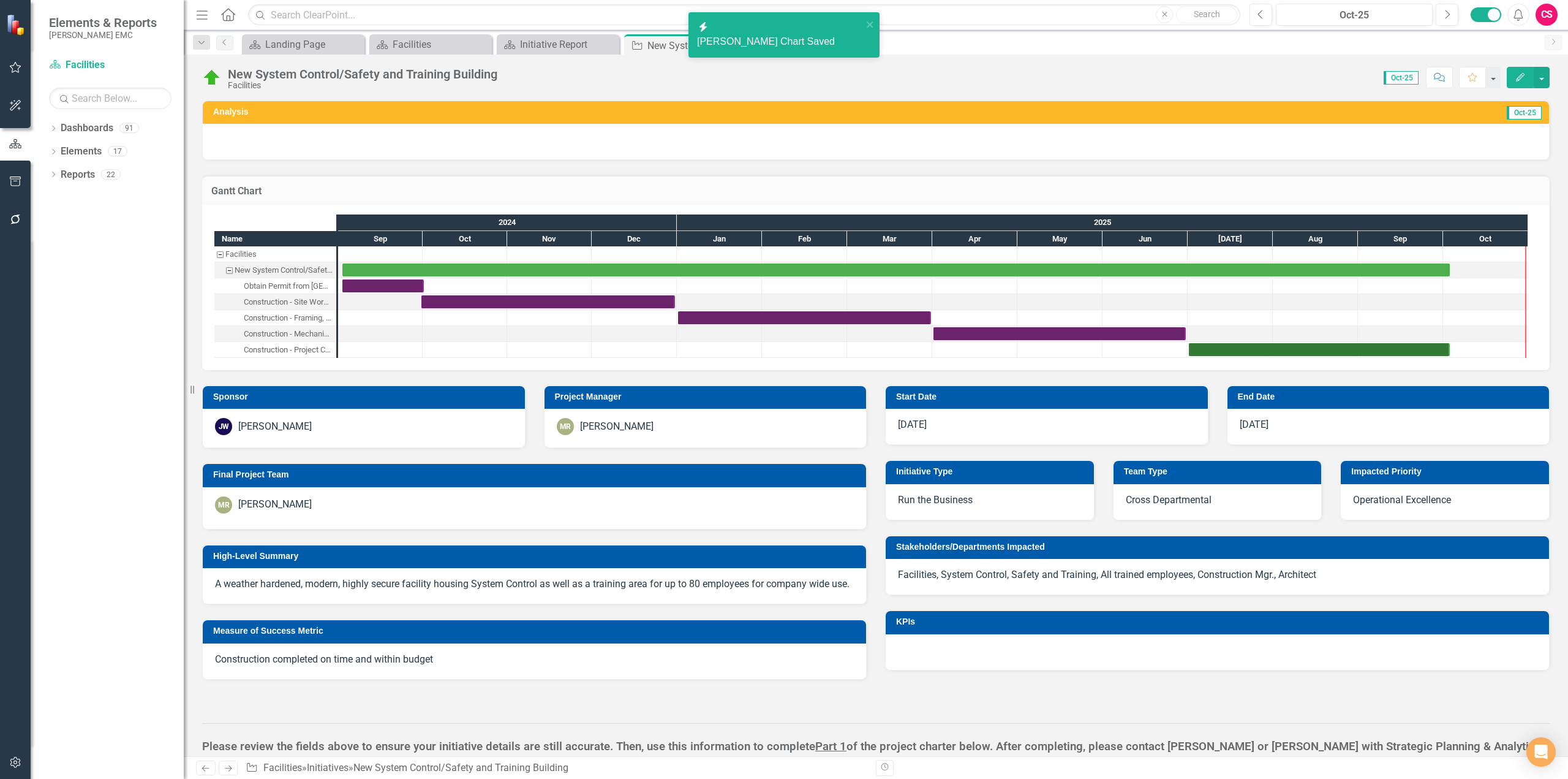
checkbox input "true"
checkbox input "false"
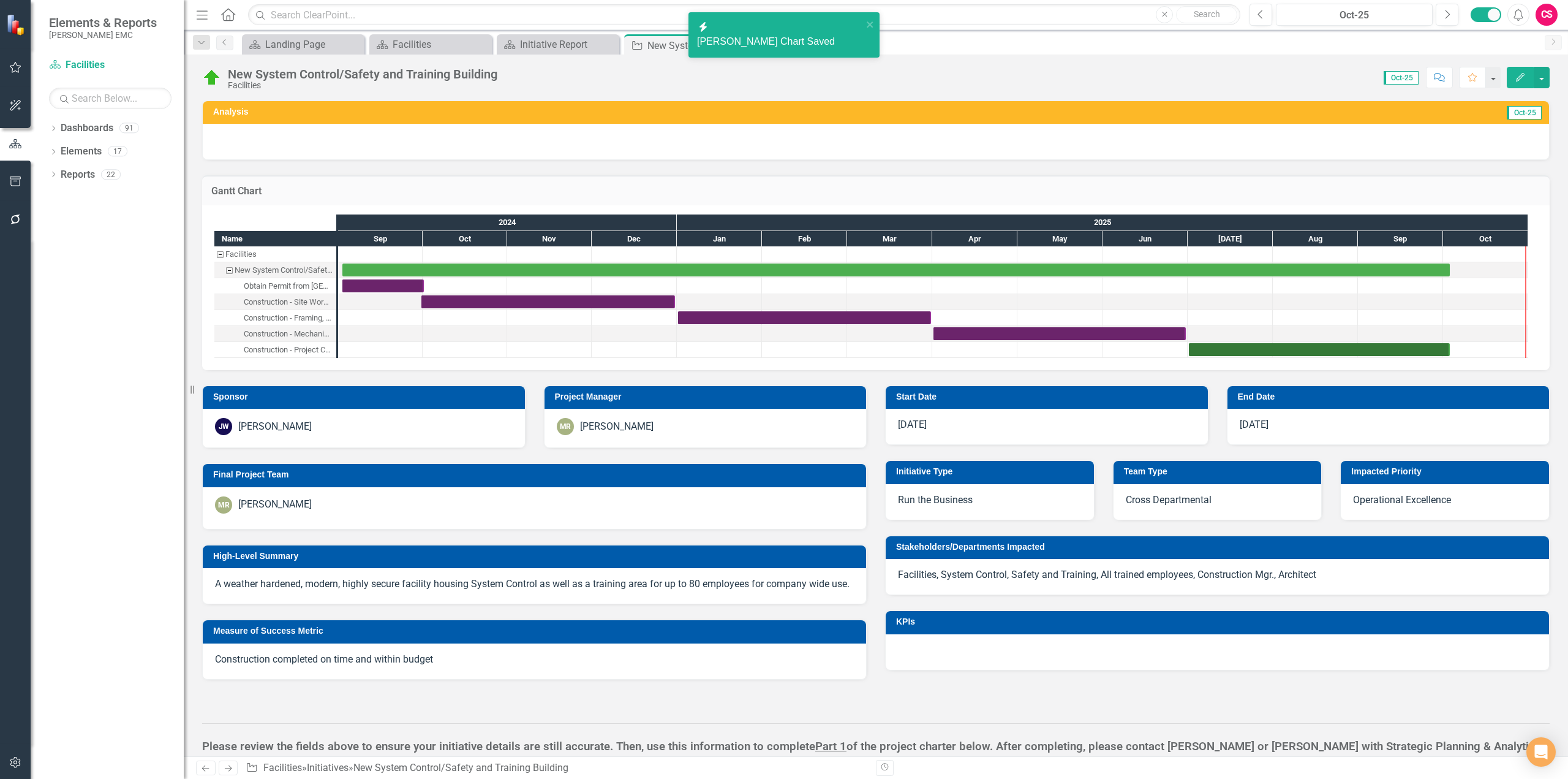
checkbox input "false"
checkbox input "true"
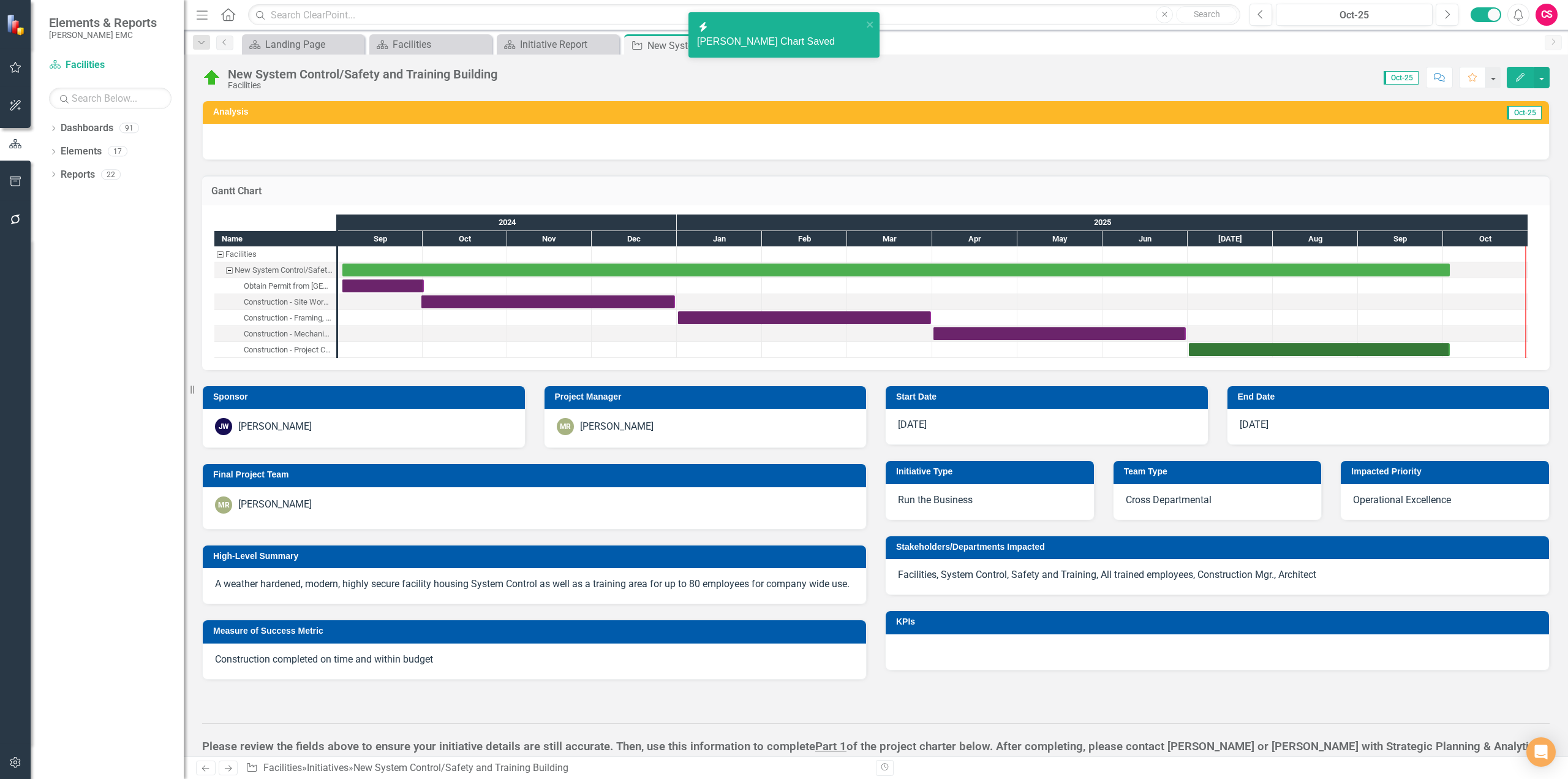
checkbox input "true"
checkbox input "false"
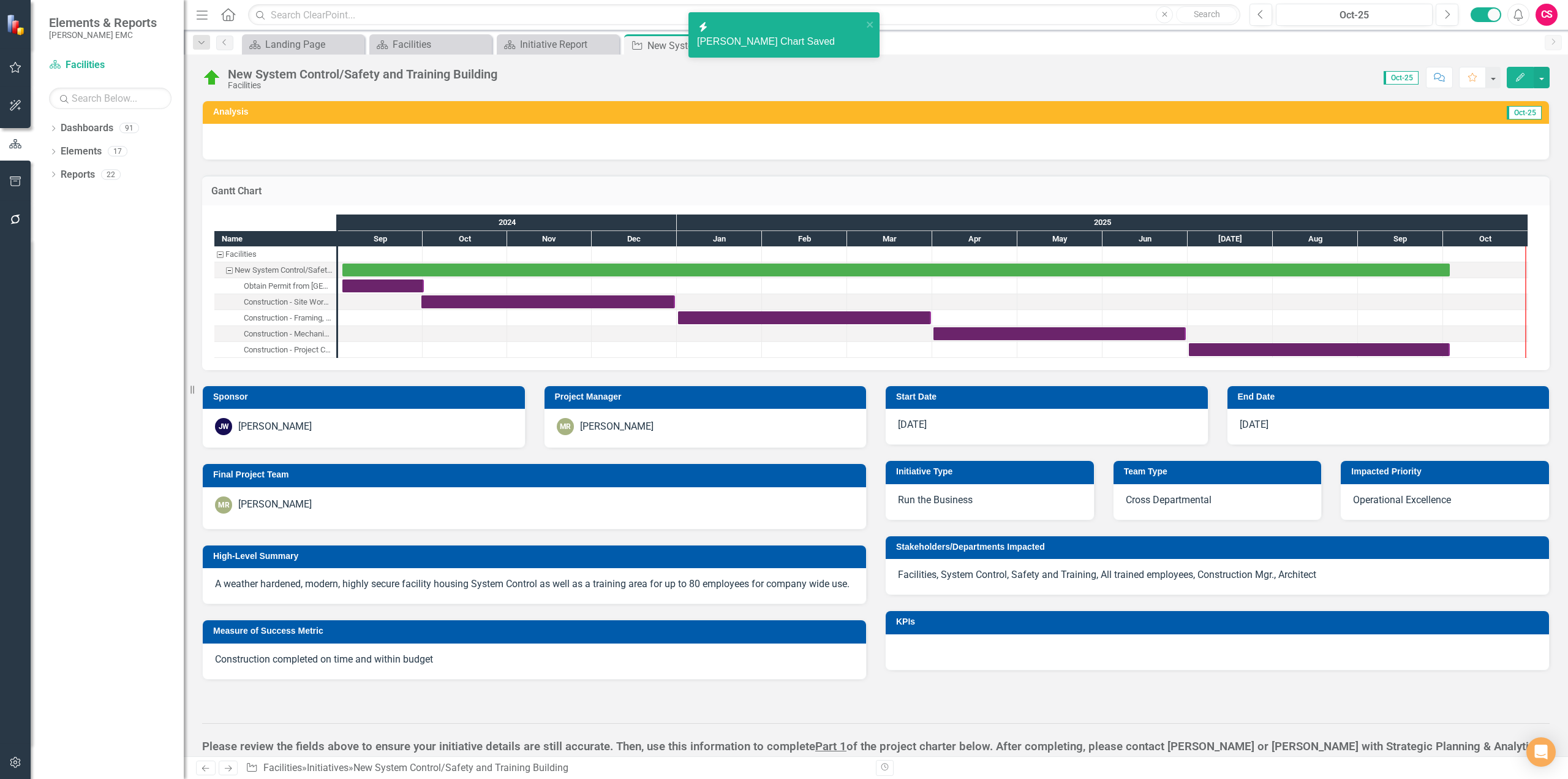
checkbox input "true"
checkbox input "false"
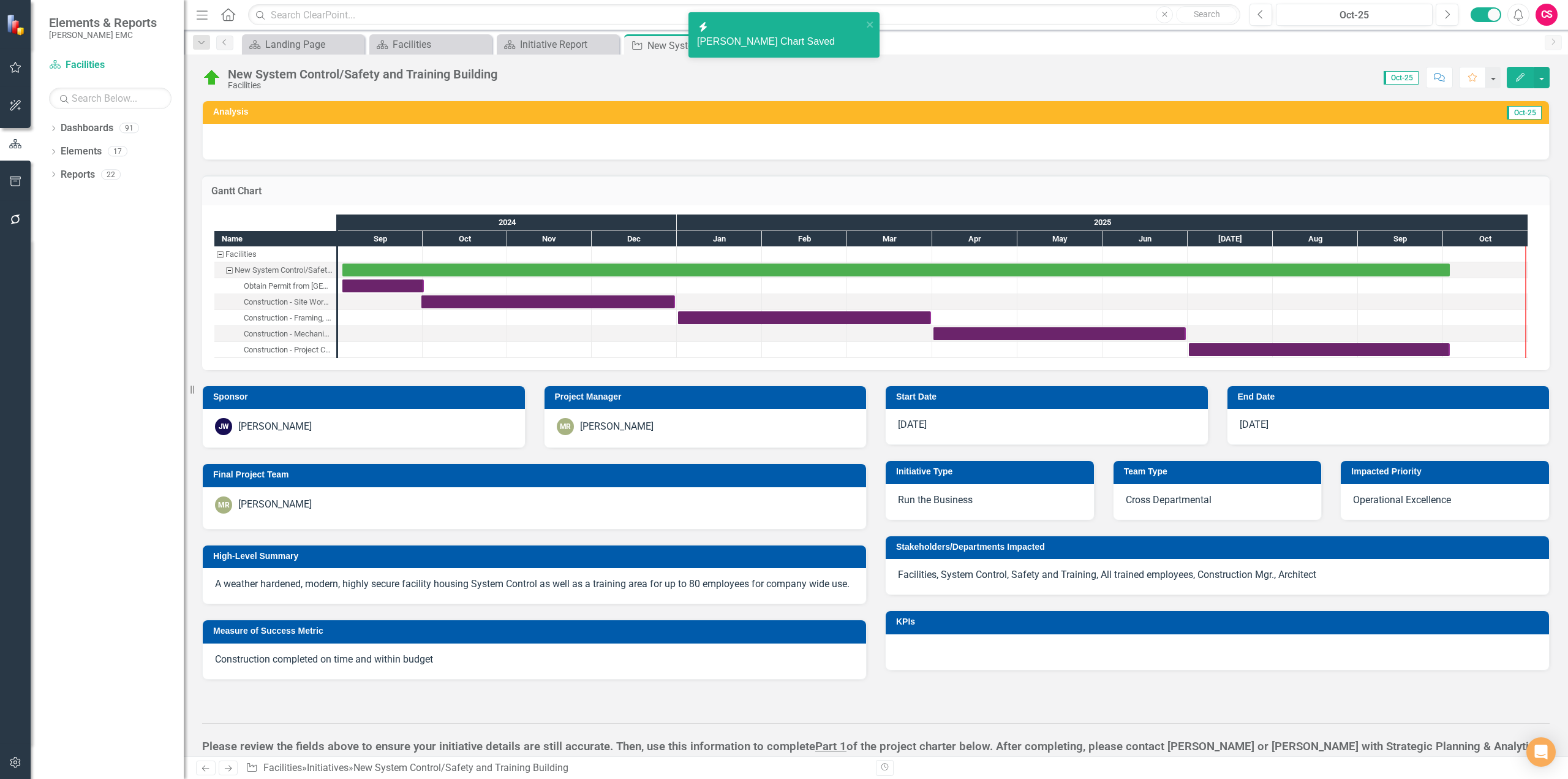
checkbox input "false"
checkbox input "true"
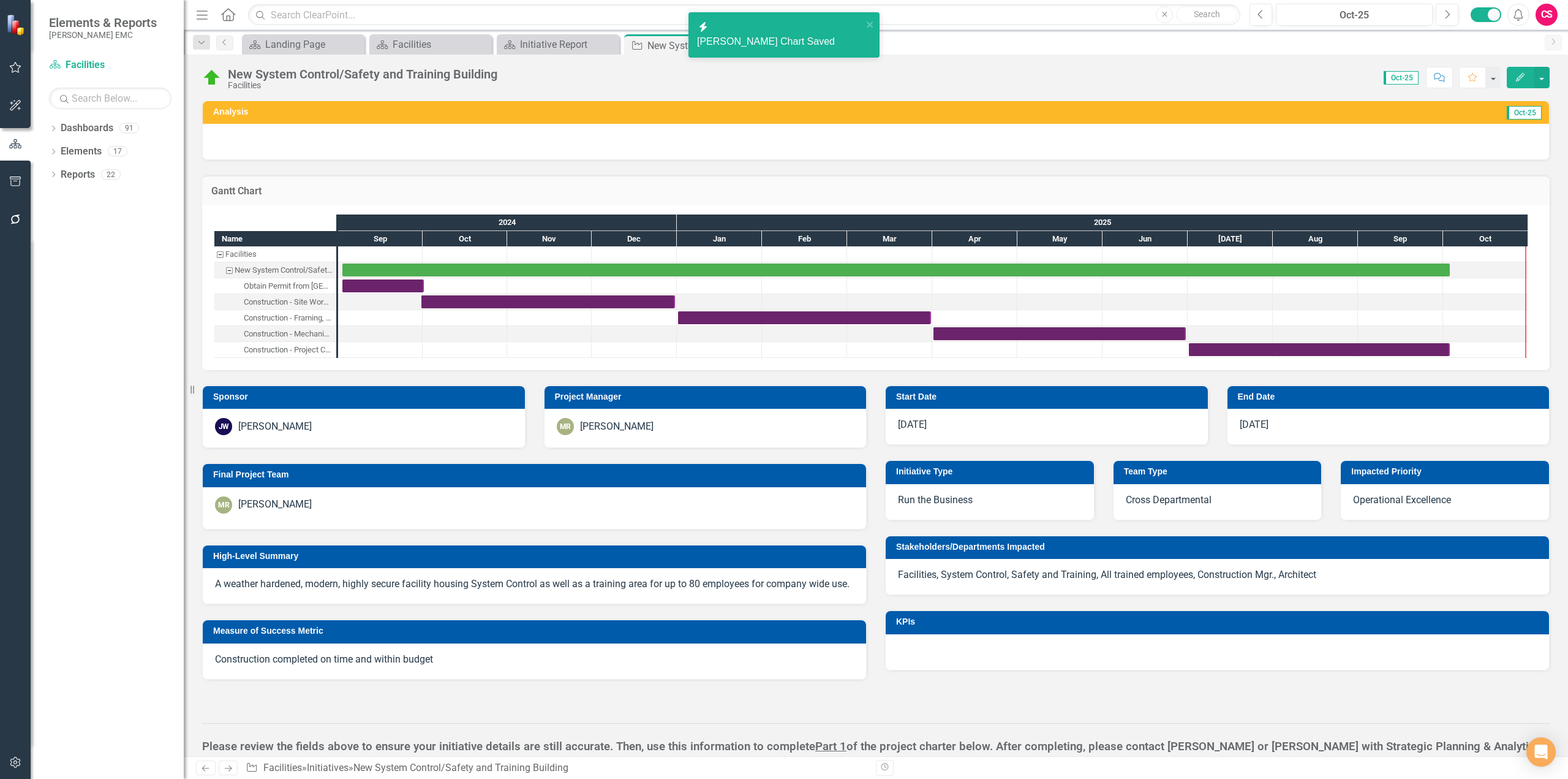
checkbox input "true"
click at [1450, 12] on button "Next" at bounding box center [1447, 15] width 23 height 22
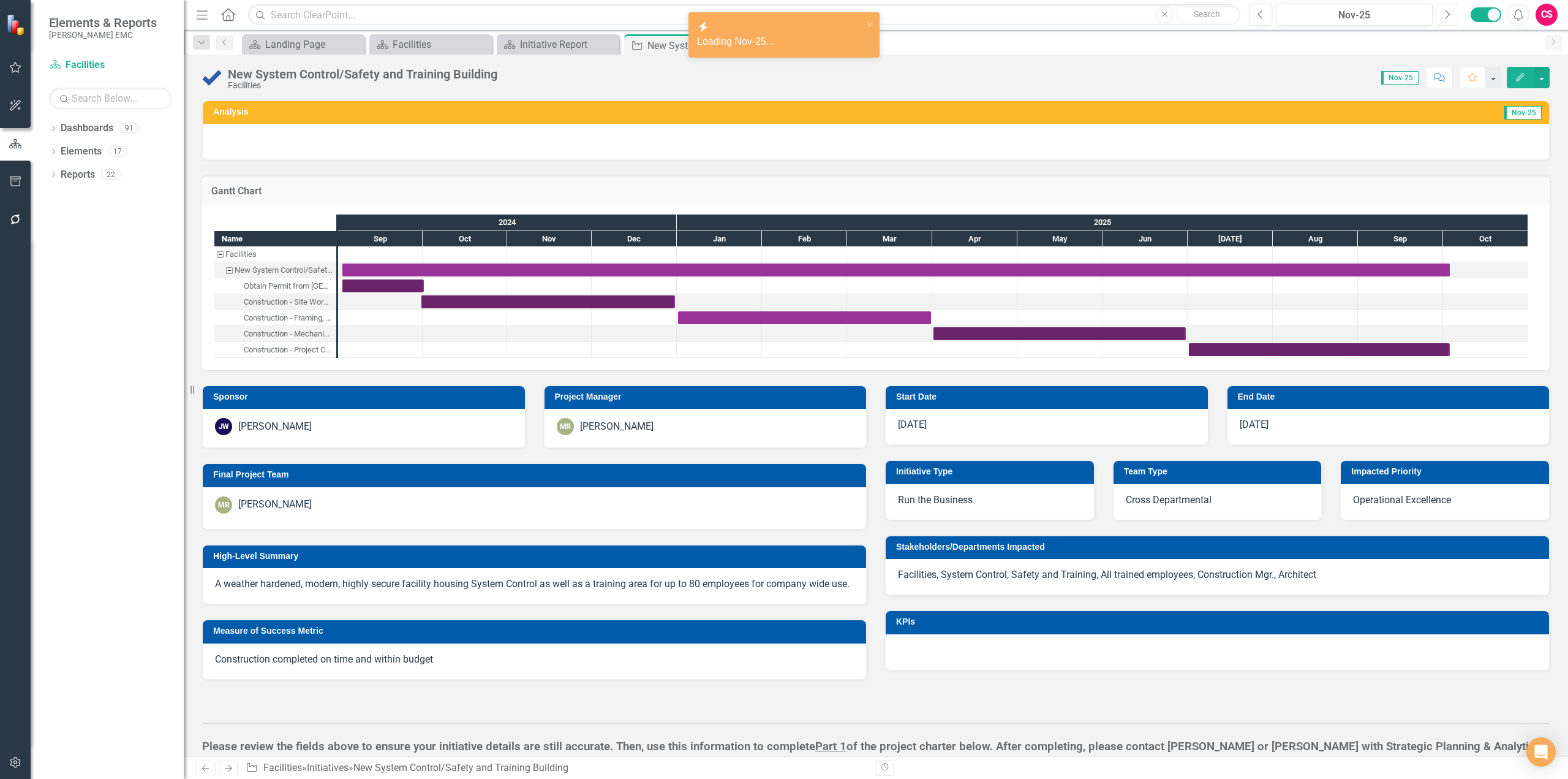
checkbox input "true"
click at [1264, 14] on icon "Previous" at bounding box center [1261, 14] width 7 height 11
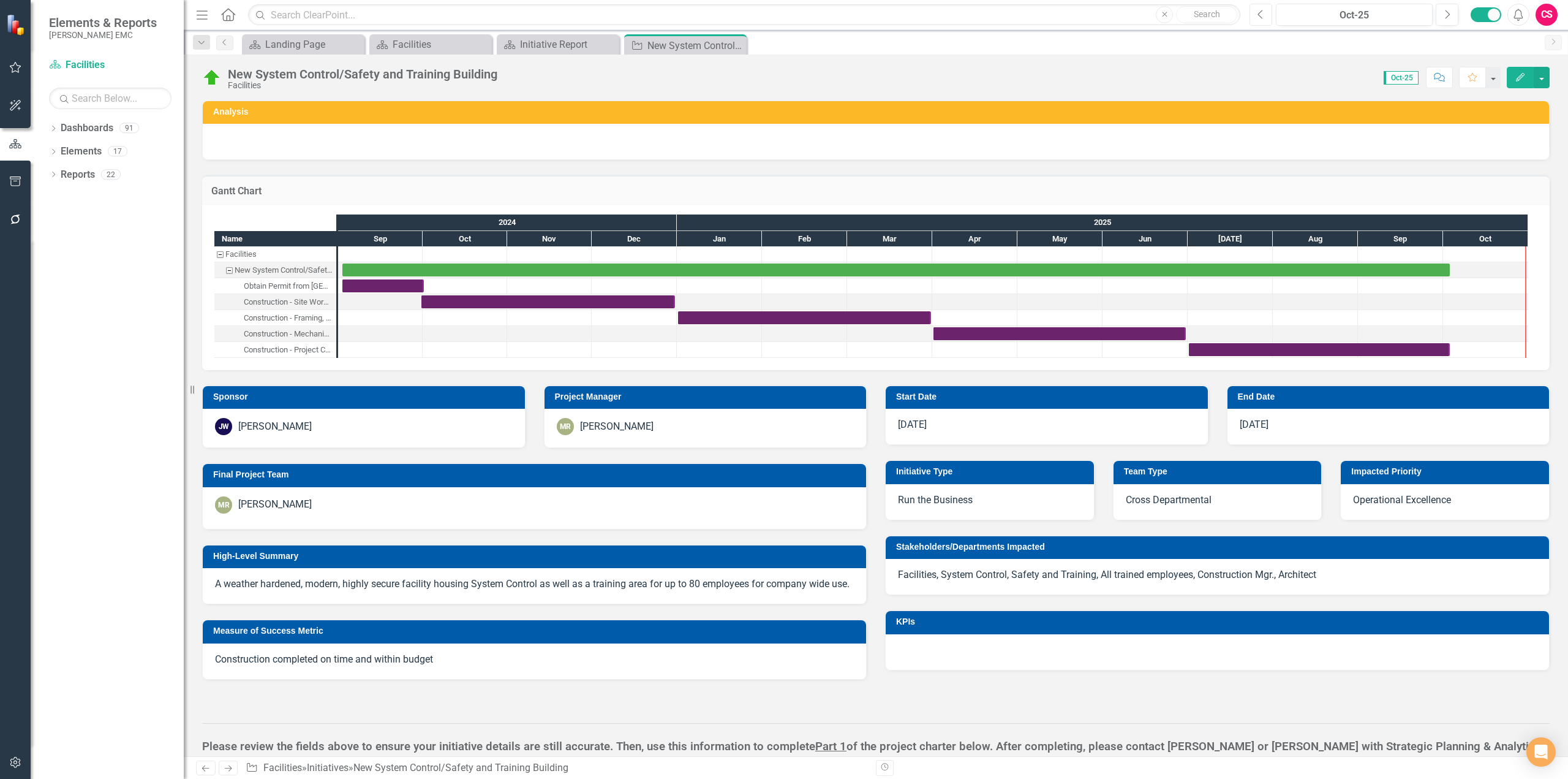
checkbox input "true"
click at [271, 45] on div "Landing Page" at bounding box center [305, 45] width 81 height 15
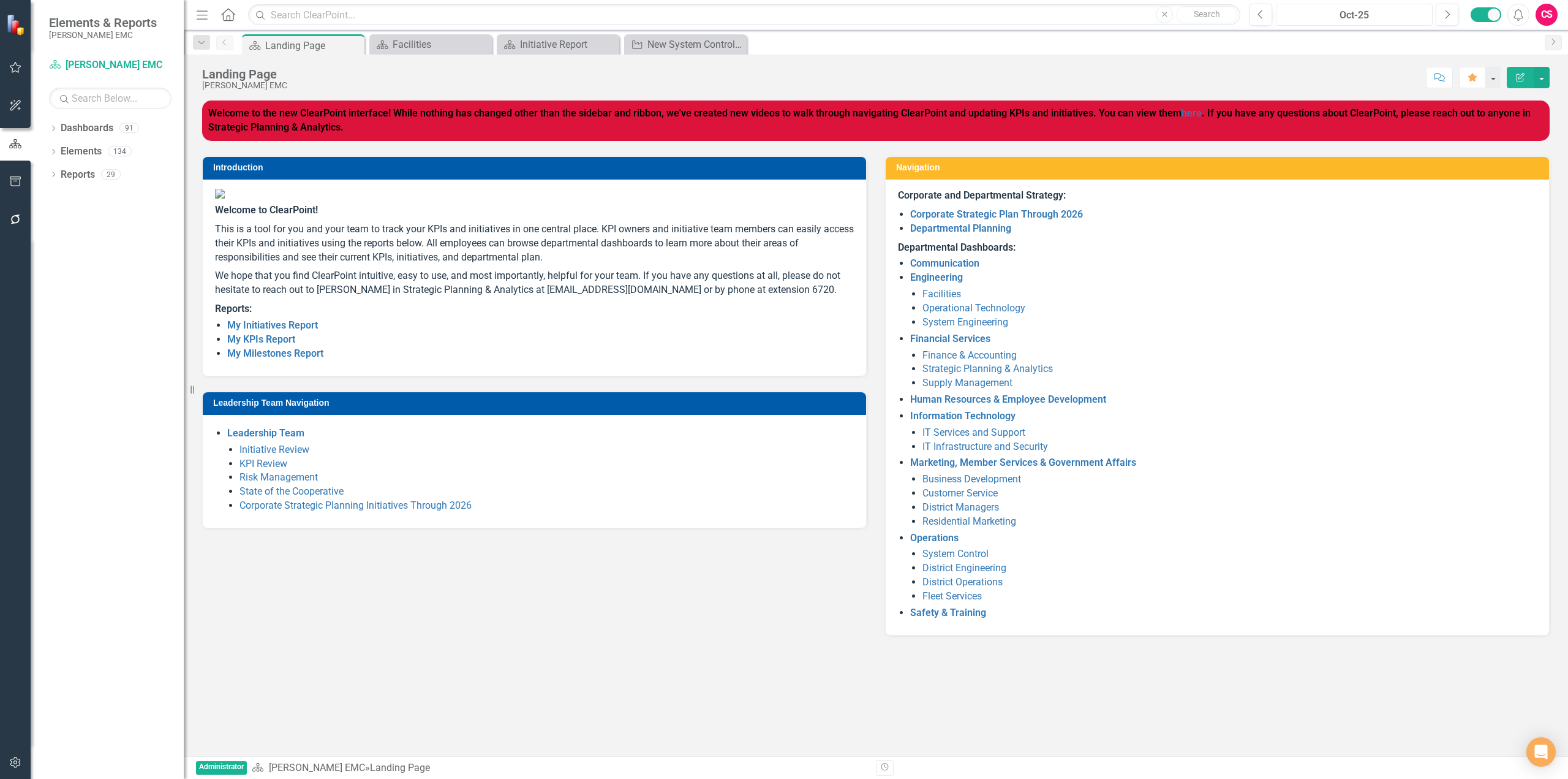
click at [1353, 13] on div "Oct-25" at bounding box center [1354, 15] width 148 height 15
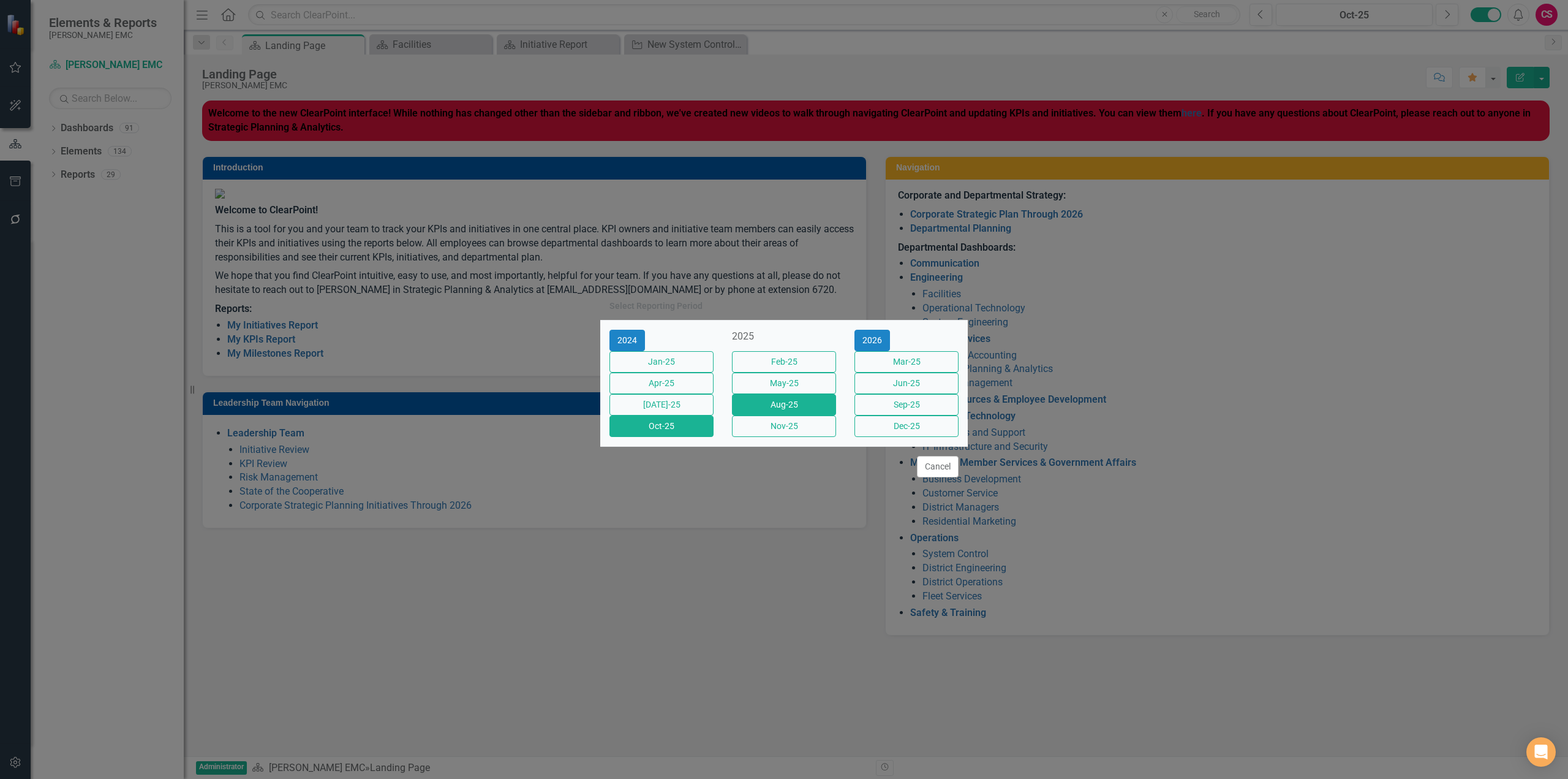
click at [812, 409] on button "Aug-25" at bounding box center [784, 405] width 104 height 22
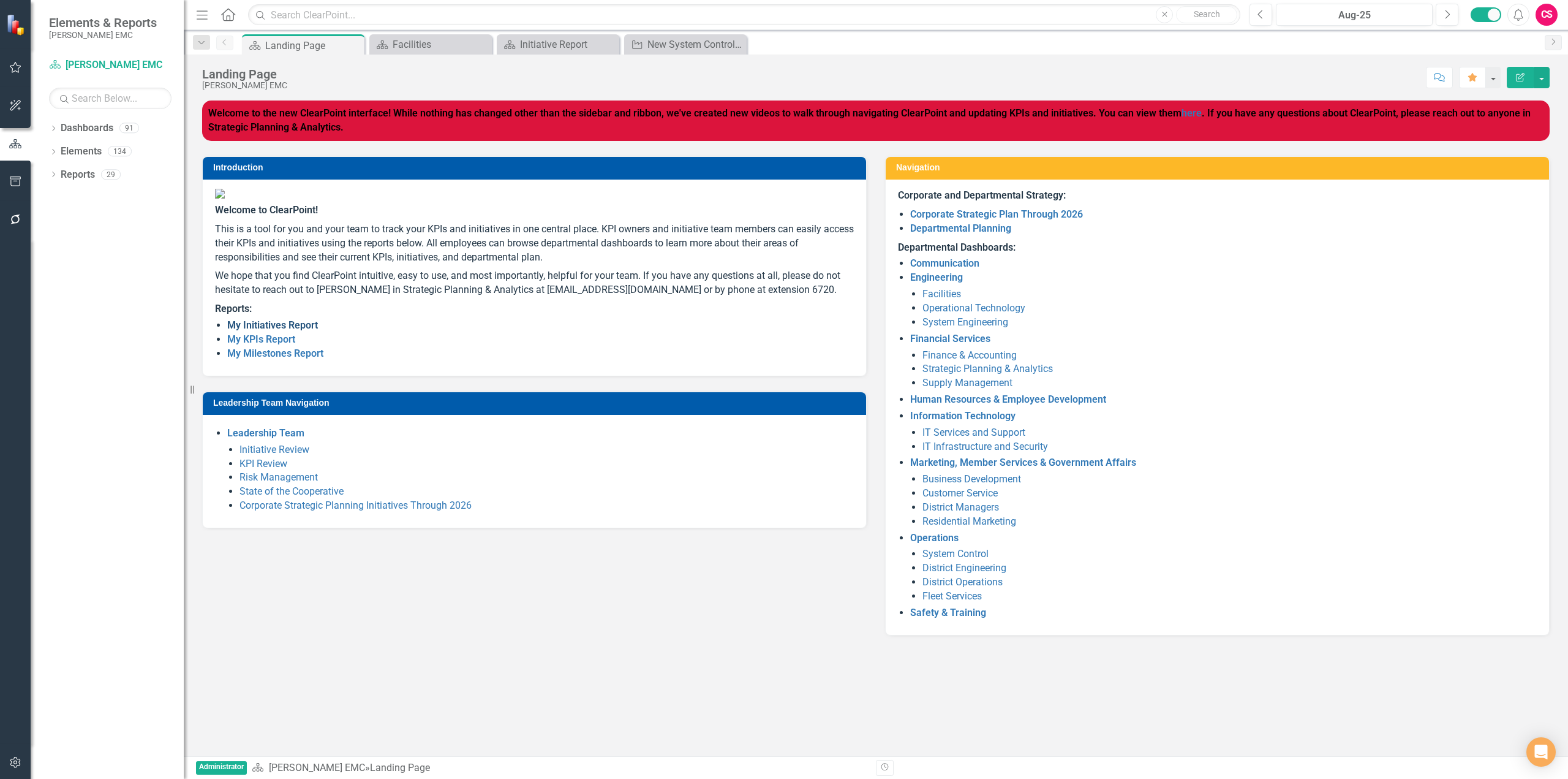
click at [271, 331] on link "My Initiatives Report" at bounding box center [273, 325] width 91 height 11
click at [279, 455] on link "Initiative Review" at bounding box center [275, 450] width 70 height 11
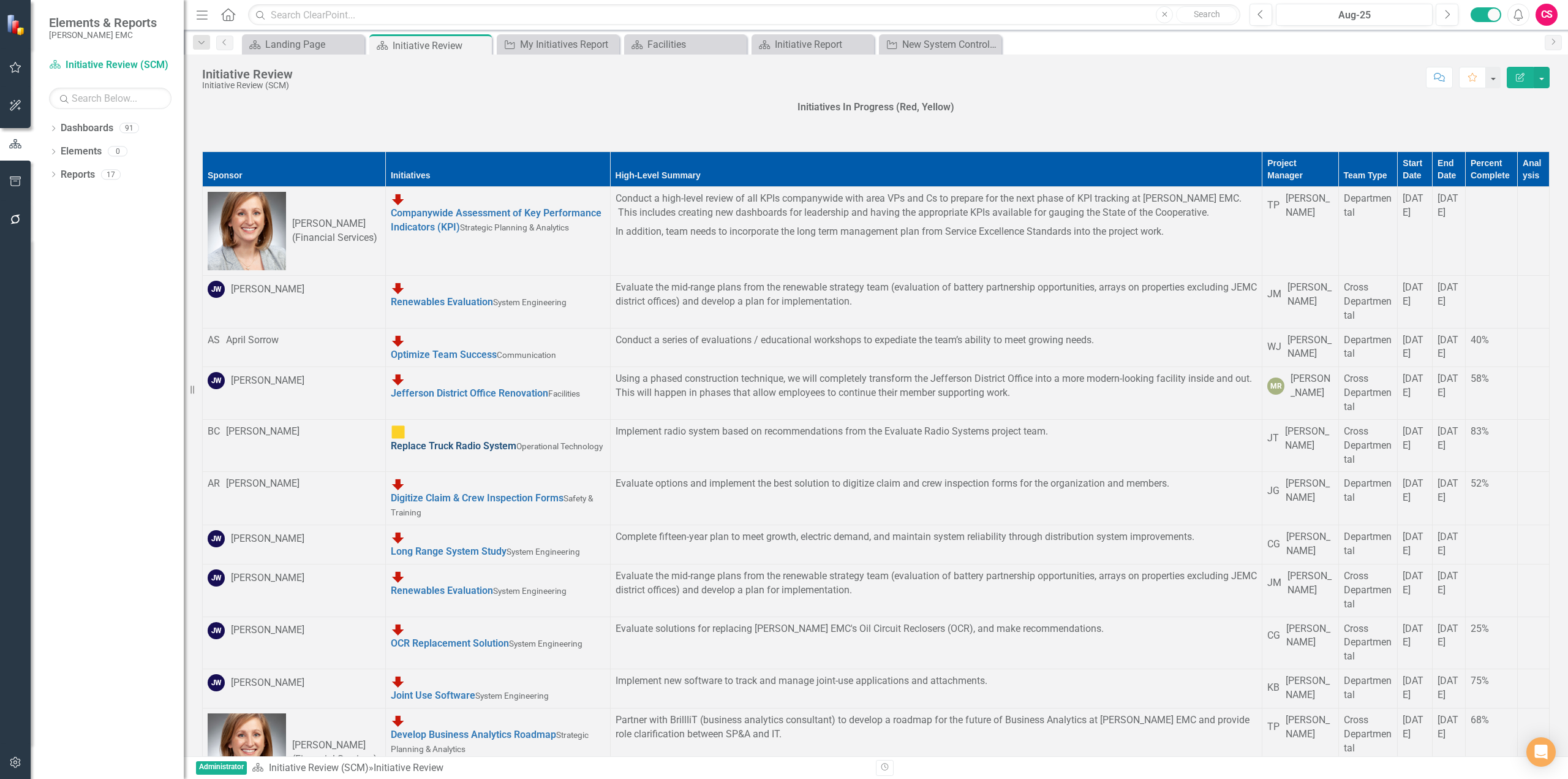
click at [391, 443] on link "Replace Truck Radio System" at bounding box center [454, 446] width 126 height 11
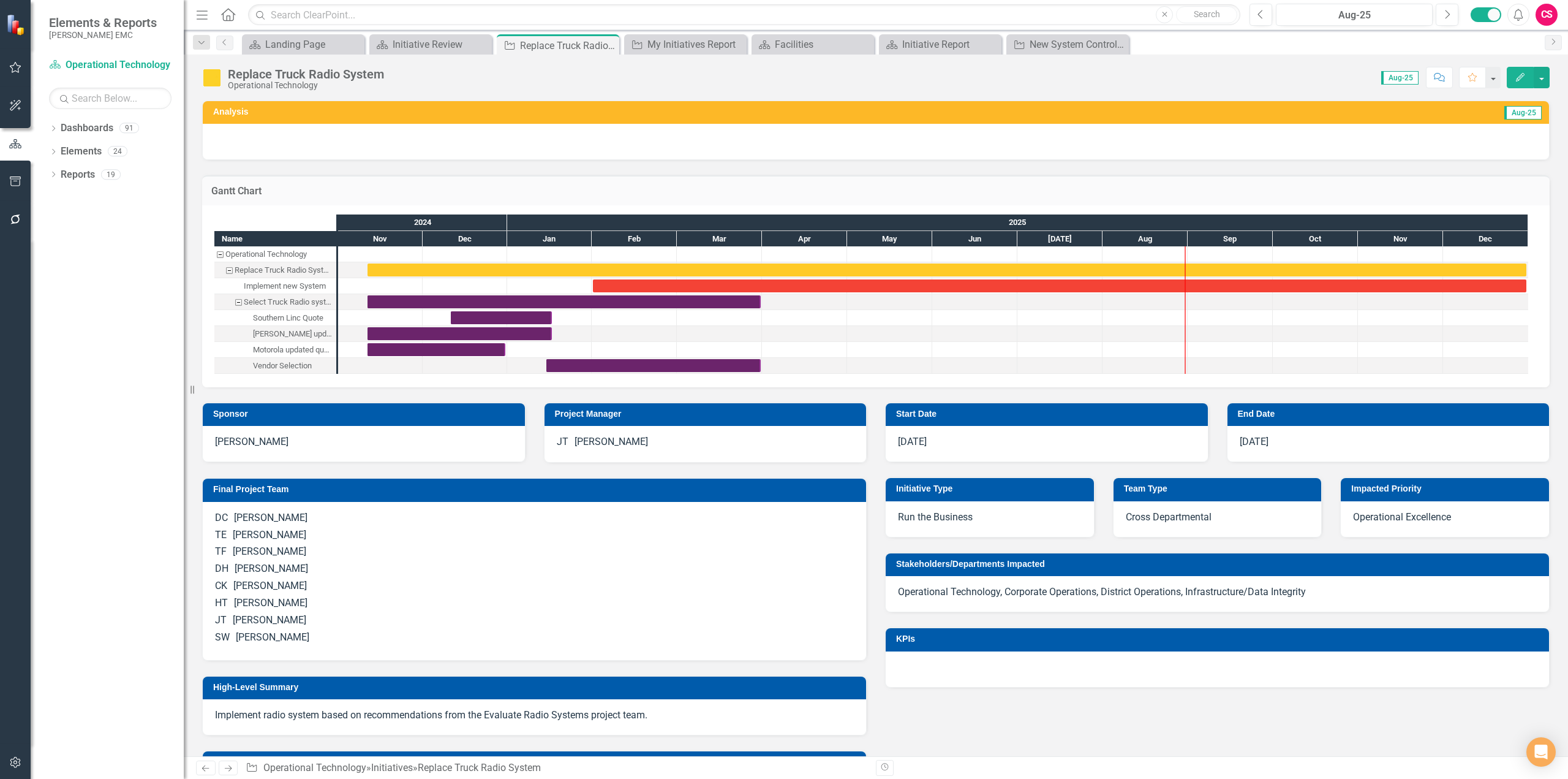
checkbox input "true"
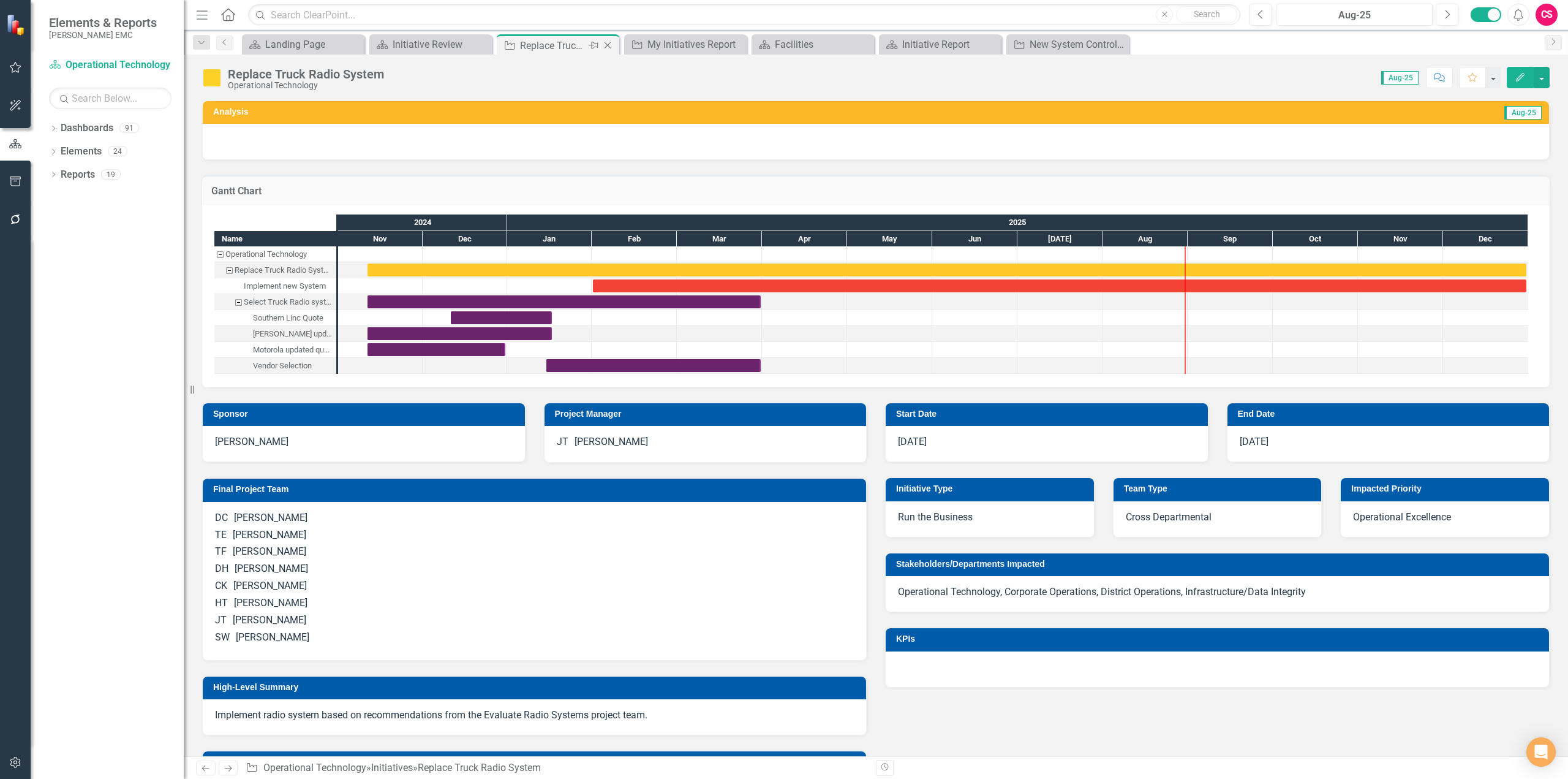
click at [607, 46] on icon "Close" at bounding box center [607, 45] width 12 height 10
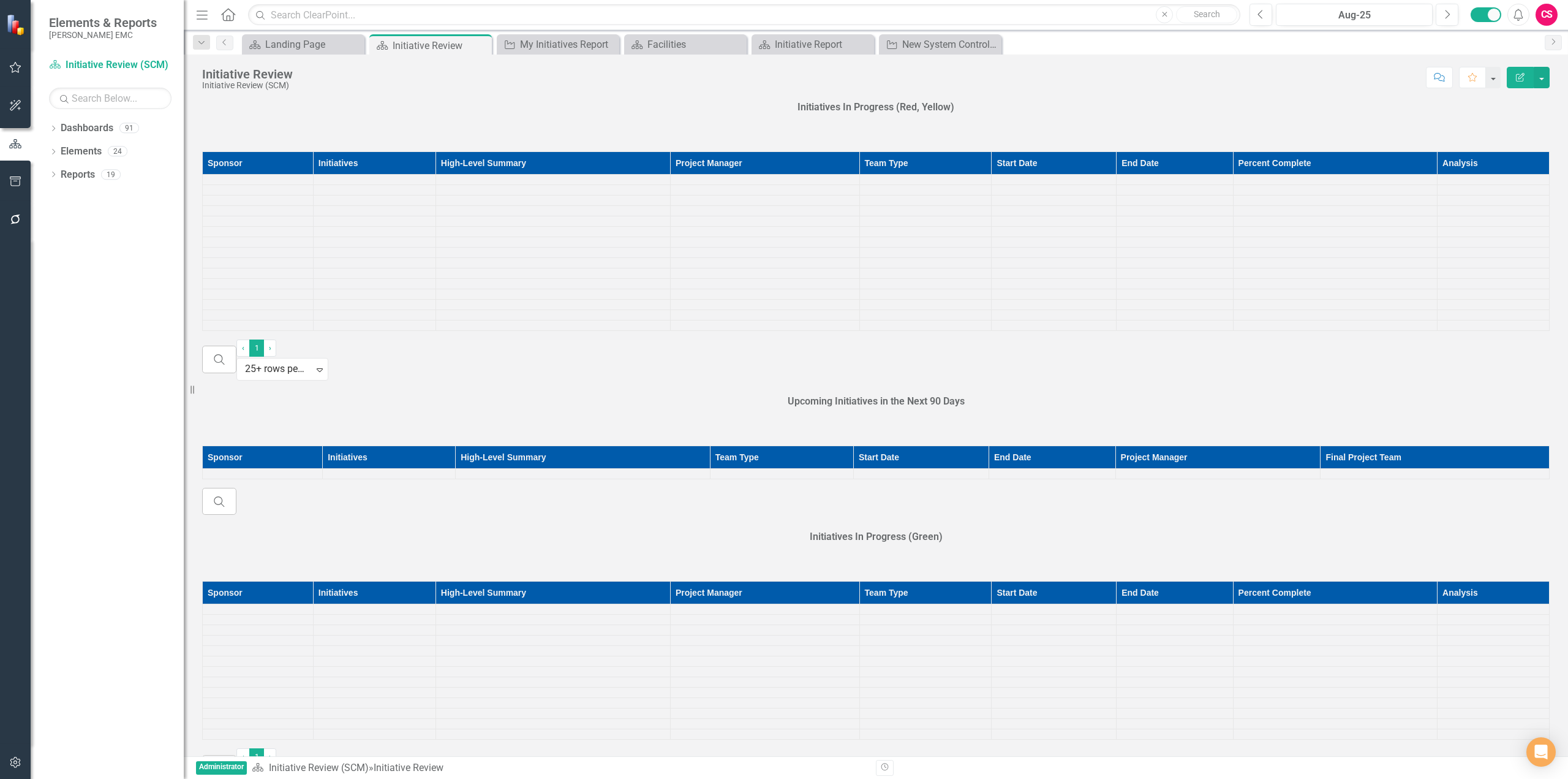
click at [0, 0] on icon "Close" at bounding box center [0, 0] width 0 height 0
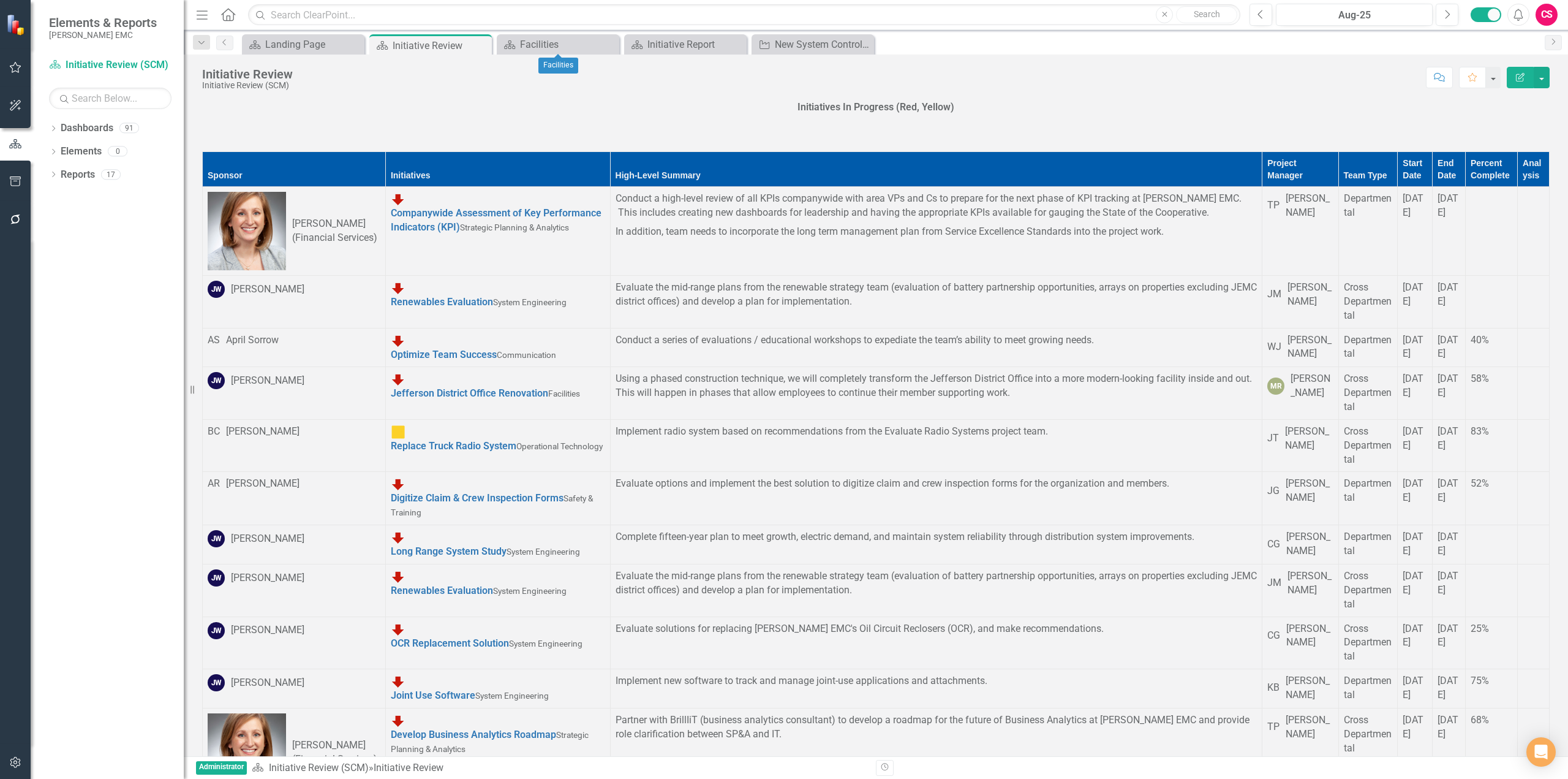
click at [0, 0] on icon "Close" at bounding box center [0, 0] width 0 height 0
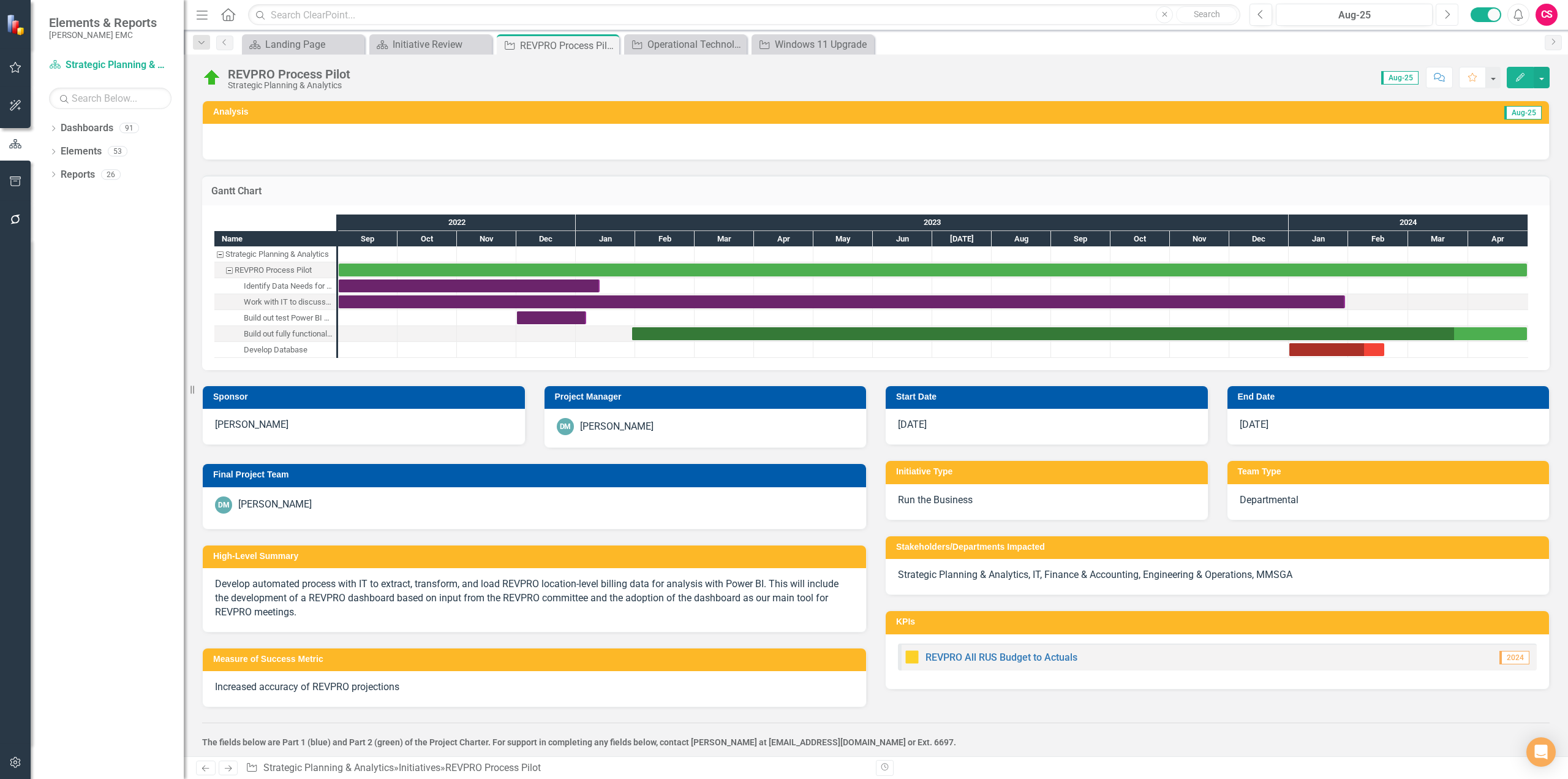
click at [1445, 20] on button "Next" at bounding box center [1447, 15] width 23 height 22
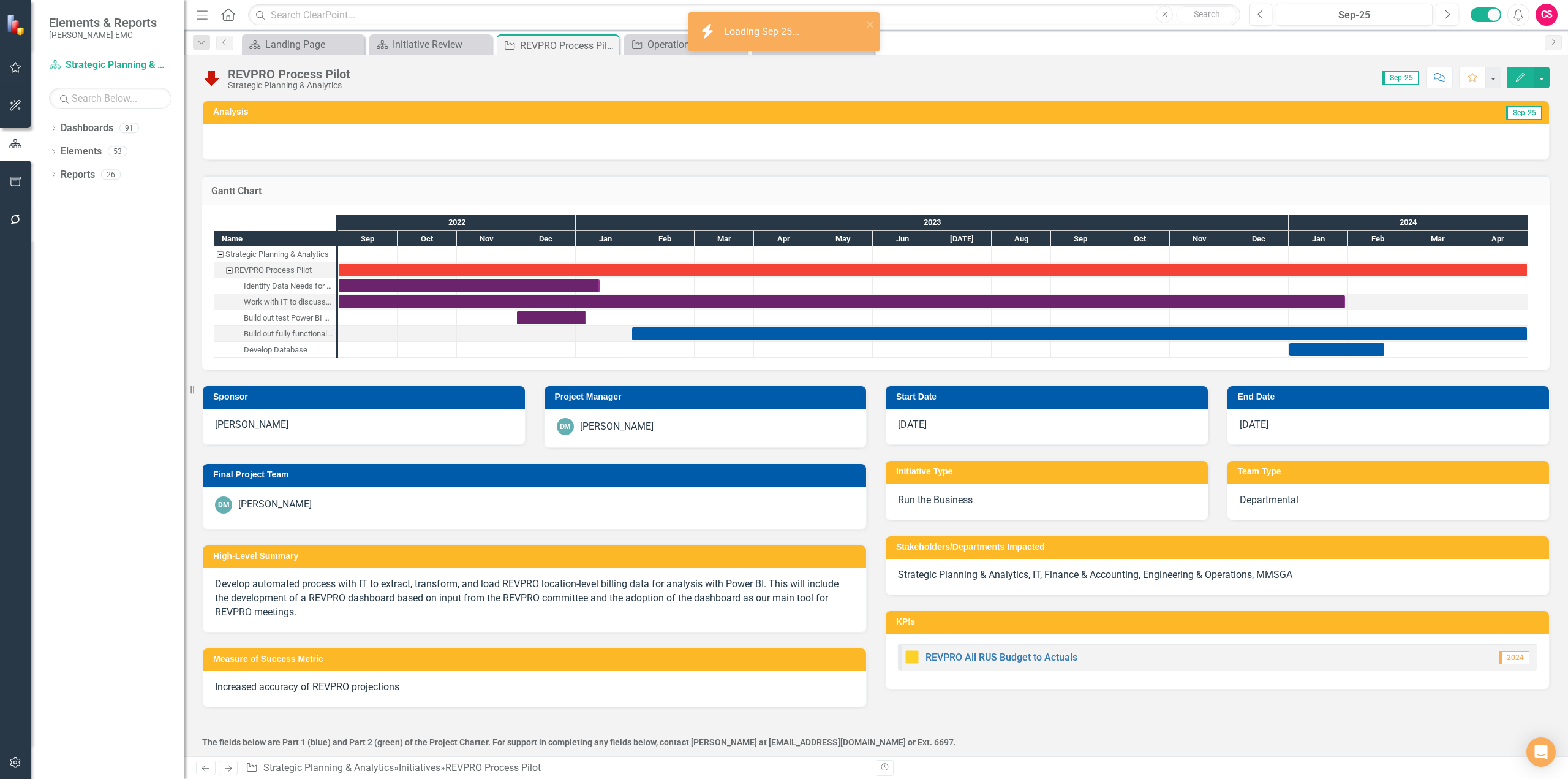
click at [1395, 190] on h3 "Gantt Chart" at bounding box center [875, 191] width 1329 height 11
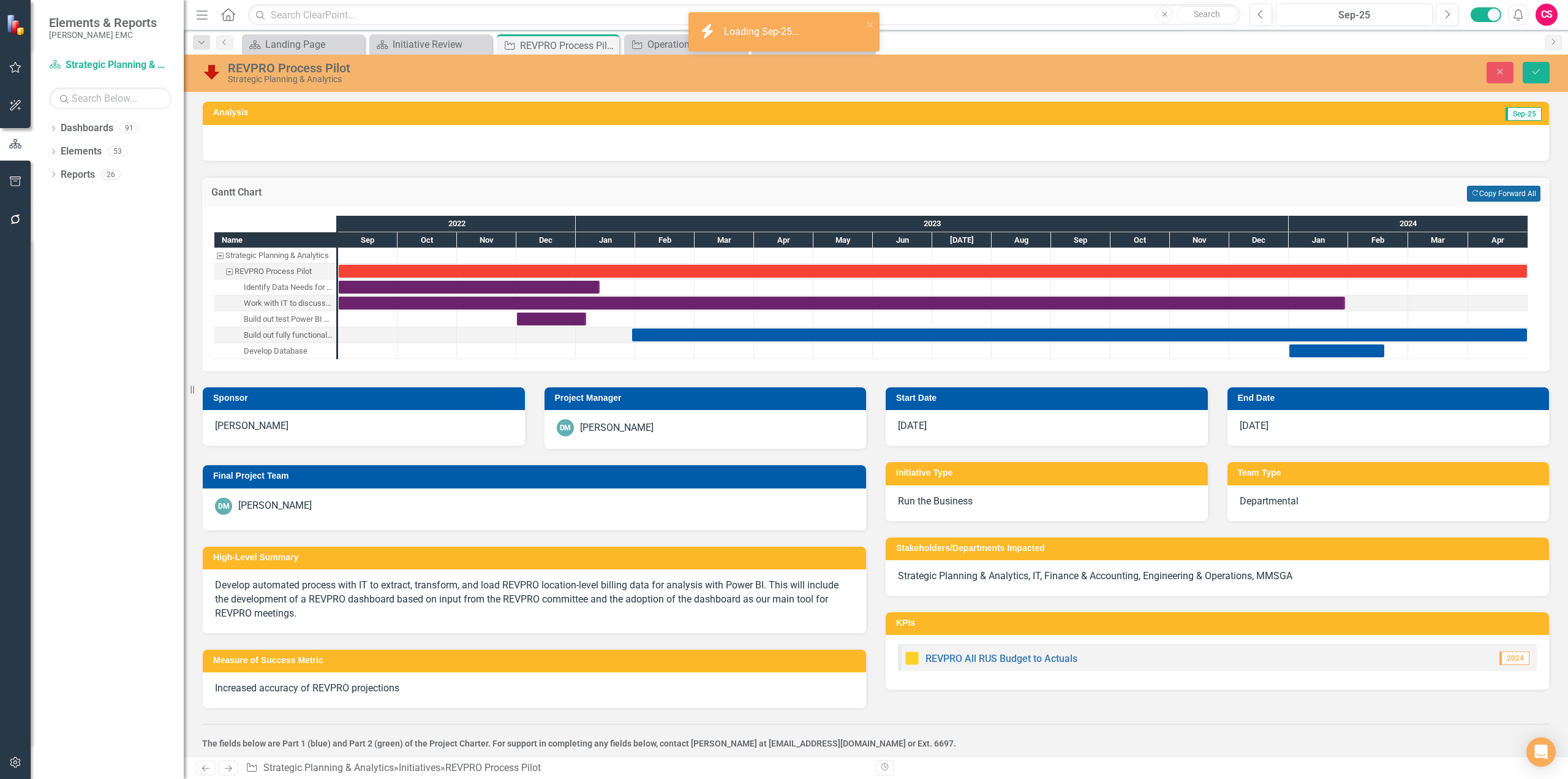
click at [1517, 190] on button "Copy Forward Copy Forward All" at bounding box center [1504, 193] width 74 height 16
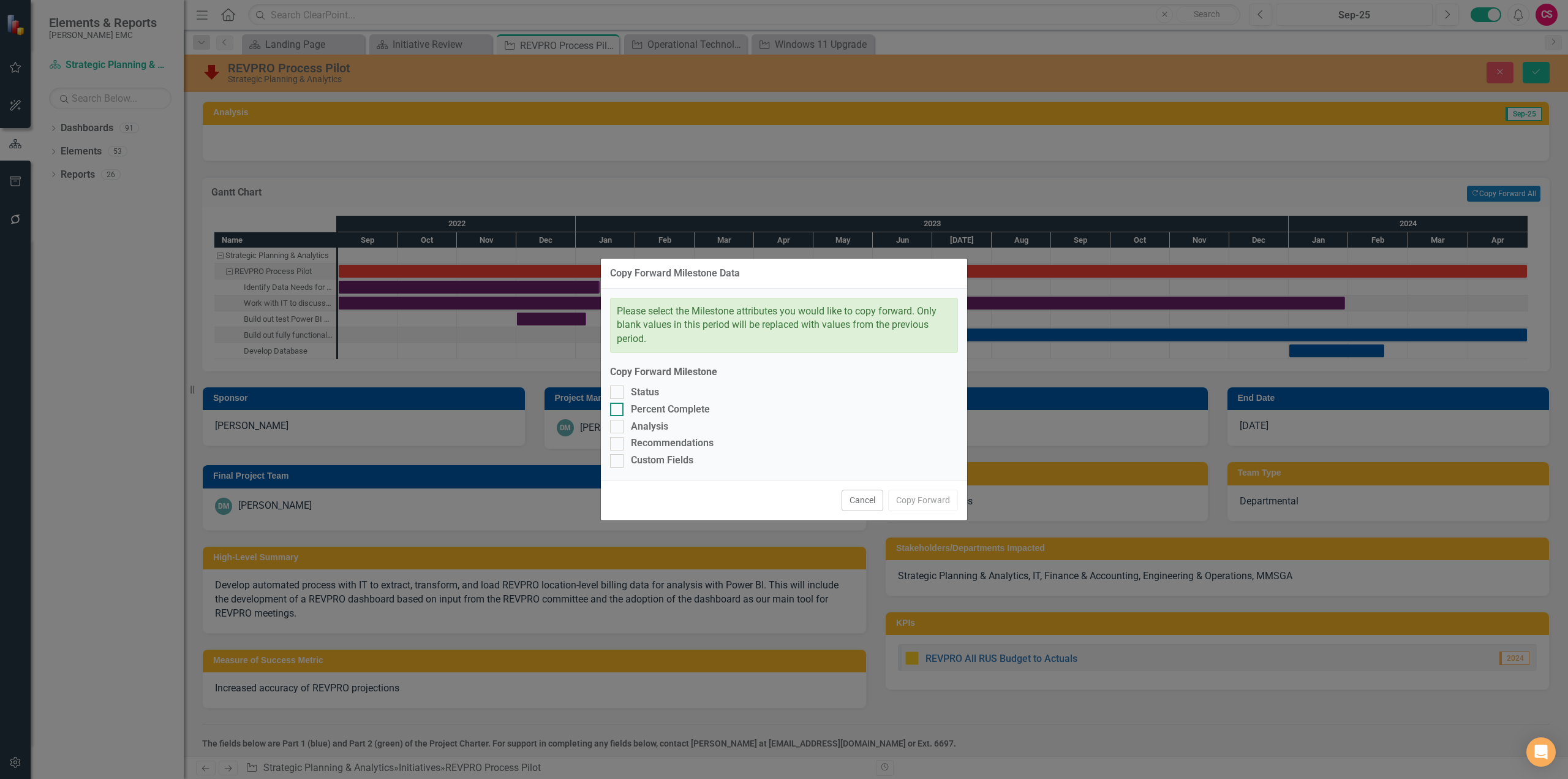
click at [661, 404] on div "Percent Complete" at bounding box center [671, 410] width 79 height 14
click at [618, 404] on input "Percent Complete" at bounding box center [614, 406] width 8 height 8
checkbox input "true"
click at [936, 503] on button "Copy Forward" at bounding box center [923, 500] width 70 height 22
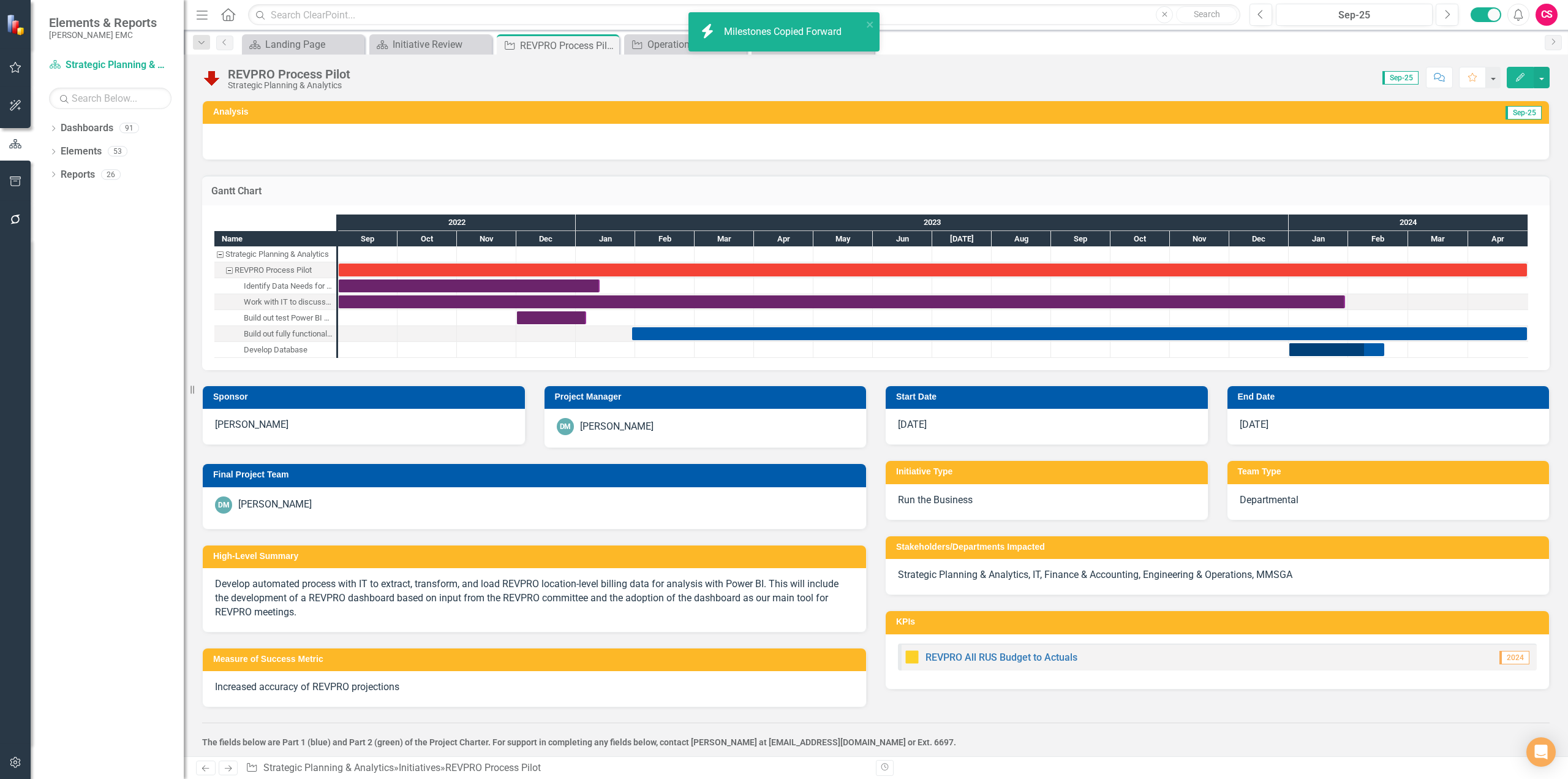
checkbox input "false"
checkbox input "true"
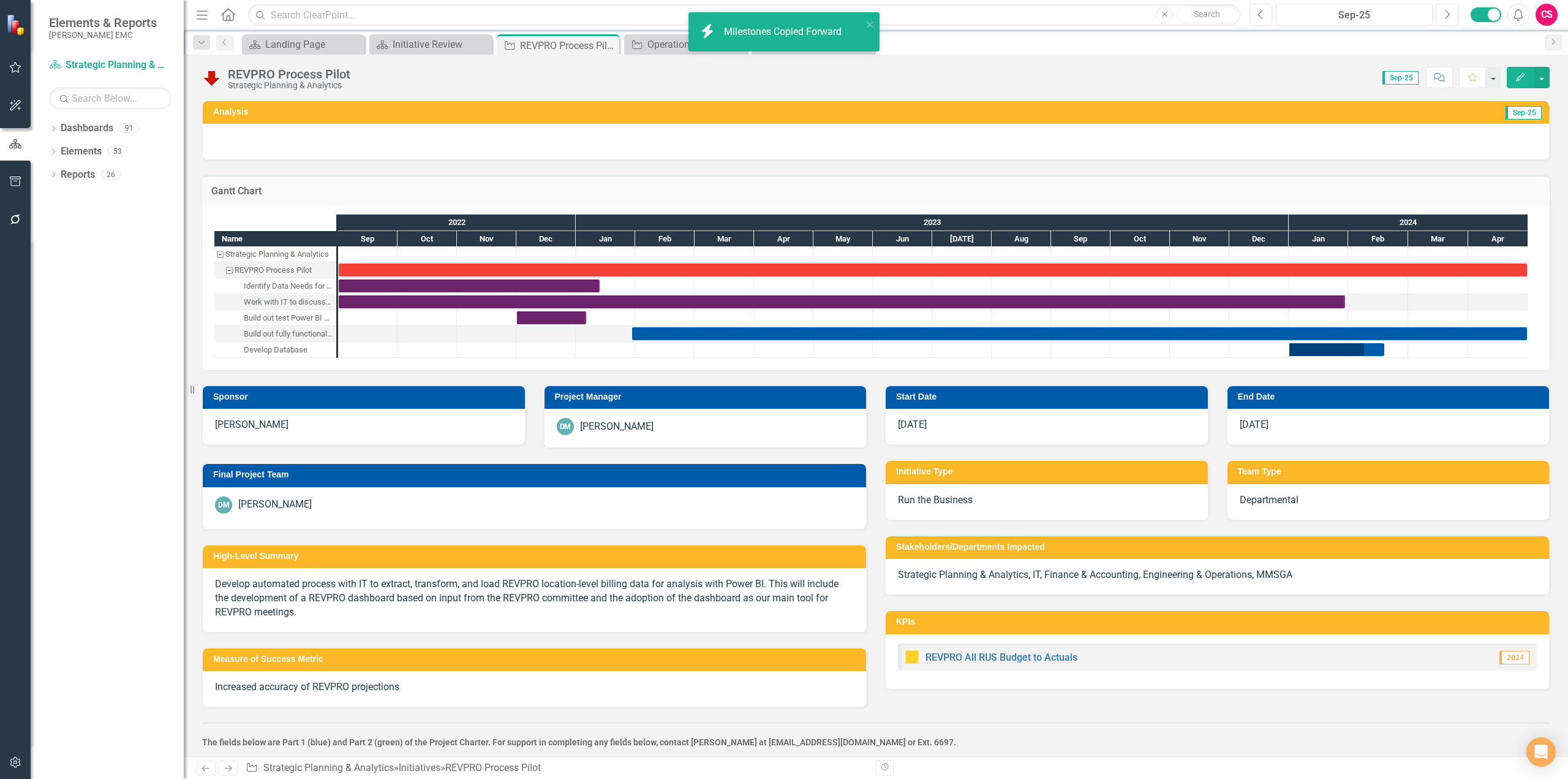
checkbox input "true"
checkbox input "false"
checkbox input "true"
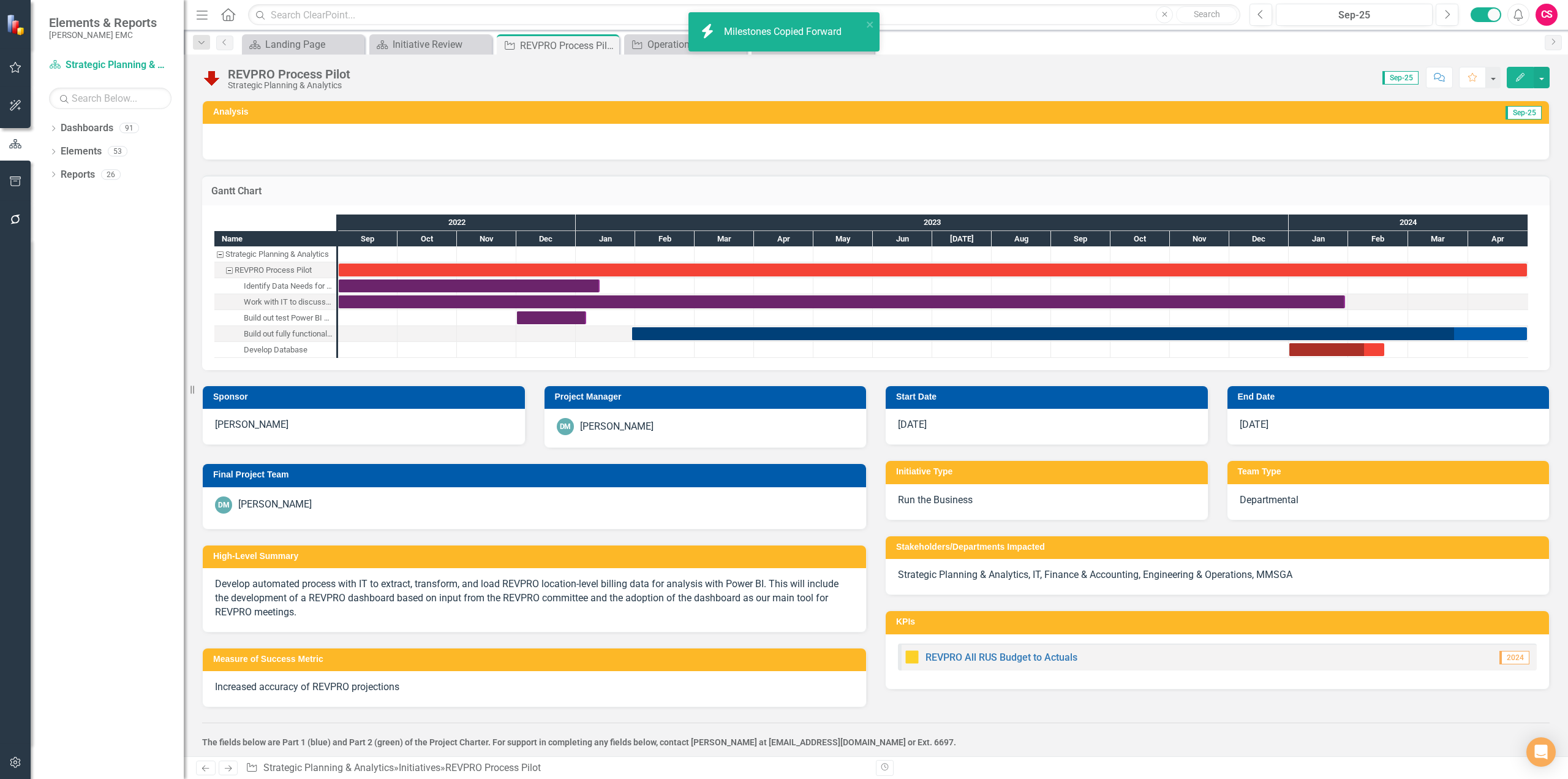
checkbox input "true"
checkbox input "false"
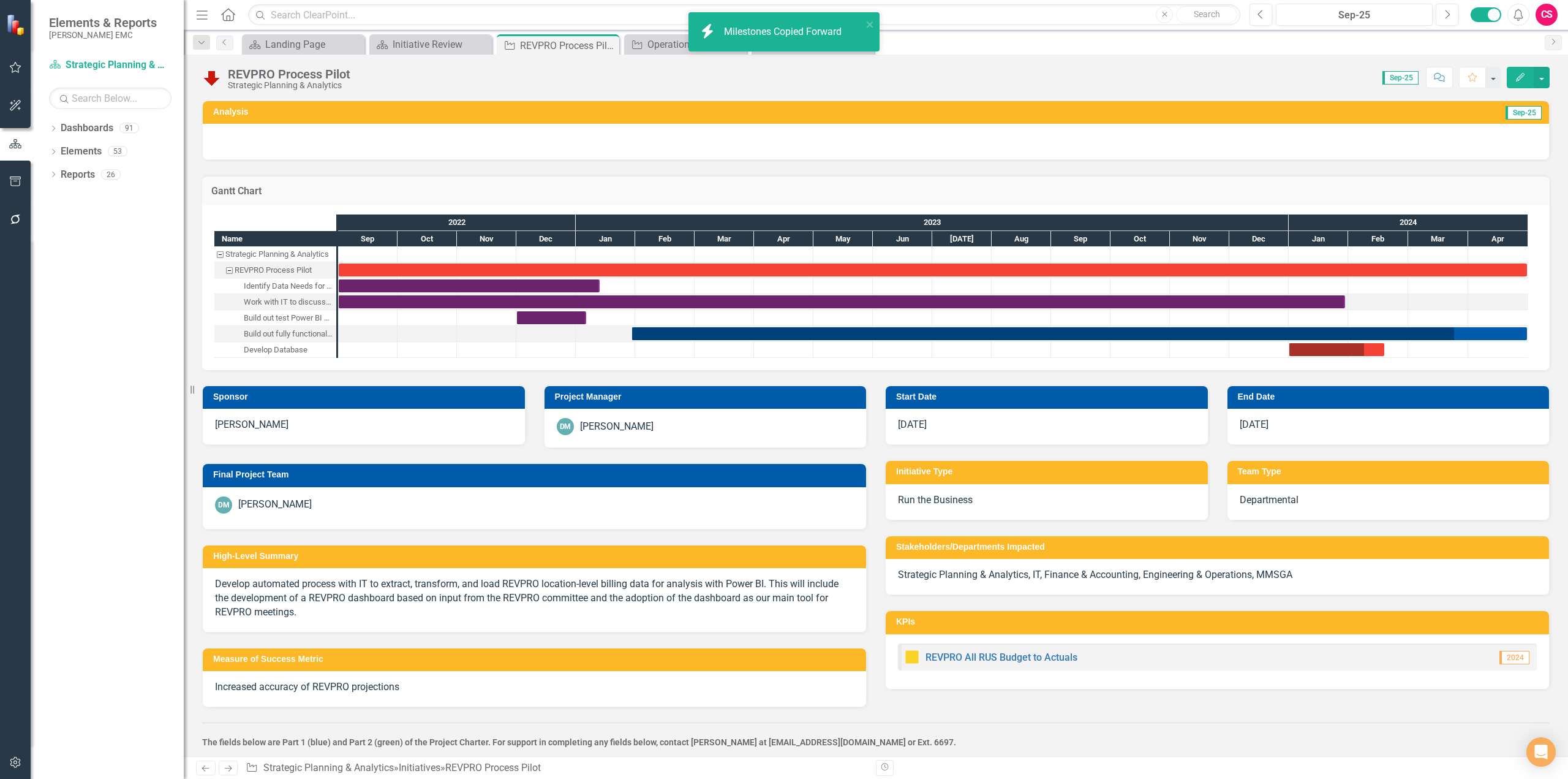
checkbox input "true"
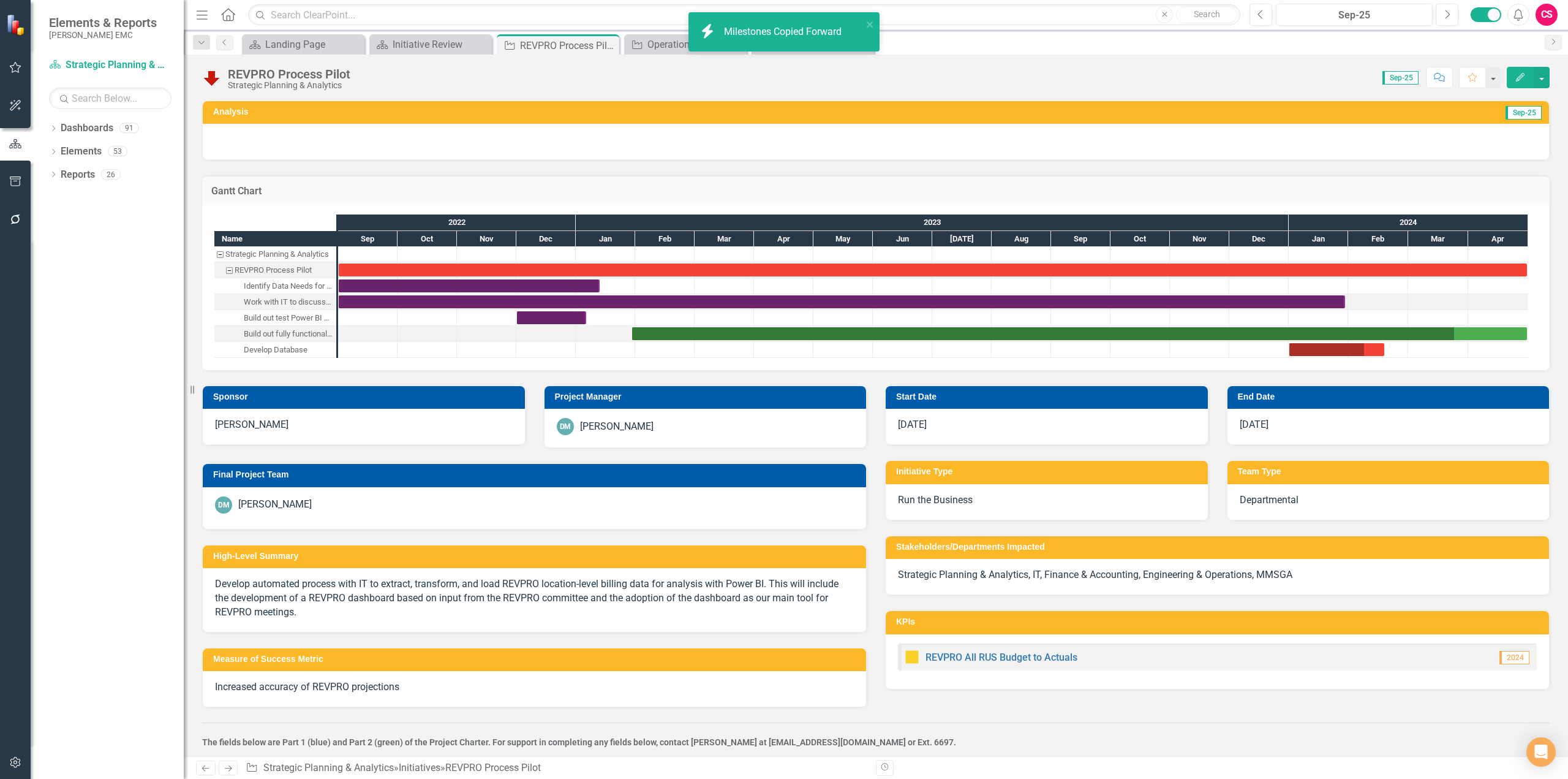
checkbox input "false"
checkbox input "true"
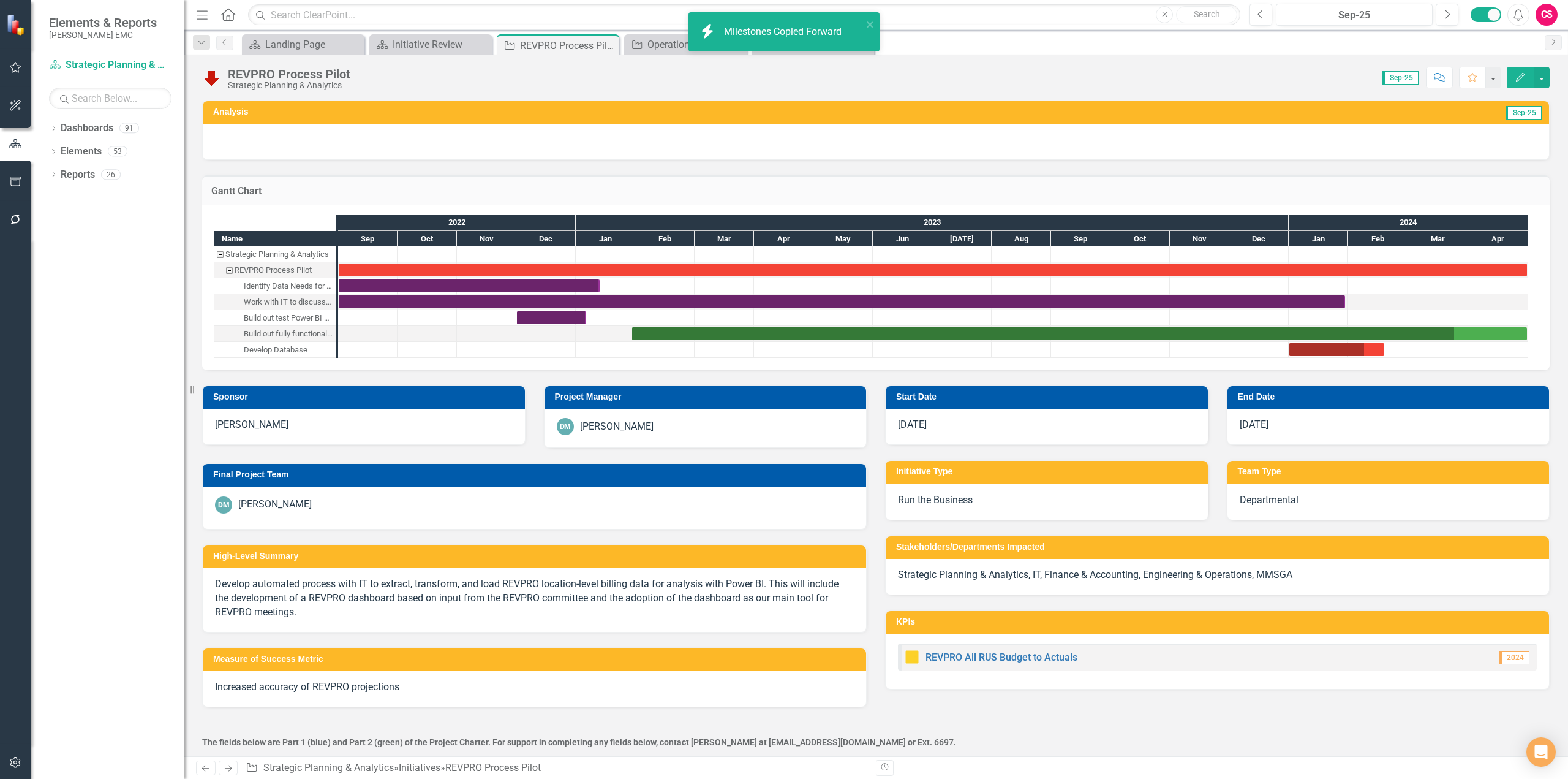
checkbox input "true"
checkbox input "false"
checkbox input "true"
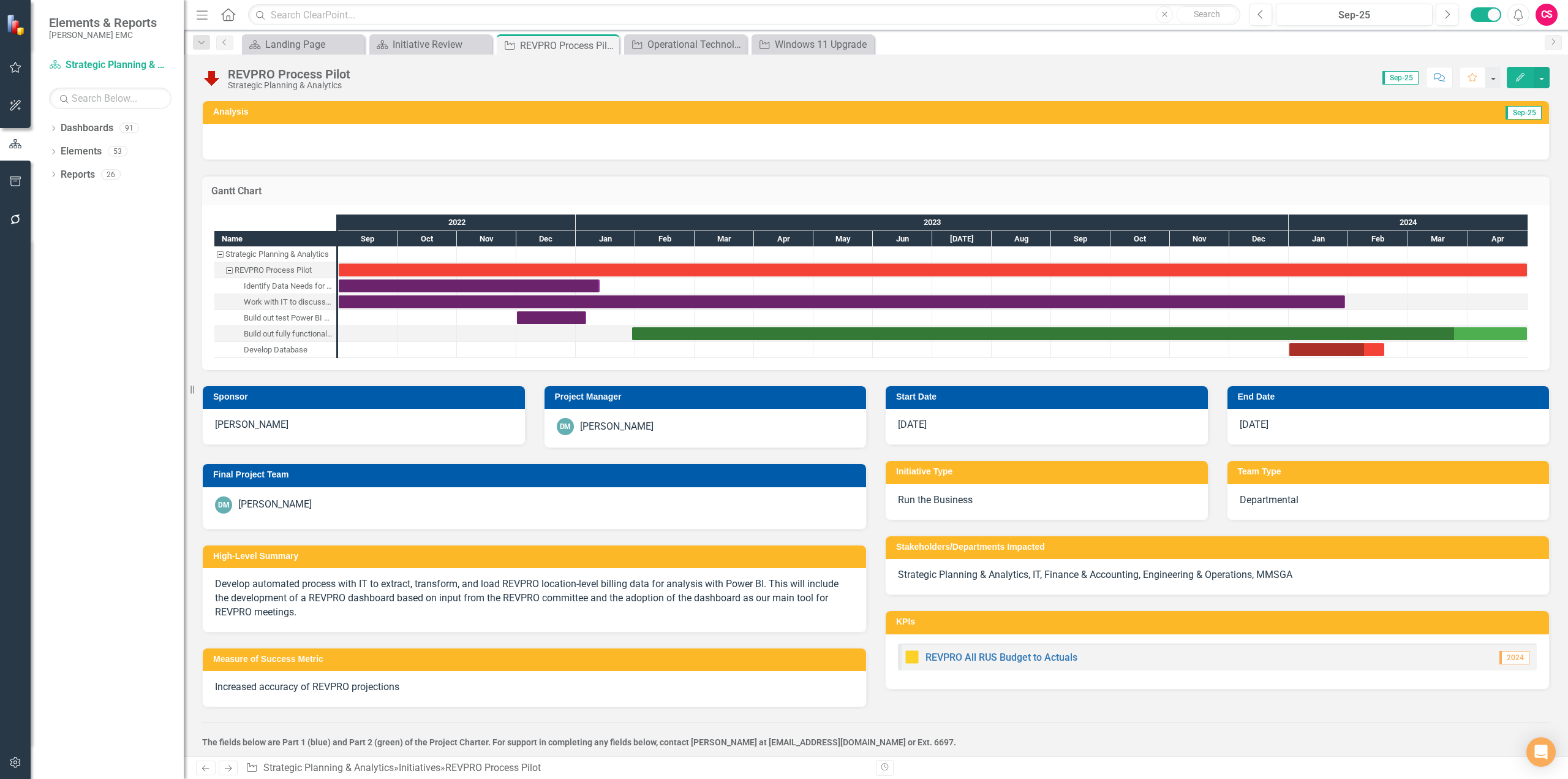
checkbox input "true"
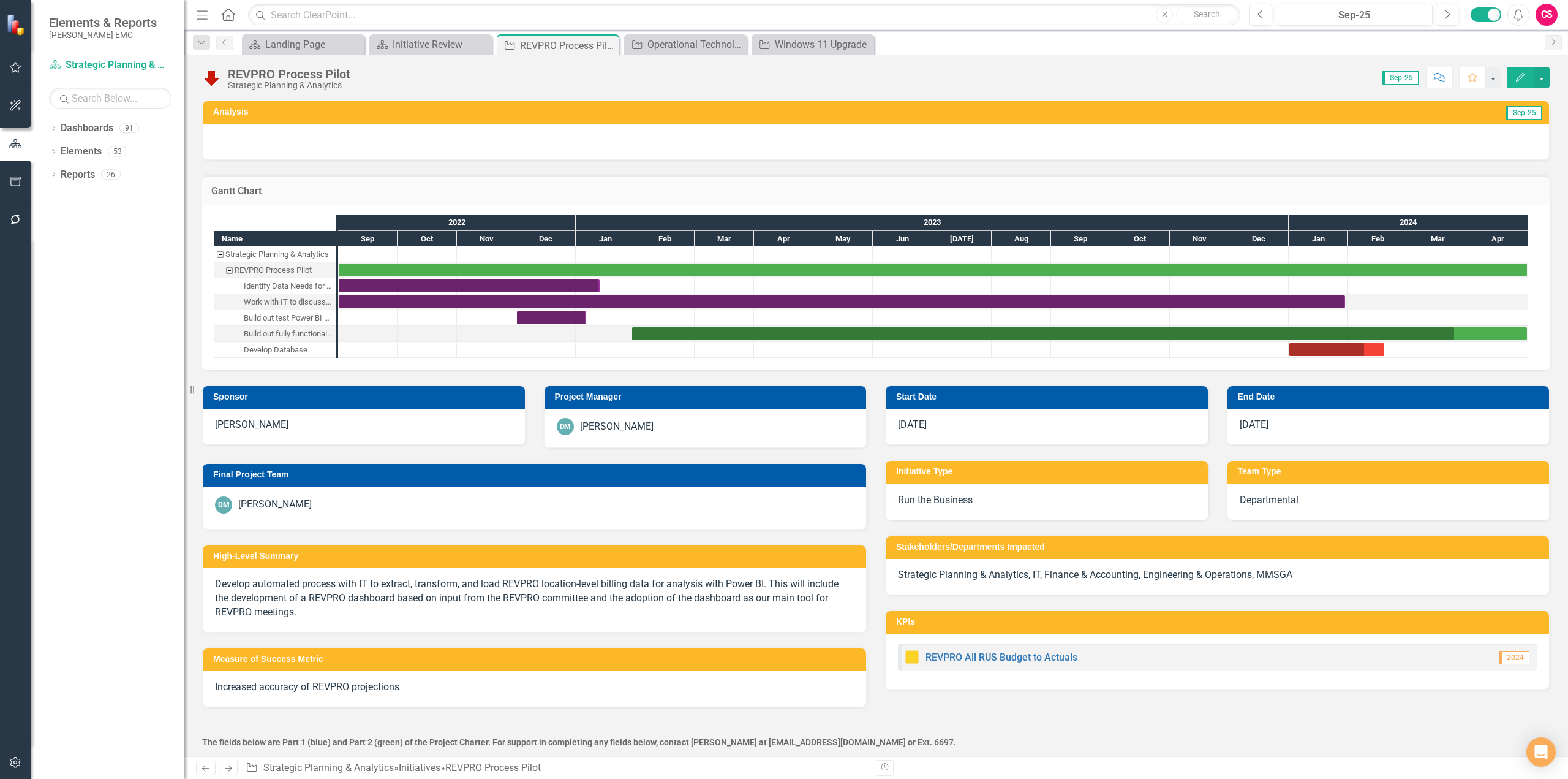
checkbox input "false"
checkbox input "true"
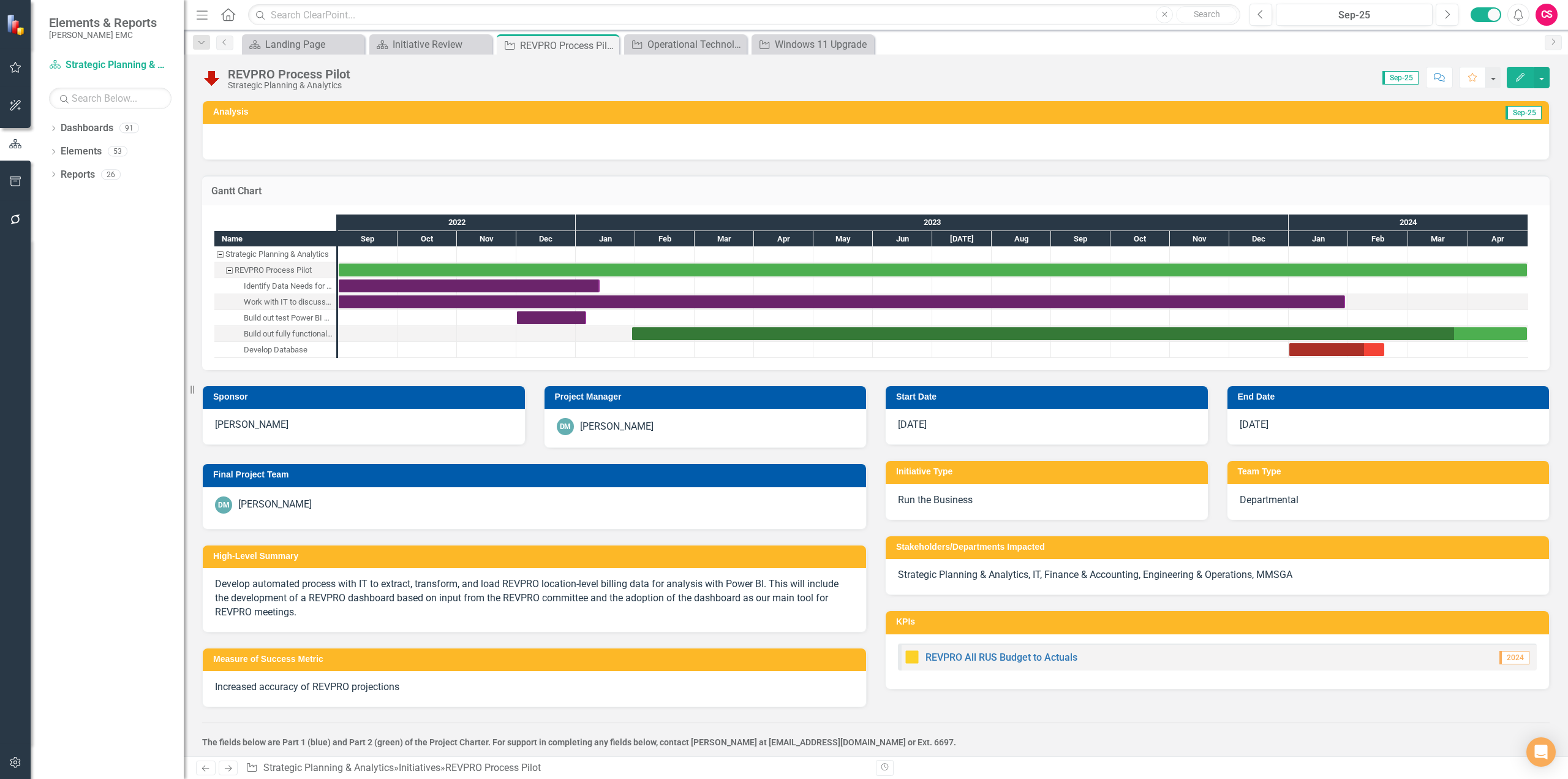
checkbox input "true"
checkbox input "false"
checkbox input "true"
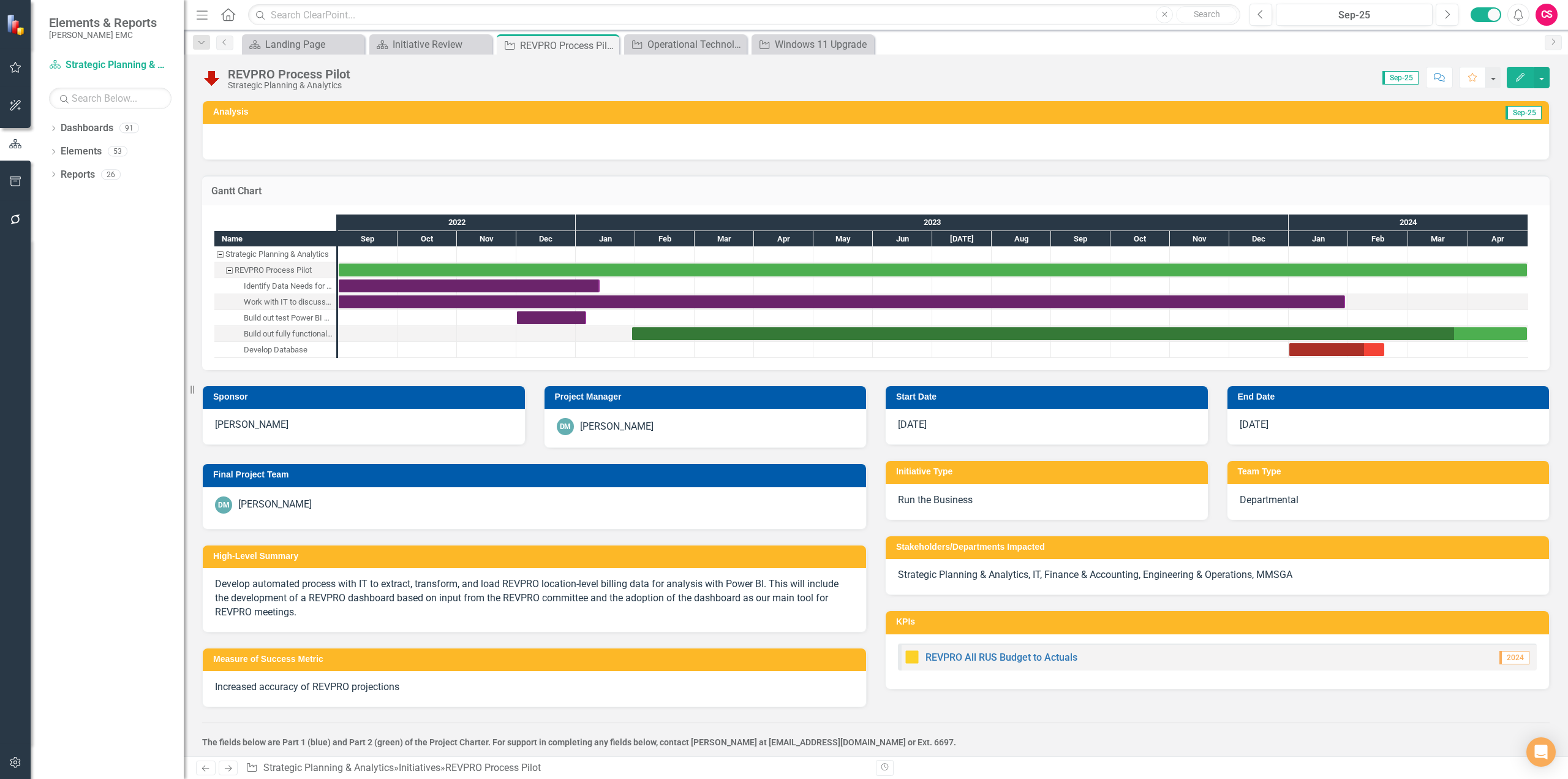
checkbox input "true"
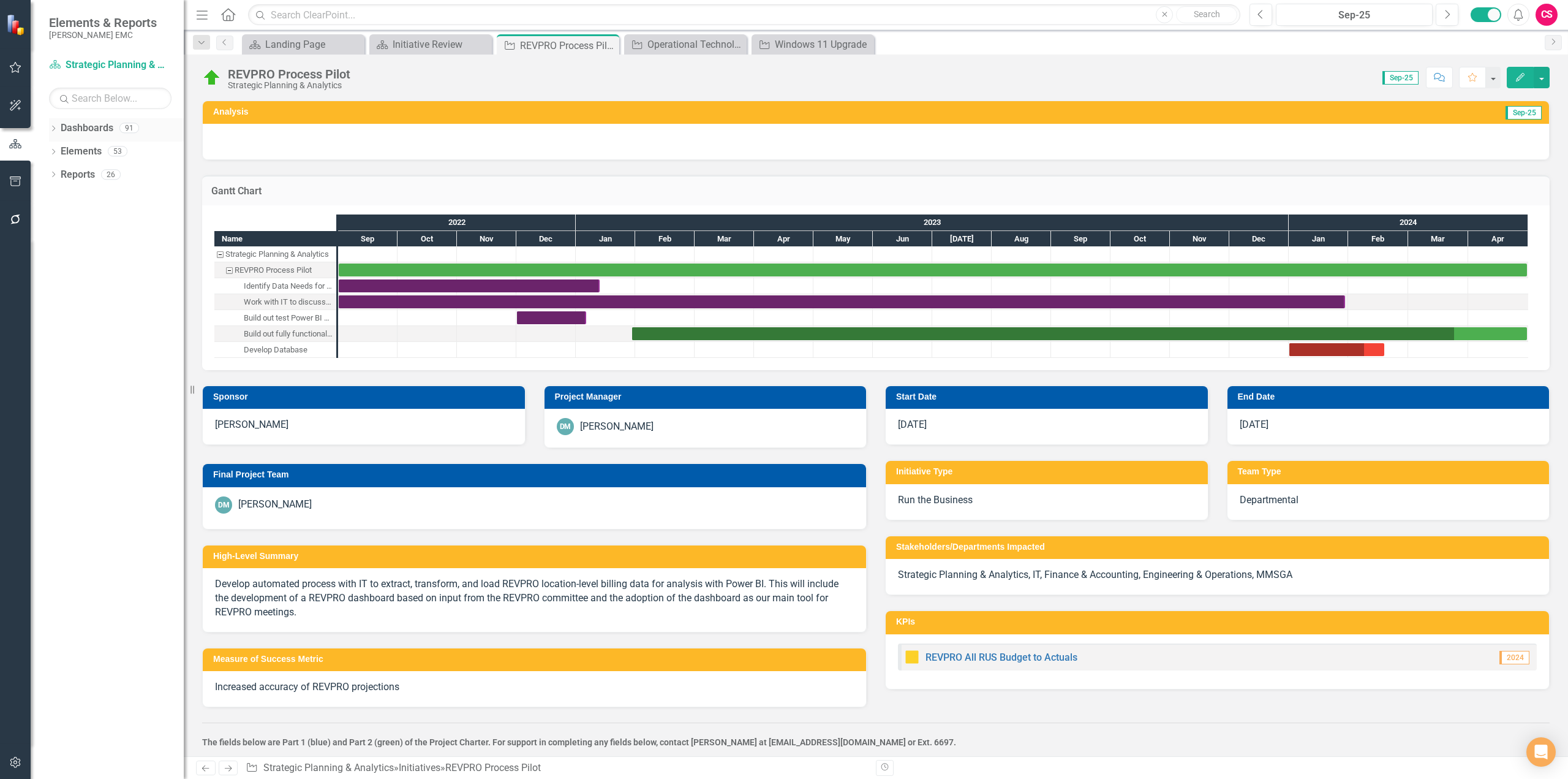
click at [55, 130] on icon "Dropdown" at bounding box center [53, 130] width 8 height 7
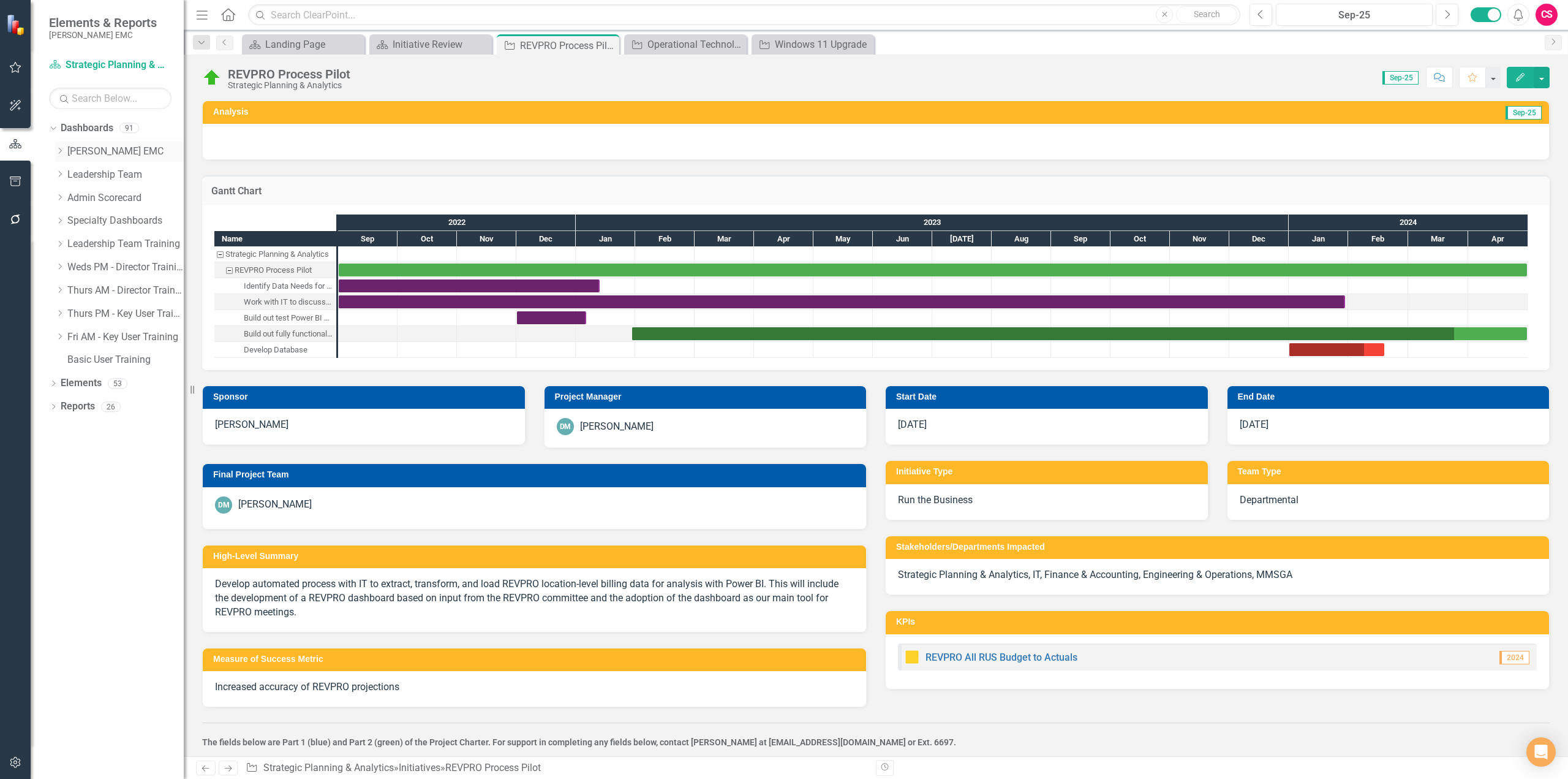
click at [56, 150] on icon "Dropdown" at bounding box center [60, 151] width 9 height 8
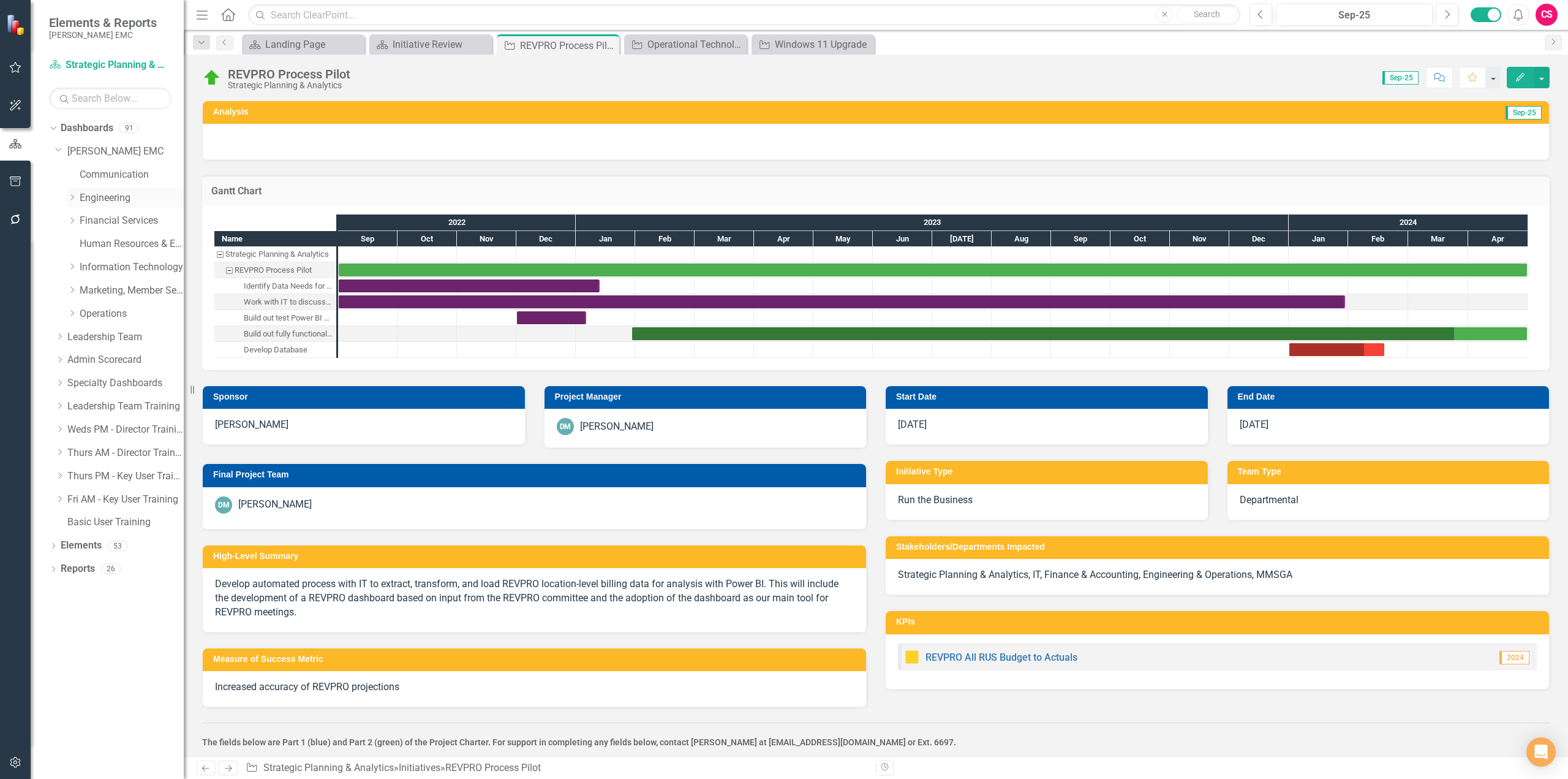
click at [71, 196] on icon "Dropdown" at bounding box center [72, 198] width 9 height 8
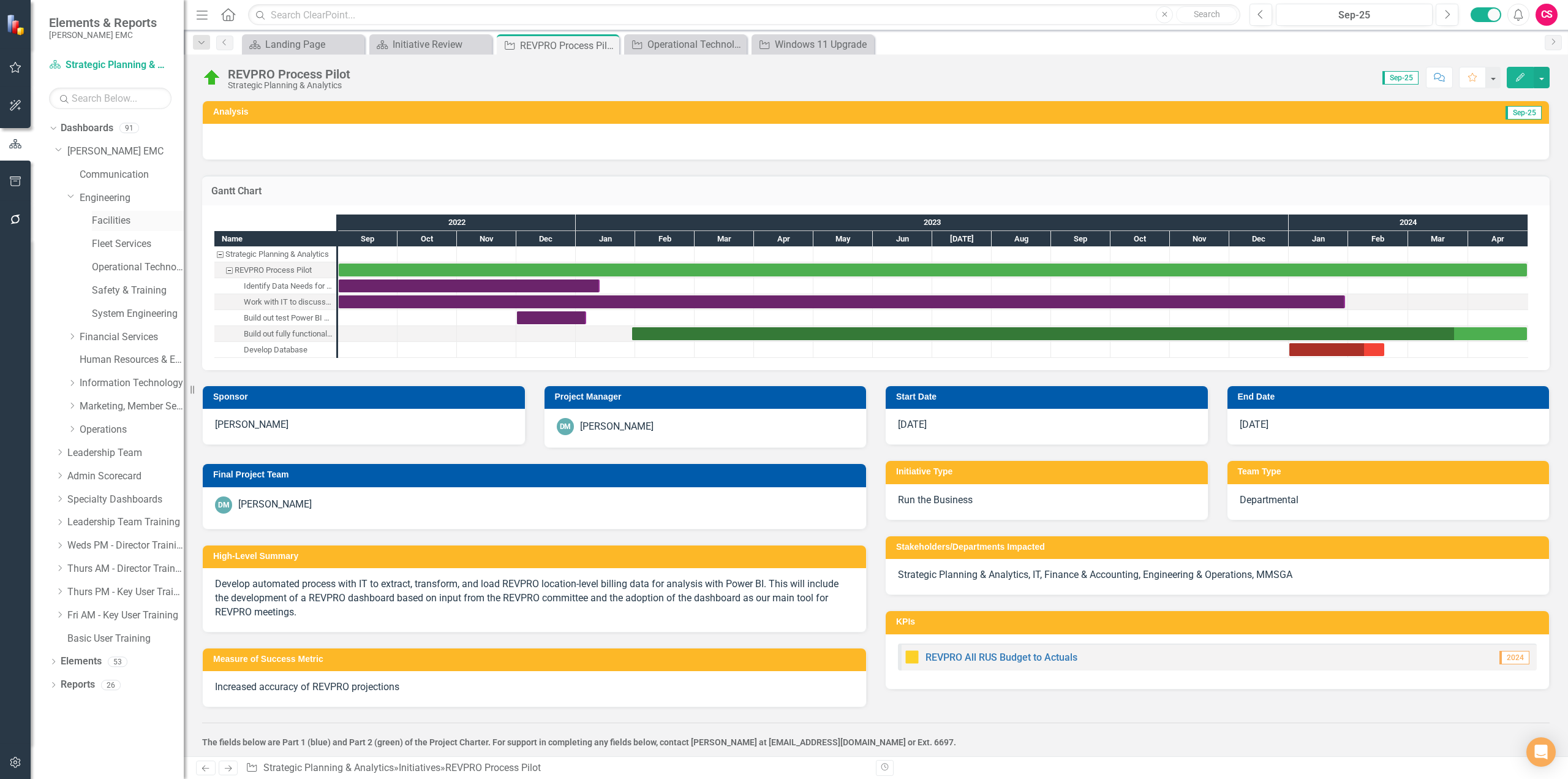
click at [111, 224] on link "Facilities" at bounding box center [138, 221] width 92 height 14
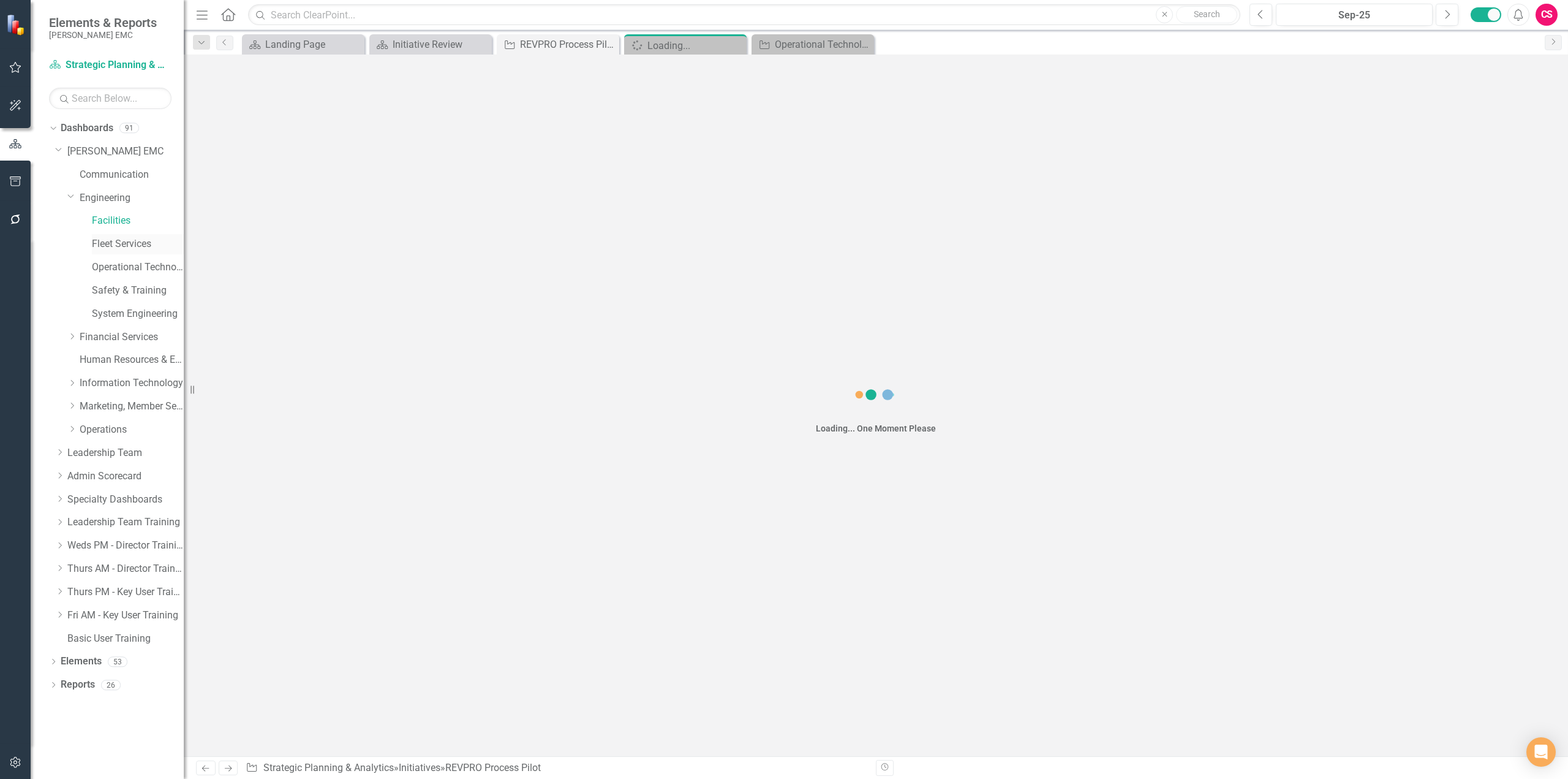
click at [110, 243] on link "Fleet Services" at bounding box center [138, 244] width 92 height 14
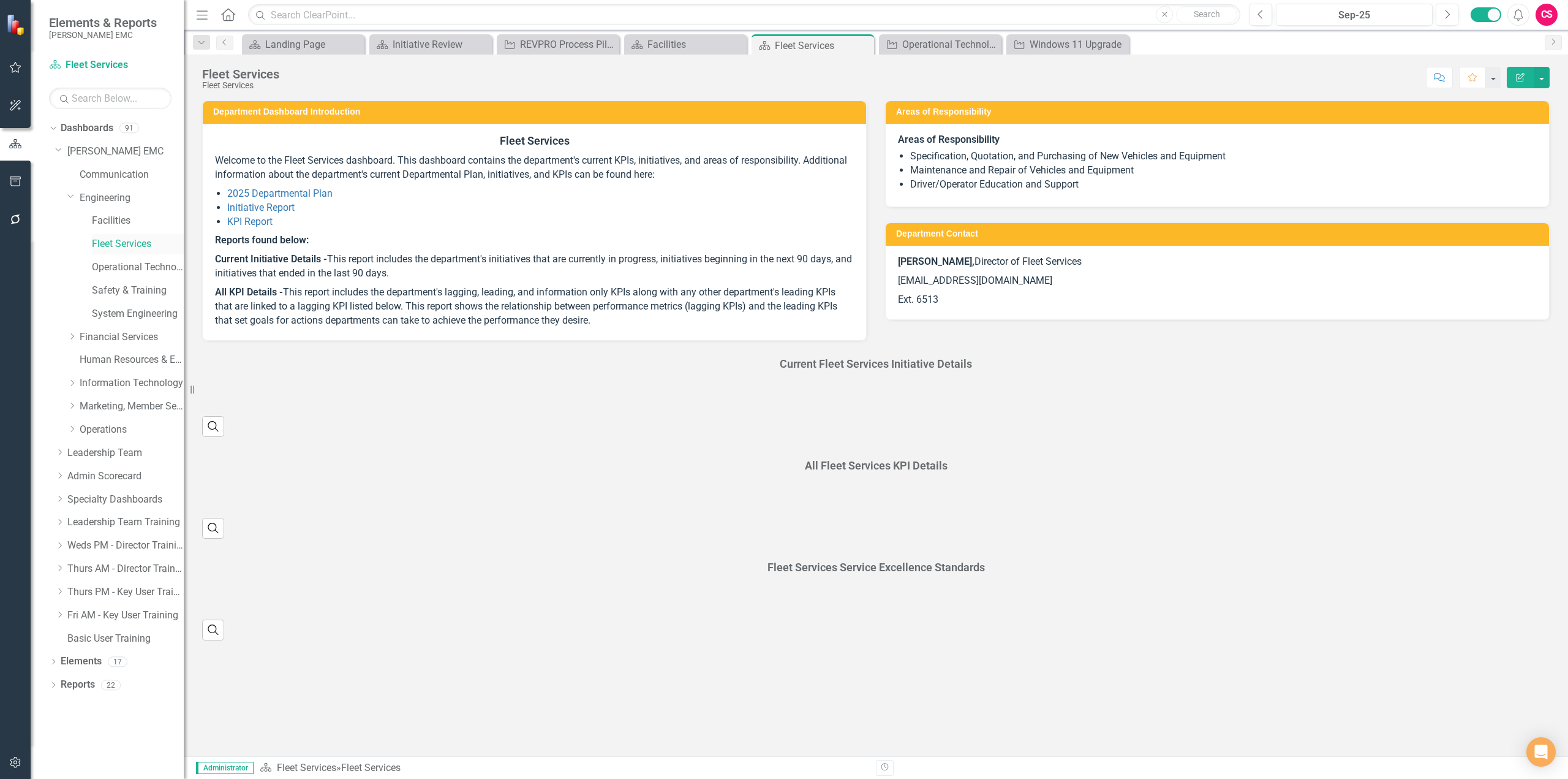
click at [110, 243] on link "Fleet Services" at bounding box center [138, 244] width 92 height 14
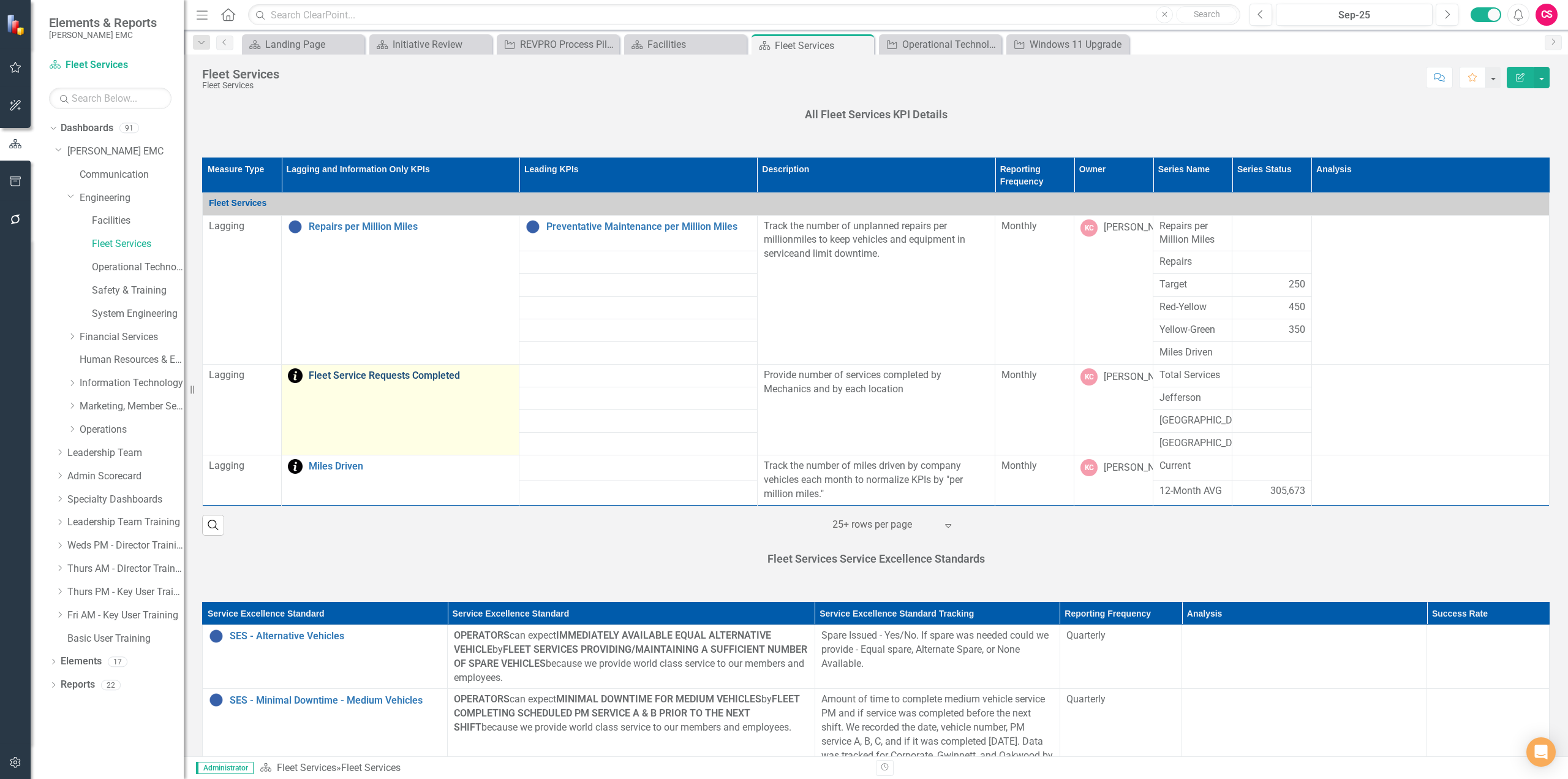
click at [399, 384] on td "Fleet Service Requests Completed Link Map View Link Map Edit Edit KPI Link Open…" at bounding box center [400, 410] width 238 height 91
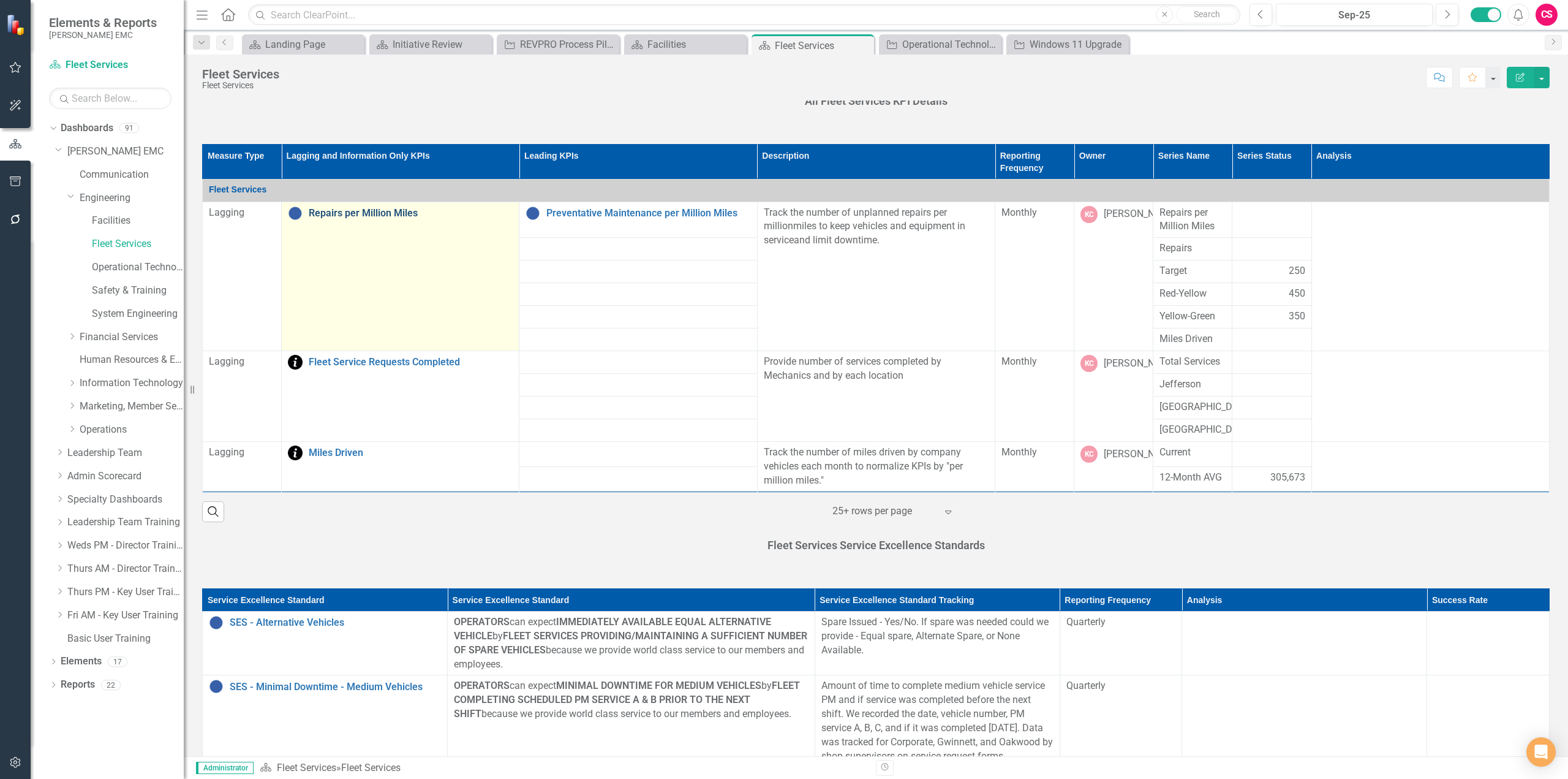
scroll to position [366, 0]
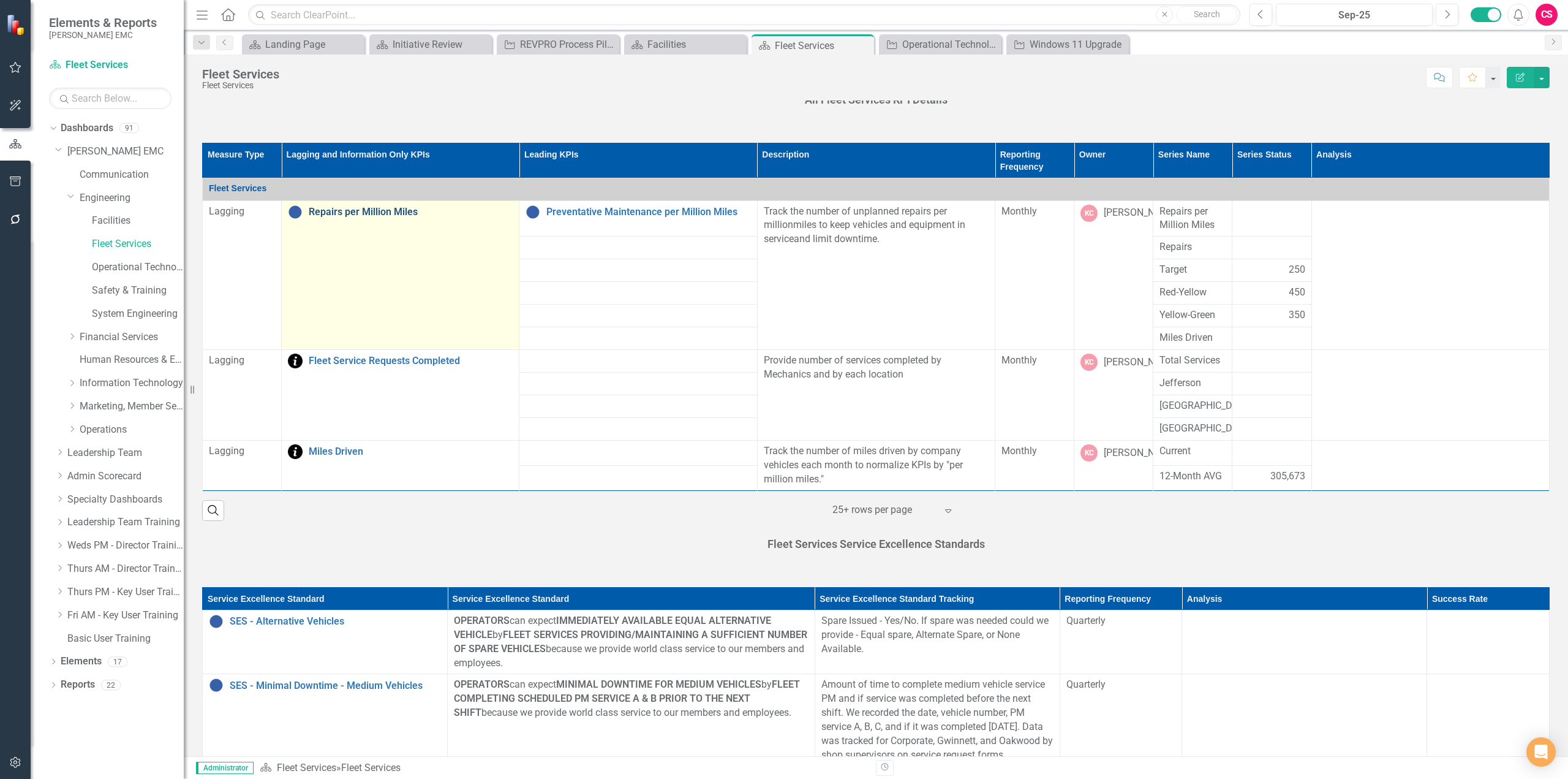
click at [365, 216] on link "Repairs per Million Miles" at bounding box center [411, 212] width 204 height 11
